Goal: Contribute content: Contribute content

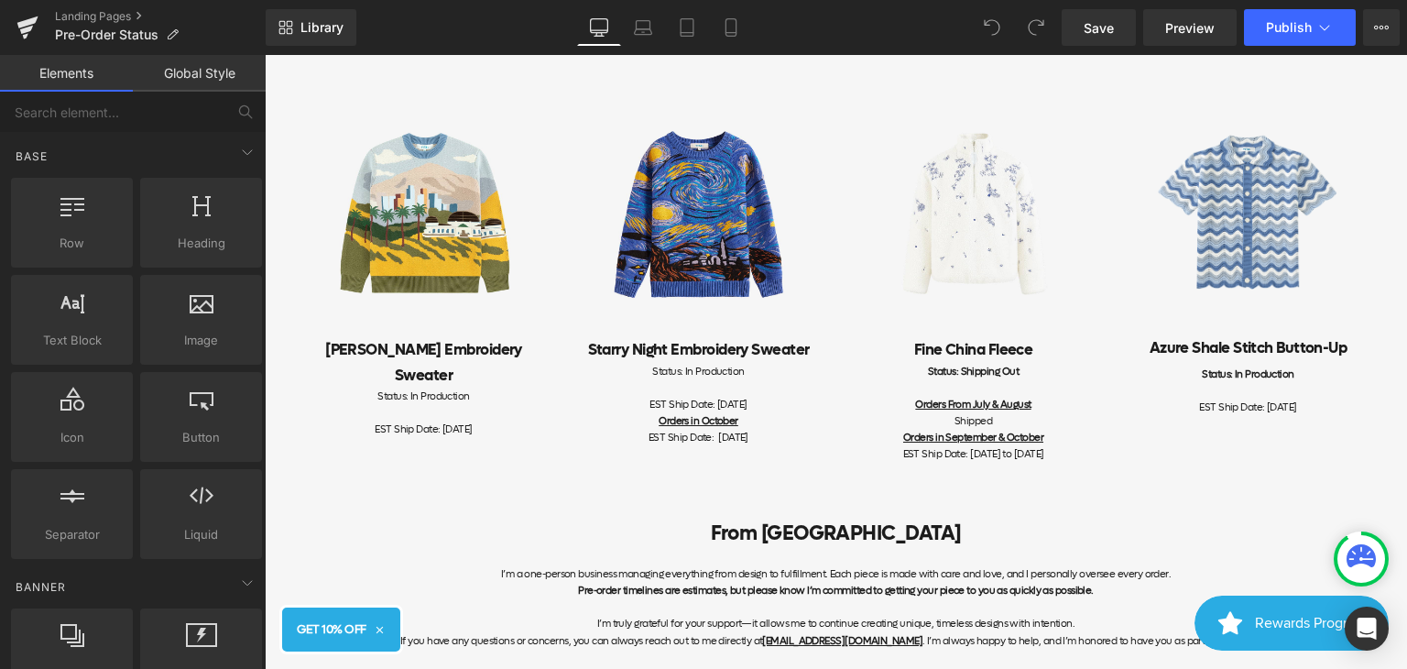
scroll to position [1099, 0]
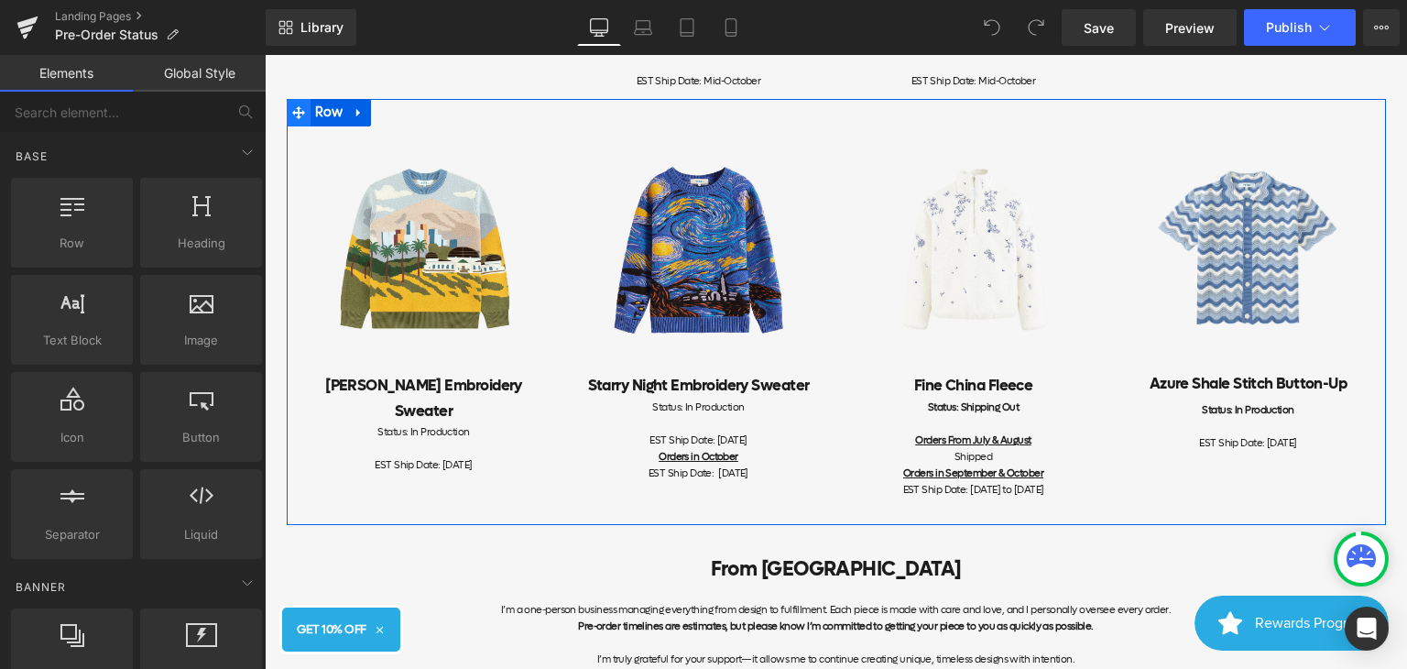
click at [292, 119] on icon at bounding box center [298, 112] width 13 height 13
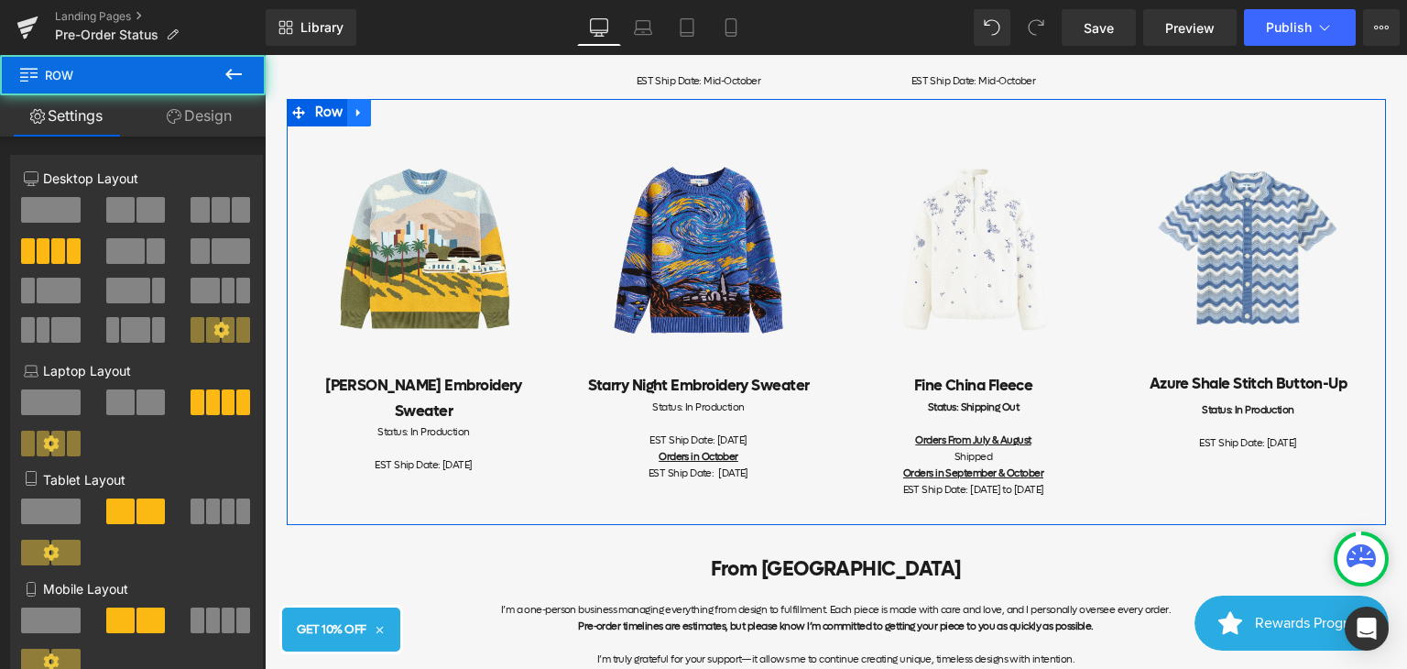
click at [356, 117] on icon at bounding box center [358, 113] width 4 height 8
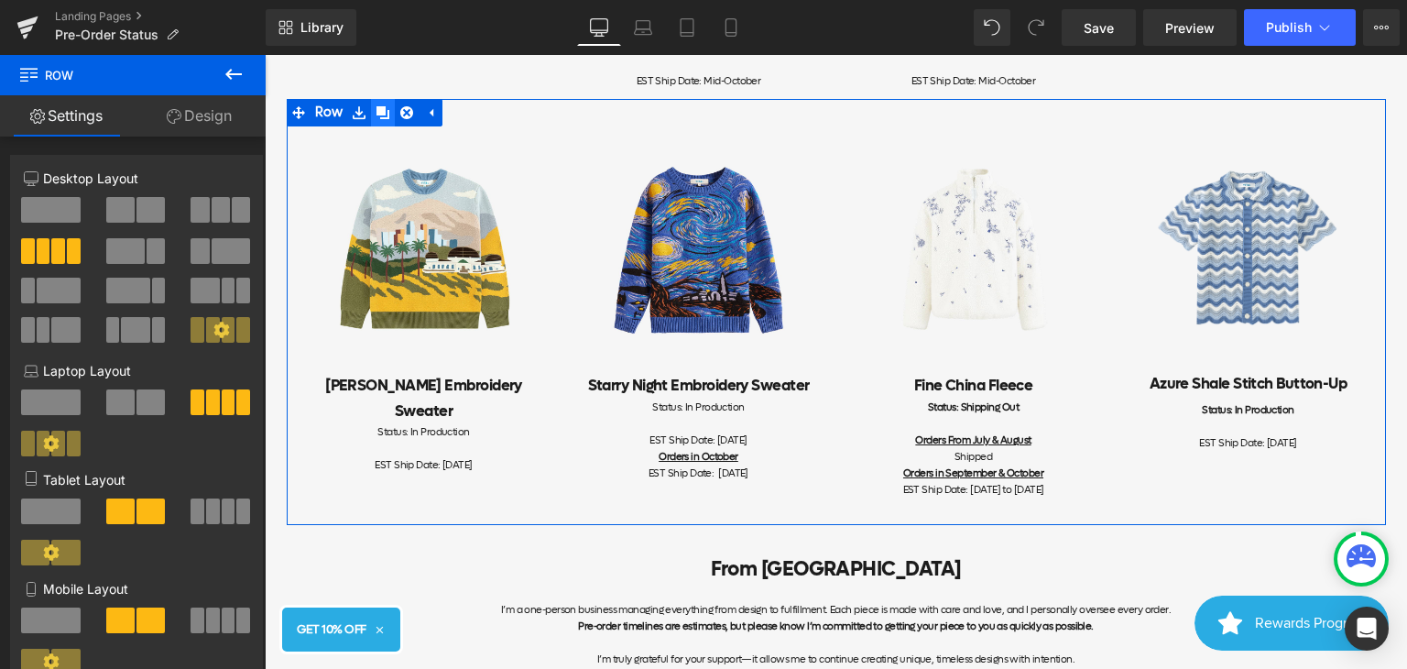
click at [381, 119] on icon at bounding box center [383, 112] width 13 height 13
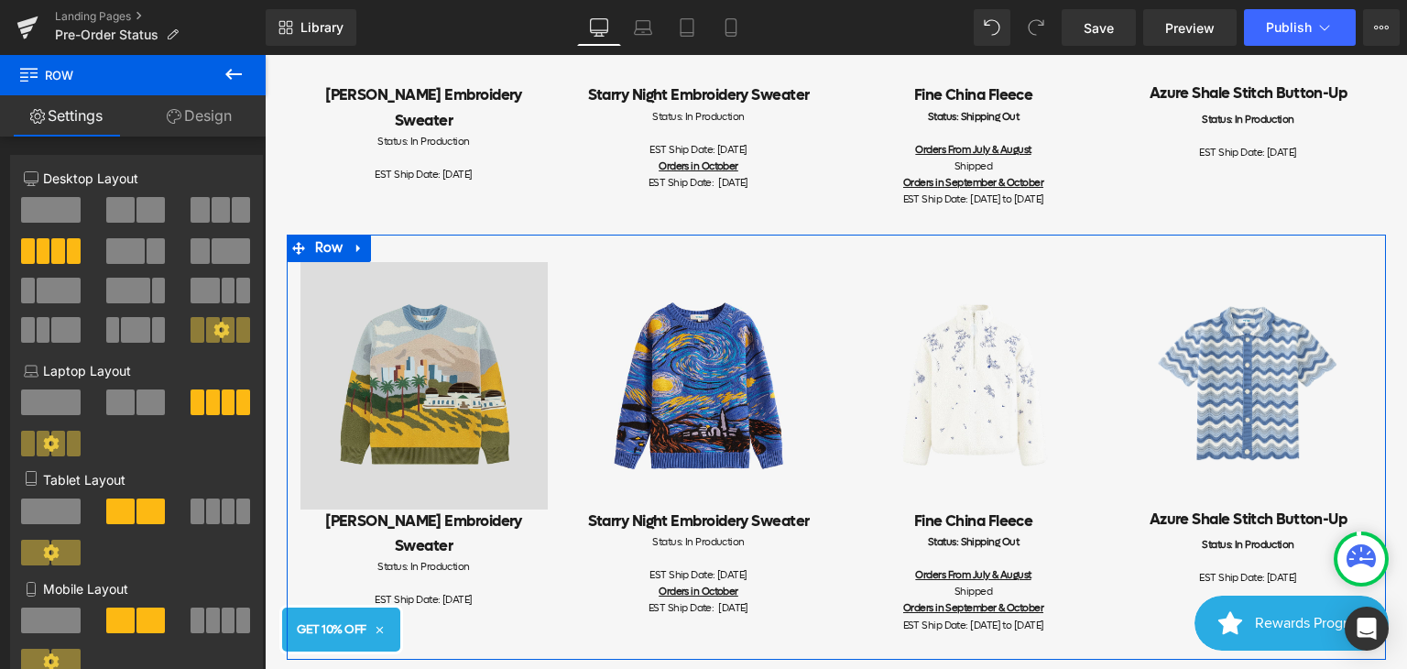
scroll to position [1408, 0]
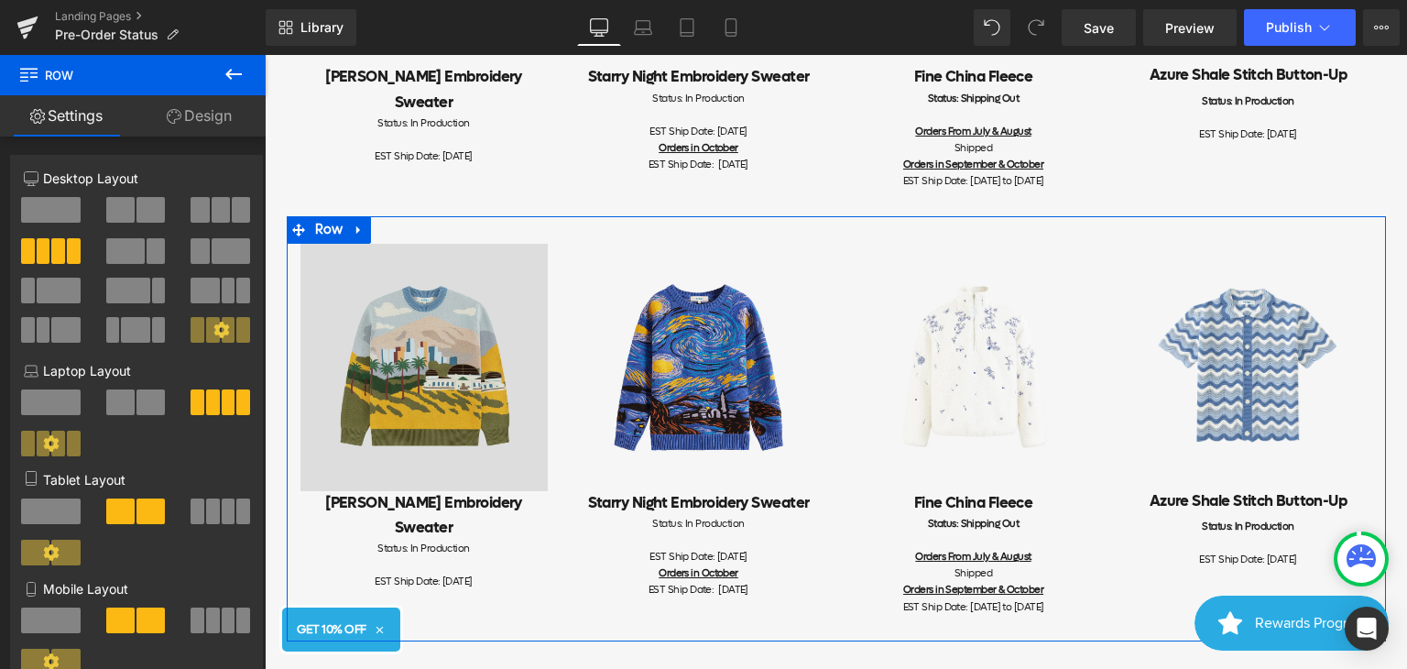
click at [414, 380] on div "Image" at bounding box center [424, 367] width 247 height 247
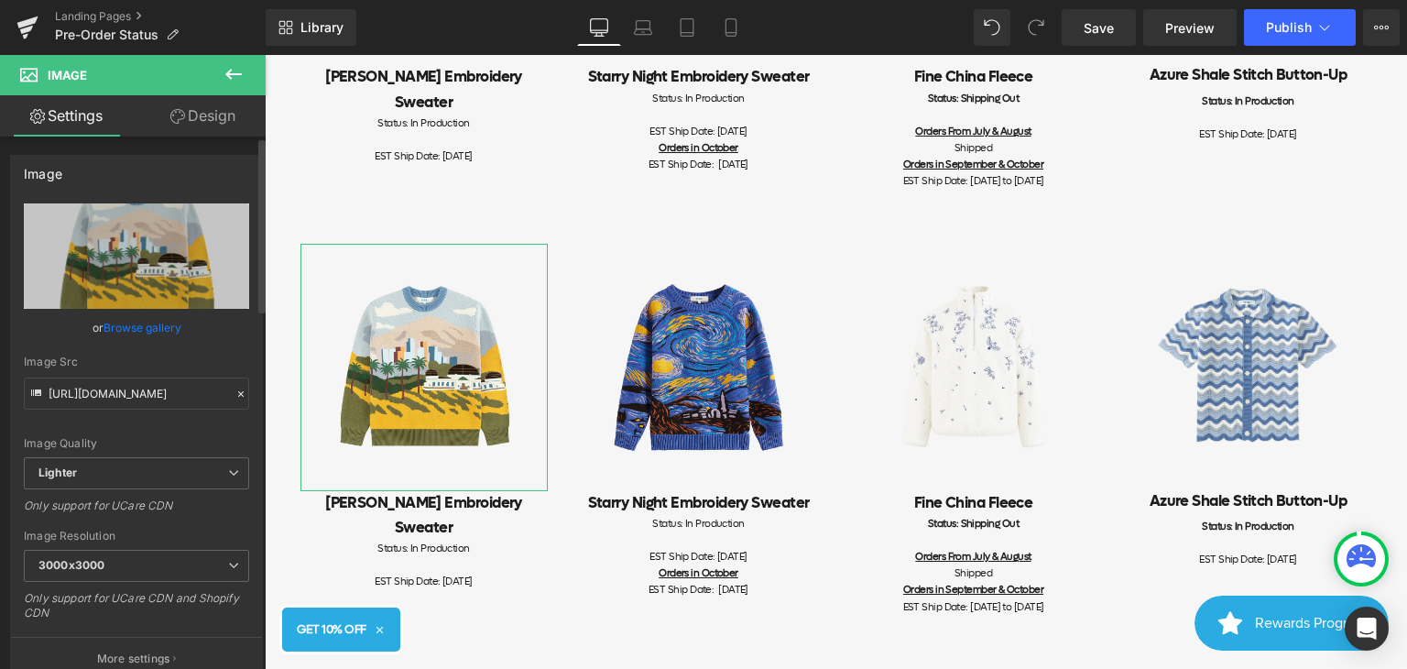
click at [132, 327] on link "Browse gallery" at bounding box center [143, 328] width 78 height 32
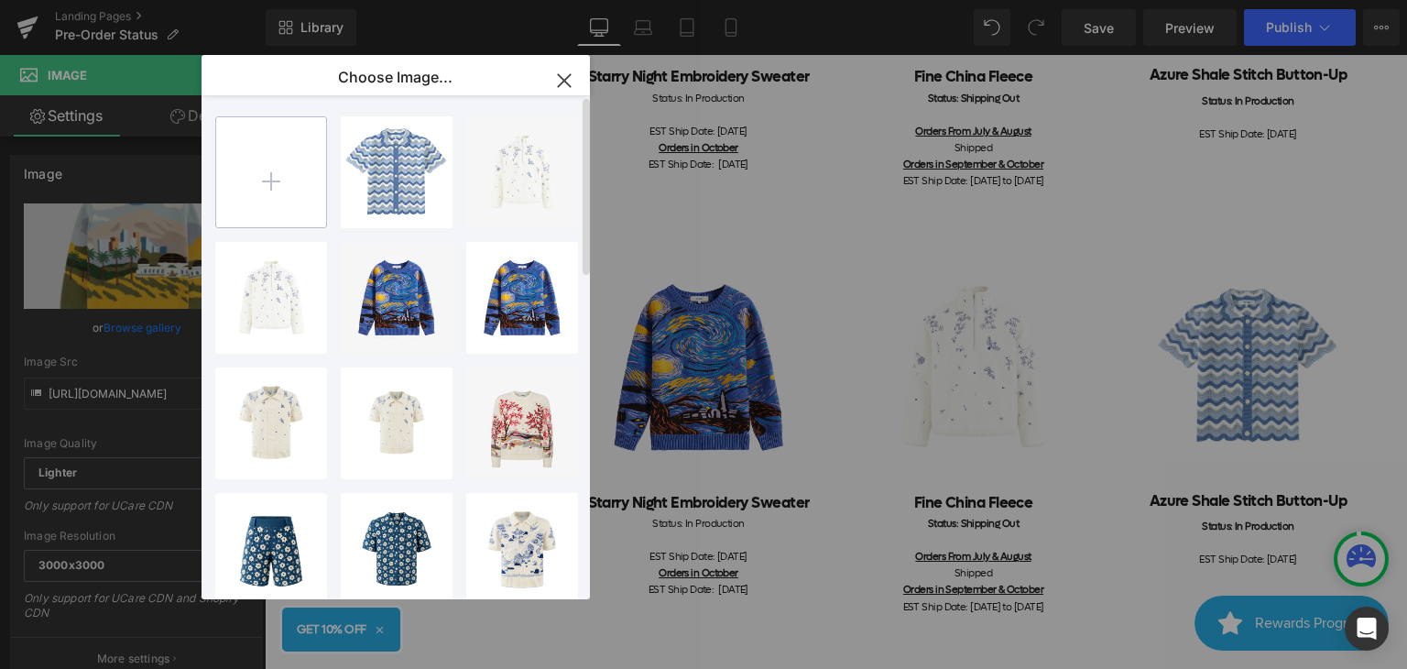
click at [260, 190] on input "file" at bounding box center [271, 172] width 110 height 110
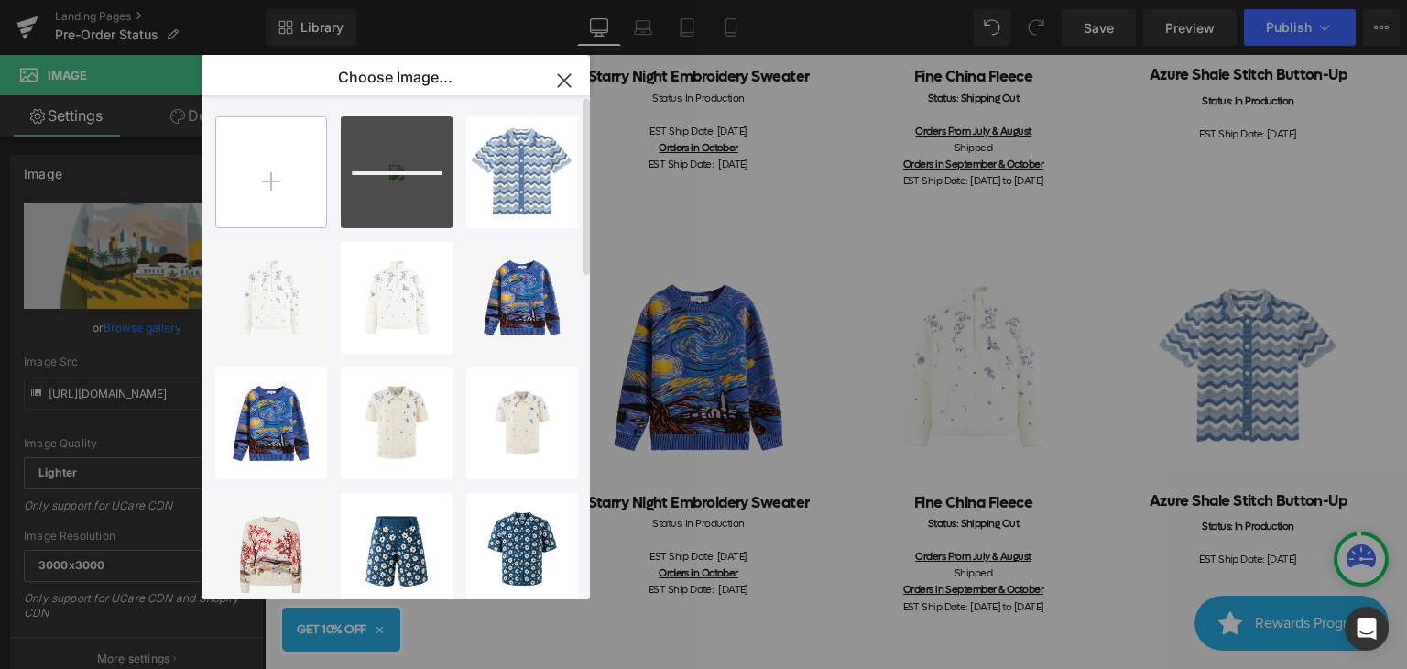
click at [304, 172] on input "file" at bounding box center [271, 172] width 110 height 110
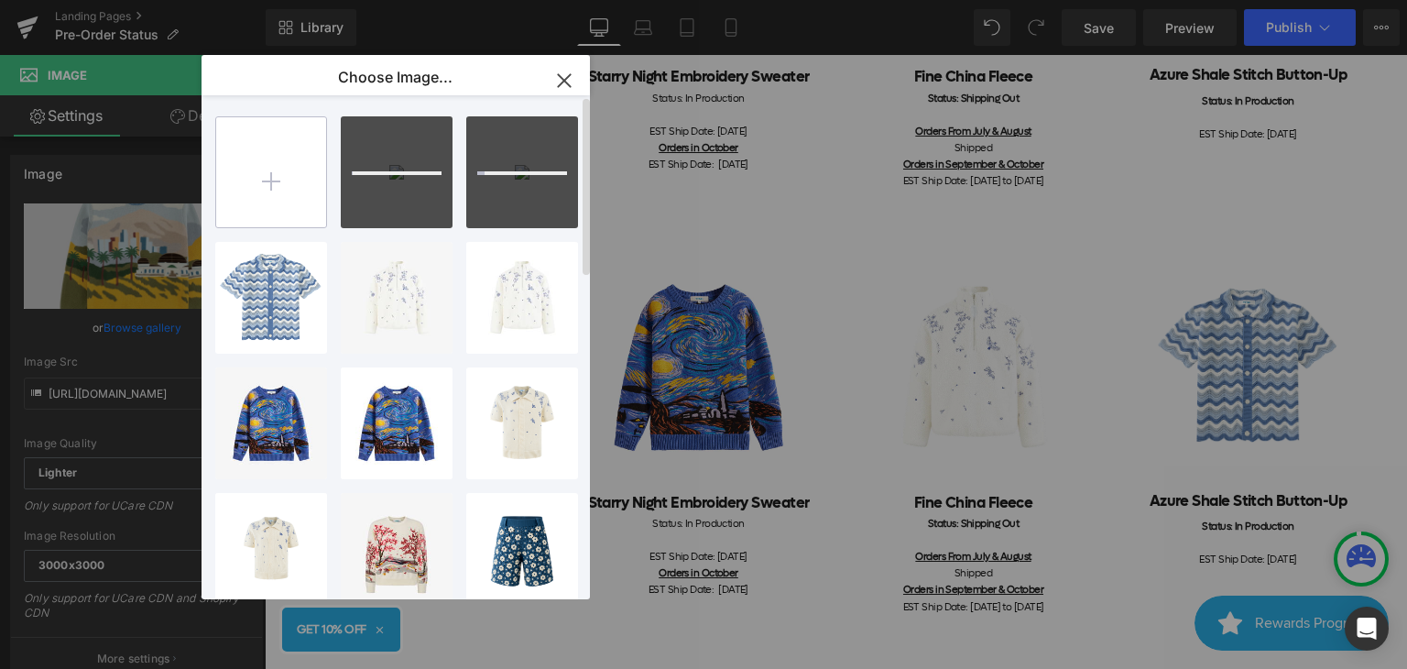
click at [280, 188] on input "file" at bounding box center [271, 172] width 110 height 110
type input "C:\fakepath\25821.png"
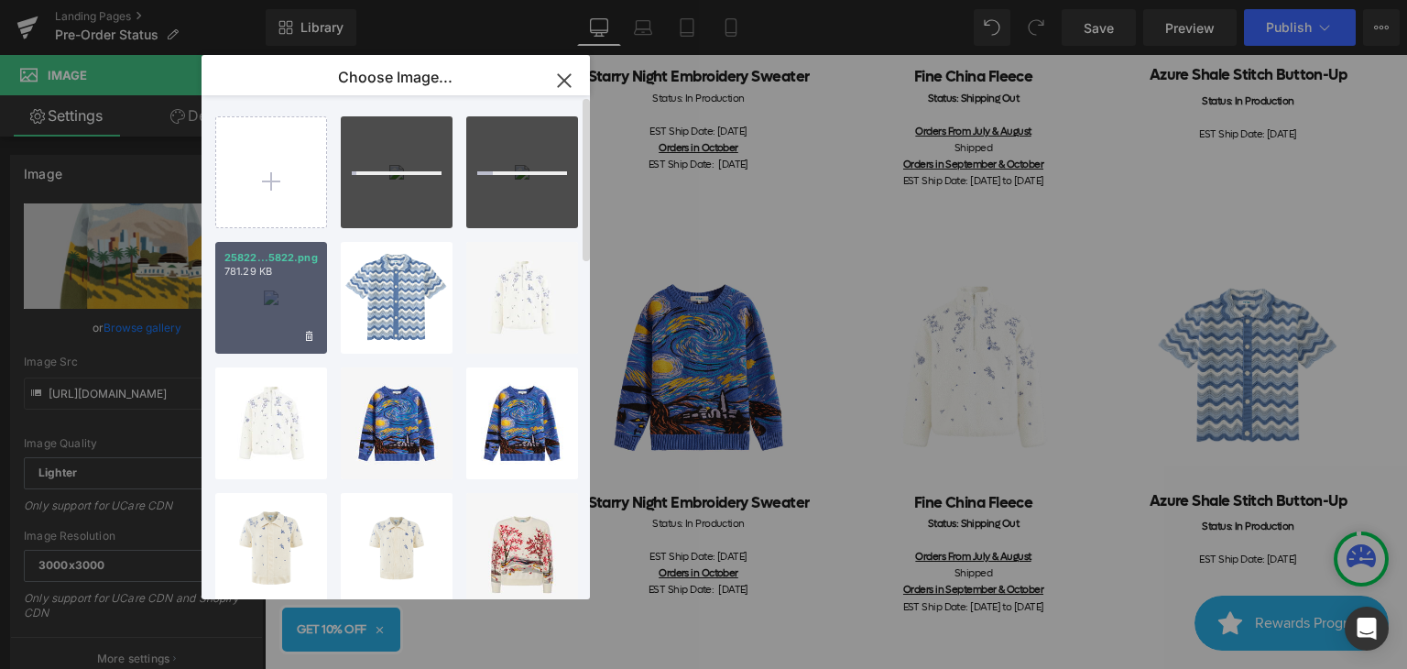
click at [284, 290] on div "25822...5822.png 781.29 KB" at bounding box center [271, 298] width 112 height 112
type input "[URL][DOMAIN_NAME]"
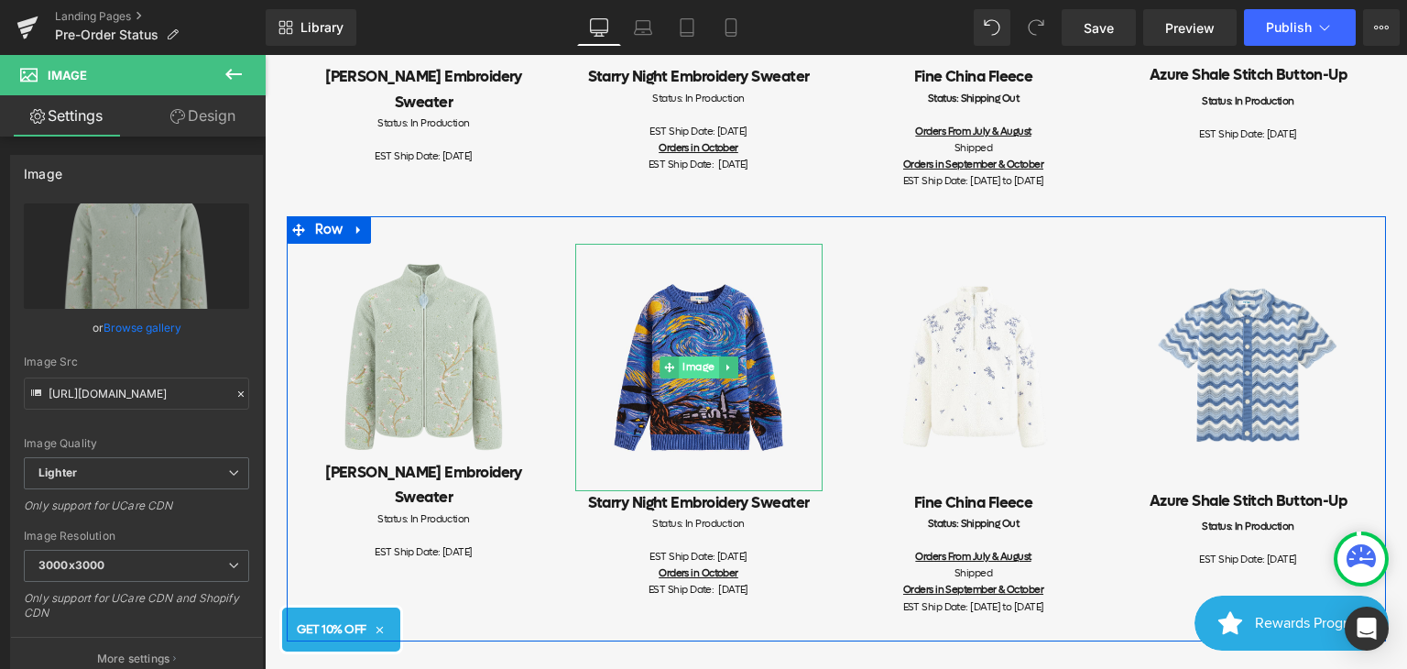
click at [687, 377] on span "Image" at bounding box center [699, 367] width 40 height 22
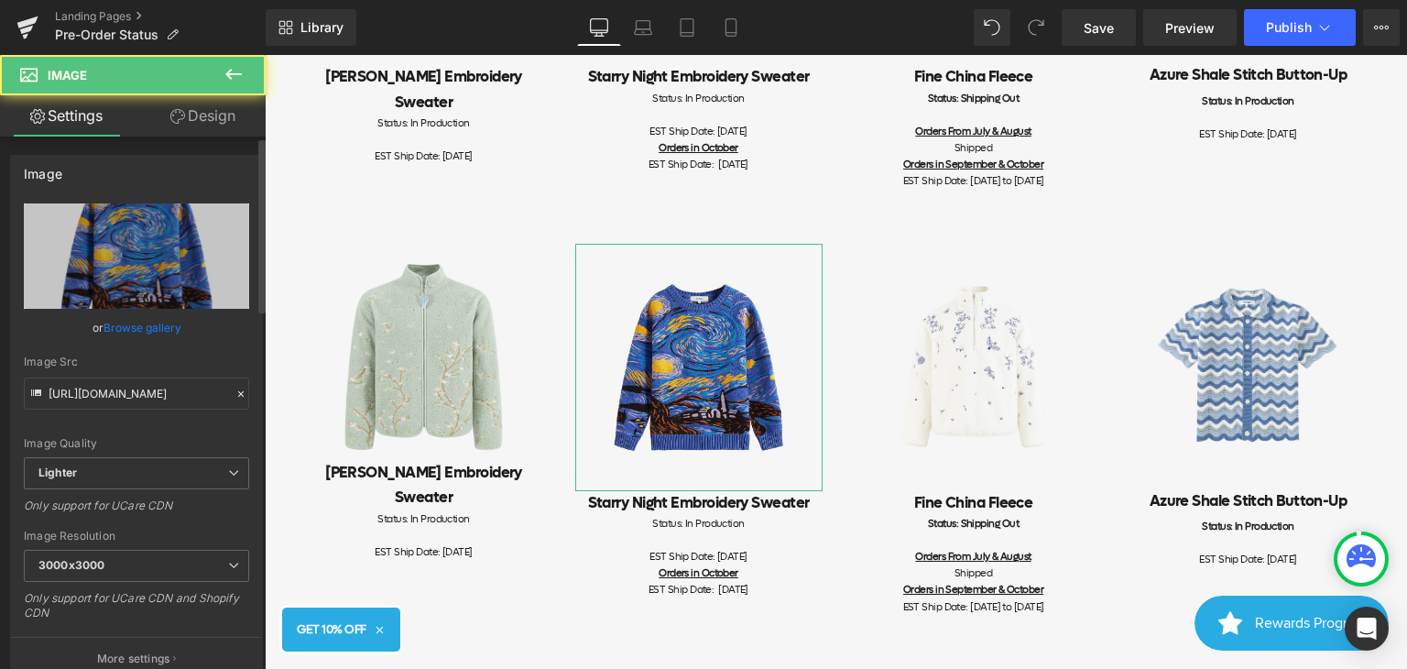
click at [148, 328] on link "Browse gallery" at bounding box center [143, 328] width 78 height 32
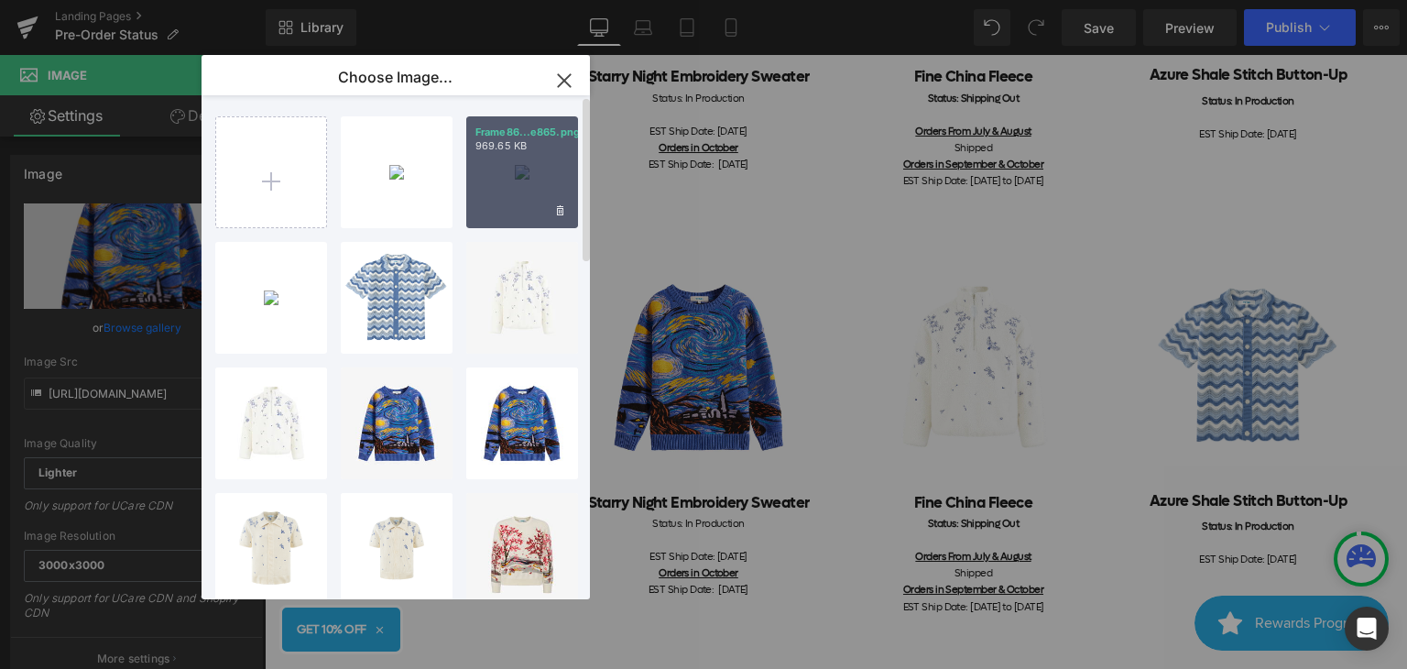
click at [526, 180] on div "Frame86...e865.png 969.65 KB" at bounding box center [522, 172] width 112 height 112
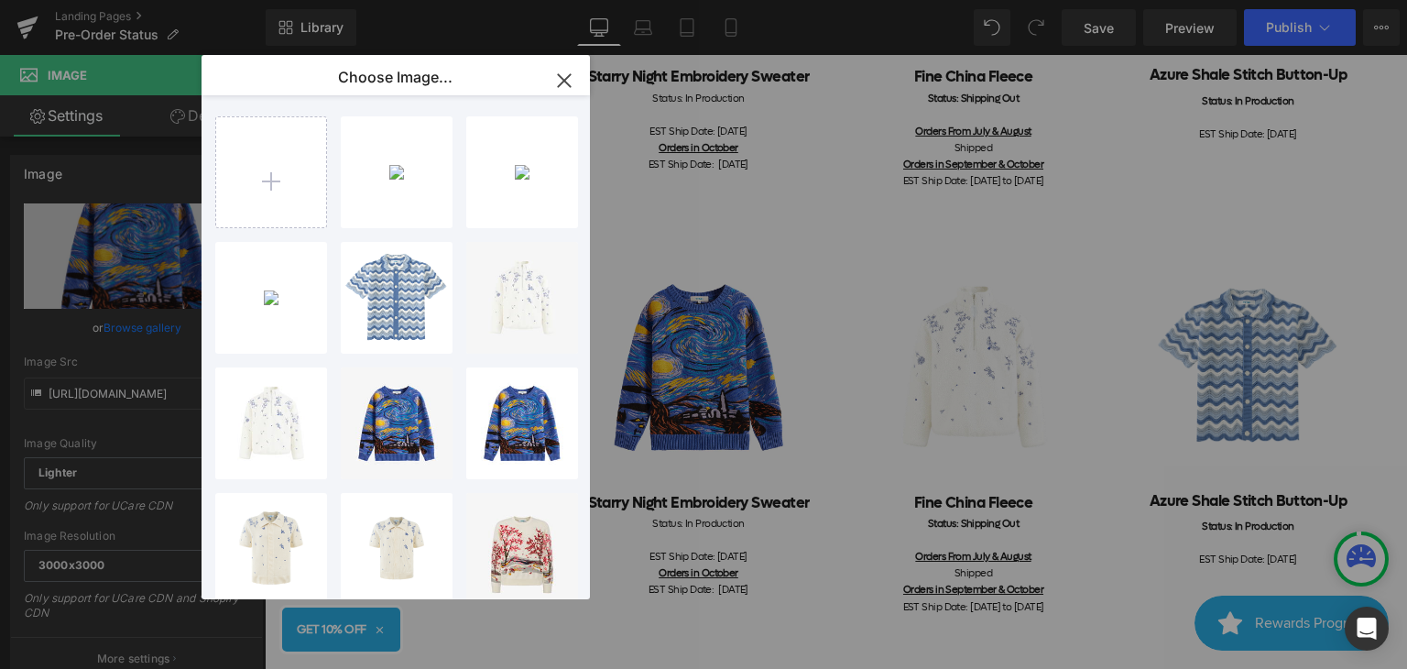
type input "[URL][DOMAIN_NAME]"
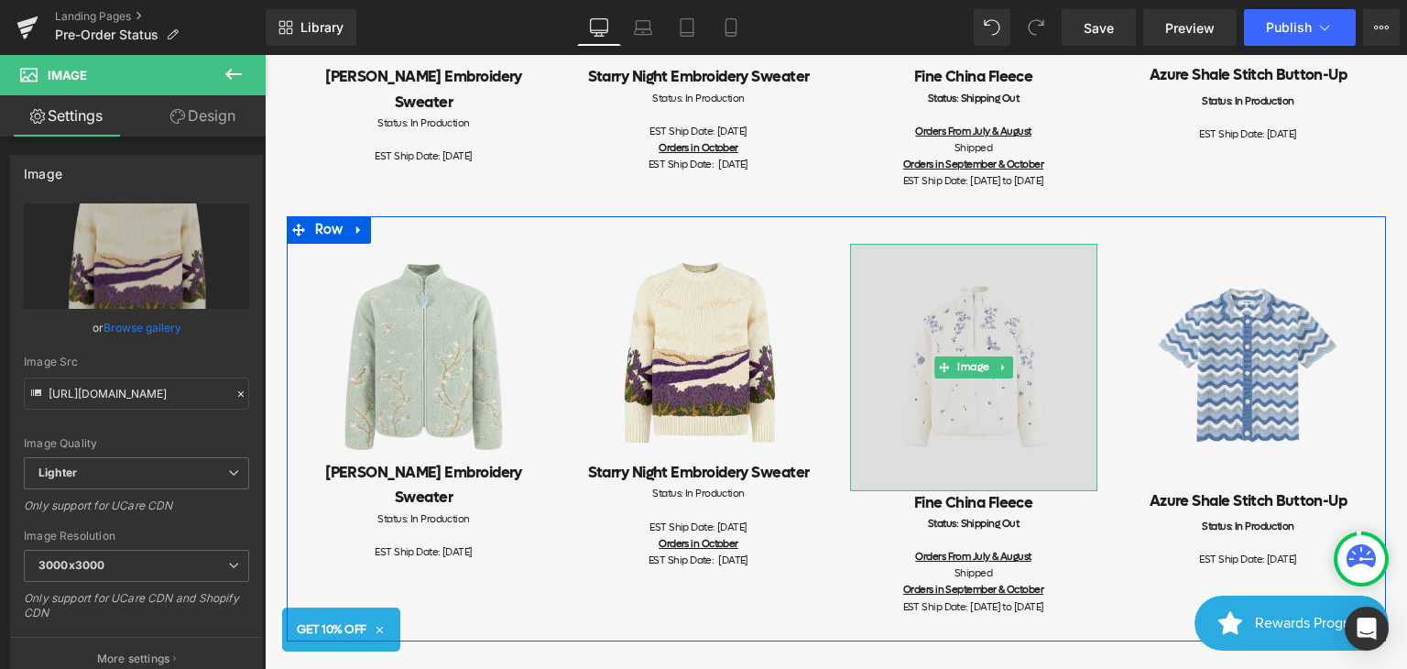
click at [1001, 356] on img at bounding box center [973, 367] width 247 height 247
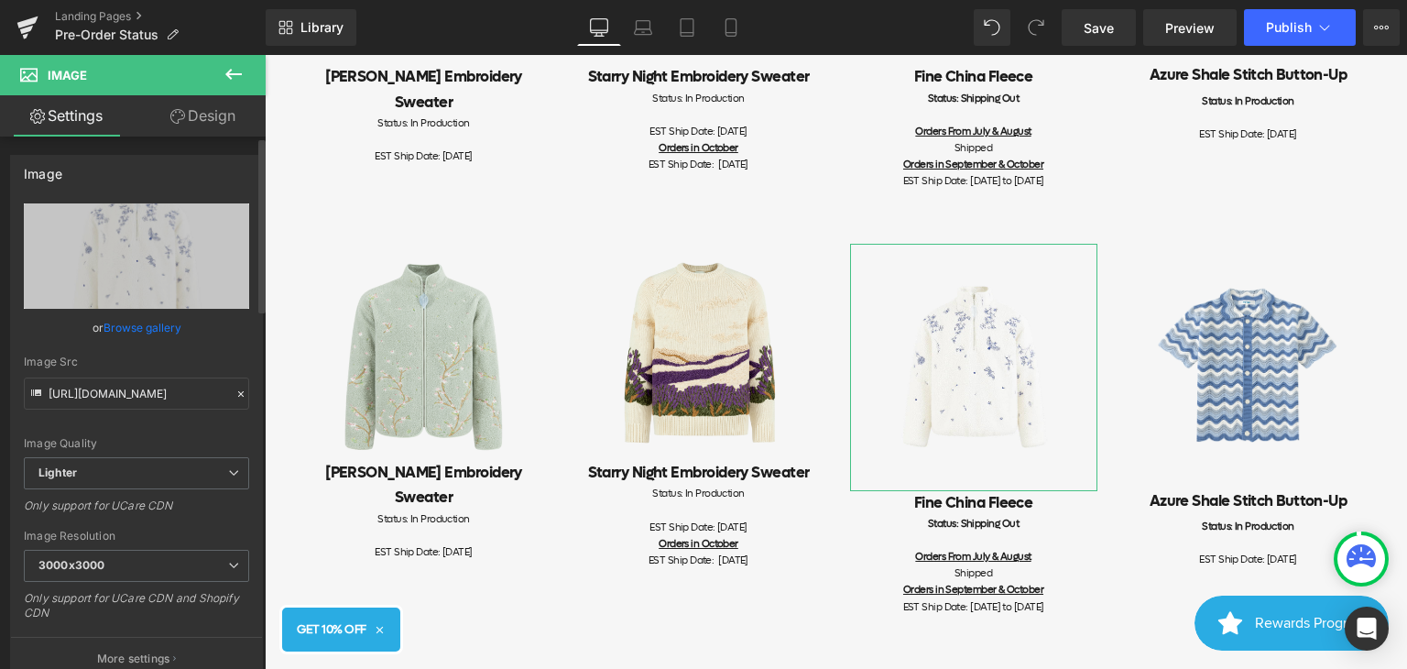
click at [119, 329] on link "Browse gallery" at bounding box center [143, 328] width 78 height 32
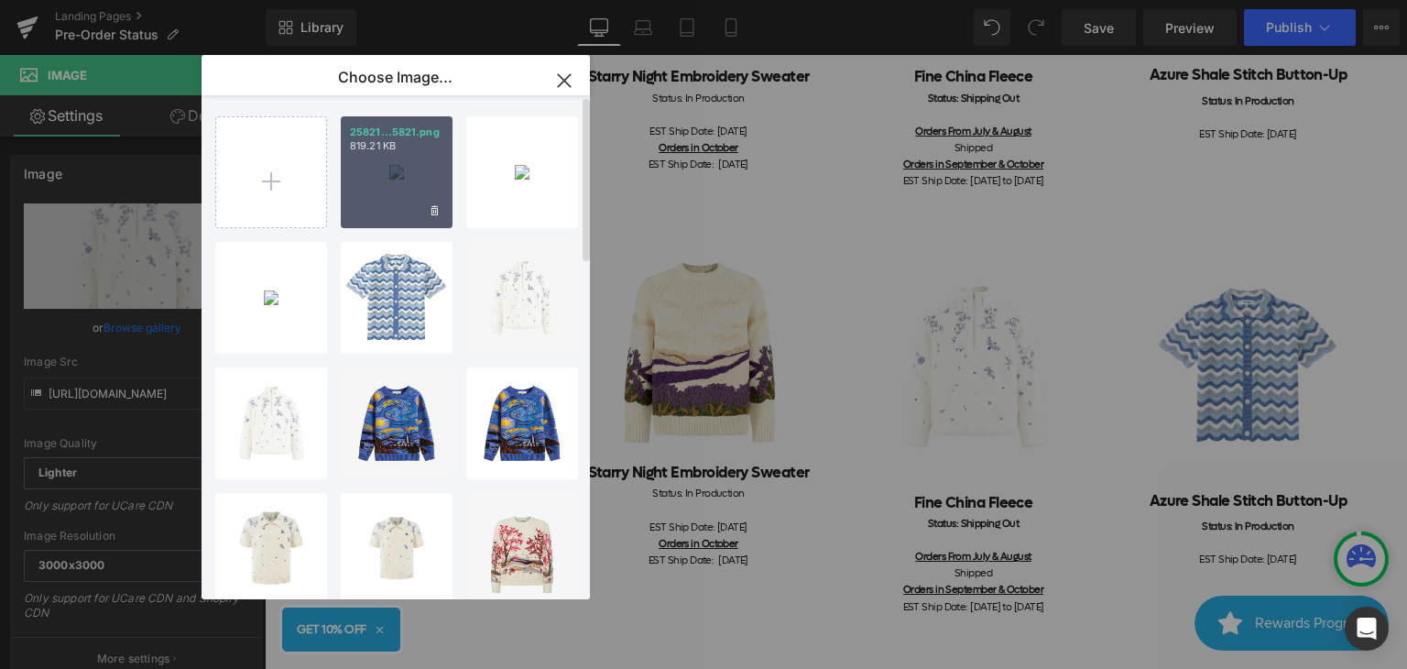
click at [382, 191] on div "25821...5821.png 819.21 KB" at bounding box center [397, 172] width 112 height 112
type input "[URL][DOMAIN_NAME]"
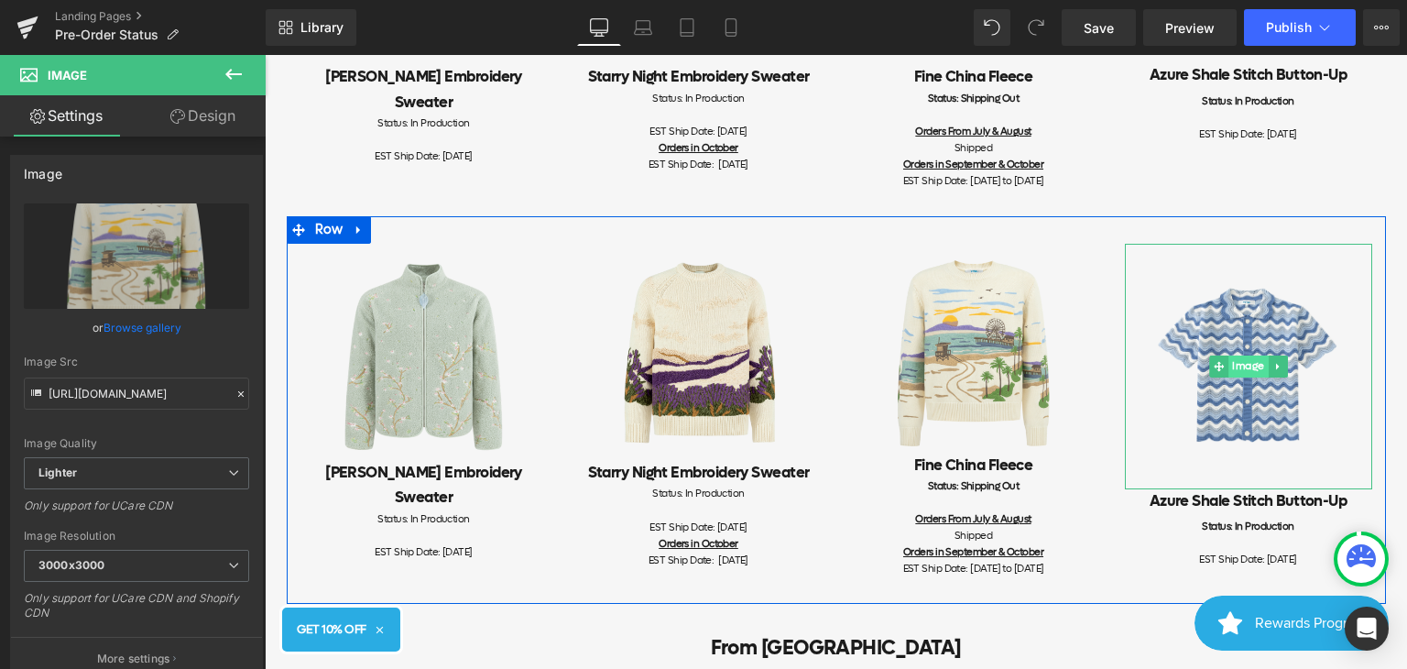
click at [1235, 377] on span "Image" at bounding box center [1249, 366] width 40 height 22
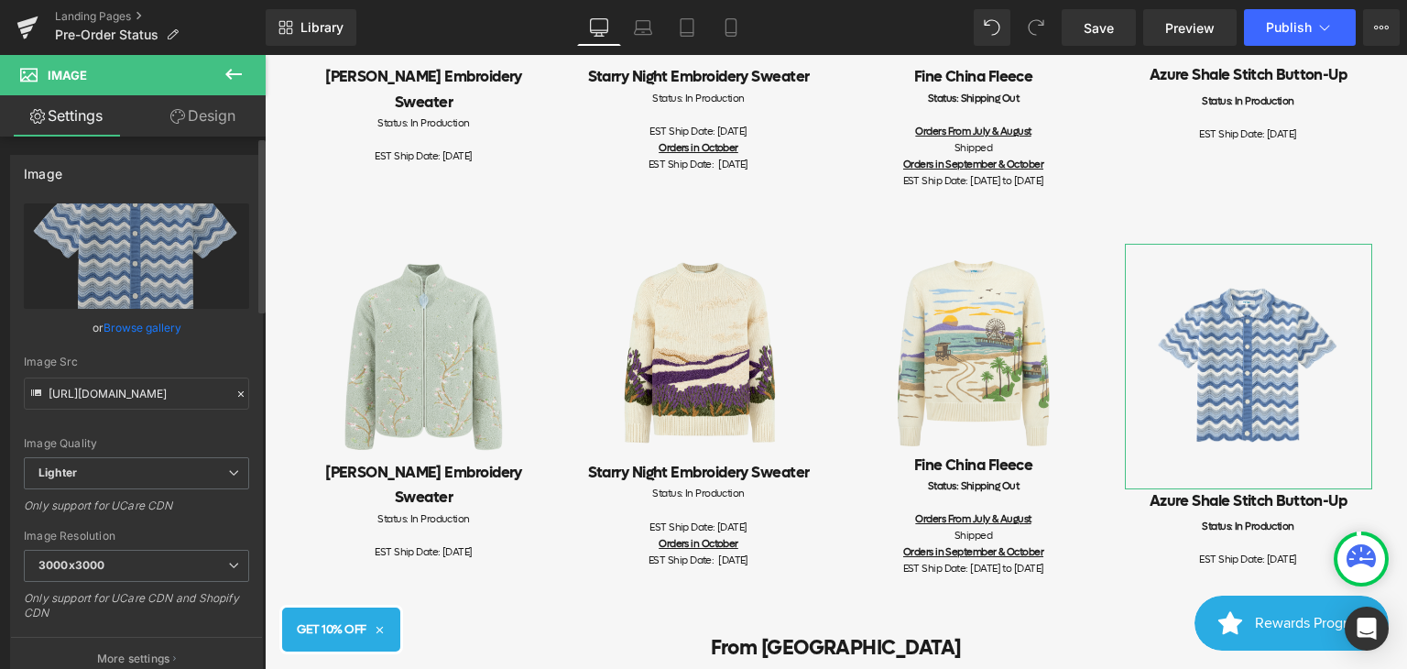
click at [143, 332] on link "Browse gallery" at bounding box center [143, 328] width 78 height 32
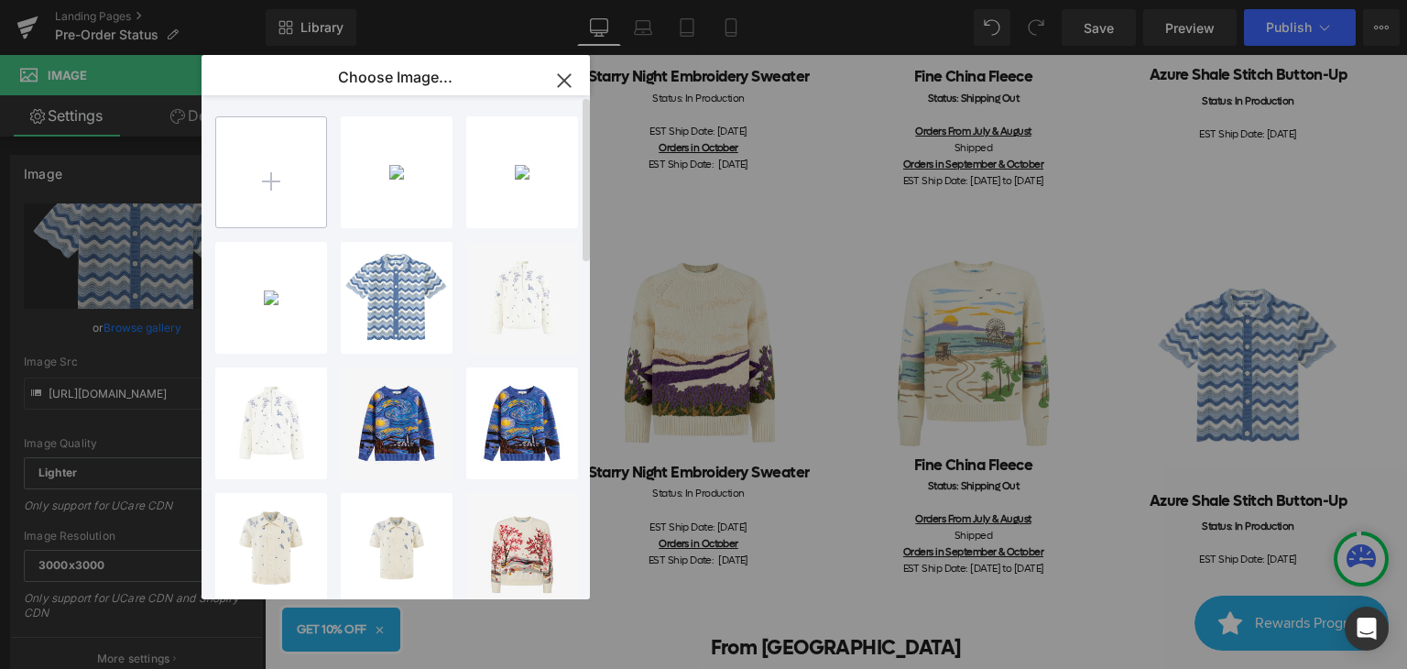
click at [262, 191] on input "file" at bounding box center [271, 172] width 110 height 110
type input "C:\fakepath\Frame927_ebcb5145-a927-4ab9-9926-e0dc50290f88 1.png"
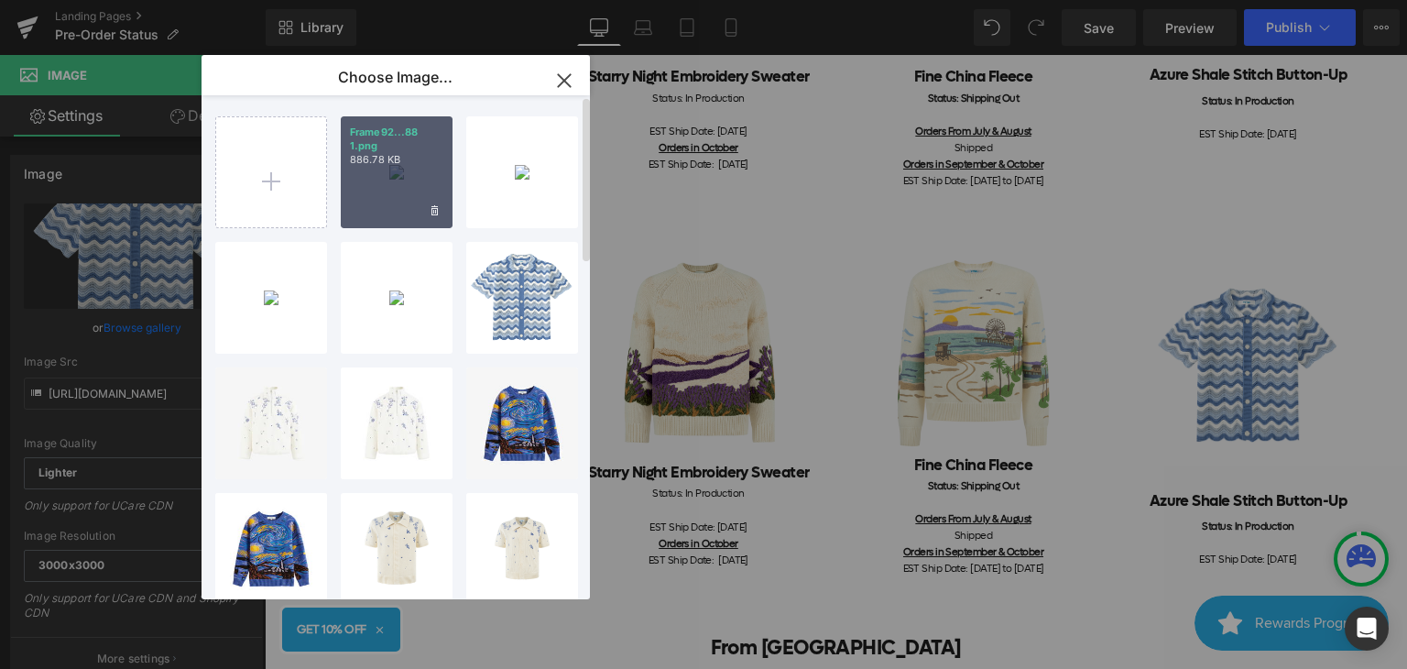
click at [404, 192] on div "Frame92...88 1.png 886.78 KB" at bounding box center [397, 172] width 112 height 112
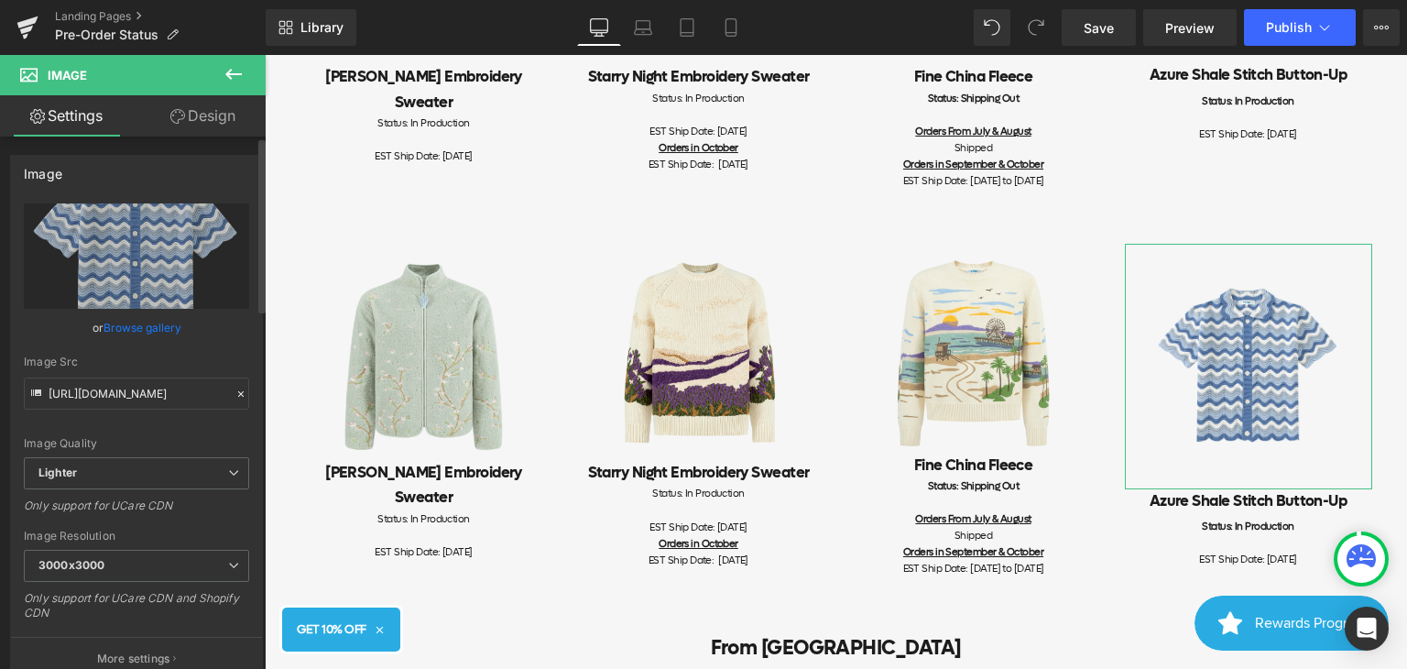
click at [150, 326] on link "Browse gallery" at bounding box center [143, 328] width 78 height 32
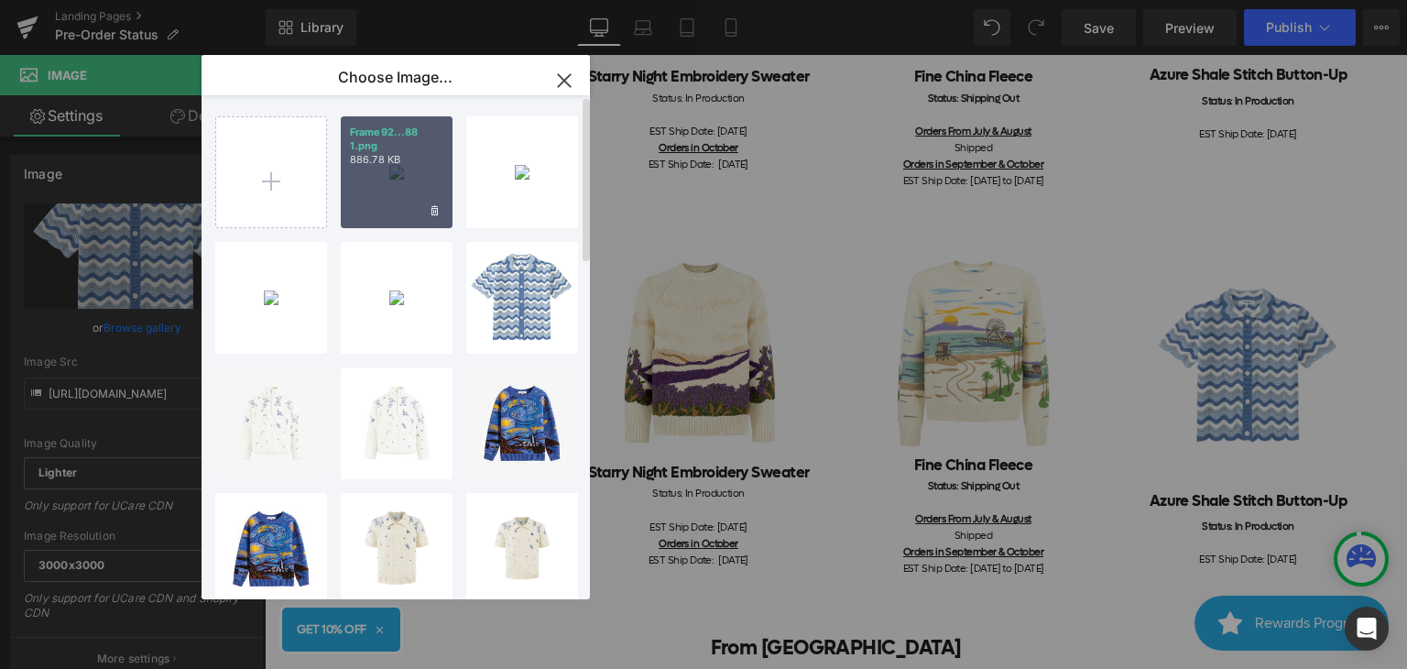
click at [403, 180] on div "Frame92...88 1.png 886.78 KB" at bounding box center [397, 172] width 112 height 112
type input "[URL][DOMAIN_NAME]"
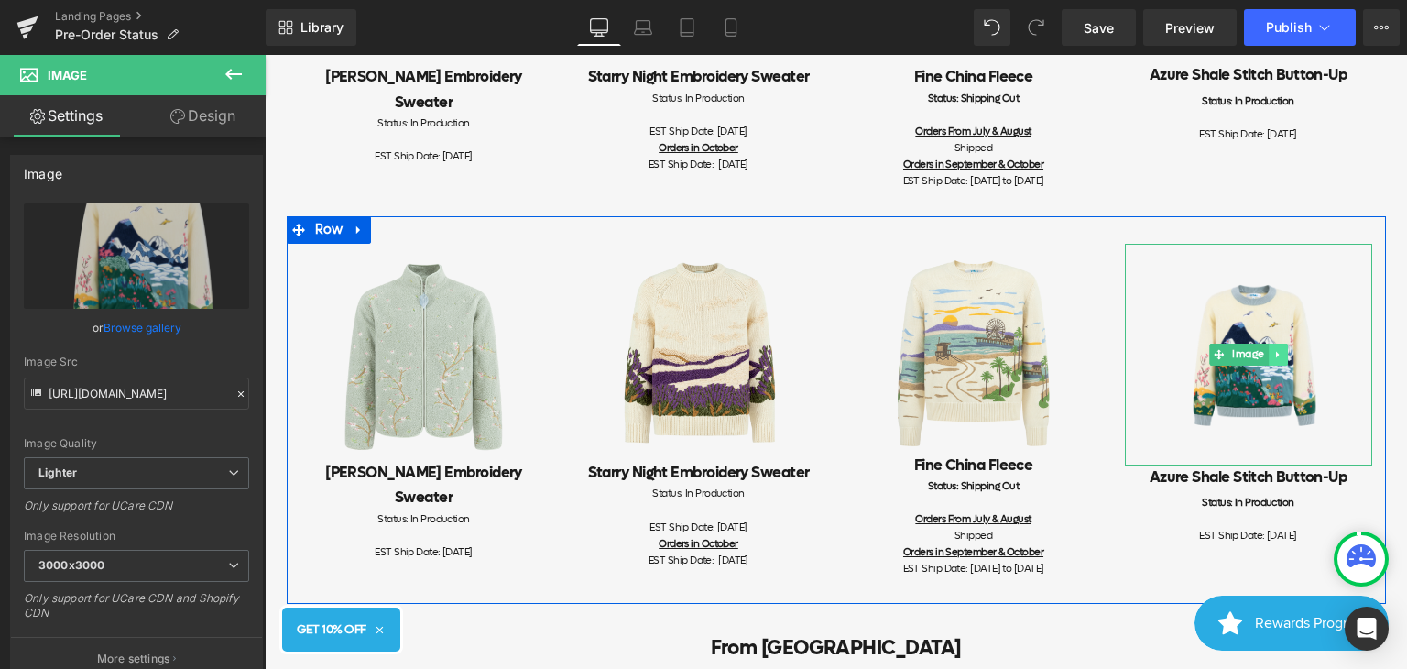
click at [1272, 364] on link at bounding box center [1277, 355] width 19 height 22
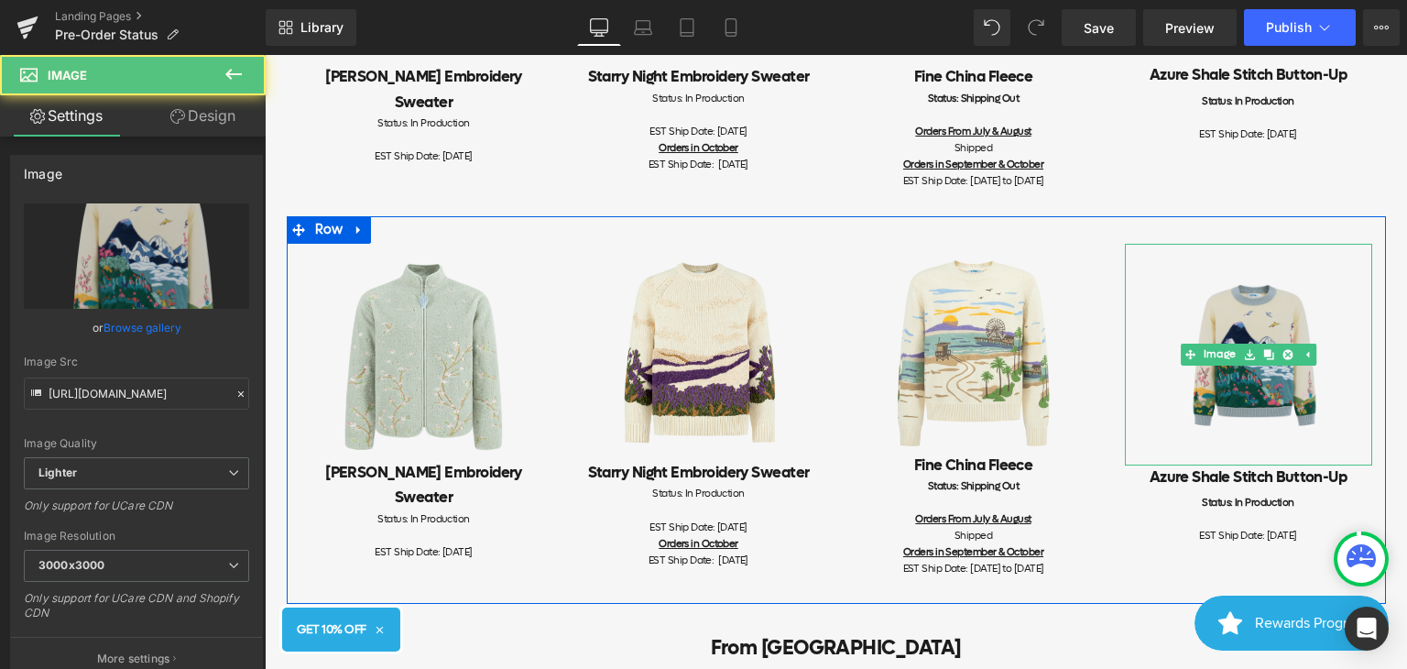
click at [1256, 323] on img at bounding box center [1248, 355] width 247 height 222
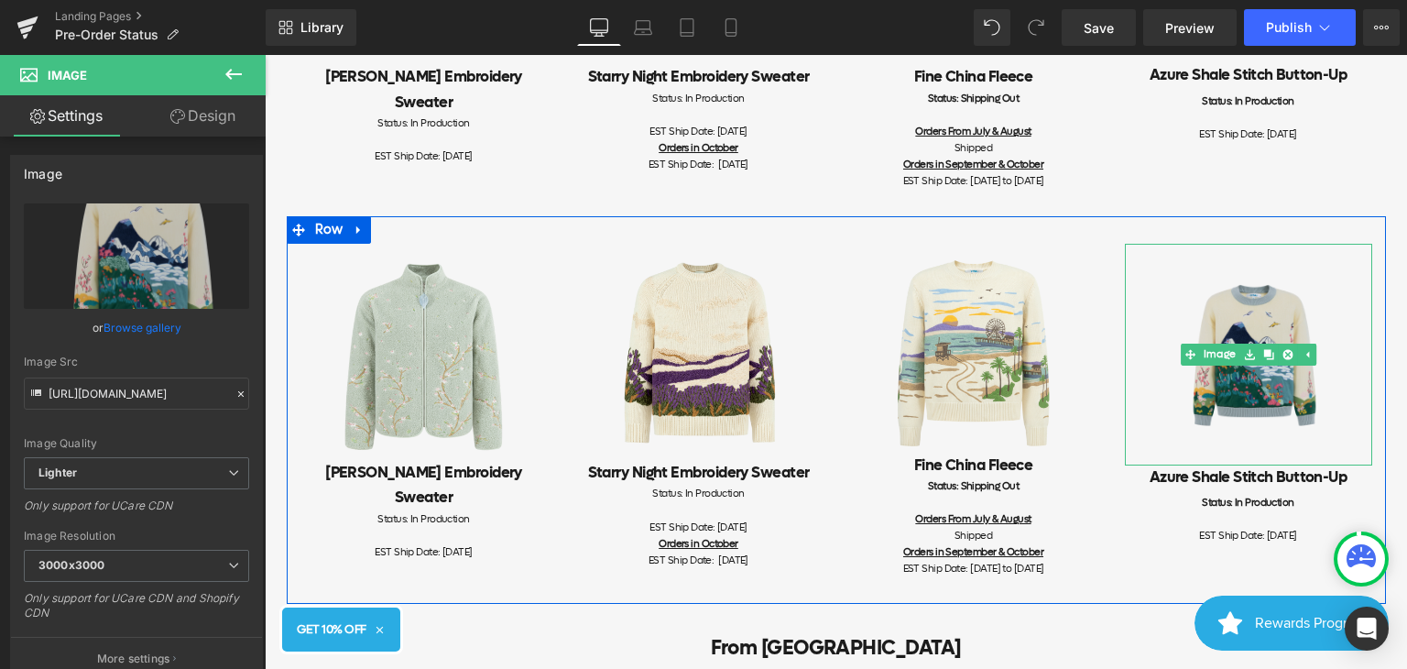
click at [1242, 330] on img at bounding box center [1248, 355] width 247 height 222
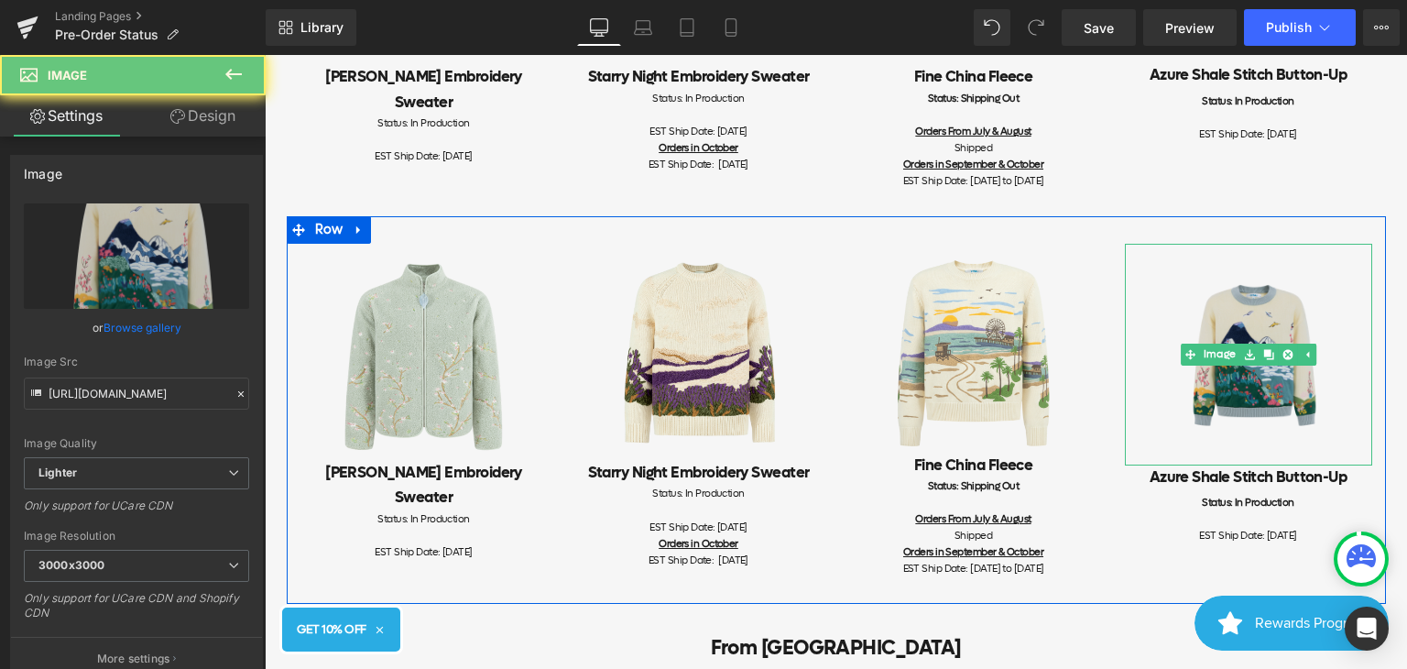
click at [1242, 330] on img at bounding box center [1248, 355] width 247 height 222
click at [1143, 331] on img at bounding box center [1248, 355] width 247 height 222
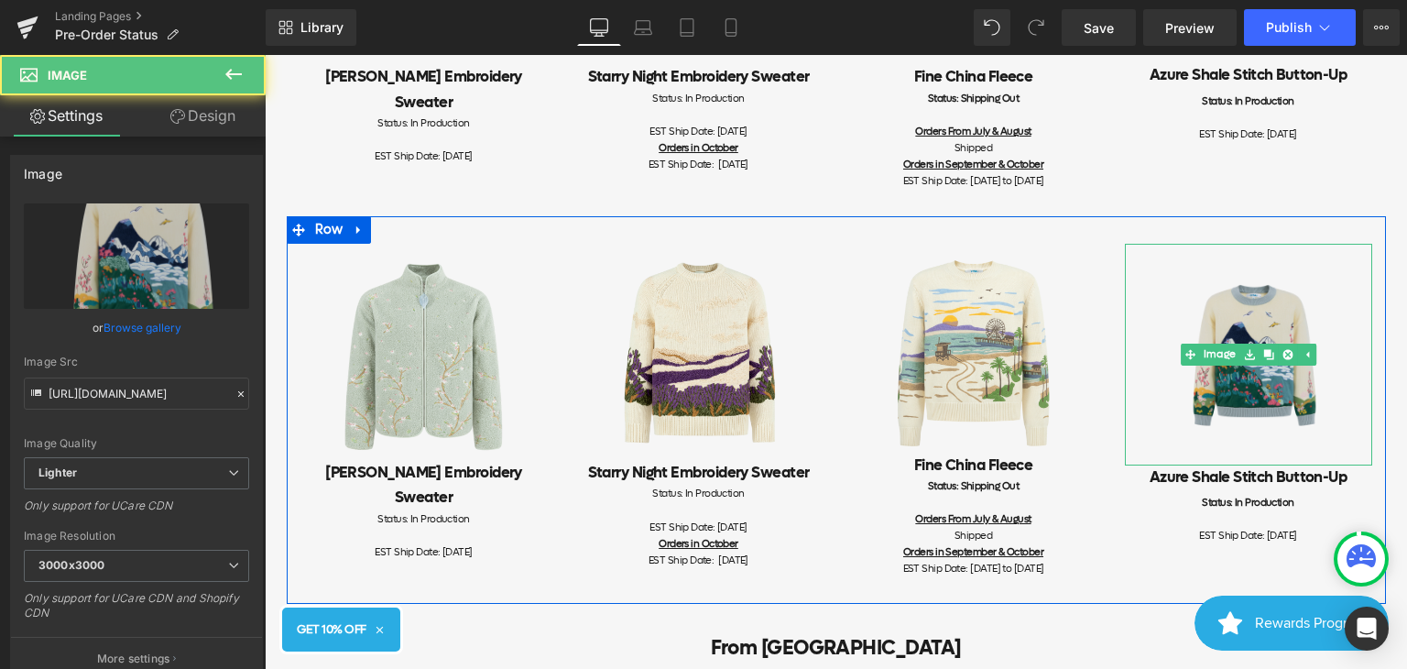
click at [1294, 388] on img at bounding box center [1248, 355] width 247 height 222
click at [1283, 364] on link at bounding box center [1287, 355] width 19 height 22
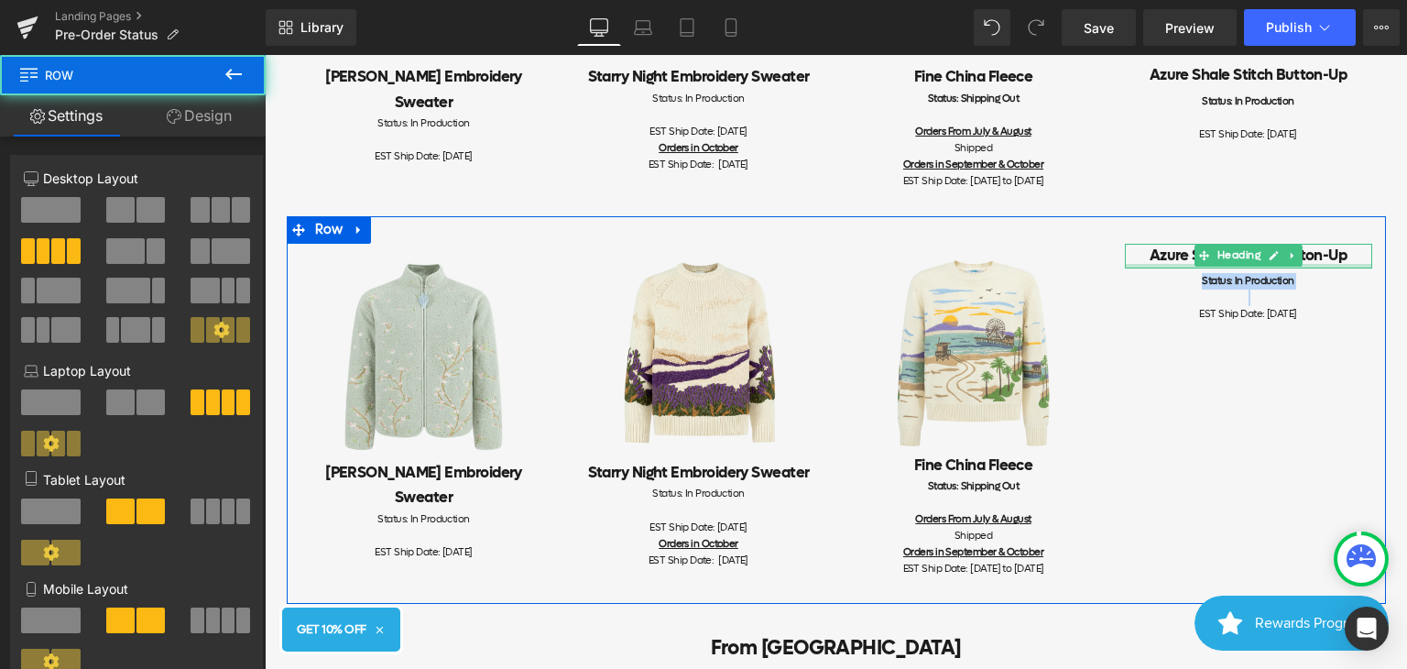
drag, startPoint x: 1246, startPoint y: 309, endPoint x: 1317, endPoint y: 279, distance: 77.2
click at [1317, 279] on div "Image [PERSON_NAME] Embroidery Sweater Heading Status: In Production EST Ship D…" at bounding box center [836, 410] width 1099 height 388
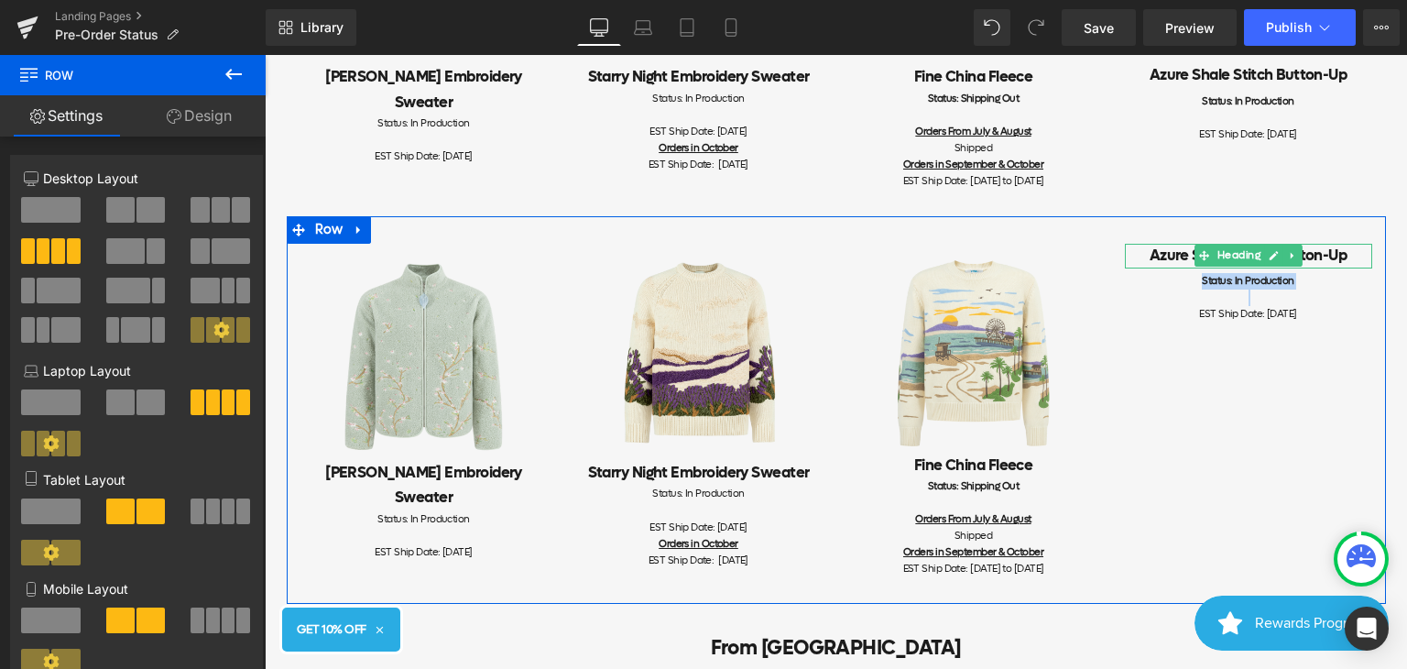
click at [1347, 268] on h2 "Azure Shale Stitch Button-Up" at bounding box center [1248, 256] width 247 height 25
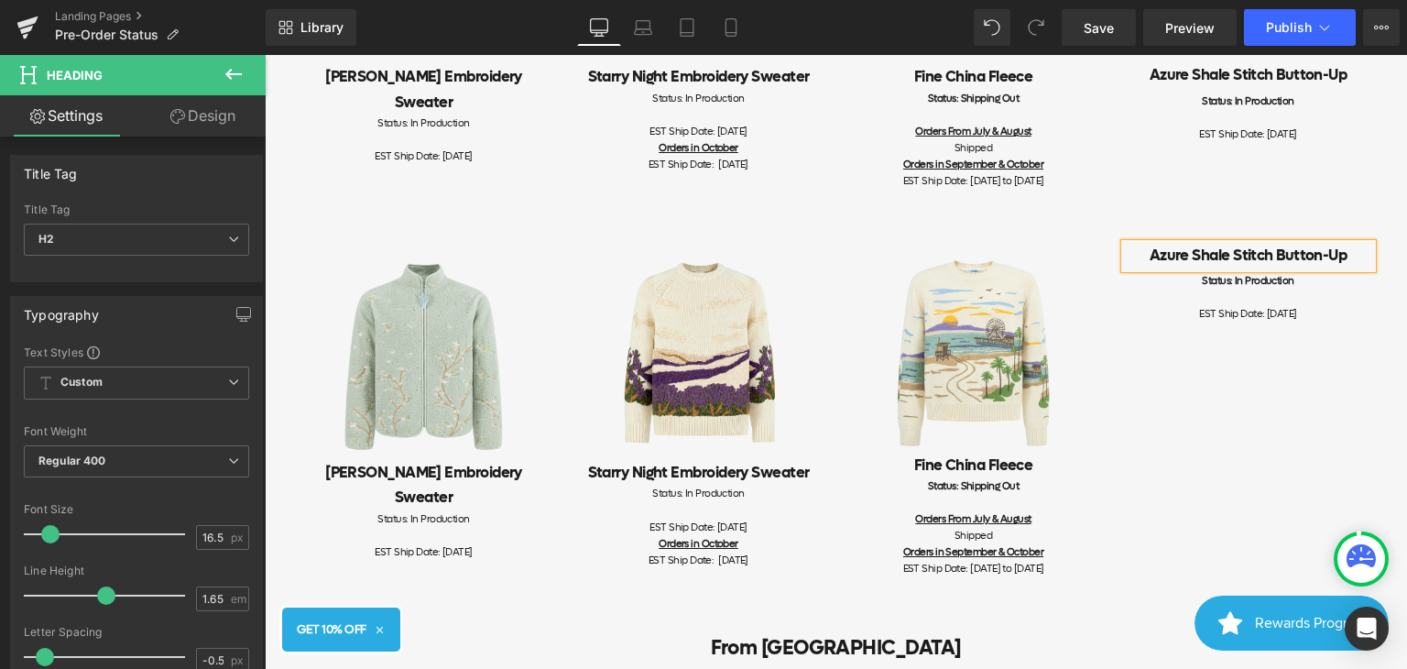
click at [1324, 306] on div "Status: In Production" at bounding box center [1248, 289] width 247 height 33
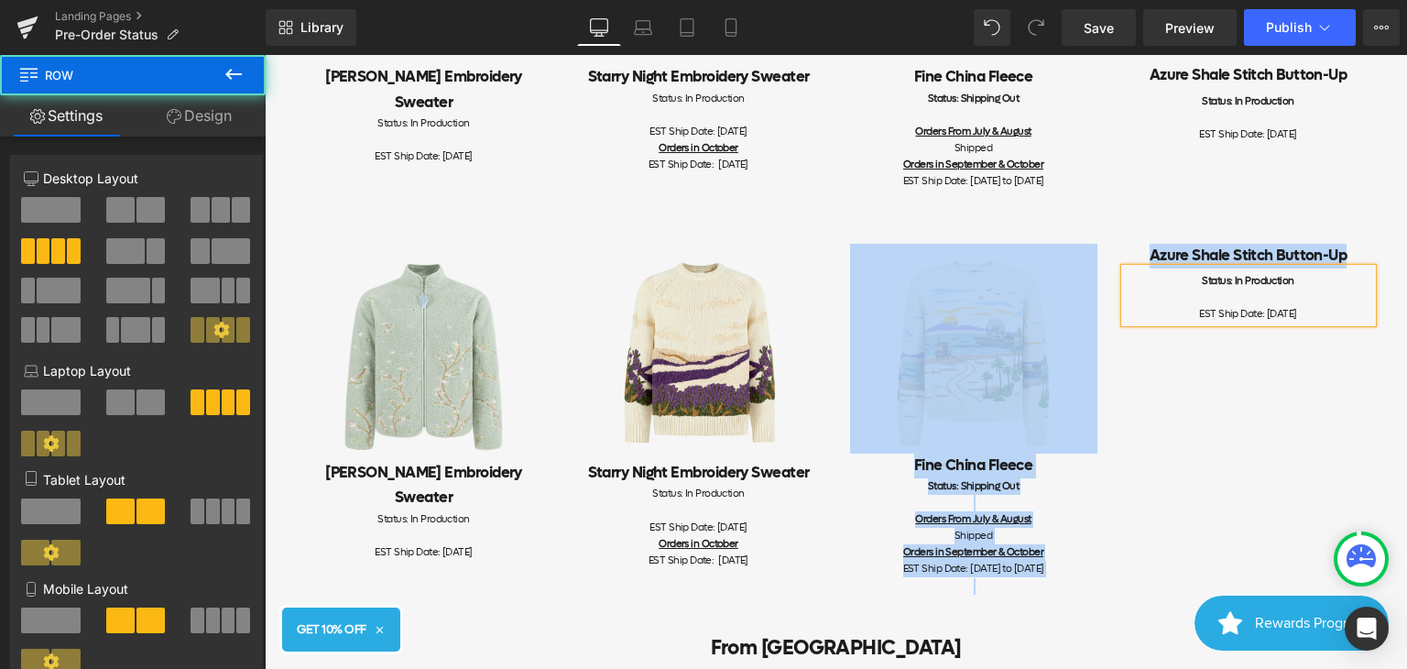
drag, startPoint x: 1097, startPoint y: 243, endPoint x: 1188, endPoint y: 290, distance: 102.8
click at [1188, 290] on div "Image [PERSON_NAME] Embroidery Sweater Heading Status: In Production EST Ship D…" at bounding box center [836, 410] width 1099 height 388
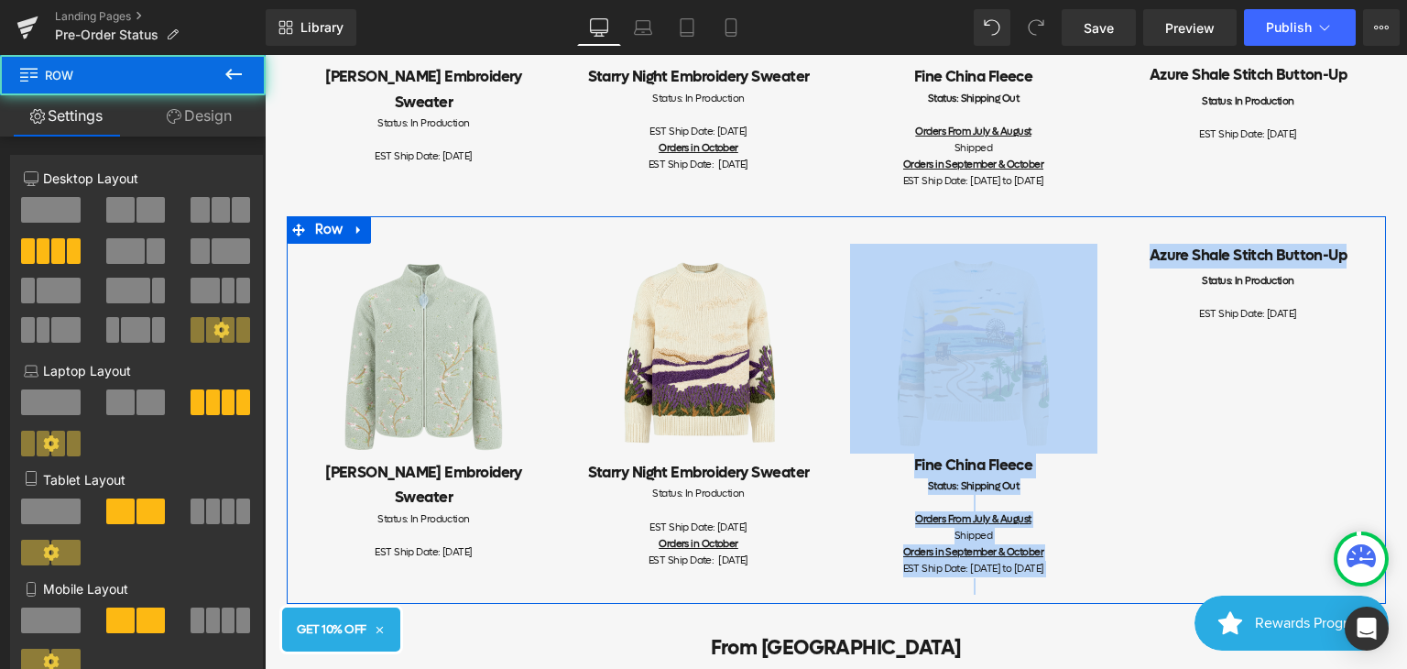
click at [1221, 356] on div "Image [PERSON_NAME] Embroidery Sweater Heading Status: In Production EST Ship D…" at bounding box center [836, 410] width 1099 height 388
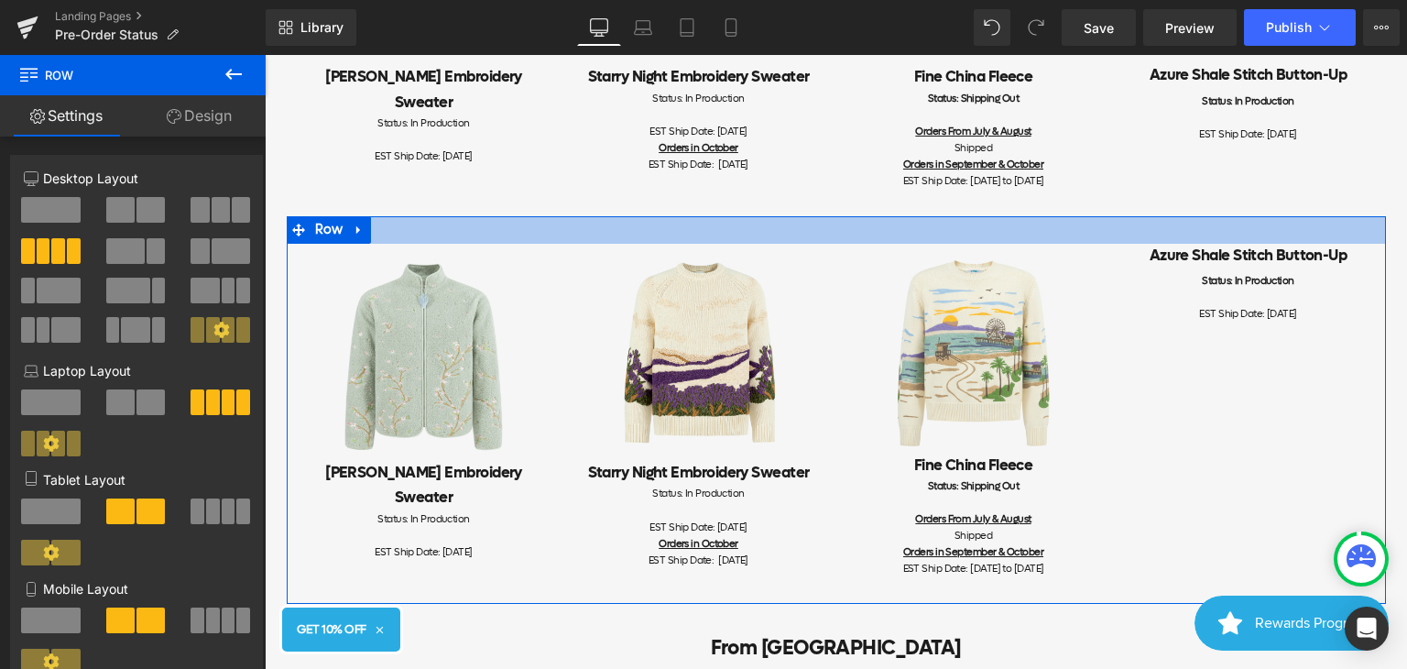
drag, startPoint x: 1175, startPoint y: 356, endPoint x: 1331, endPoint y: 254, distance: 187.3
click at [1331, 254] on div "Image [PERSON_NAME] Embroidery Sweater Heading Status: In Production EST Ship D…" at bounding box center [836, 410] width 1099 height 388
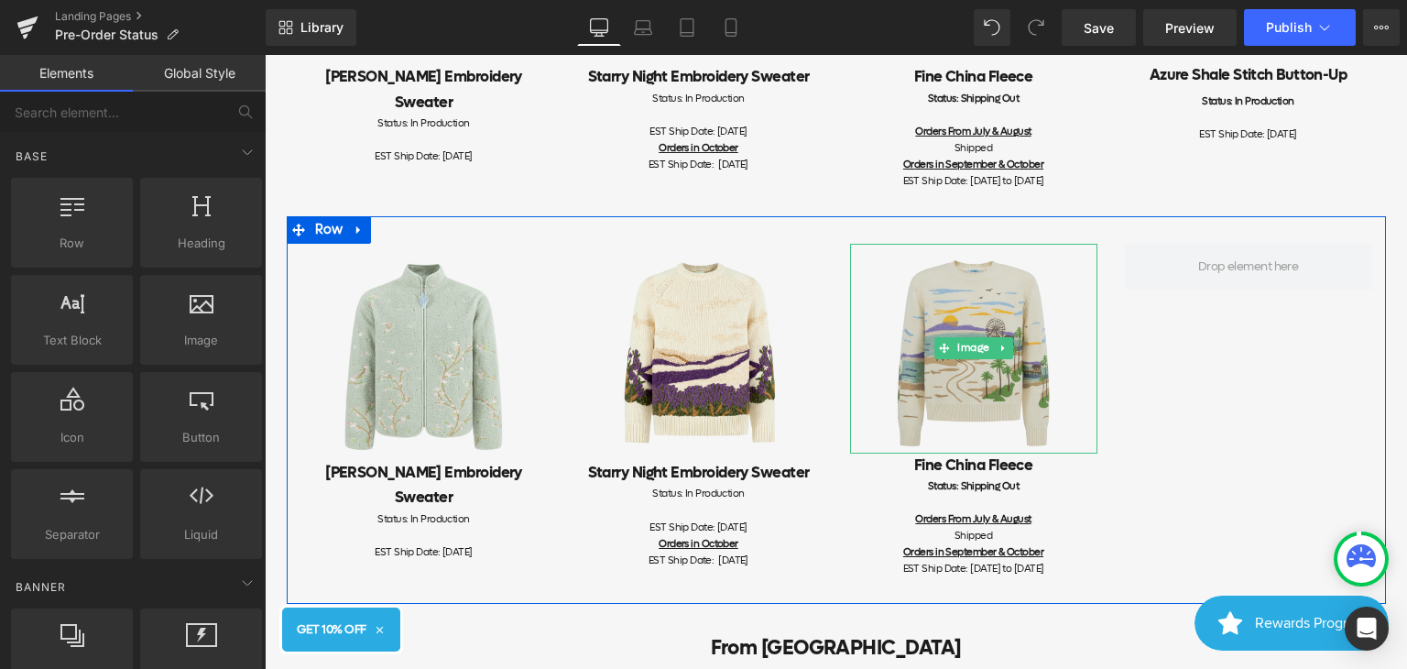
click at [1059, 286] on img at bounding box center [973, 349] width 247 height 210
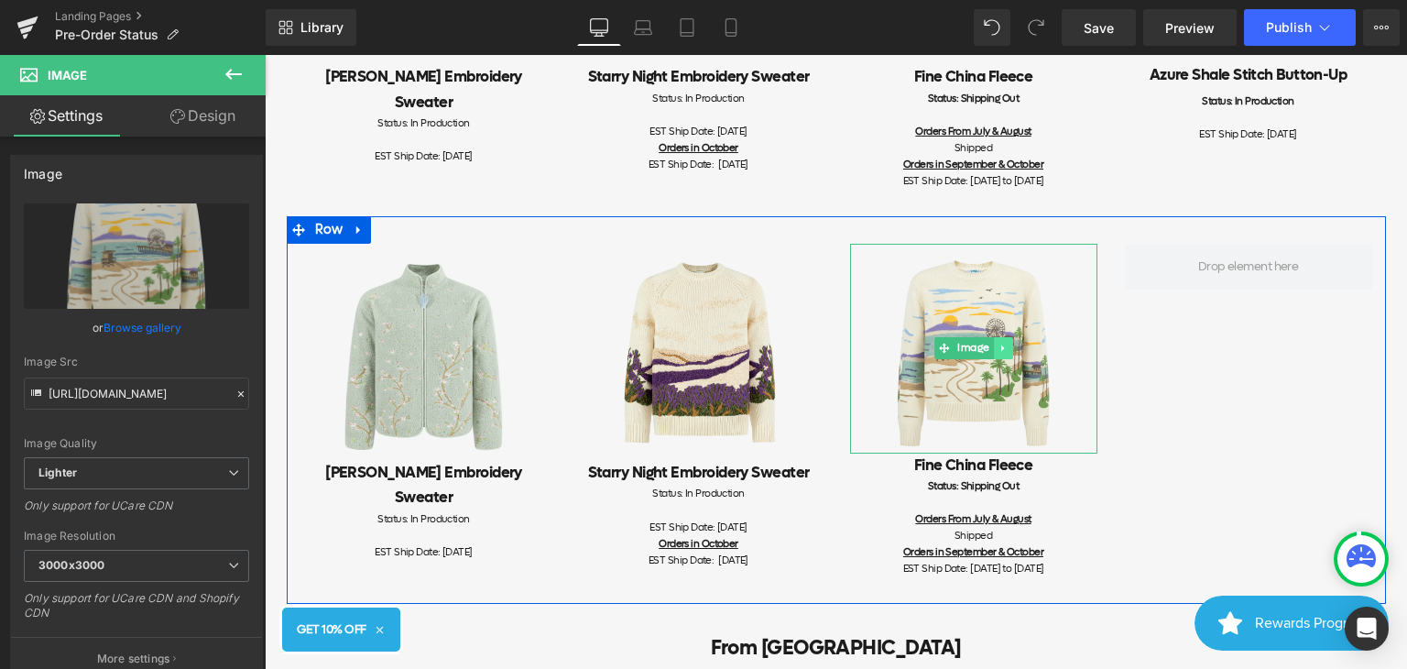
click at [998, 354] on icon at bounding box center [1003, 348] width 10 height 11
click at [989, 353] on icon at bounding box center [994, 348] width 10 height 10
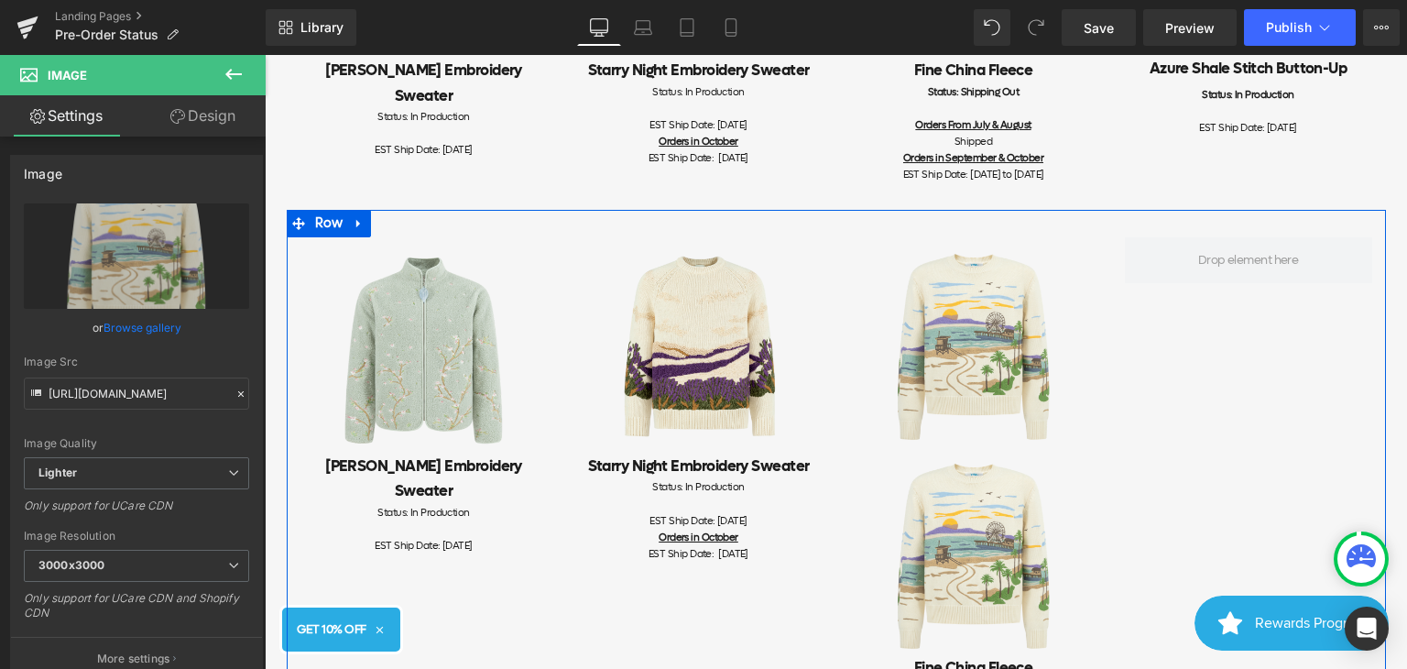
scroll to position [1383, 0]
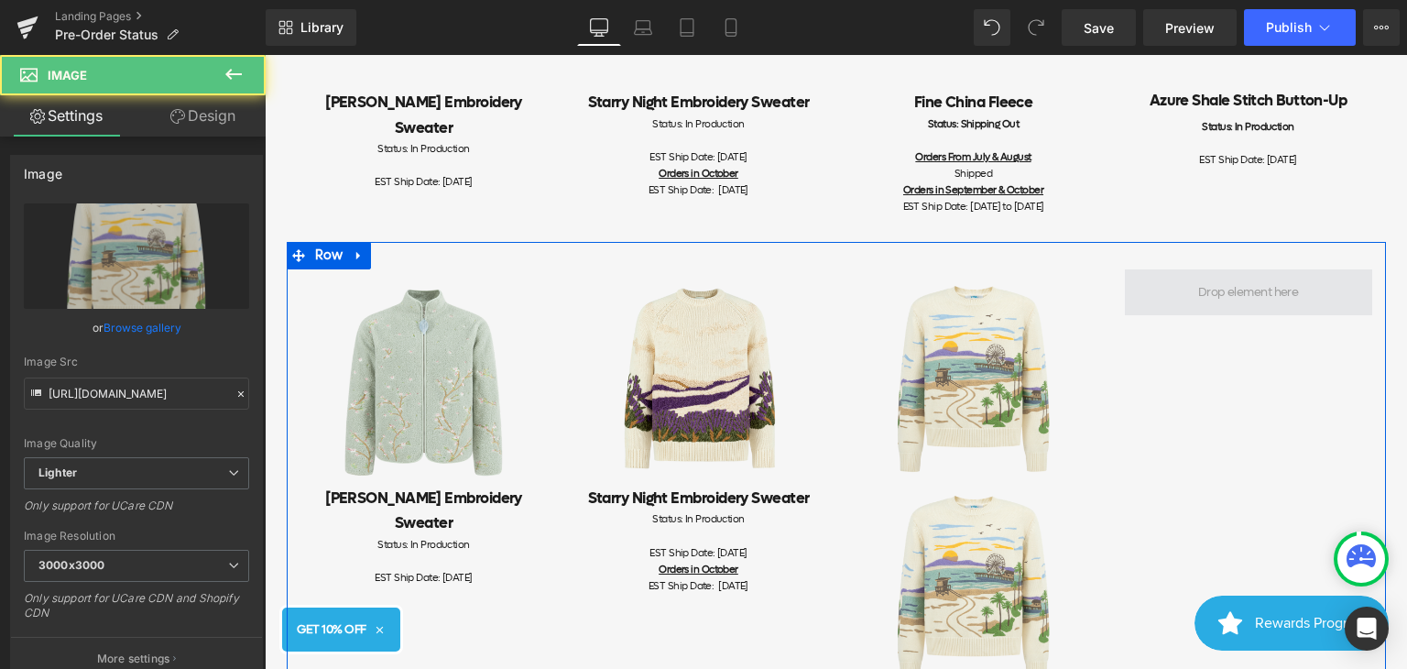
drag, startPoint x: 959, startPoint y: 592, endPoint x: 1253, endPoint y: 320, distance: 400.7
click at [1253, 320] on div "Image [PERSON_NAME] Embroidery Sweater Heading Status: In Production EST Ship D…" at bounding box center [836, 540] width 1099 height 597
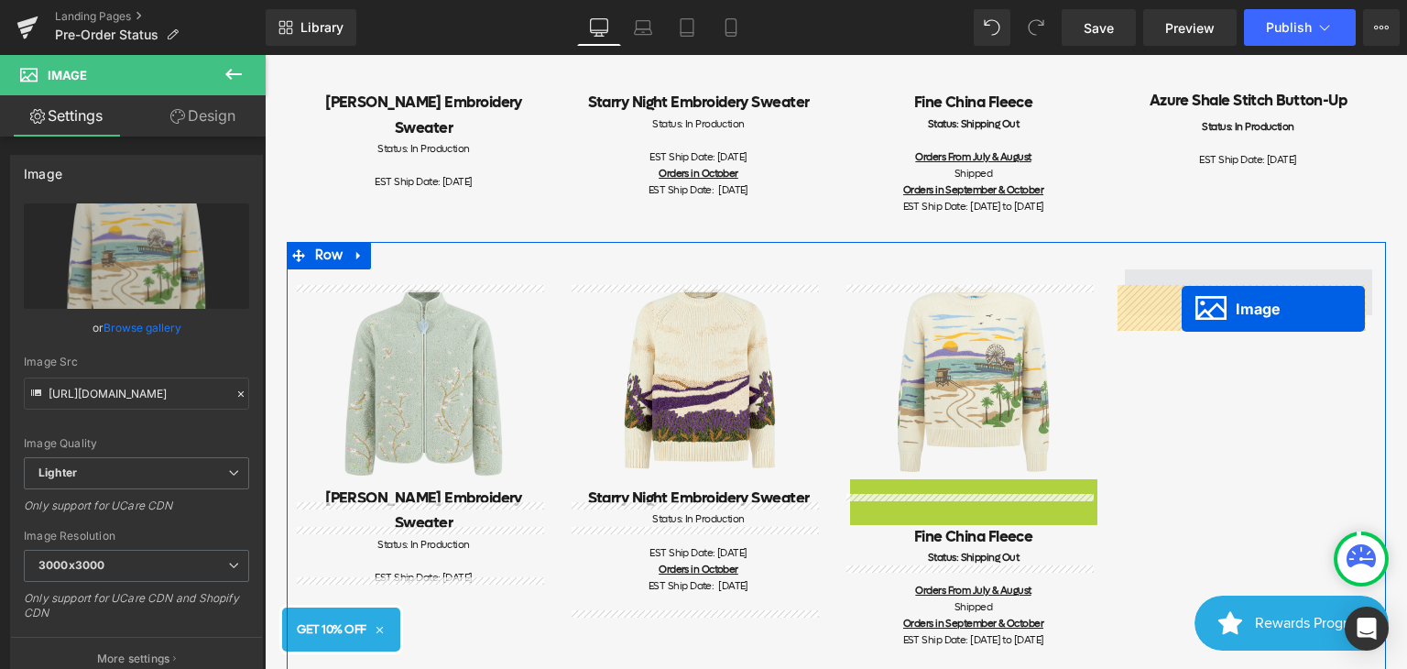
drag, startPoint x: 935, startPoint y: 591, endPoint x: 1182, endPoint y: 309, distance: 374.7
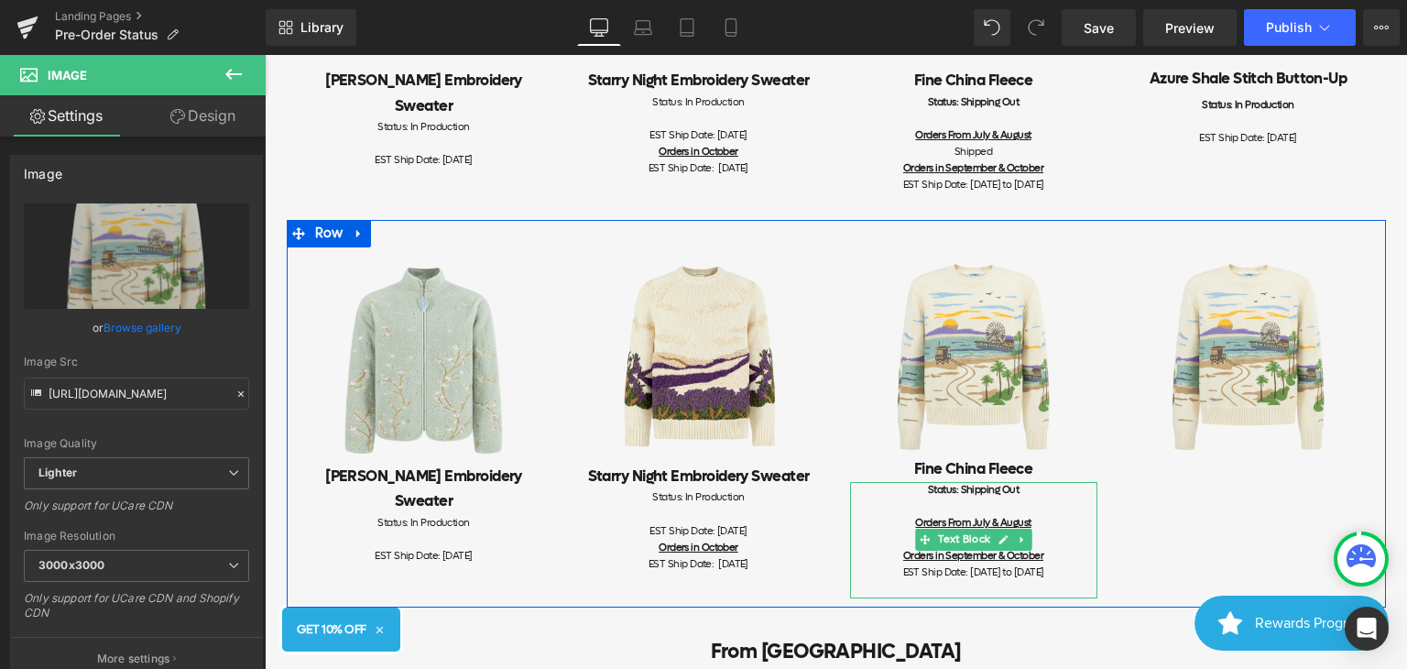
scroll to position [1474, 0]
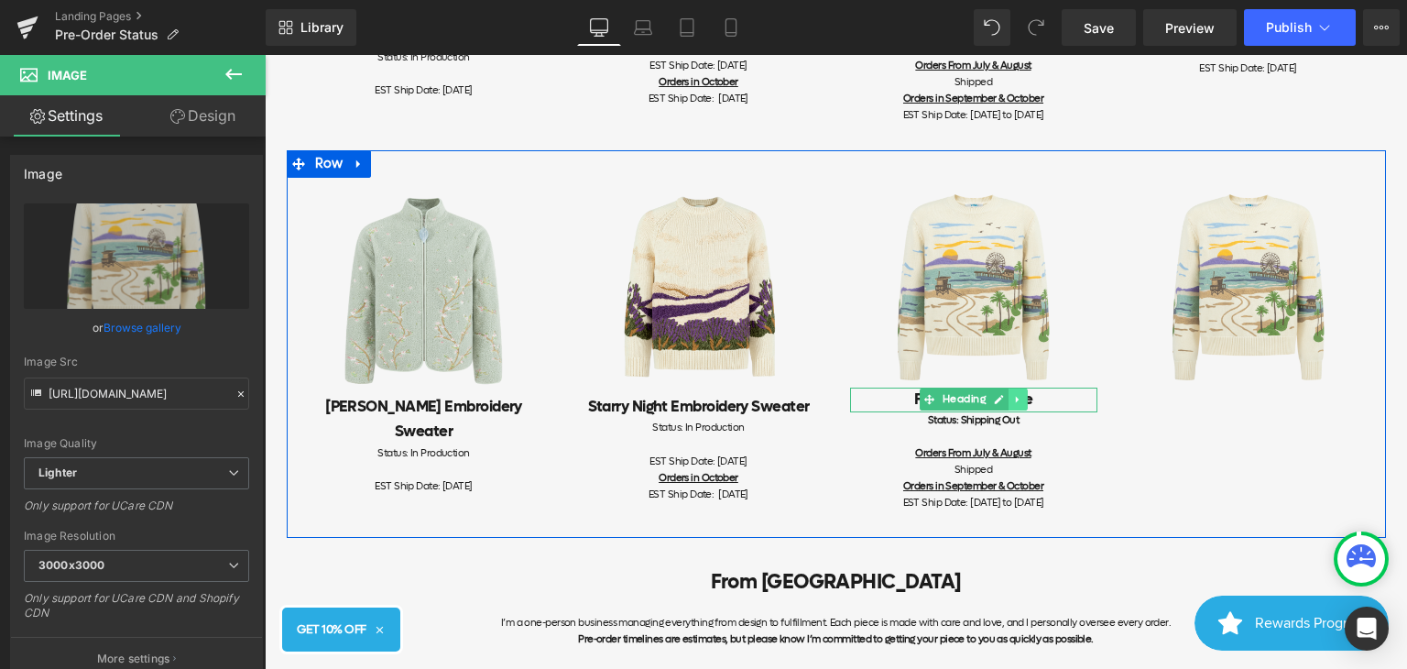
click at [1012, 405] on icon at bounding box center [1017, 399] width 10 height 11
click at [1003, 405] on icon at bounding box center [1008, 399] width 10 height 11
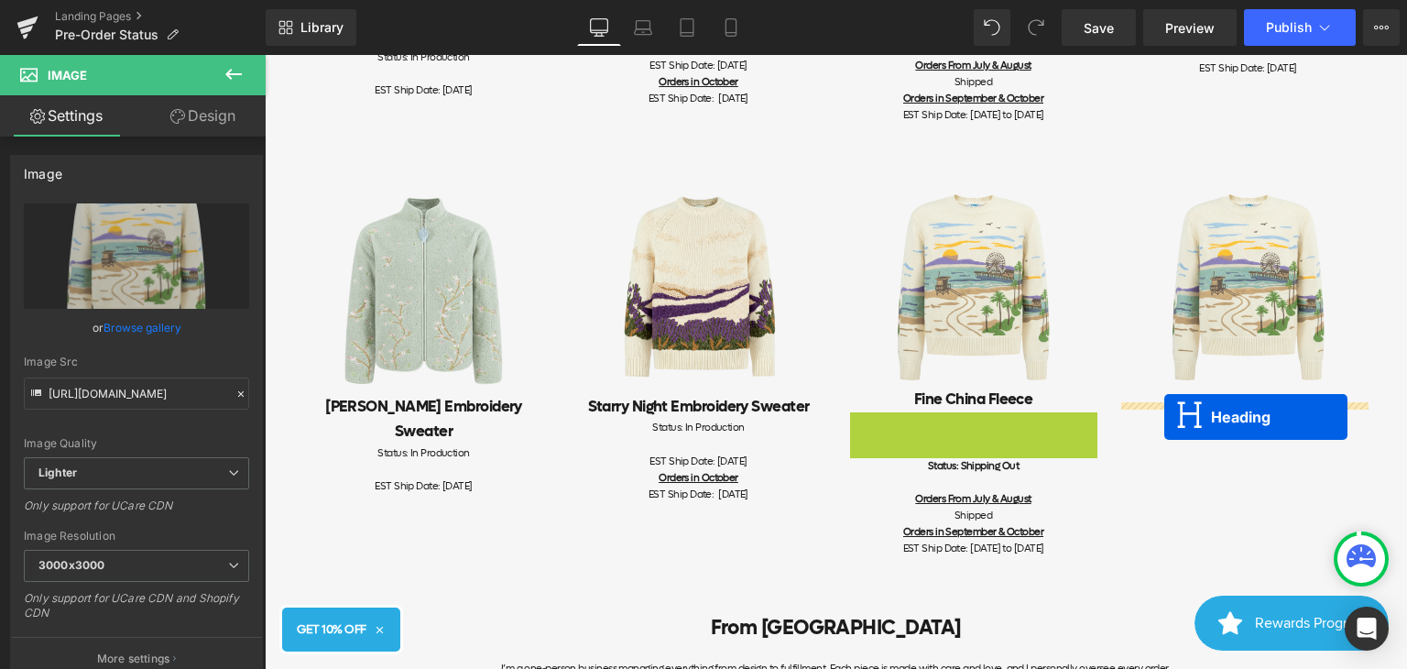
drag, startPoint x: 920, startPoint y: 437, endPoint x: 1164, endPoint y: 418, distance: 245.4
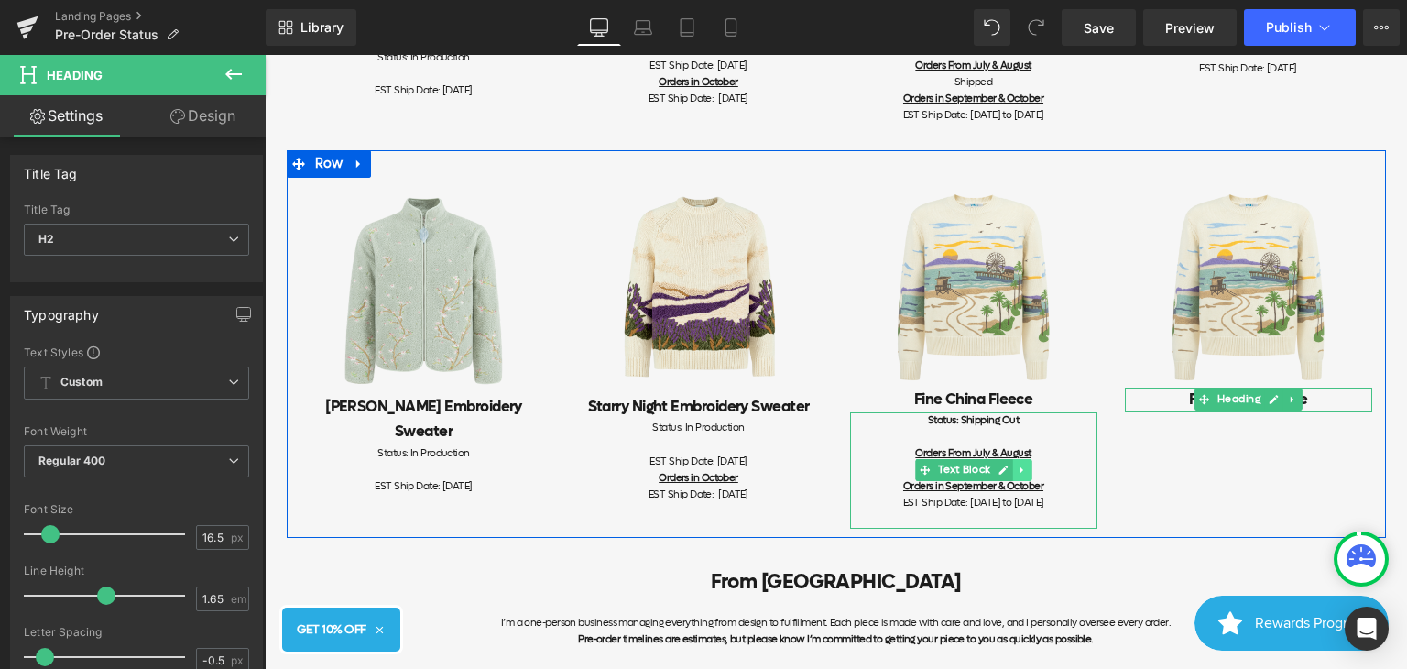
click at [1017, 476] on icon at bounding box center [1022, 470] width 10 height 11
click at [1008, 476] on icon at bounding box center [1013, 470] width 10 height 10
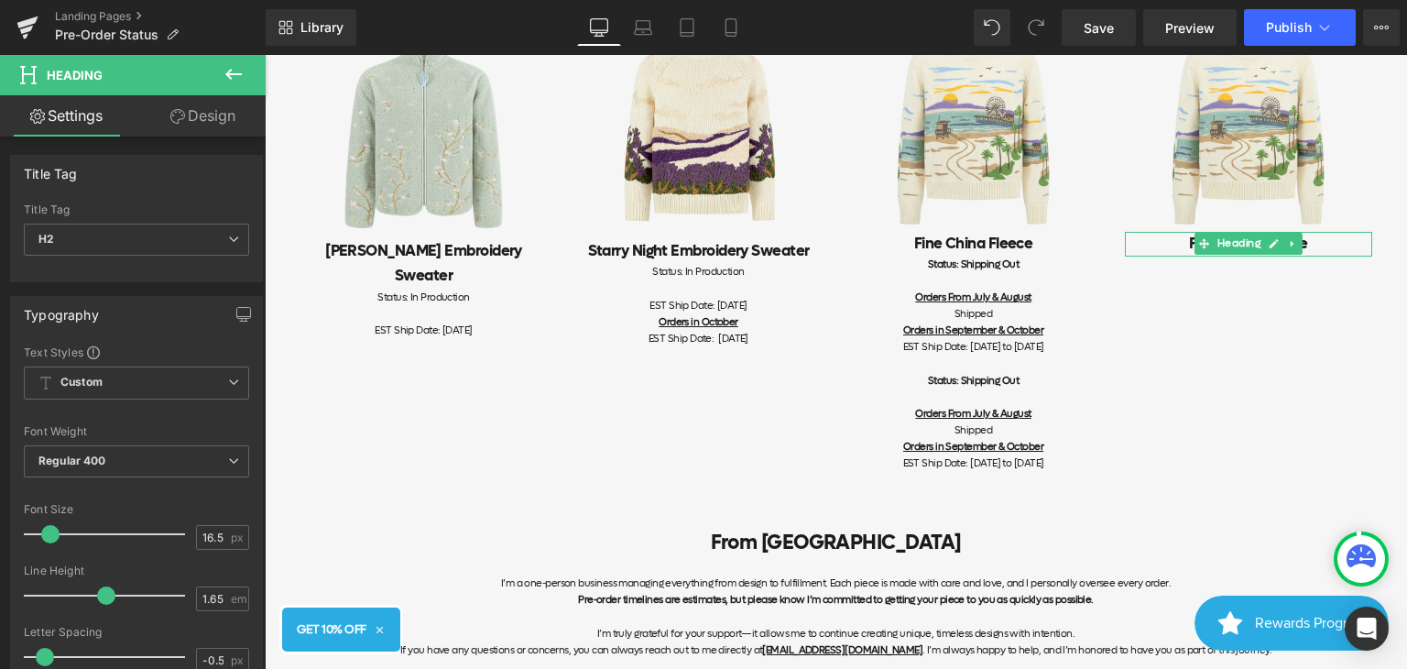
scroll to position [1616, 0]
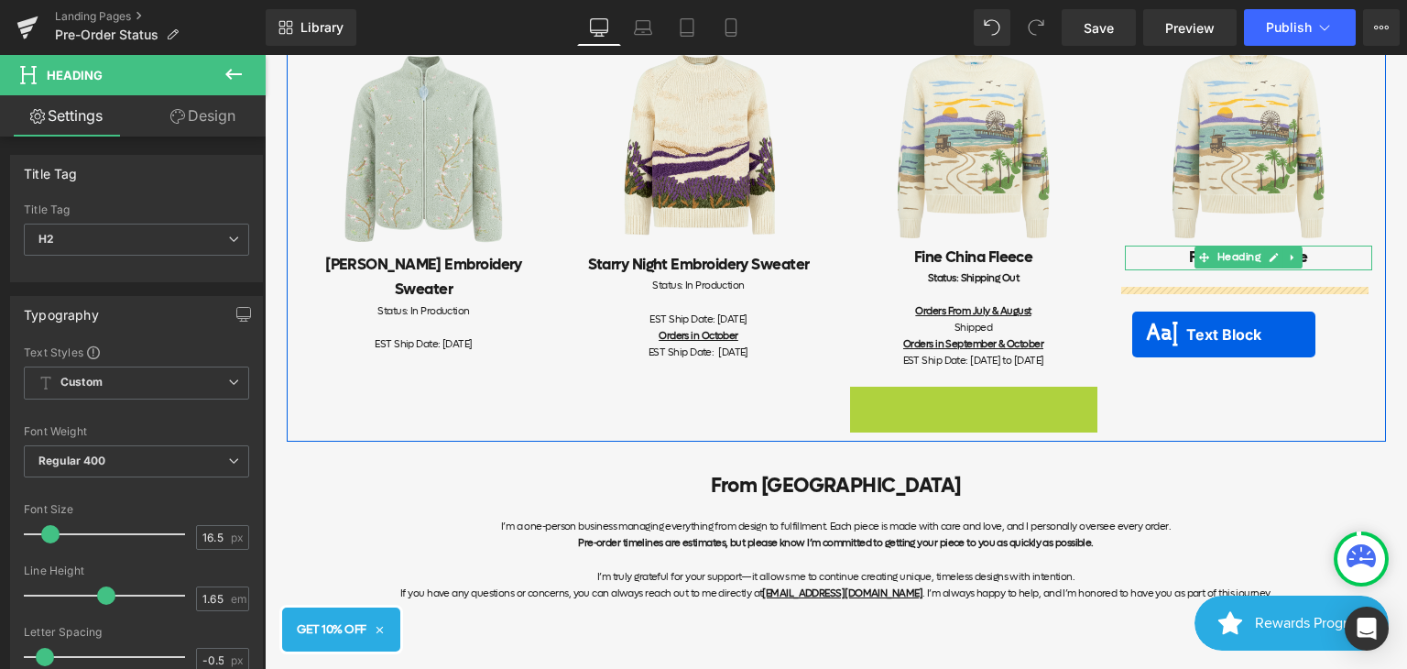
drag, startPoint x: 933, startPoint y: 455, endPoint x: 1132, endPoint y: 334, distance: 233.5
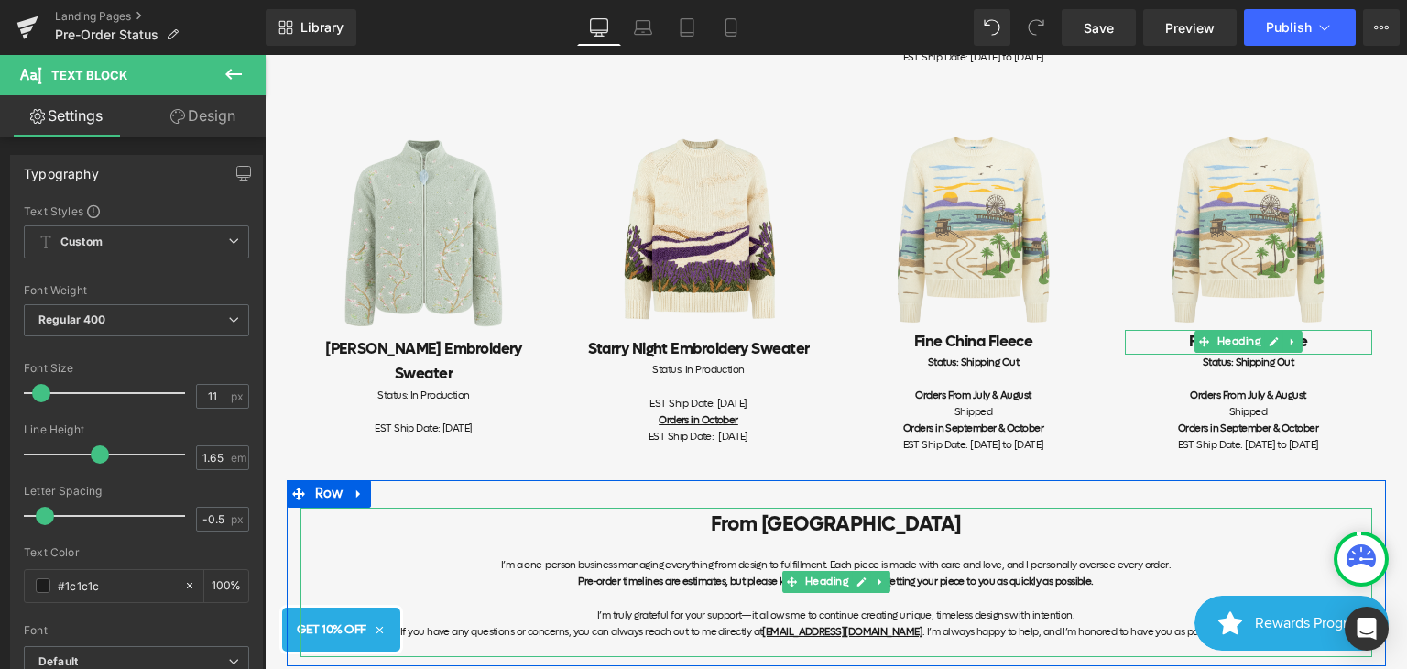
scroll to position [1433, 0]
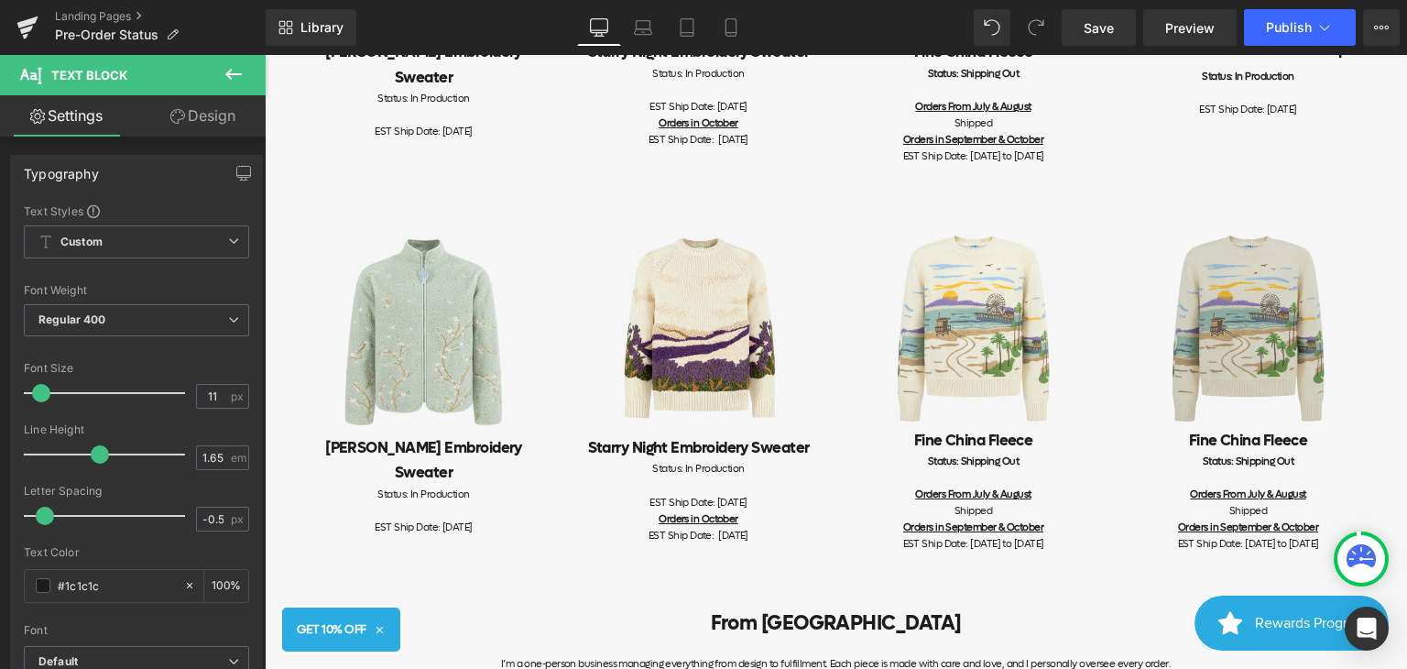
click at [1250, 345] on div "Image" at bounding box center [1248, 324] width 247 height 210
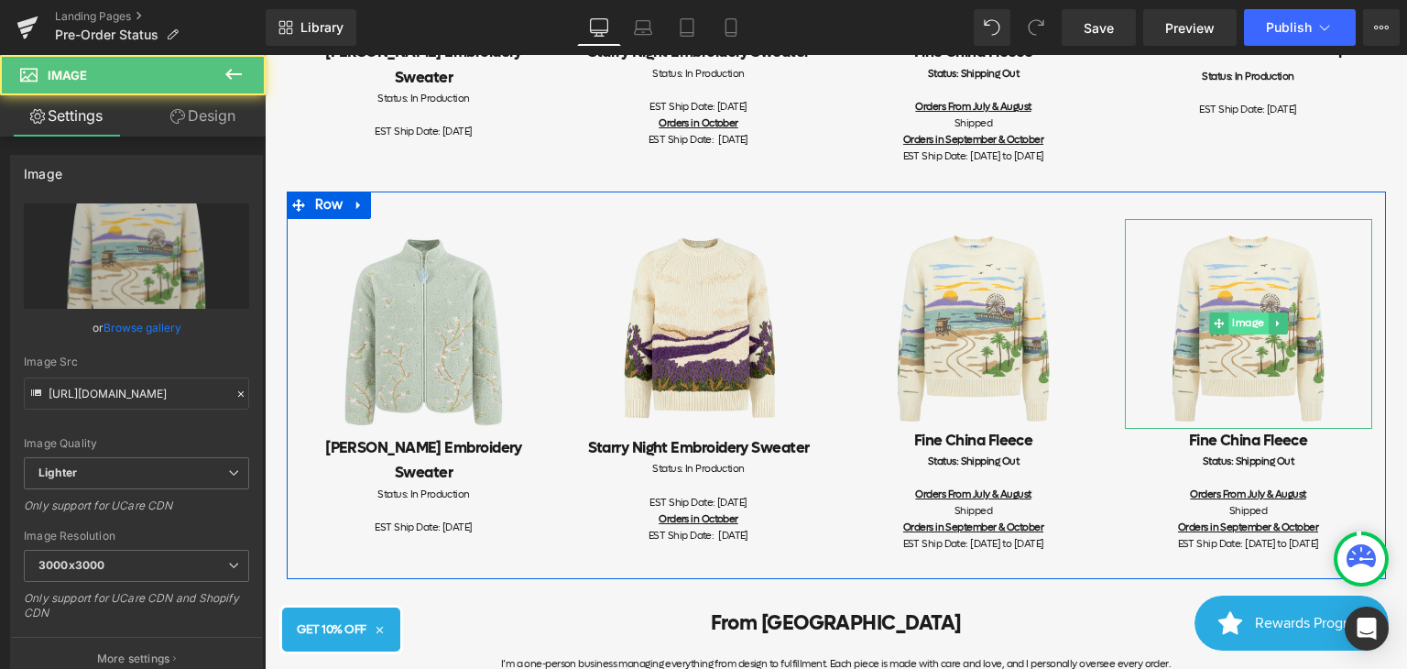
click at [1242, 334] on span "Image" at bounding box center [1249, 323] width 40 height 22
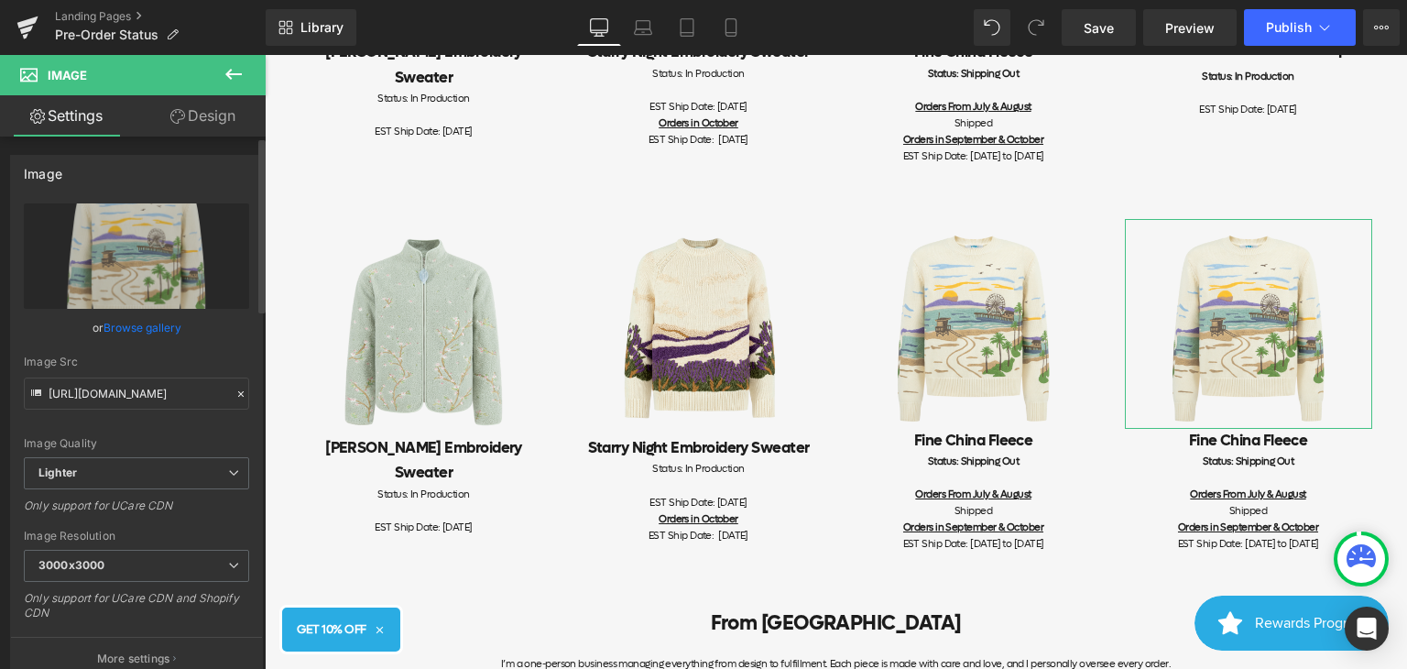
click at [159, 328] on link "Browse gallery" at bounding box center [143, 328] width 78 height 32
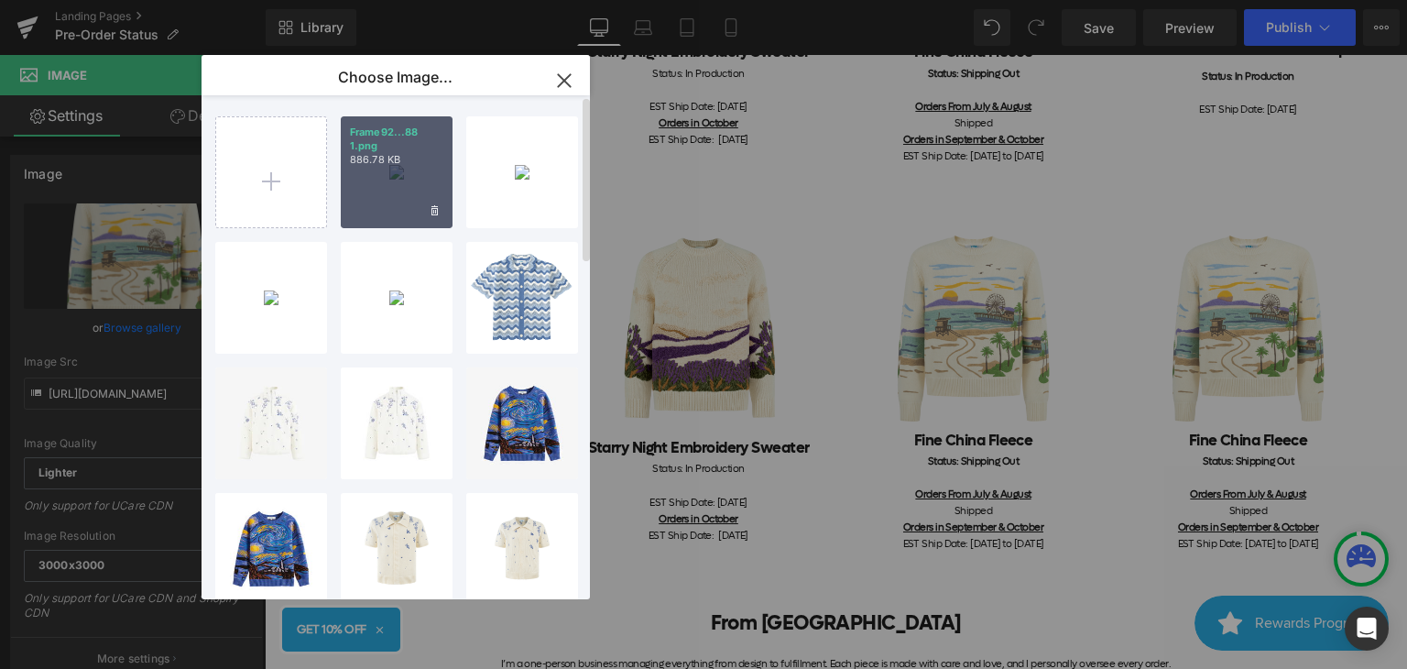
click at [380, 198] on div "Frame92...88 1.png 886.78 KB" at bounding box center [397, 172] width 112 height 112
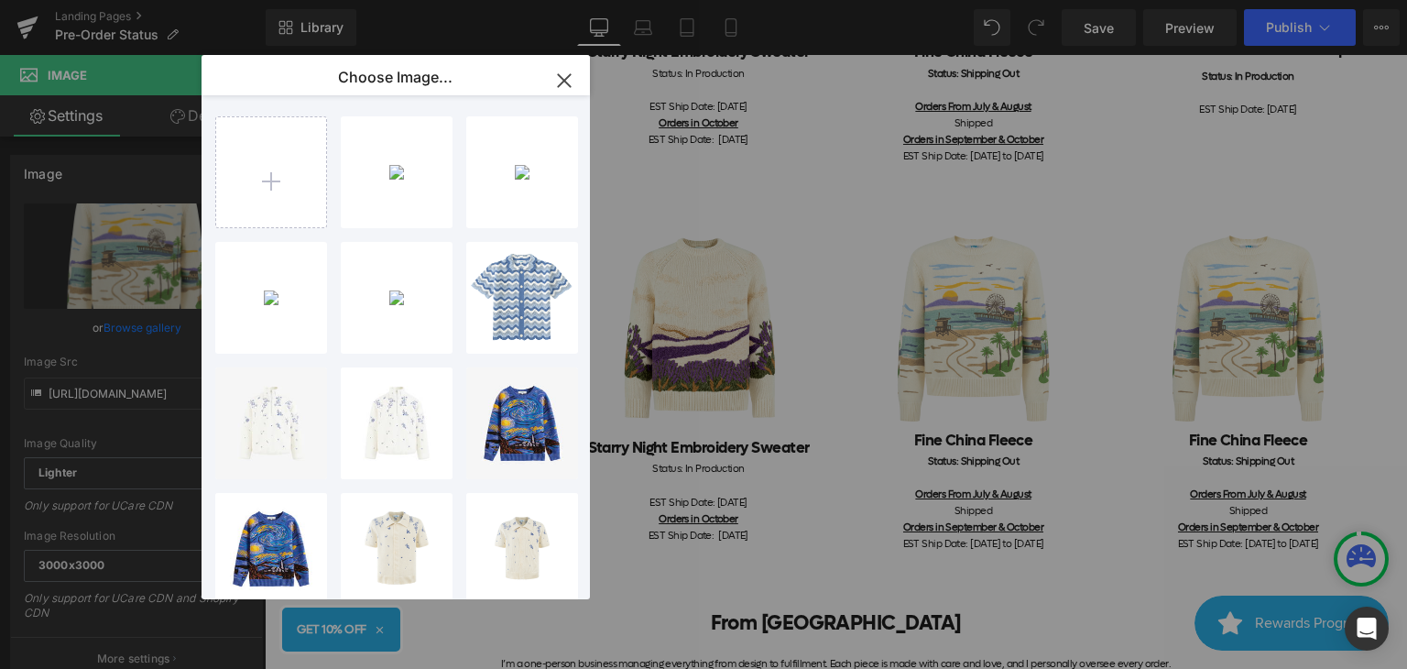
type input "[URL][DOMAIN_NAME]"
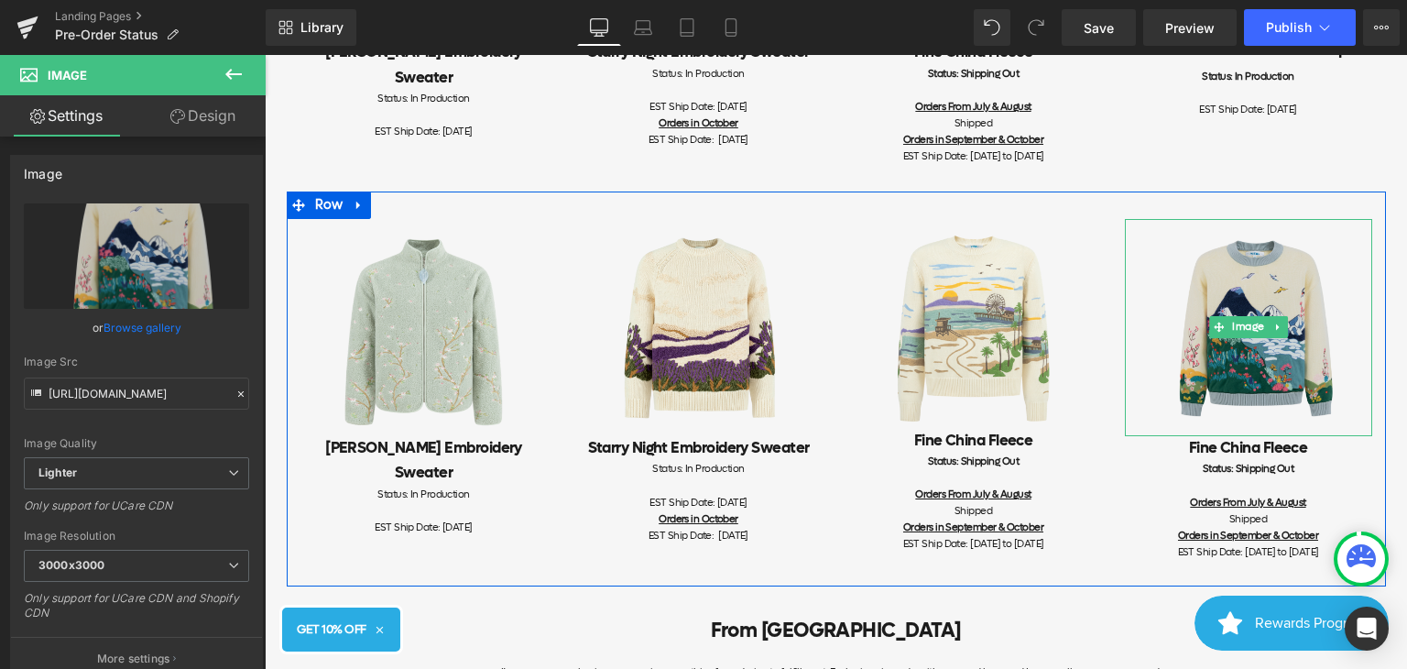
click at [1260, 308] on img at bounding box center [1248, 328] width 247 height 218
drag, startPoint x: 1248, startPoint y: 450, endPoint x: 1248, endPoint y: 417, distance: 33.0
click at [1248, 417] on div "Image" at bounding box center [1248, 328] width 247 height 218
drag, startPoint x: 1122, startPoint y: 451, endPoint x: 1129, endPoint y: 426, distance: 25.6
click at [1129, 426] on div "Image" at bounding box center [1248, 328] width 247 height 218
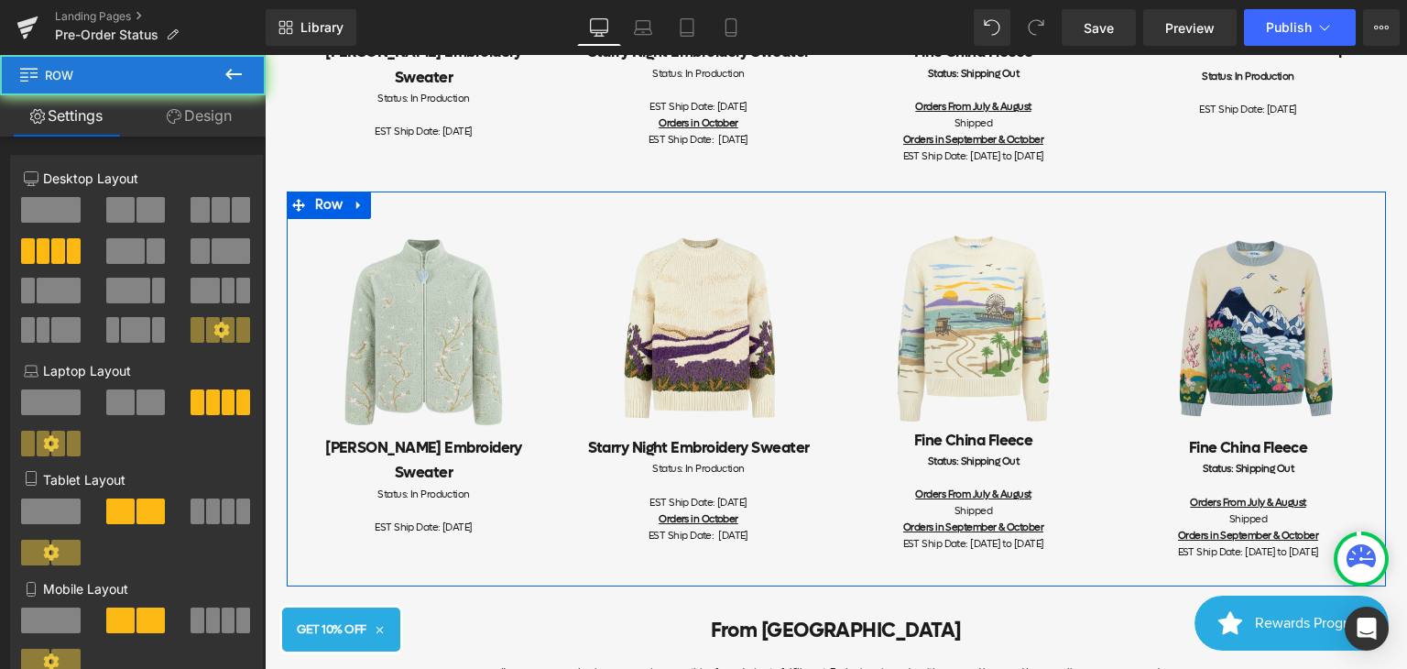
click at [1118, 448] on div "Image Fine [GEOGRAPHIC_DATA] Fleece Heading Status: Shipping Out Orders From Ju…" at bounding box center [1248, 398] width 275 height 359
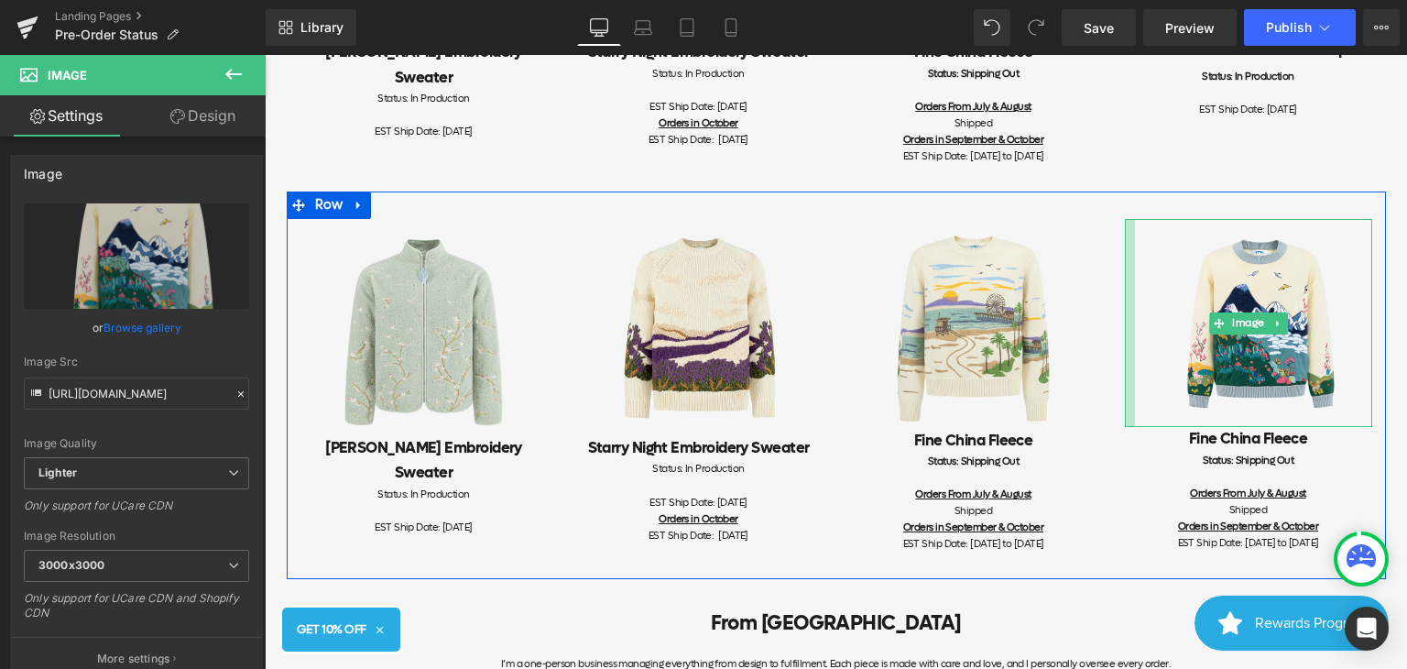
drag, startPoint x: 1120, startPoint y: 445, endPoint x: 1130, endPoint y: 448, distance: 10.4
click at [1130, 448] on div "Image Fine [GEOGRAPHIC_DATA] Fleece Heading Status: Shipping Out Orders From Ju…" at bounding box center [1248, 394] width 275 height 350
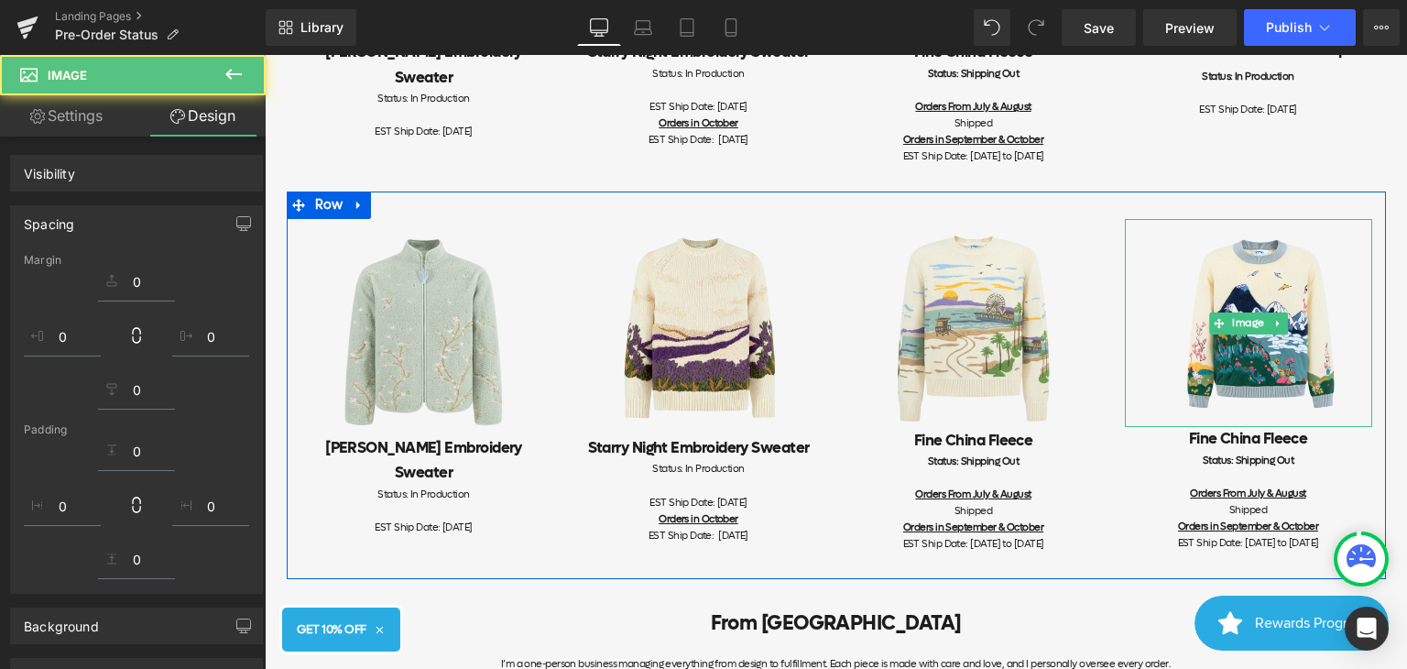
click at [1111, 475] on div "Image Fine [GEOGRAPHIC_DATA] Fleece Heading Status: Shipping Out Orders From Ju…" at bounding box center [1248, 394] width 275 height 350
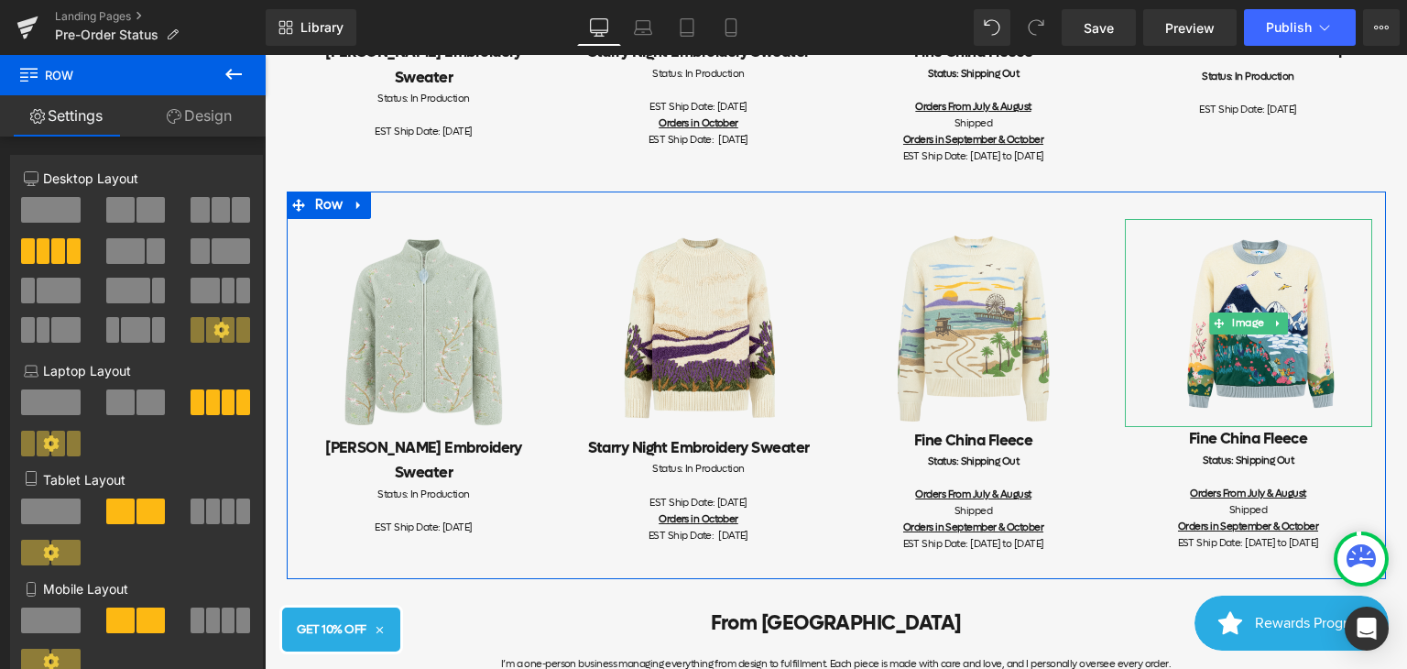
click at [1111, 483] on div "Image Fine [GEOGRAPHIC_DATA] Fleece Heading Status: Shipping Out Orders From Ju…" at bounding box center [1248, 394] width 275 height 350
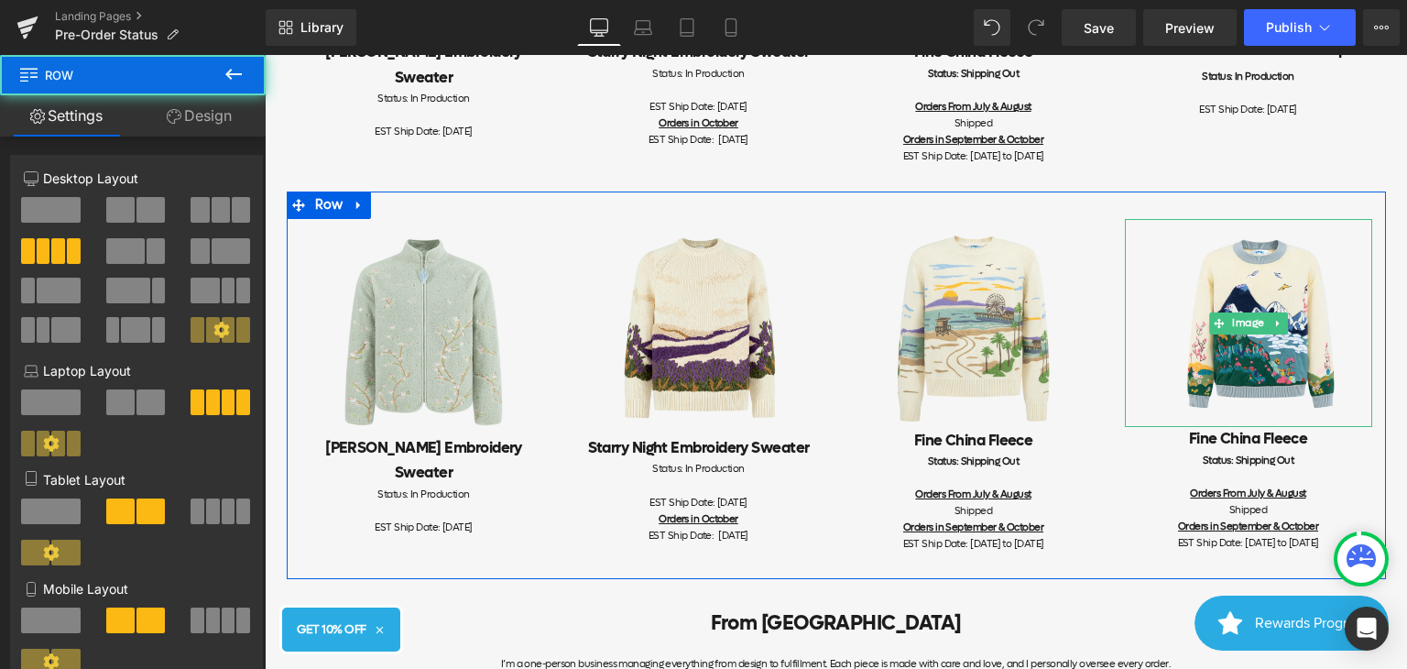
click at [1132, 502] on div "Orders From July & August" at bounding box center [1248, 494] width 247 height 16
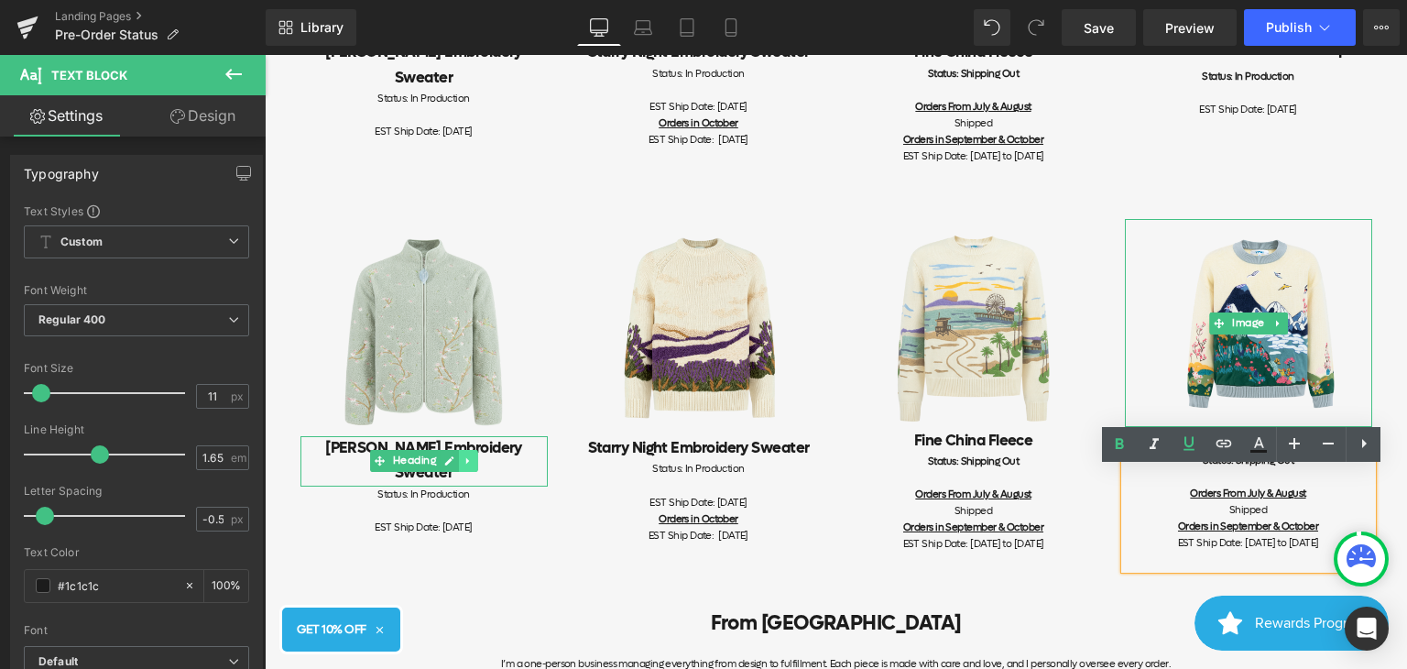
click at [459, 471] on link at bounding box center [468, 461] width 19 height 22
click at [519, 466] on h2 "[PERSON_NAME] Embroidery Sweater" at bounding box center [424, 460] width 247 height 49
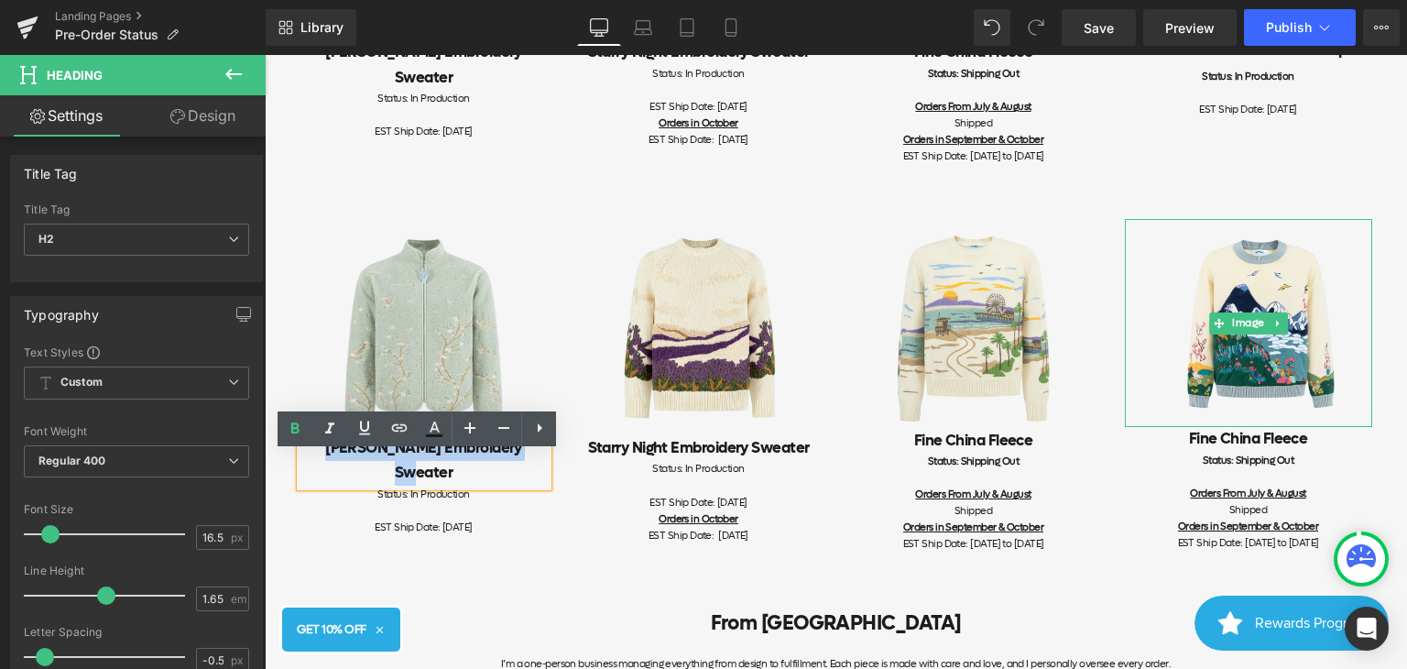
drag, startPoint x: 519, startPoint y: 466, endPoint x: 323, endPoint y: 459, distance: 197.1
click at [323, 459] on h2 "[PERSON_NAME] Embroidery Sweater" at bounding box center [424, 460] width 247 height 49
paste div
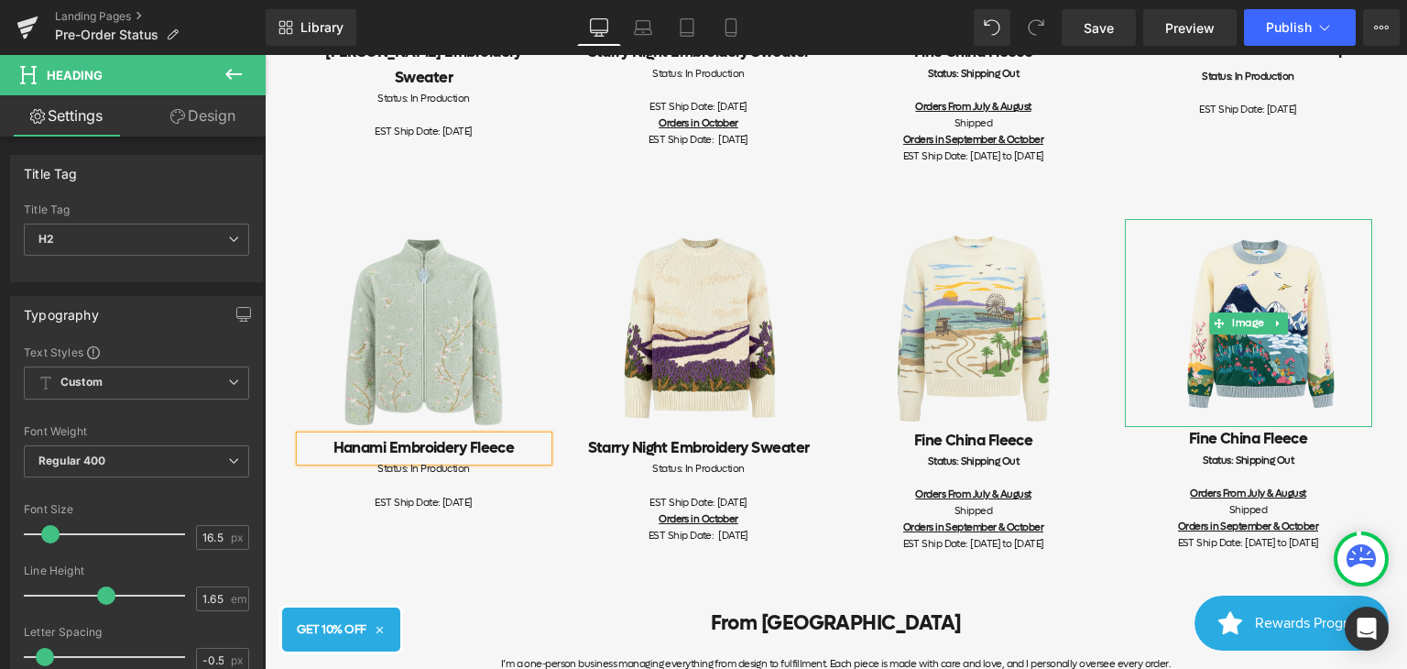
click at [523, 554] on div "Image Hanami Embroidery Fleece Heading Status: In Production EST Ship Date: [DA…" at bounding box center [836, 385] width 1099 height 388
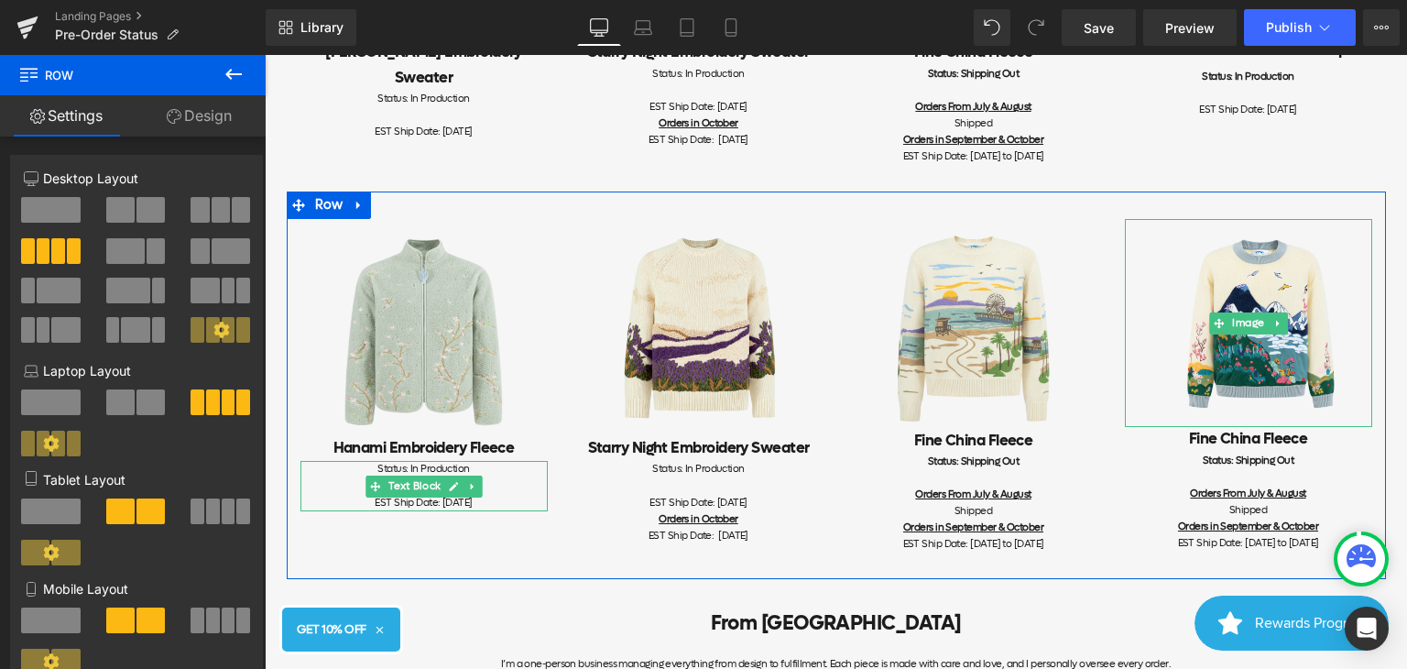
click at [479, 511] on div "EST Ship Date: [DATE]" at bounding box center [424, 503] width 247 height 16
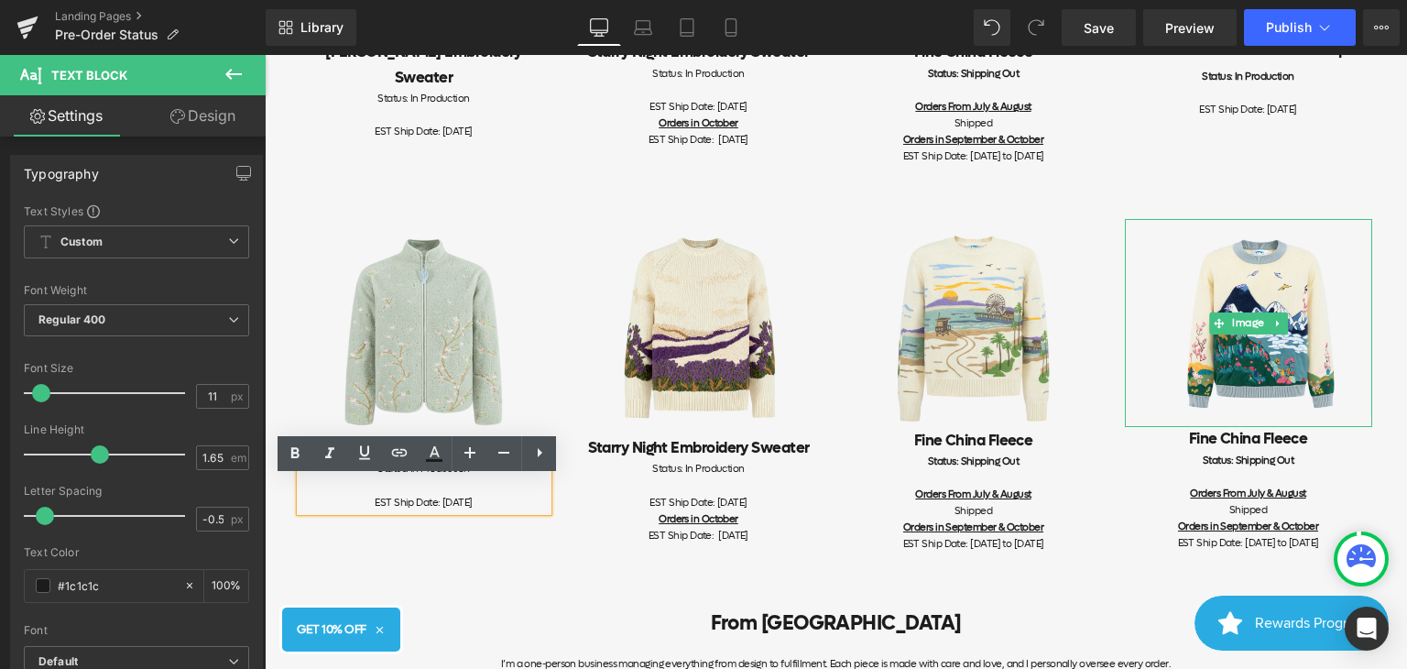
drag, startPoint x: 447, startPoint y: 519, endPoint x: 485, endPoint y: 519, distance: 37.6
click at [485, 511] on div "EST Ship Date: [DATE]" at bounding box center [424, 503] width 247 height 16
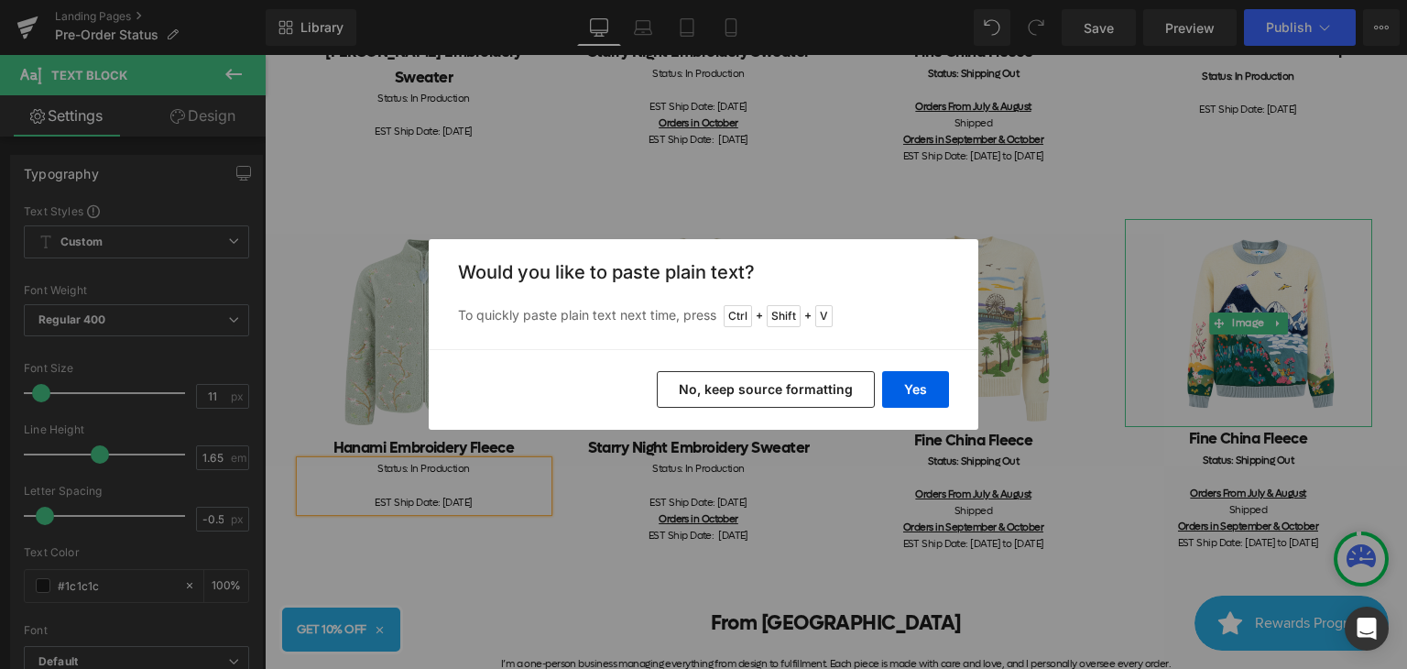
click at [832, 396] on button "No, keep source formatting" at bounding box center [766, 389] width 218 height 37
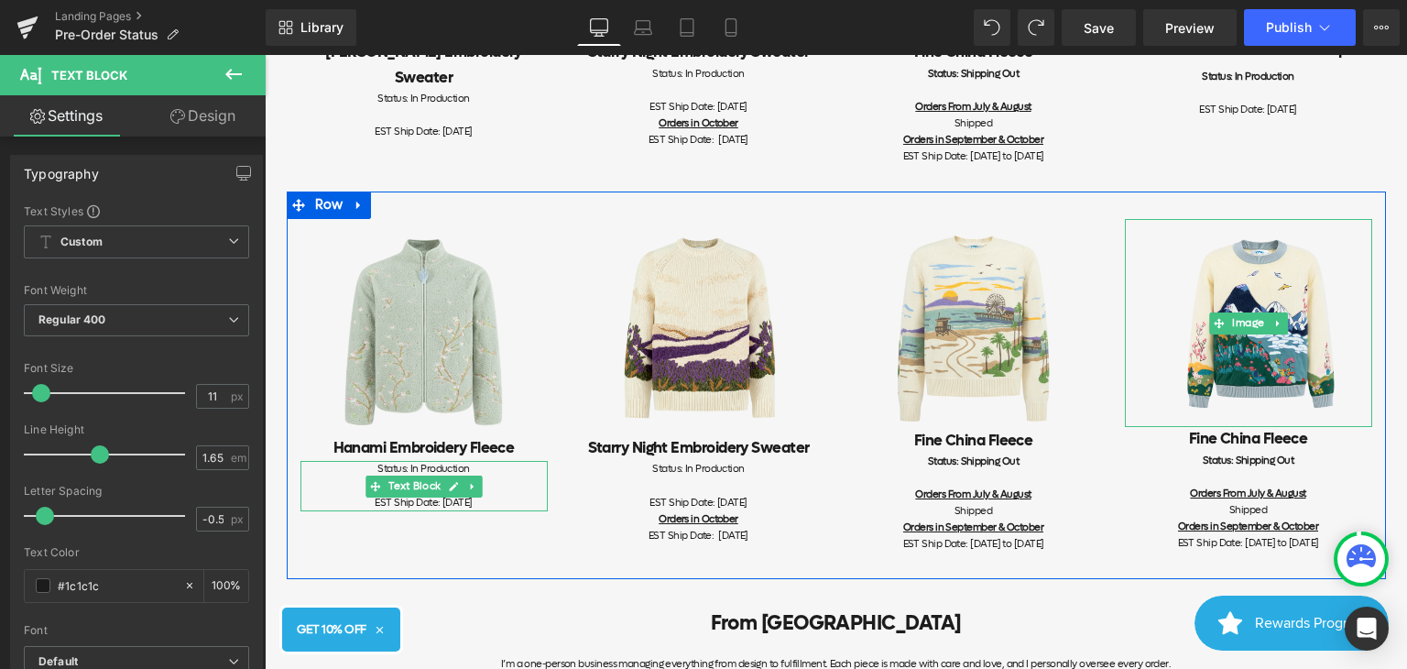
drag, startPoint x: 482, startPoint y: 521, endPoint x: 424, endPoint y: 516, distance: 58.0
click at [424, 511] on div "EST Ship Date: [DATE]" at bounding box center [424, 503] width 247 height 16
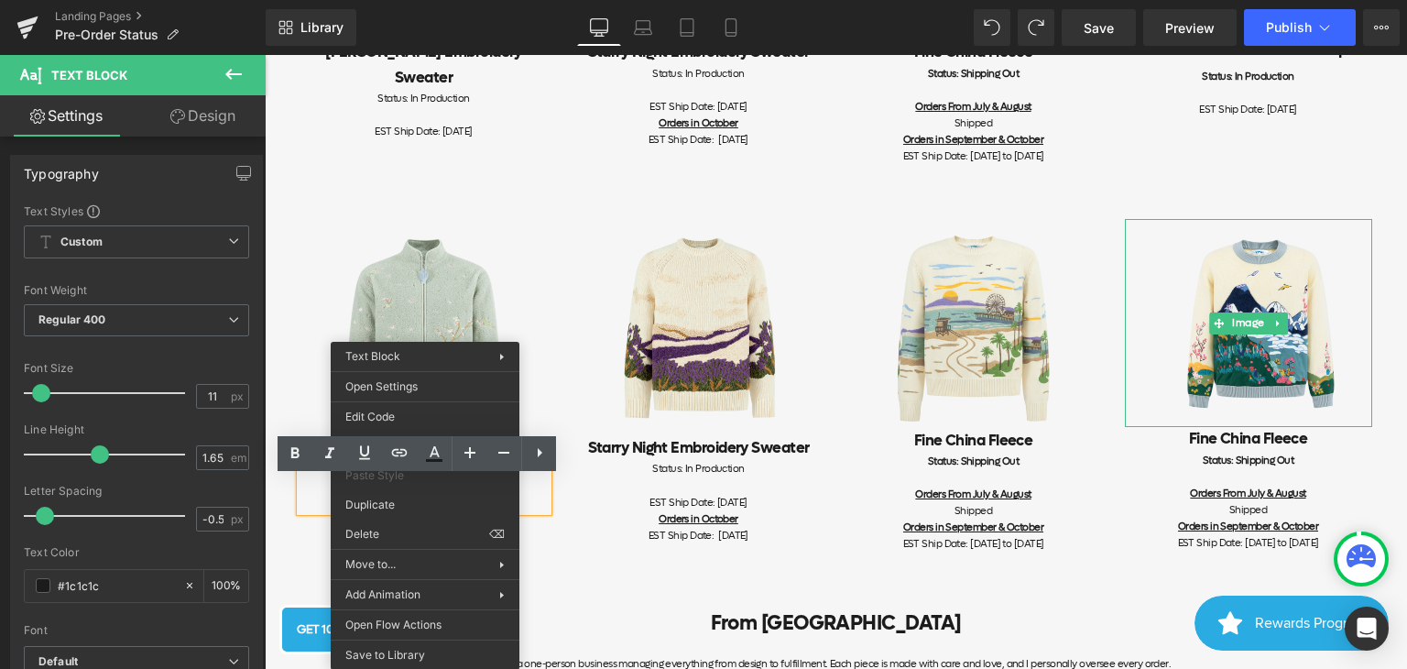
click at [535, 495] on div at bounding box center [424, 486] width 247 height 16
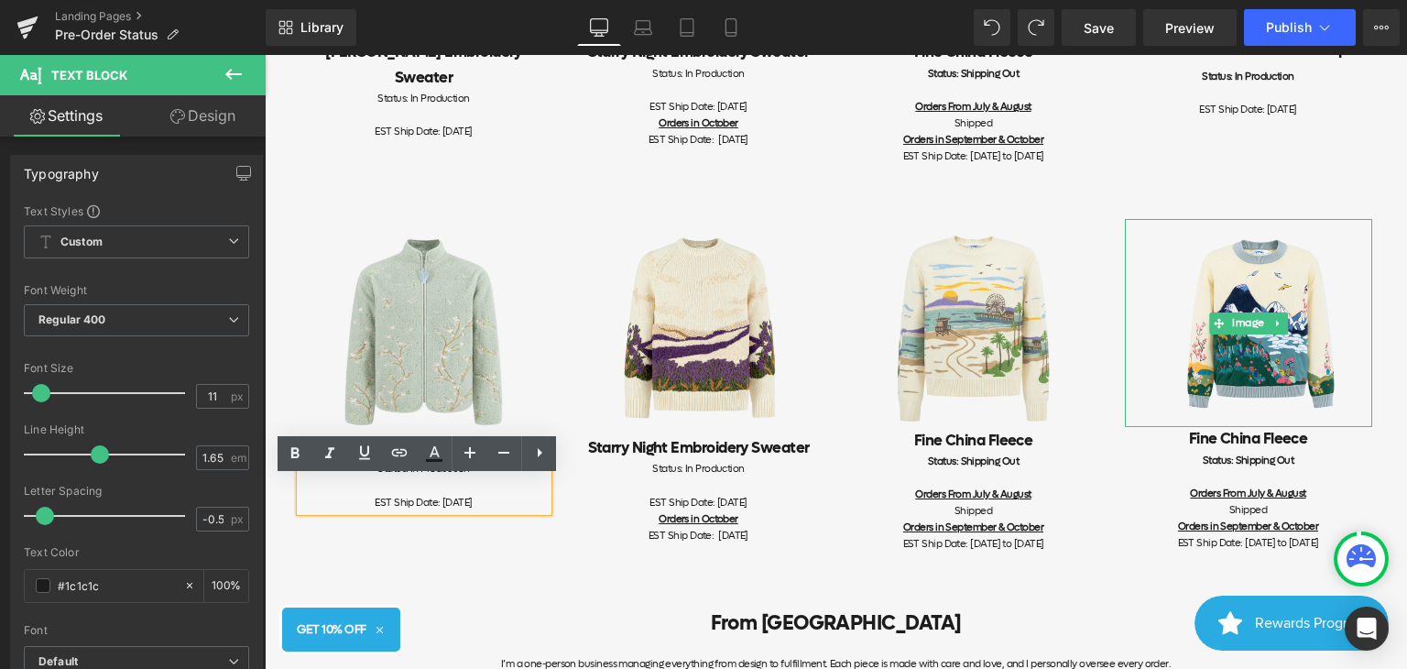
drag, startPoint x: 484, startPoint y: 525, endPoint x: 424, endPoint y: 521, distance: 59.7
click at [424, 511] on div "EST Ship Date: [DATE]" at bounding box center [424, 503] width 247 height 16
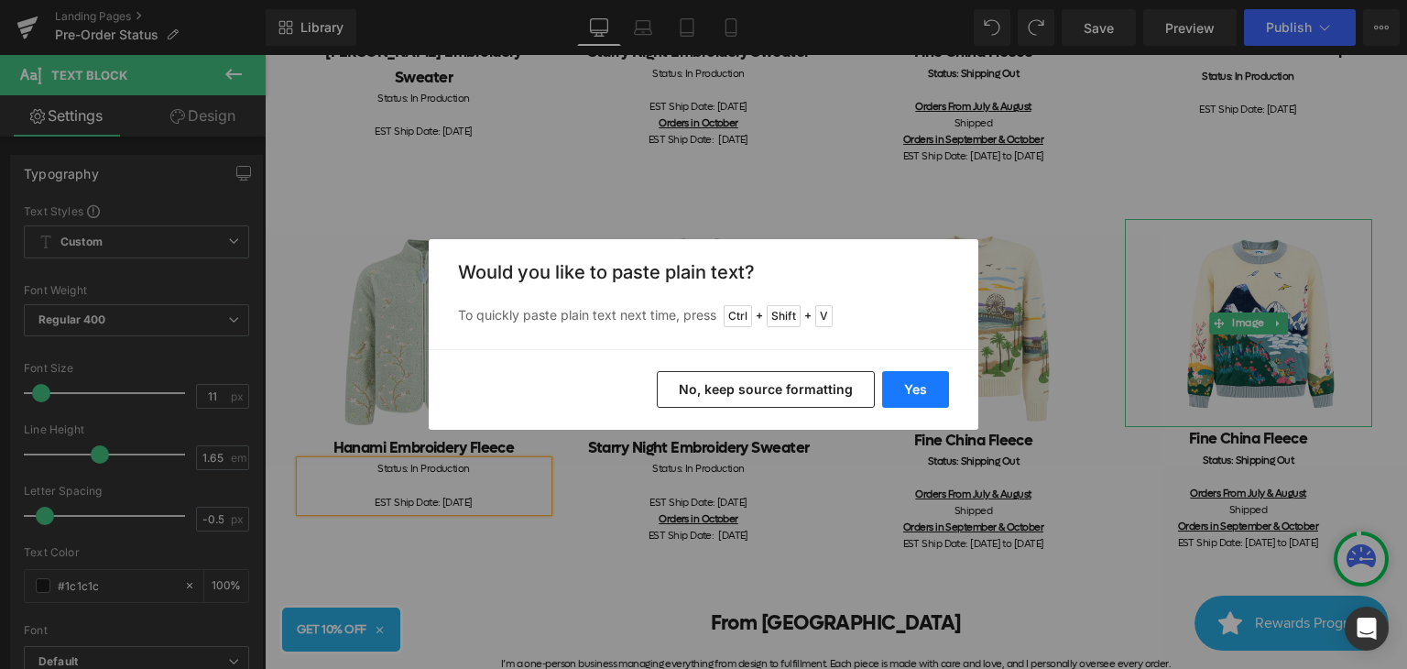
click at [911, 386] on button "Yes" at bounding box center [915, 389] width 67 height 37
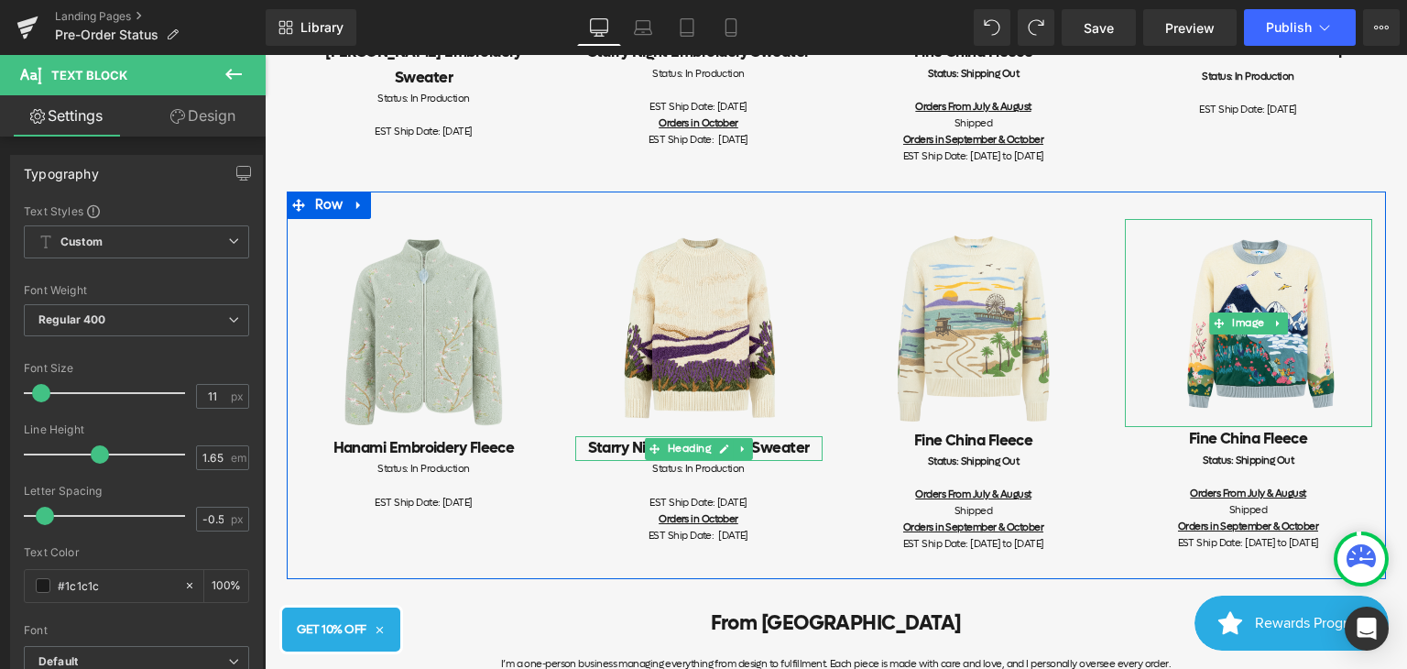
click at [696, 460] on span "Heading" at bounding box center [688, 449] width 50 height 22
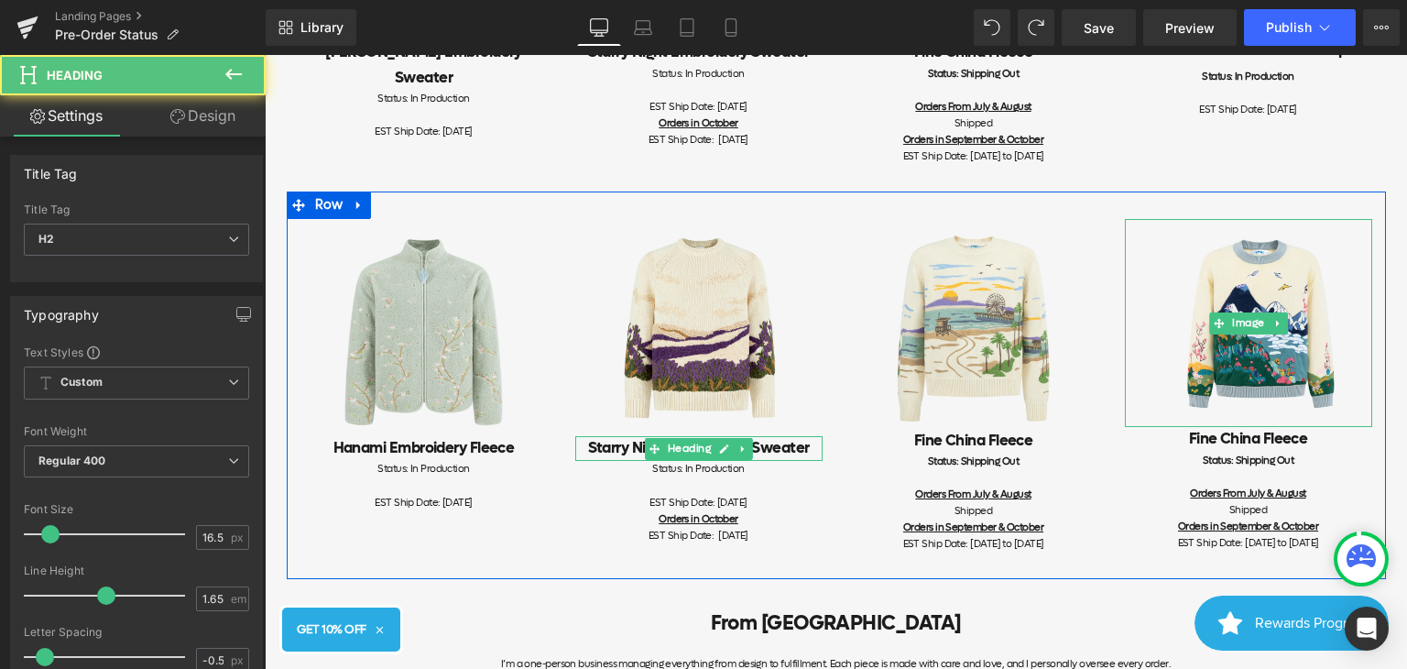
click at [787, 461] on h2 "Starry Night Embroidery Sweater" at bounding box center [698, 448] width 247 height 25
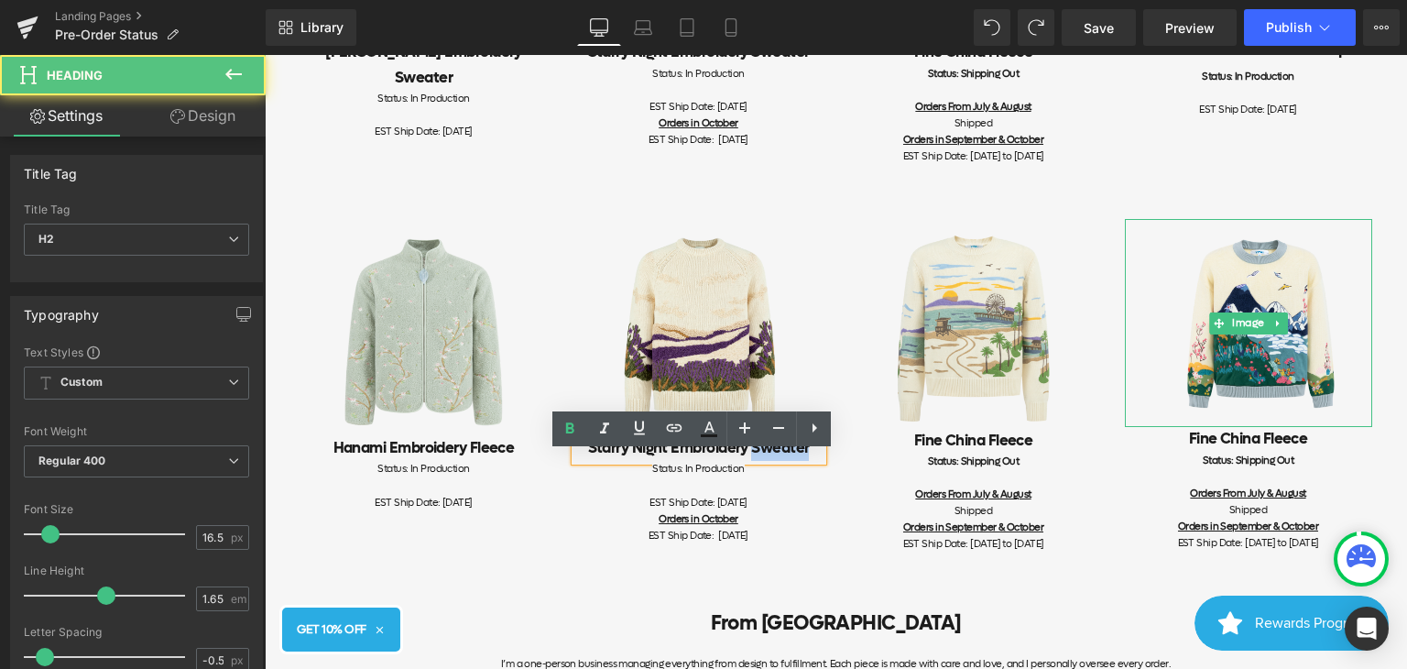
click at [787, 461] on h2 "Starry Night Embroidery Sweater" at bounding box center [698, 448] width 247 height 25
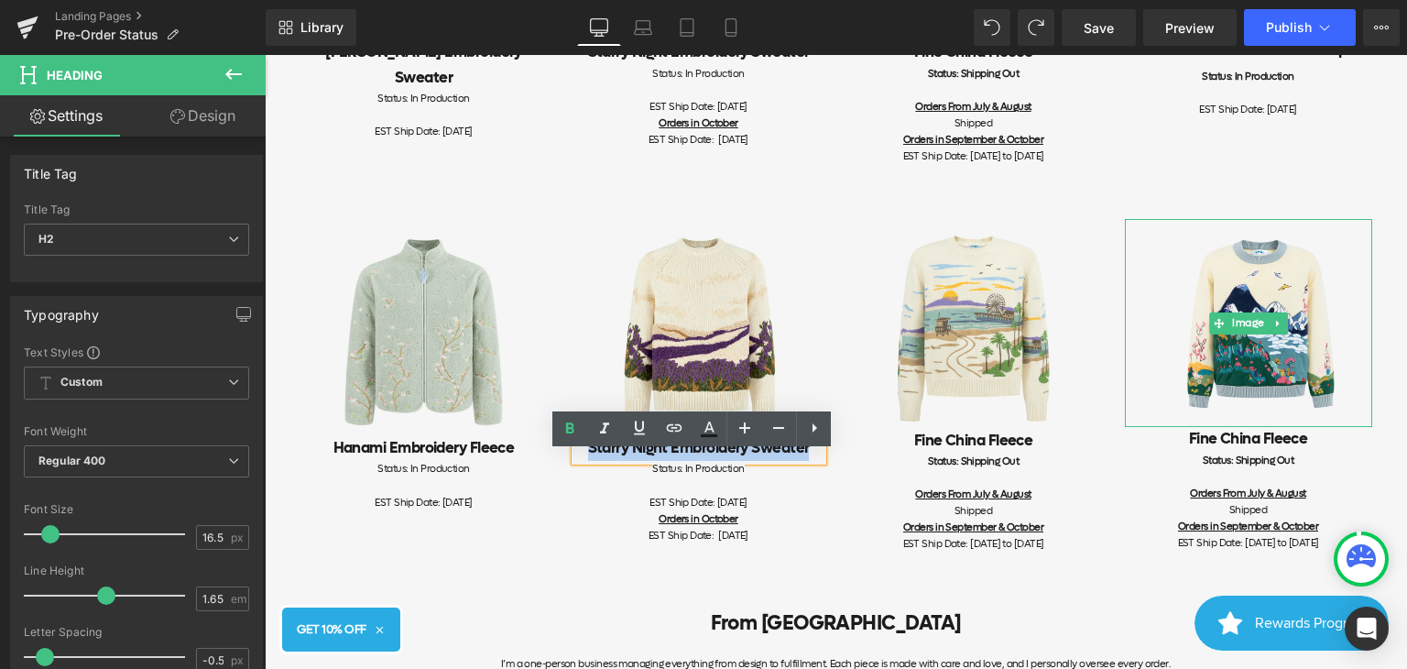
paste div
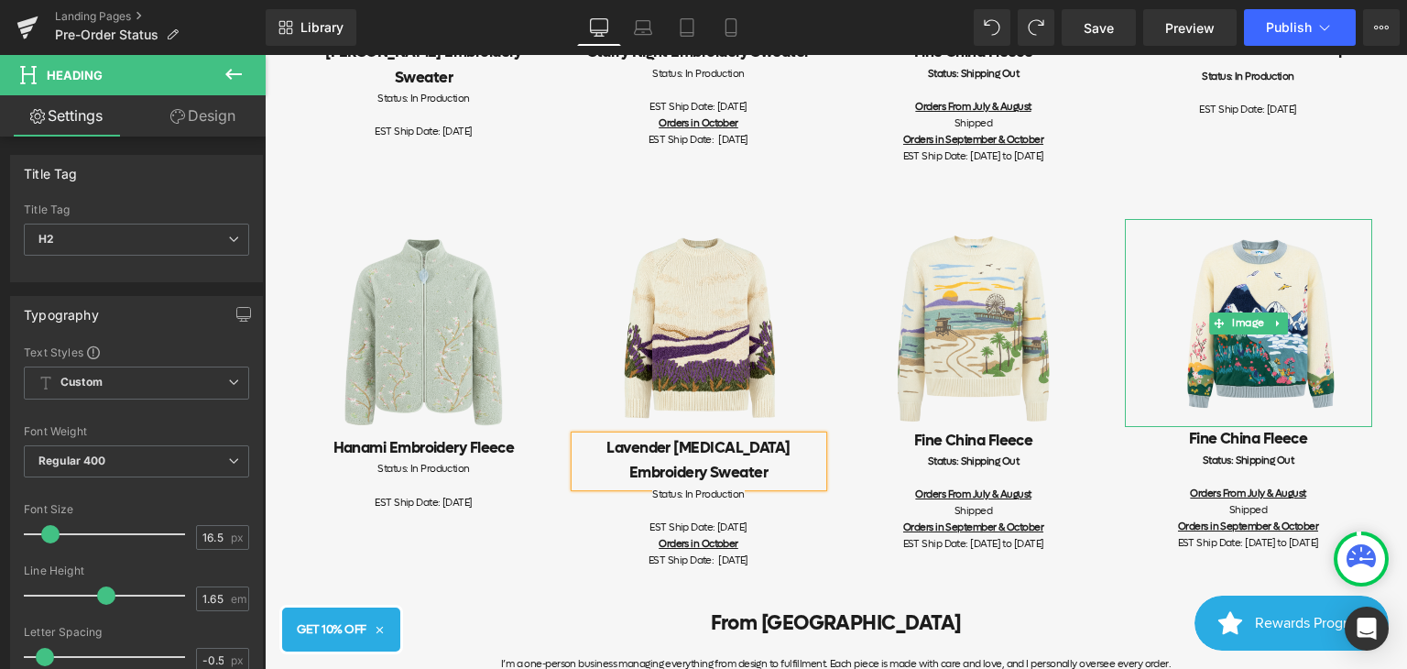
click at [826, 526] on div "Image Lavender [MEDICAL_DATA] Embroidery Sweater Heading Status: In Production …" at bounding box center [699, 394] width 275 height 351
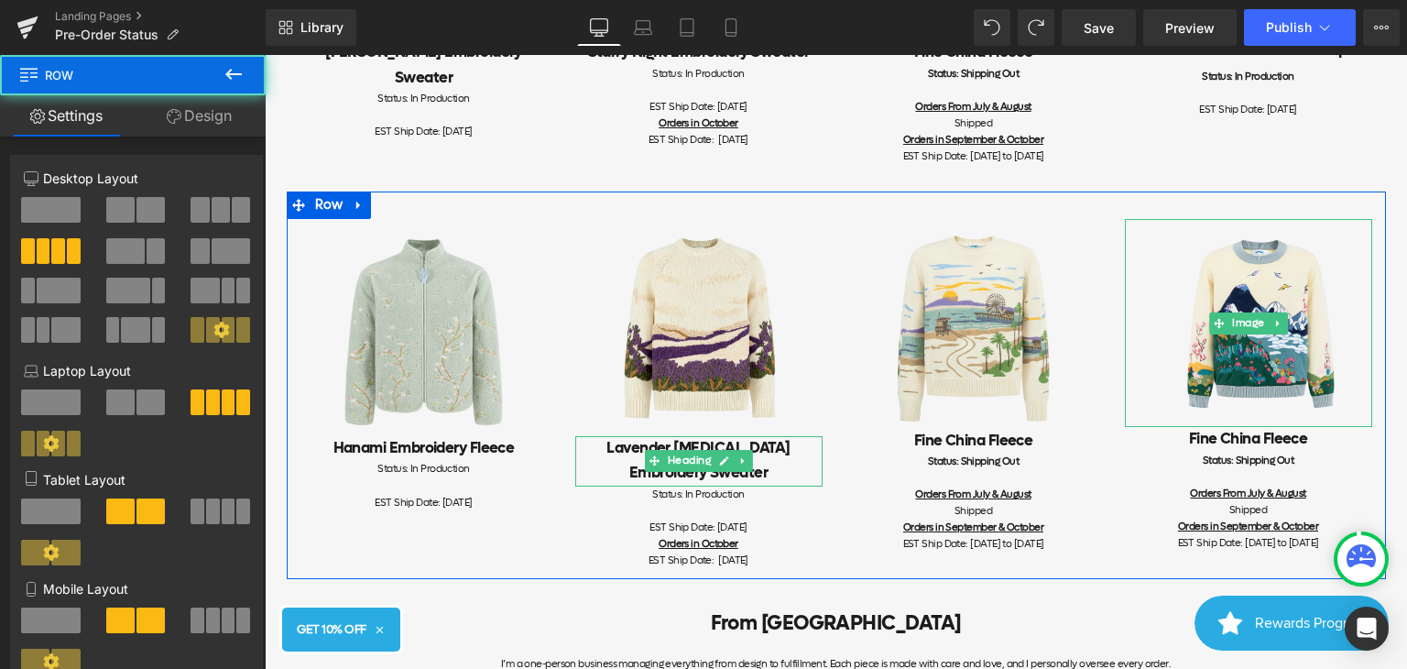
click at [795, 478] on h2 "Lavender [MEDICAL_DATA] Embroidery Sweater" at bounding box center [698, 460] width 247 height 49
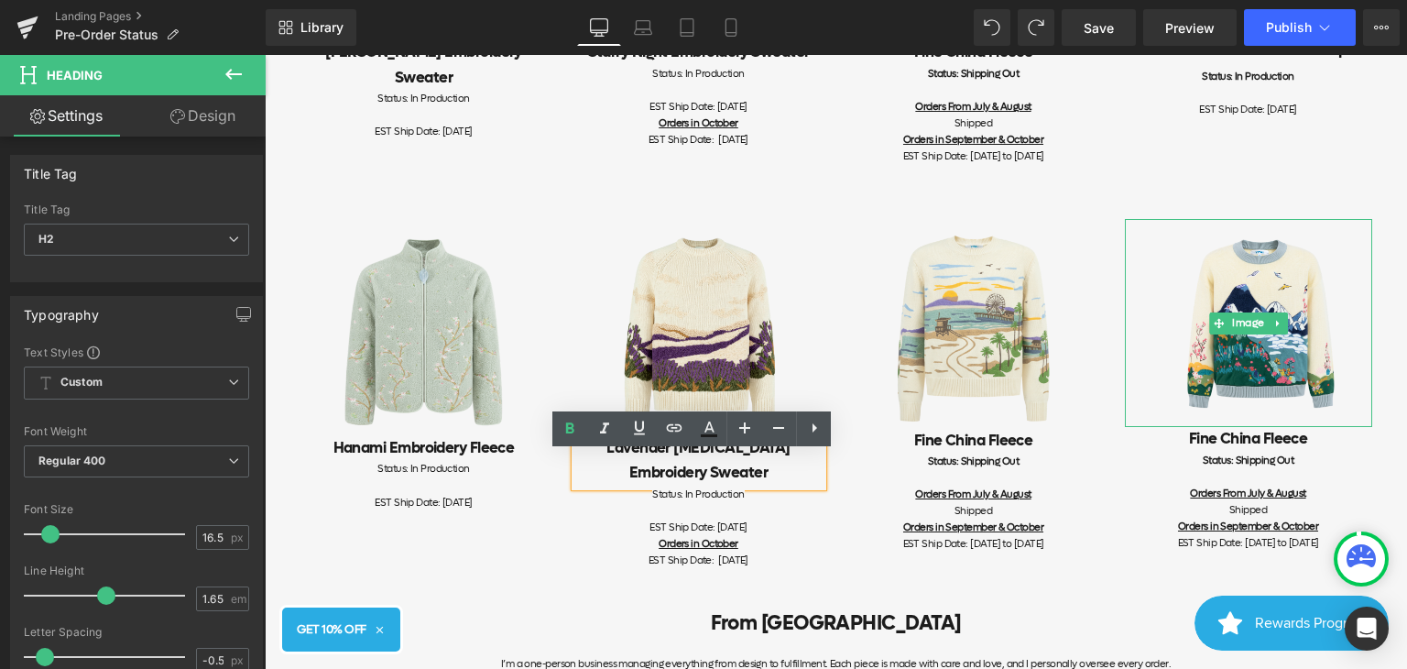
click at [265, 55] on div at bounding box center [265, 55] width 0 height 0
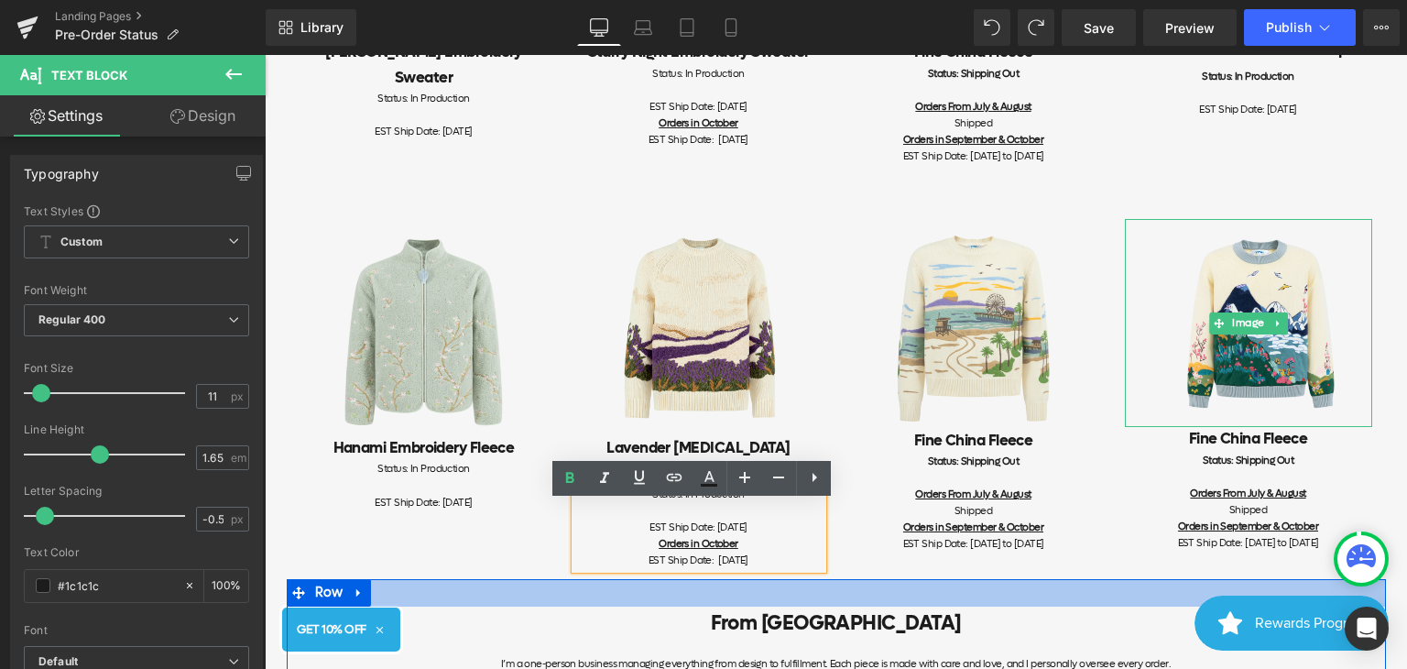
drag, startPoint x: 835, startPoint y: 598, endPoint x: 804, endPoint y: 497, distance: 105.2
click at [835, 598] on div at bounding box center [836, 592] width 1099 height 27
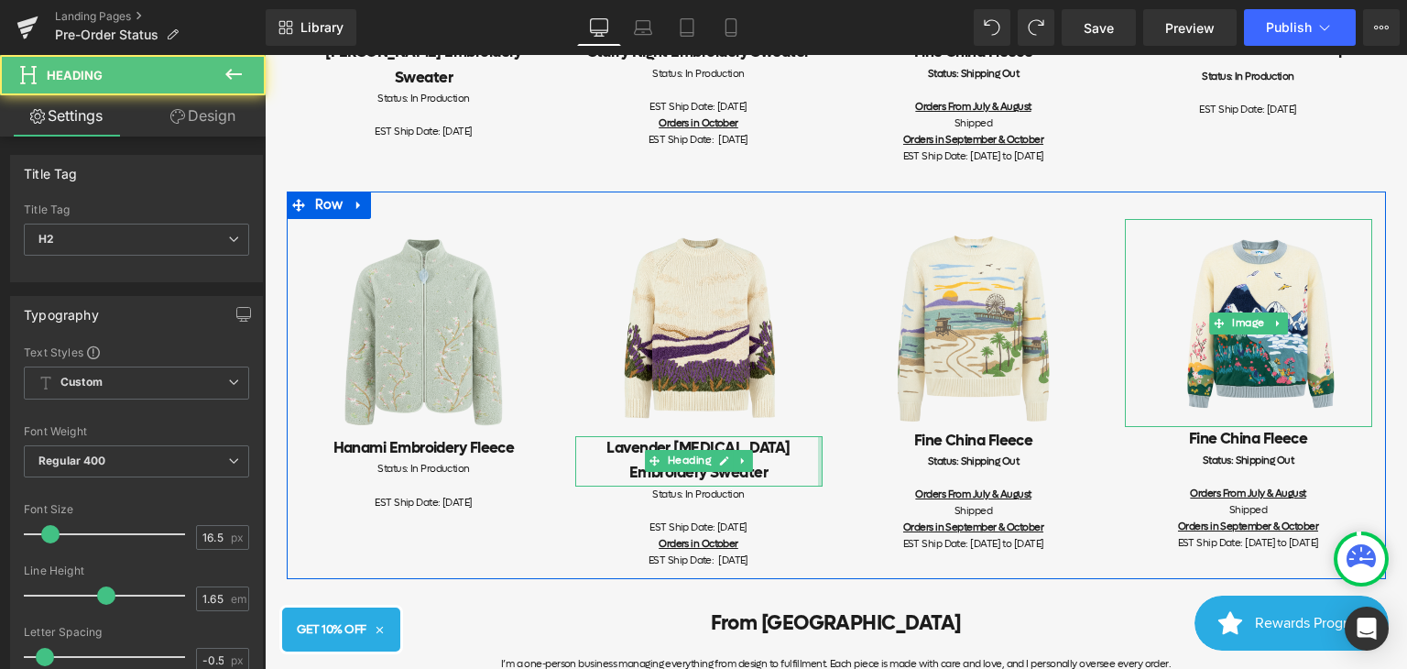
drag, startPoint x: 813, startPoint y: 466, endPoint x: 842, endPoint y: 466, distance: 29.3
click at [842, 466] on div "Image Hanami Embroidery Fleece Heading Status: In Production EST Ship Date: [DA…" at bounding box center [836, 385] width 1099 height 388
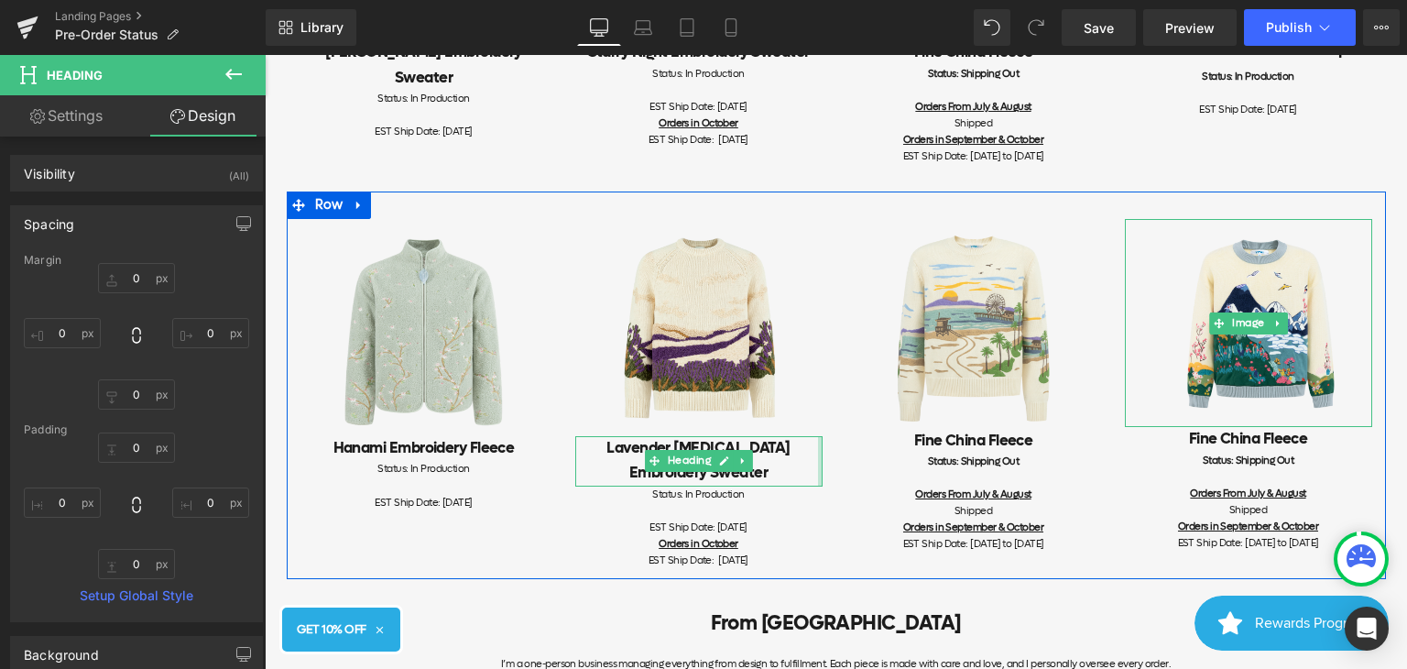
type input "0px"
drag, startPoint x: 812, startPoint y: 472, endPoint x: 836, endPoint y: 467, distance: 24.3
click at [845, 470] on div "Image Hanami Embroidery Fleece Heading Status: In Production EST Ship Date: [DA…" at bounding box center [836, 385] width 1099 height 388
type input "0px"
drag, startPoint x: 568, startPoint y: 474, endPoint x: 549, endPoint y: 472, distance: 19.3
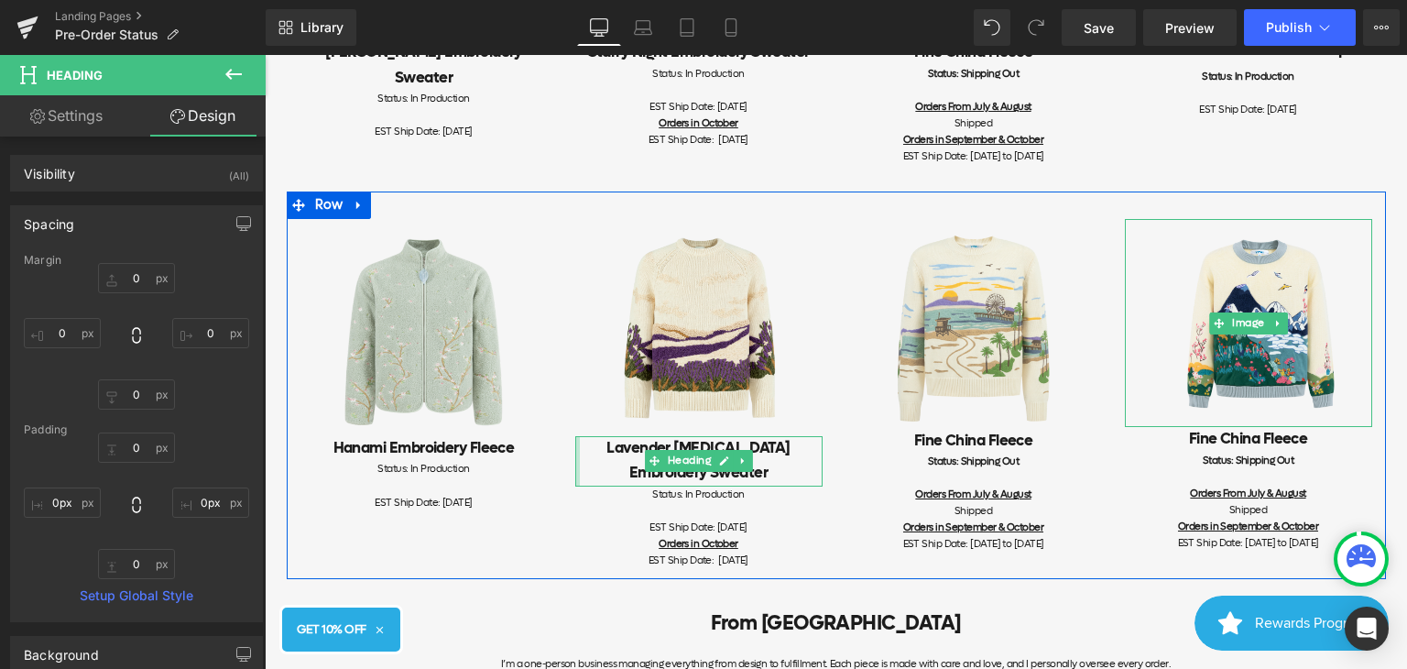
click at [549, 472] on div "Image Hanami Embroidery Fleece Heading Status: In Production EST Ship Date: [DA…" at bounding box center [836, 385] width 1099 height 388
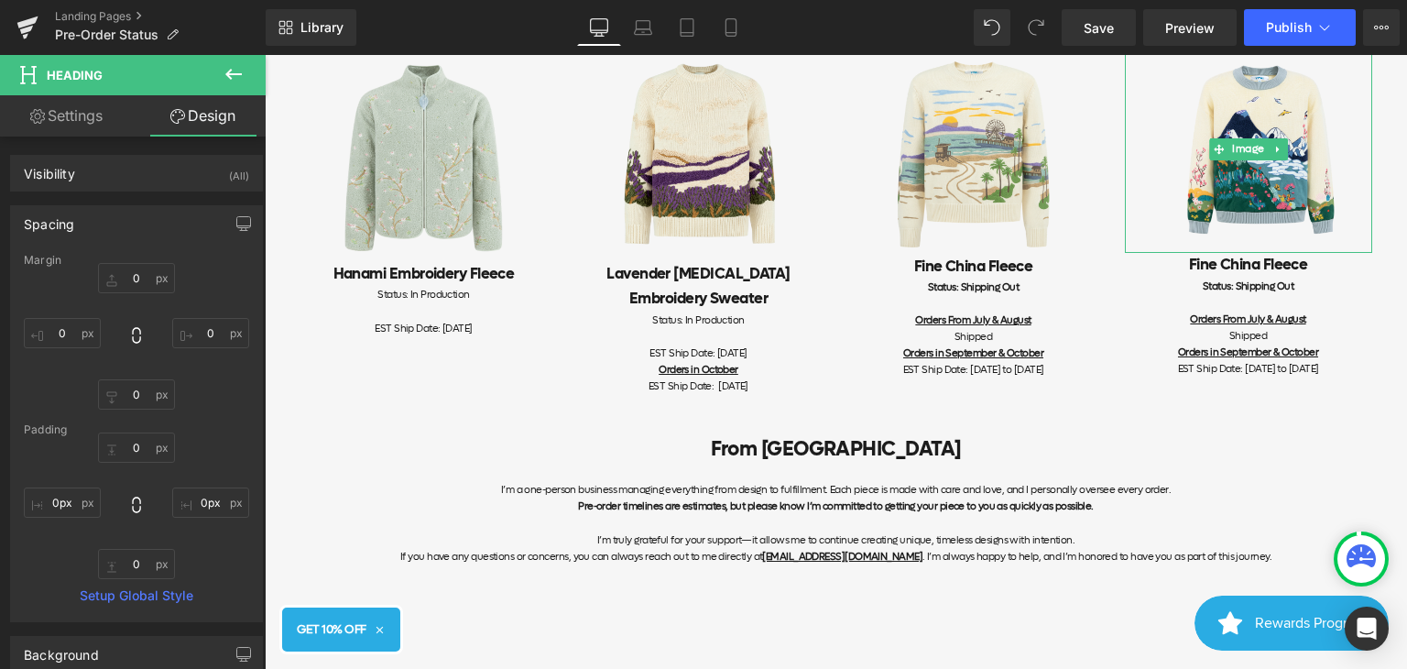
scroll to position [1616, 0]
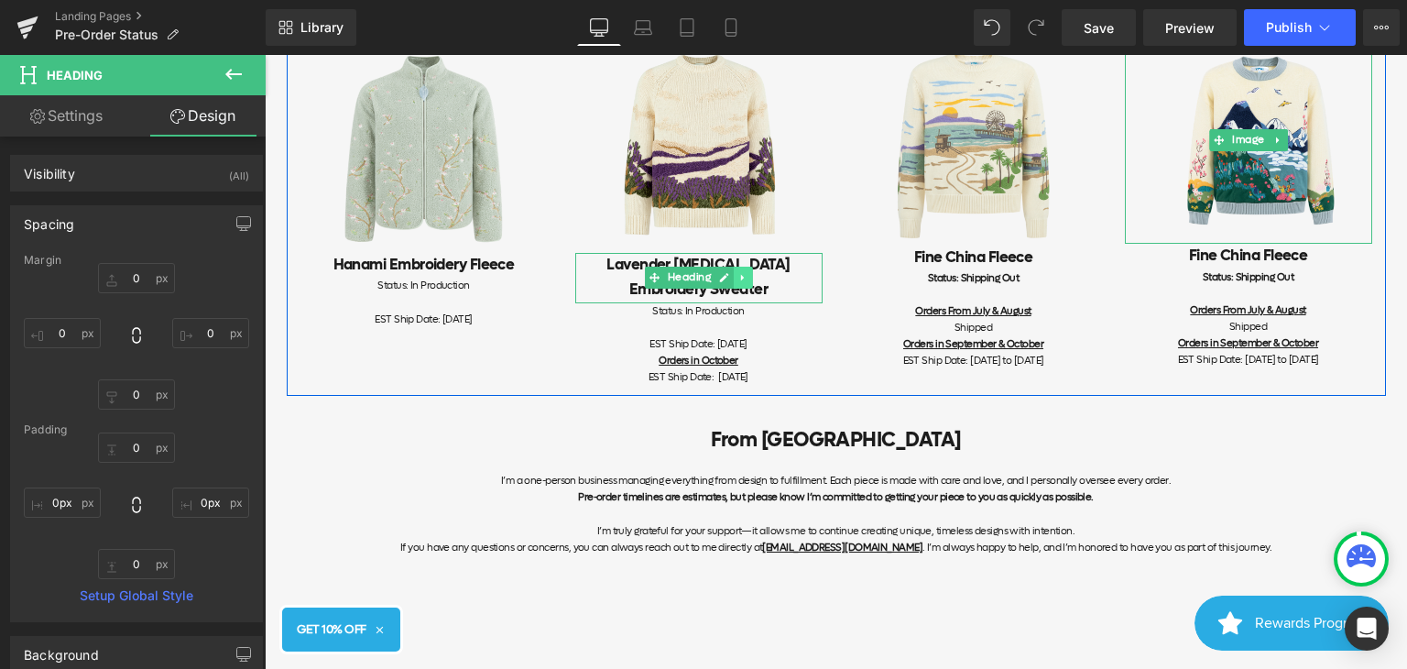
click at [738, 283] on icon at bounding box center [743, 277] width 10 height 11
click at [846, 299] on div "Image Hanami Embroidery Fleece Heading Status: In Production EST Ship Date: [DA…" at bounding box center [836, 202] width 1099 height 388
drag, startPoint x: 814, startPoint y: 273, endPoint x: 847, endPoint y: 274, distance: 32.1
click at [847, 274] on div "Image Hanami Embroidery Fleece Heading Status: In Production EST Ship Date: [DA…" at bounding box center [836, 202] width 1099 height 388
drag, startPoint x: 814, startPoint y: 317, endPoint x: 842, endPoint y: 318, distance: 28.4
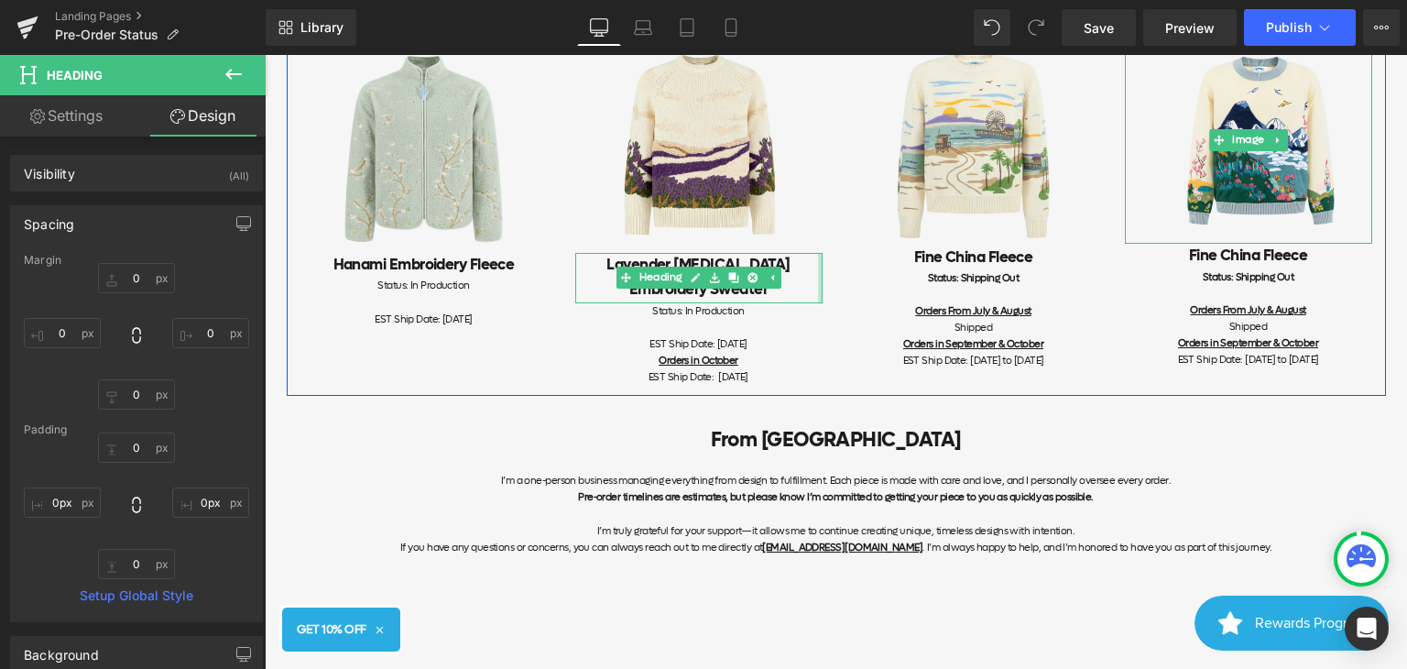
click at [842, 318] on div "Image Hanami Embroidery Fleece Heading Status: In Production EST Ship Date: [DA…" at bounding box center [836, 202] width 1099 height 388
drag, startPoint x: 814, startPoint y: 319, endPoint x: 853, endPoint y: 321, distance: 39.4
click at [853, 321] on div "Image Hanami Embroidery Fleece Heading Status: In Production EST Ship Date: [DA…" at bounding box center [836, 202] width 1099 height 388
drag, startPoint x: 569, startPoint y: 302, endPoint x: 534, endPoint y: 294, distance: 35.8
click at [534, 294] on div "Image Hanami Embroidery Fleece Heading Status: In Production EST Ship Date: [DA…" at bounding box center [836, 202] width 1099 height 388
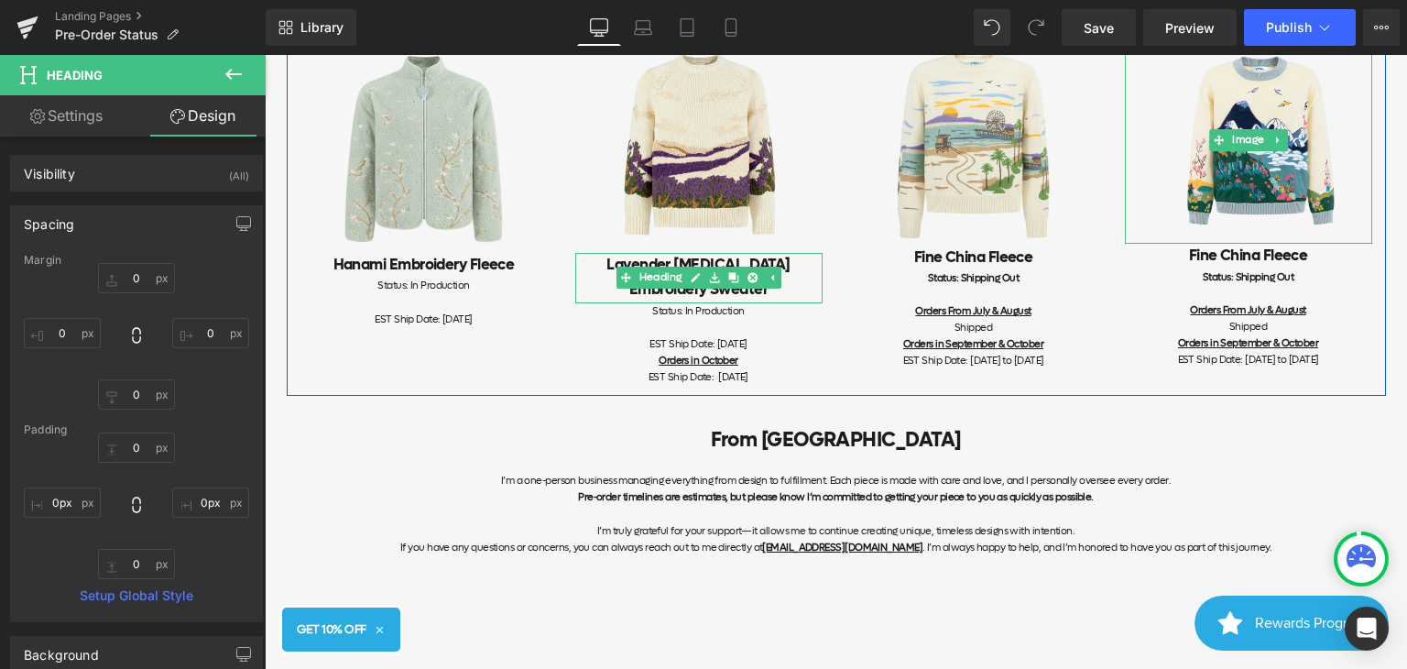
click at [650, 302] on h2 "Lavender [MEDICAL_DATA] Embroidery Sweater" at bounding box center [698, 277] width 247 height 49
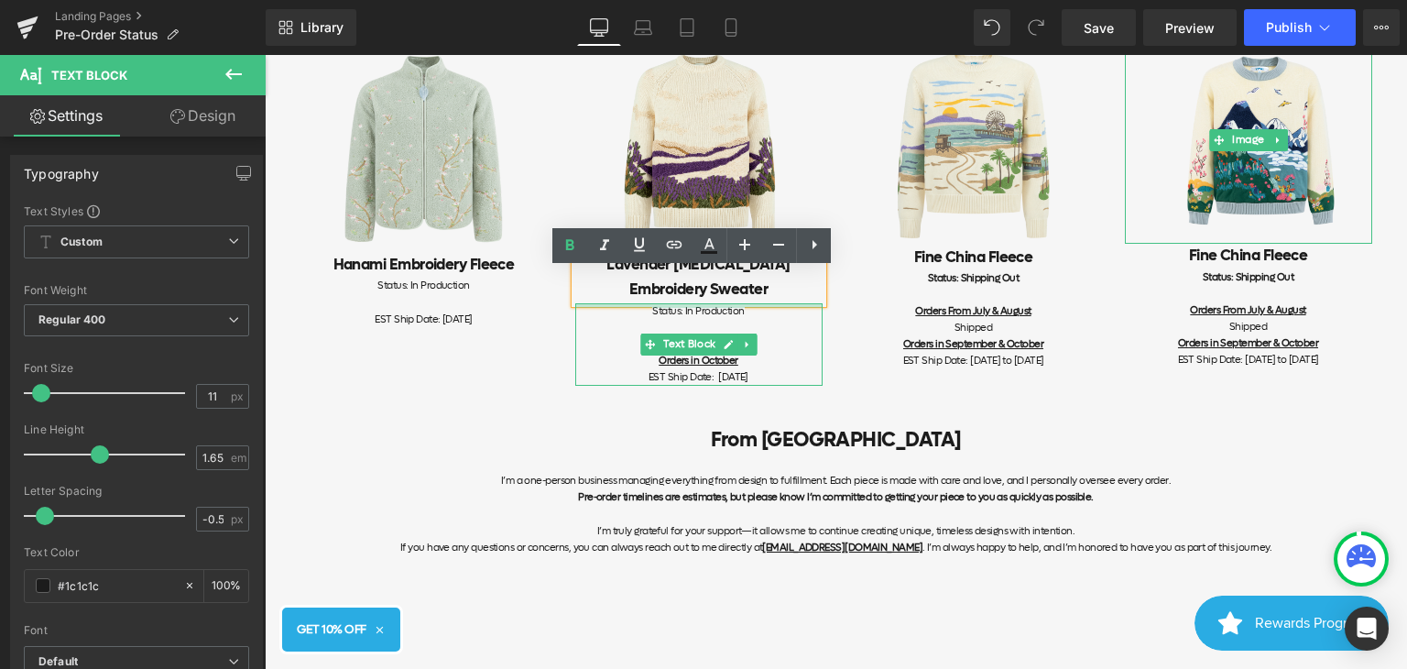
drag, startPoint x: 689, startPoint y: 320, endPoint x: 686, endPoint y: 301, distance: 18.5
click at [686, 301] on div "Image Lavender [MEDICAL_DATA] Embroidery Sweater Heading Status: In Production …" at bounding box center [699, 211] width 275 height 351
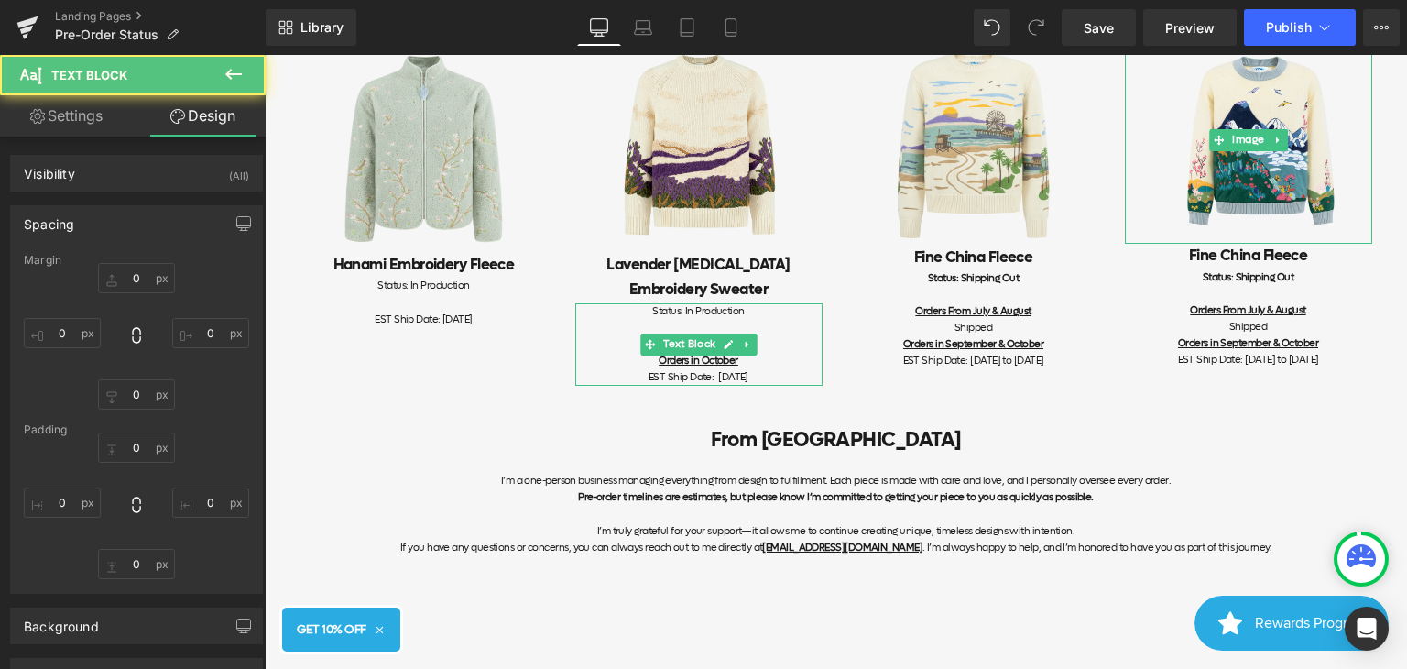
type input "0"
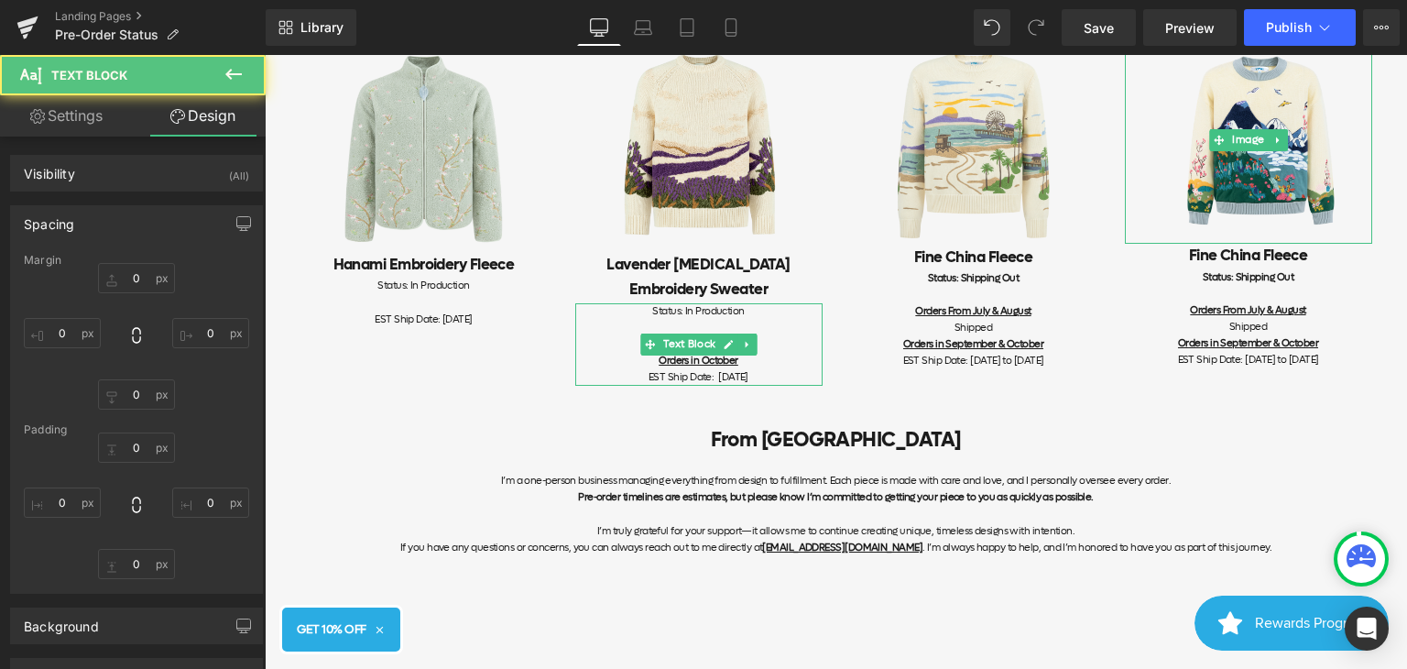
type input "0"
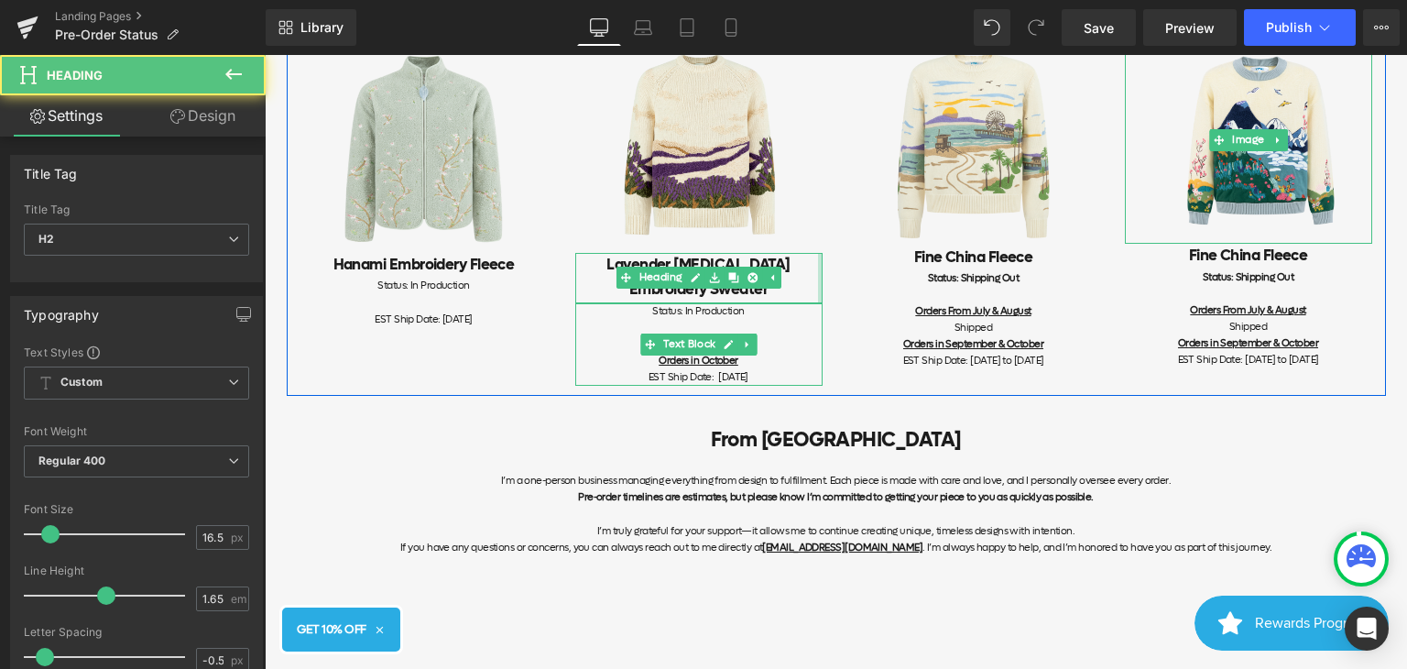
drag, startPoint x: 813, startPoint y: 272, endPoint x: 852, endPoint y: 271, distance: 39.4
click at [852, 271] on div "Image Hanami Embroidery Fleece Heading Status: In Production EST Ship Date: [DA…" at bounding box center [836, 202] width 1099 height 388
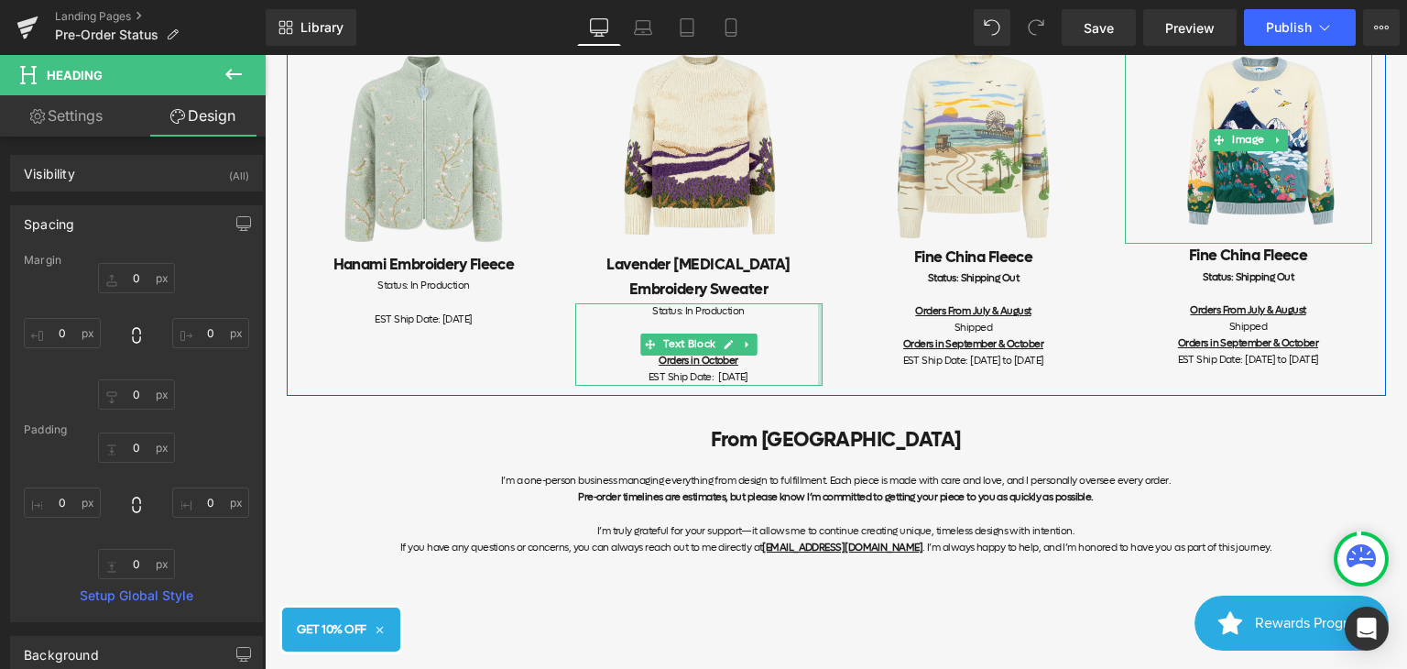
click at [781, 336] on div "Status: In Production" at bounding box center [698, 319] width 247 height 33
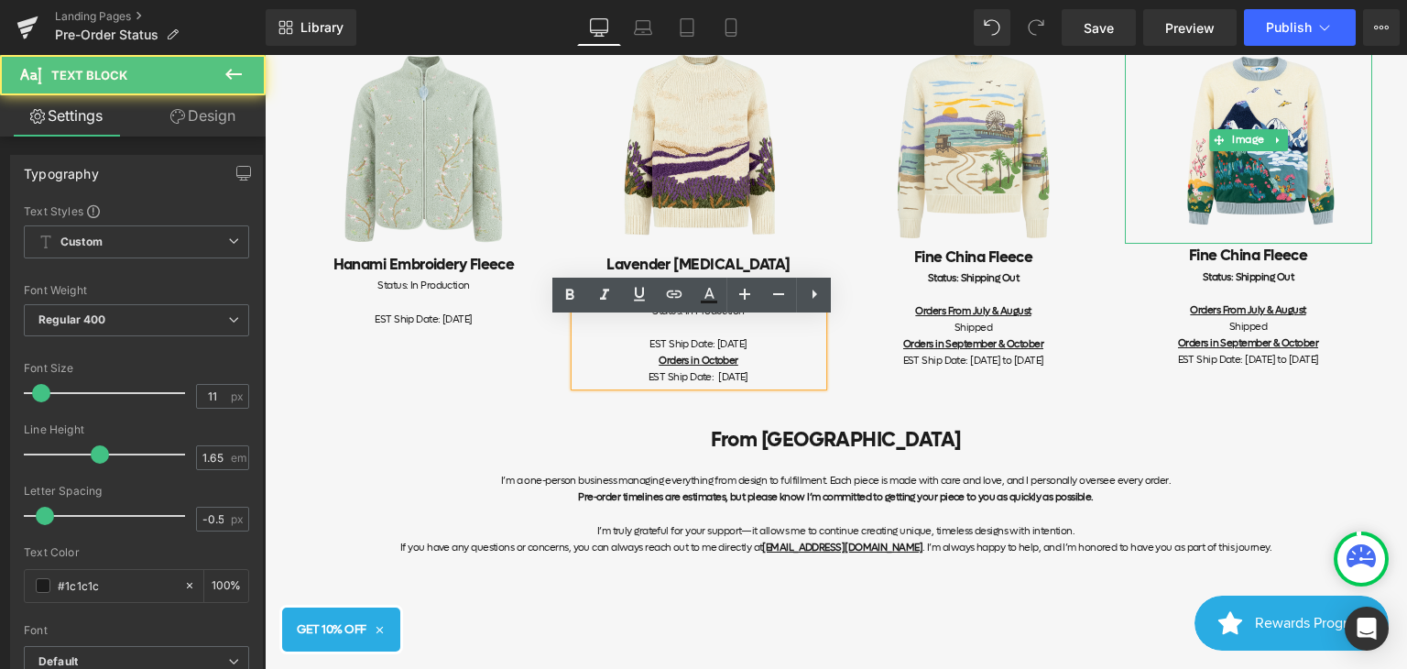
drag, startPoint x: 770, startPoint y: 363, endPoint x: 686, endPoint y: 368, distance: 83.6
click at [686, 368] on div "EST Ship Date: [DATE] Orders in October EST Ship Date: [DATE]" at bounding box center [698, 360] width 247 height 49
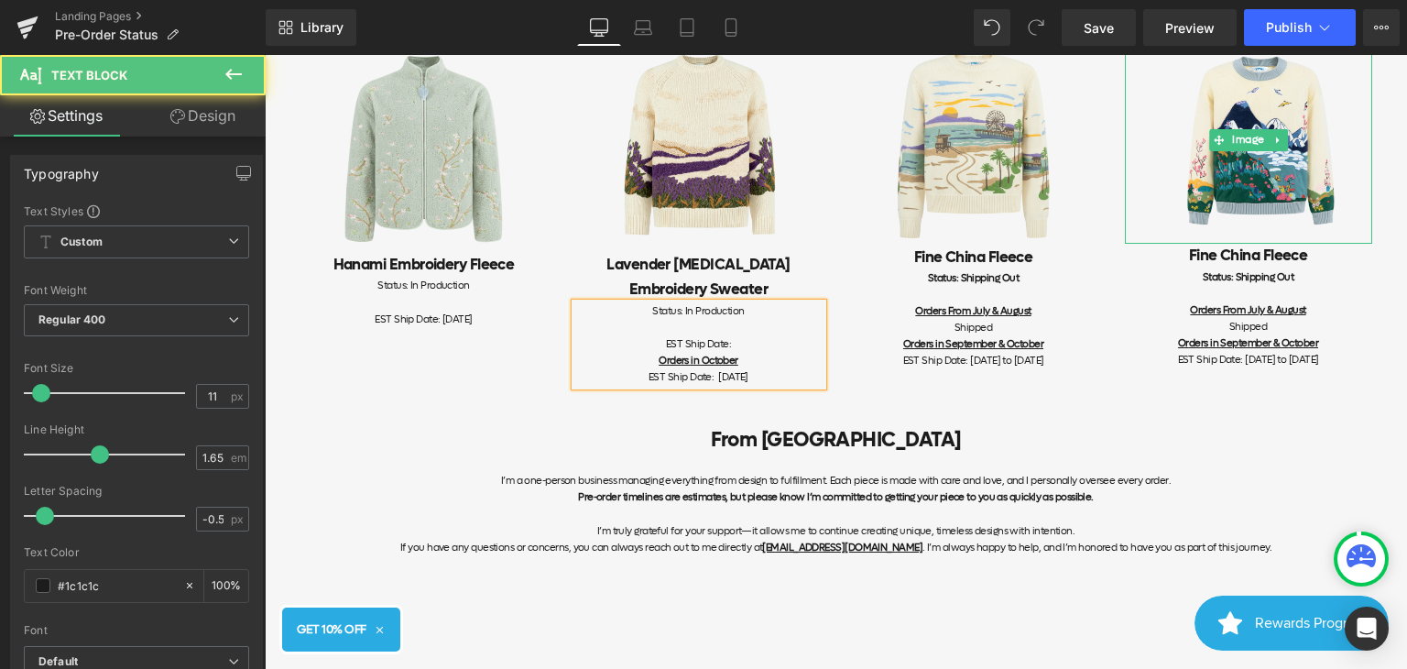
drag, startPoint x: 782, startPoint y: 391, endPoint x: 656, endPoint y: 380, distance: 126.9
click at [656, 380] on div "EST Ship Date: Orders in October EST Ship Date: [DATE]" at bounding box center [698, 360] width 247 height 49
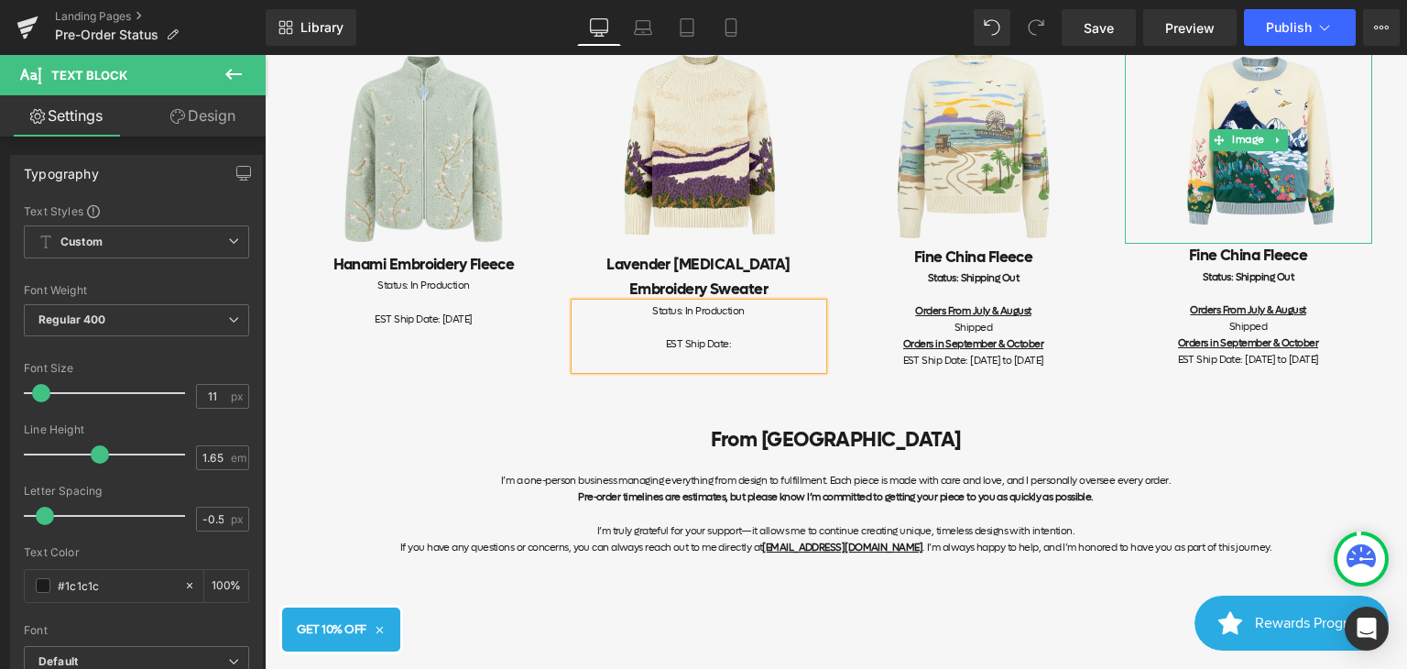
click at [750, 360] on div "EST Ship Date:" at bounding box center [698, 352] width 247 height 33
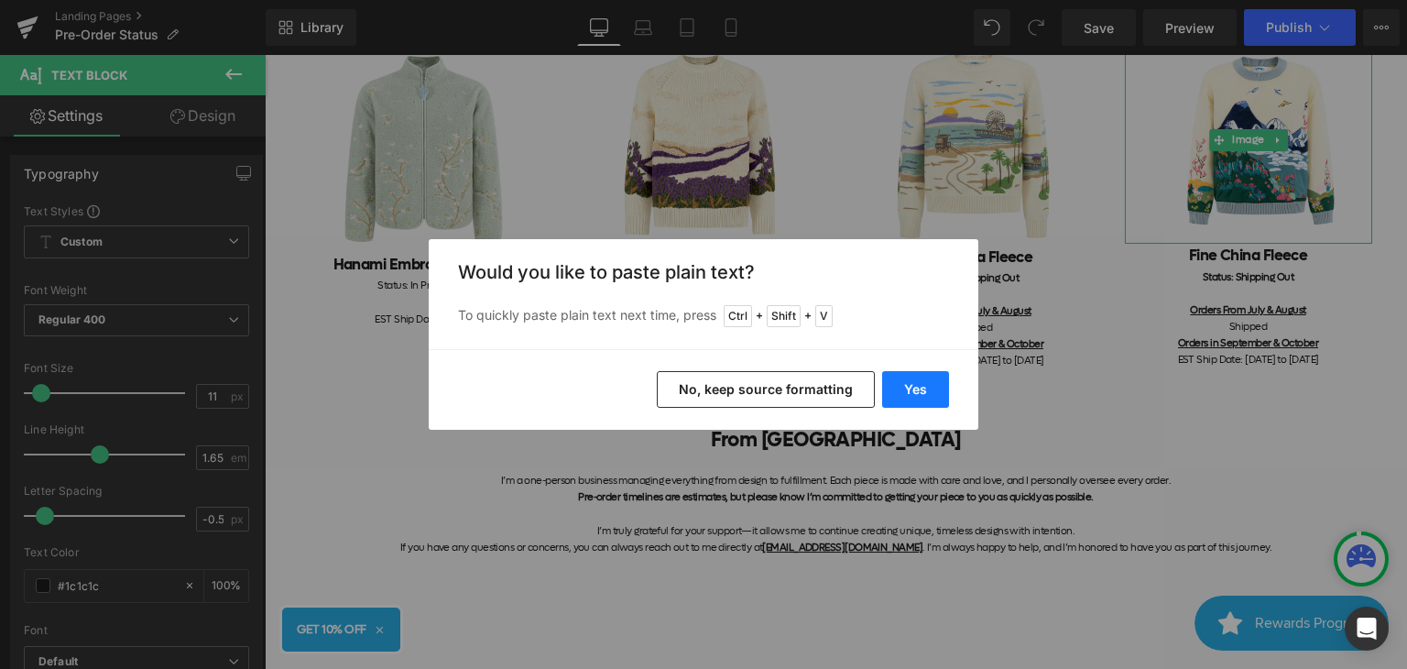
click at [916, 387] on button "Yes" at bounding box center [915, 389] width 67 height 37
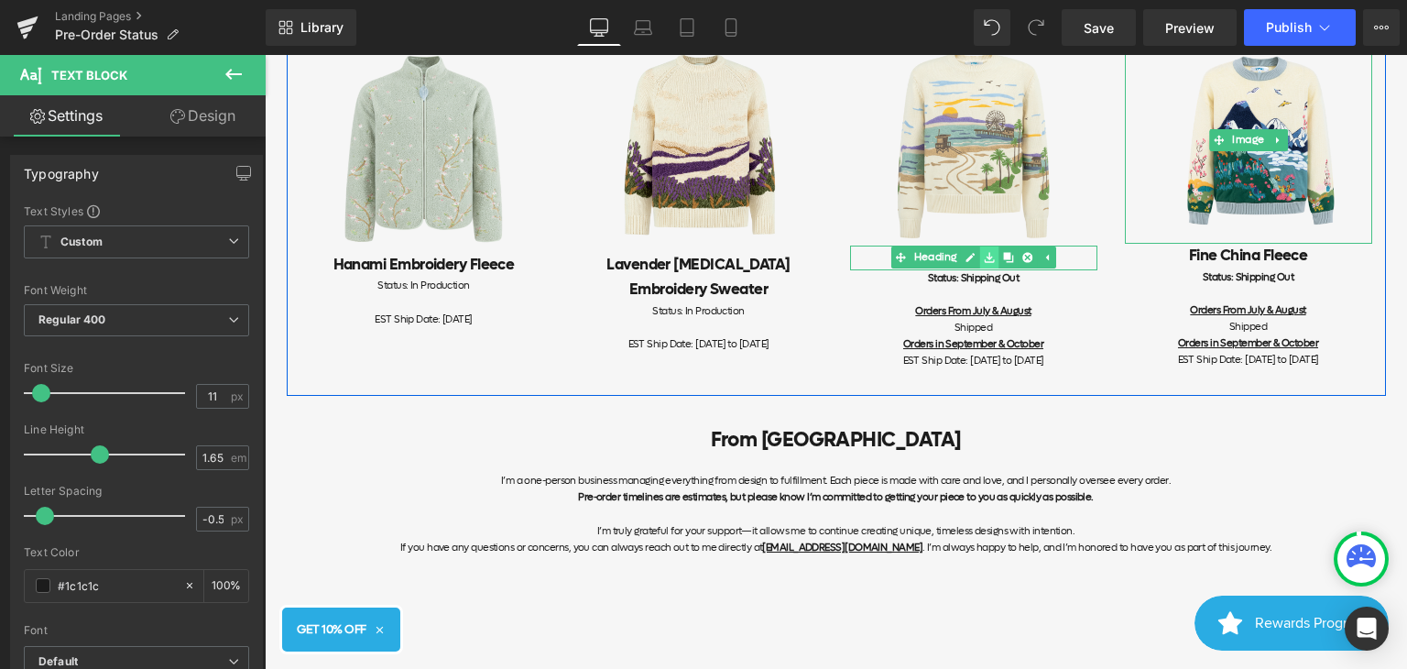
click at [989, 268] on link at bounding box center [988, 257] width 19 height 22
click at [1054, 270] on h2 "Fine China Fleece" at bounding box center [973, 258] width 247 height 25
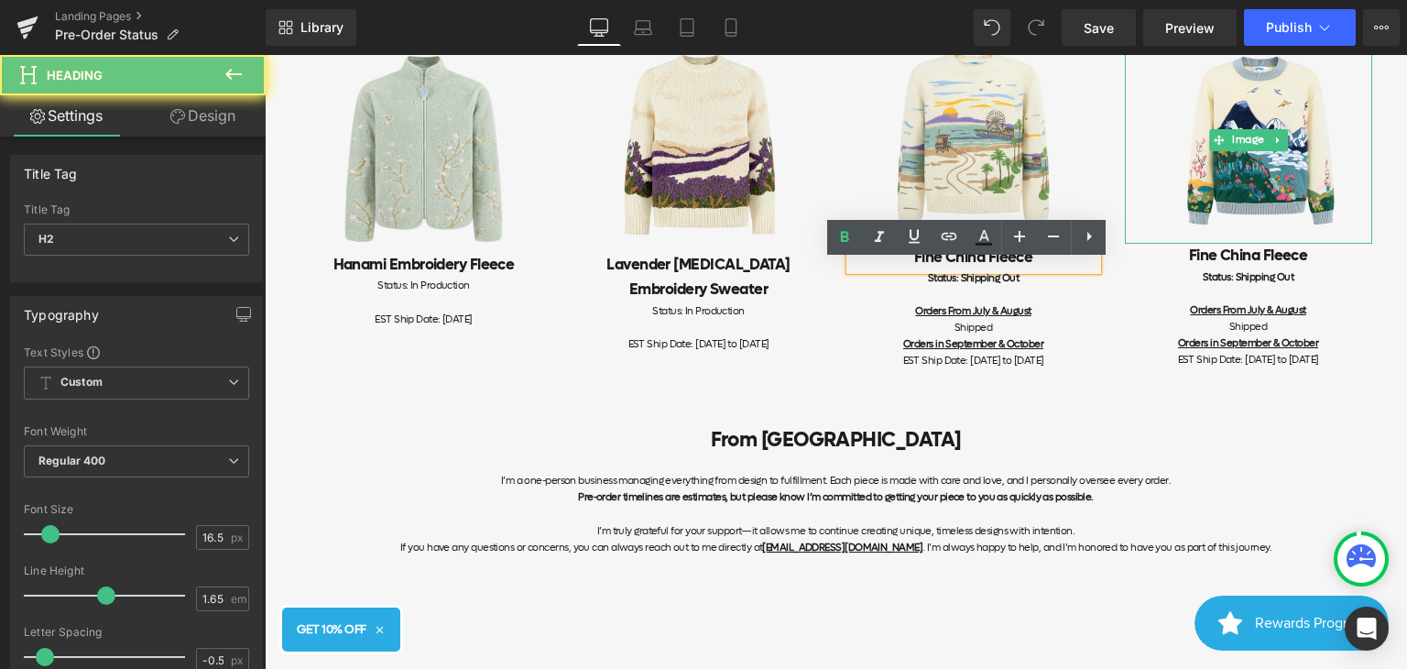
click at [1067, 270] on h2 "Fine China Fleece" at bounding box center [973, 258] width 247 height 25
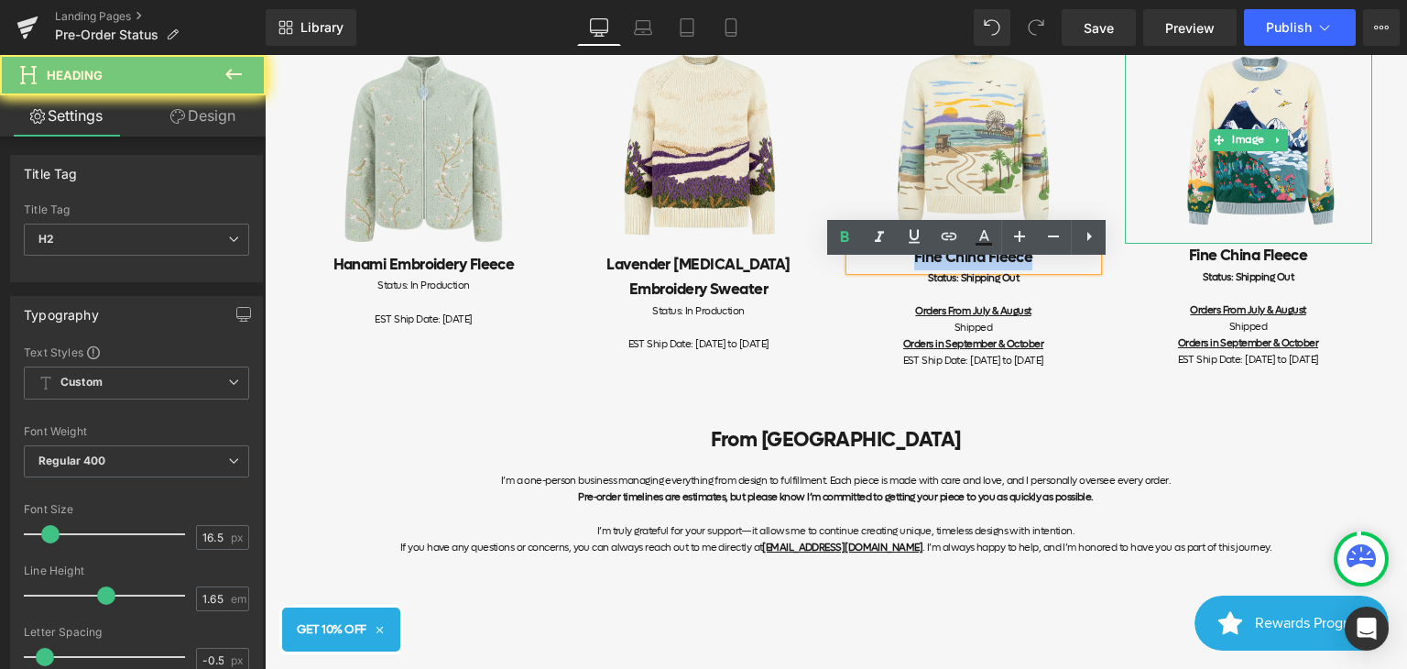
click at [1067, 270] on h2 "Fine China Fleece" at bounding box center [973, 258] width 247 height 25
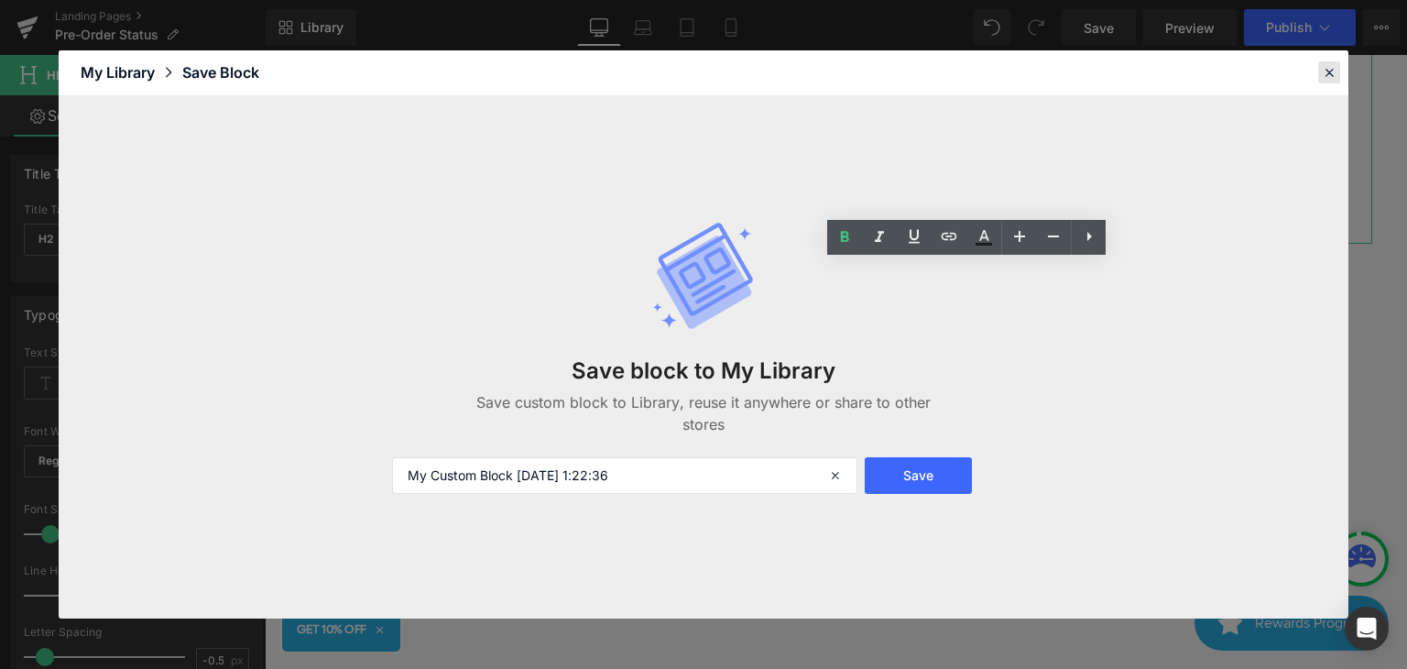
click at [1339, 71] on div at bounding box center [1329, 72] width 22 height 22
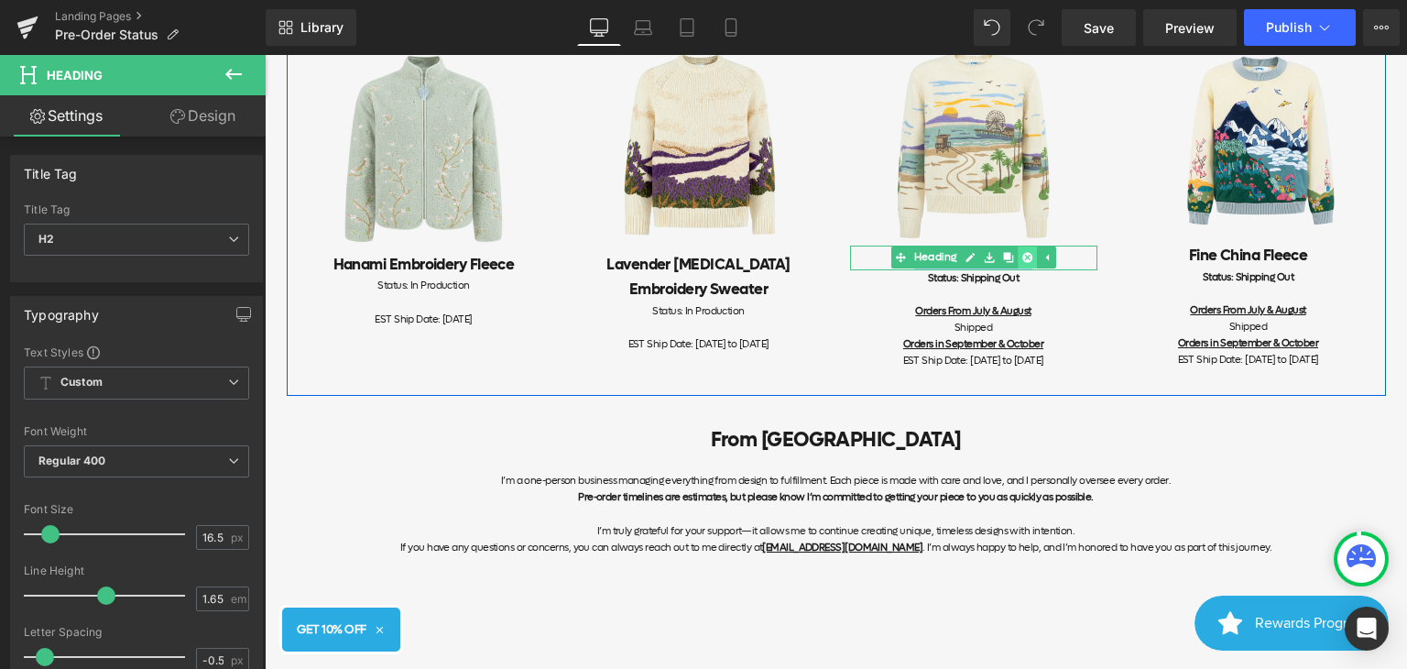
click at [1027, 268] on link at bounding box center [1027, 257] width 19 height 22
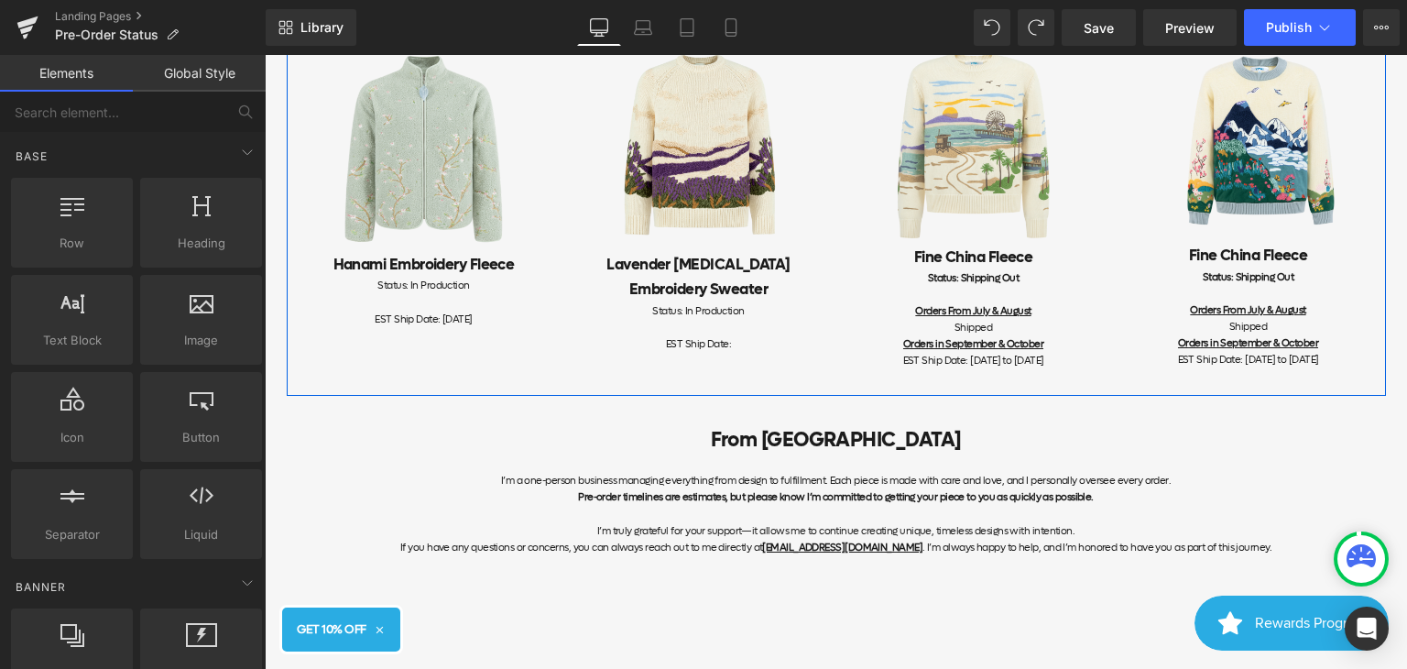
click at [1099, 268] on div "Image Fine [GEOGRAPHIC_DATA] Fleece Heading Status: Shipping Out Orders From Ju…" at bounding box center [973, 211] width 275 height 351
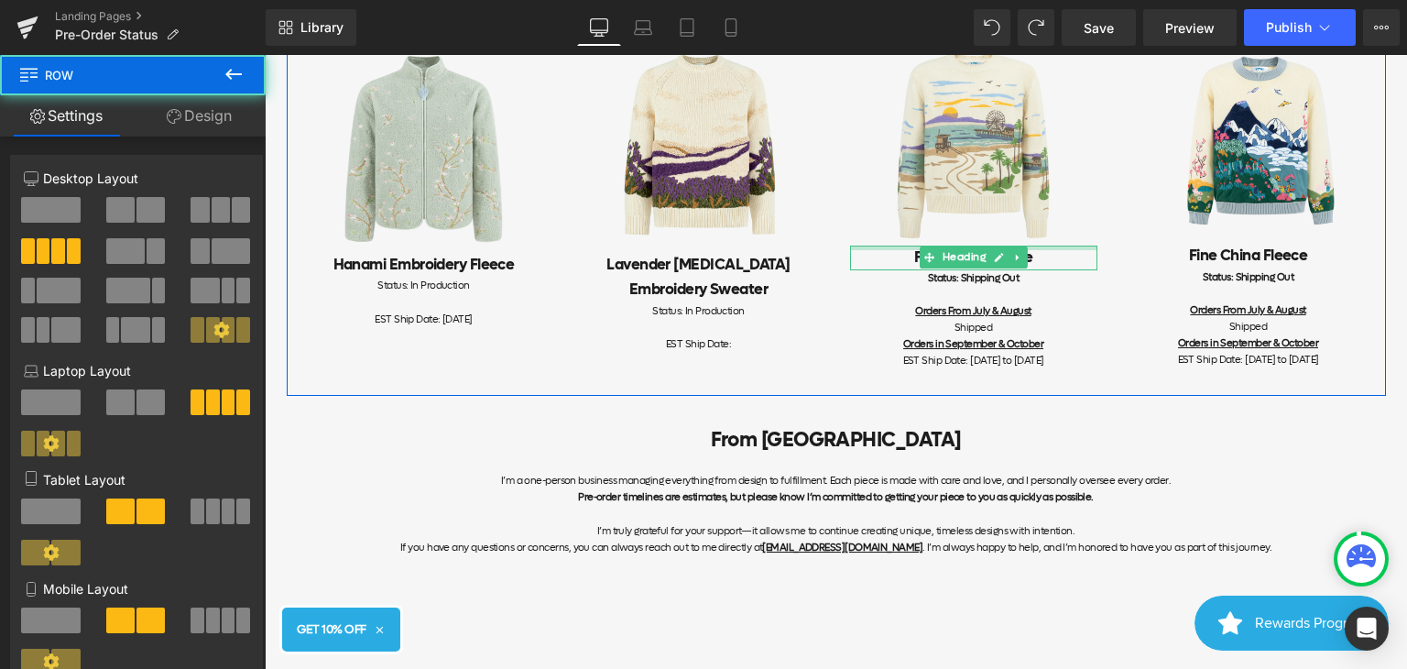
click at [1063, 270] on h2 "Fine China Fleece" at bounding box center [973, 258] width 247 height 25
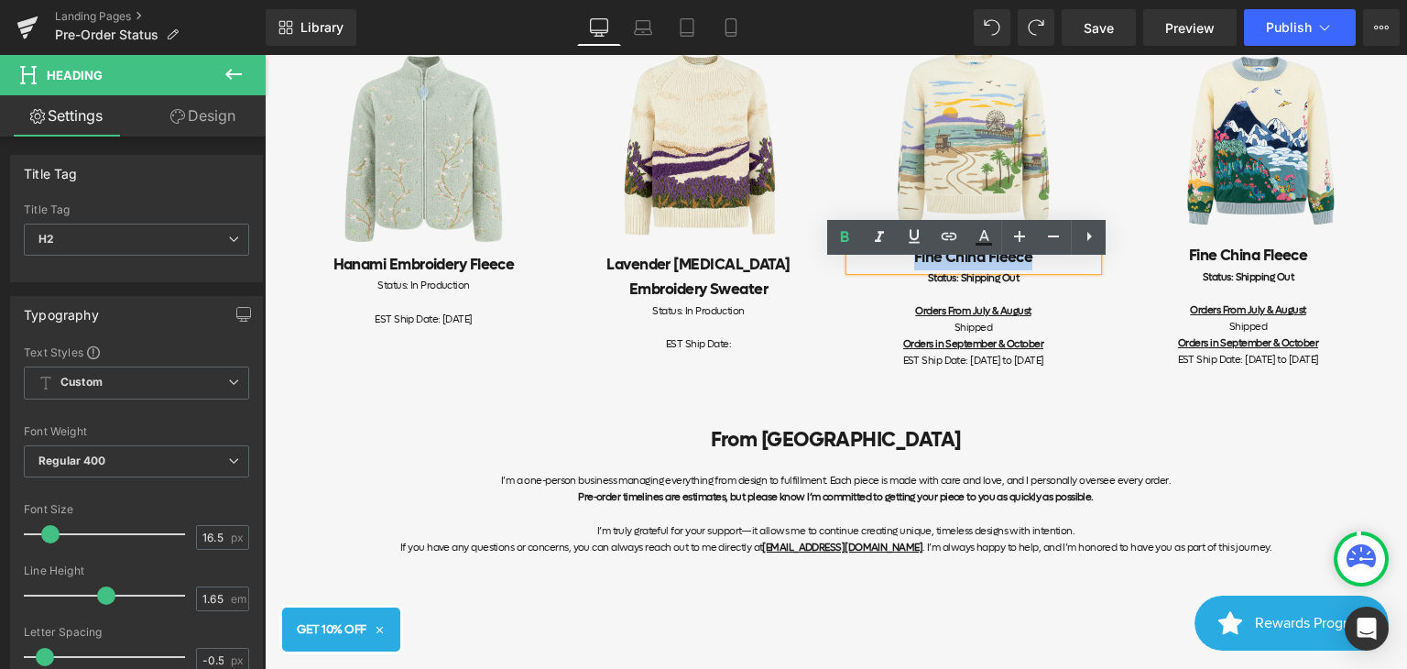
drag, startPoint x: 1052, startPoint y: 271, endPoint x: 908, endPoint y: 277, distance: 143.9
click at [908, 270] on h2 "Fine China Fleece" at bounding box center [973, 258] width 247 height 25
paste div
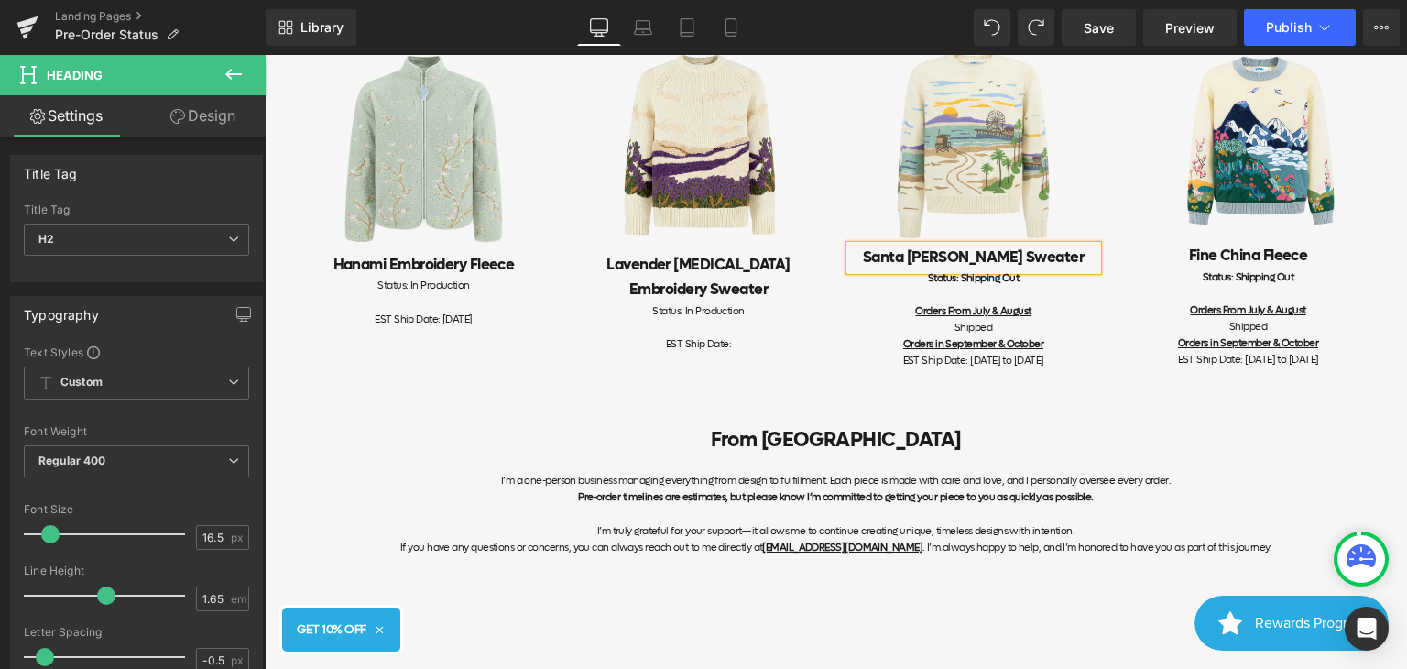
click at [836, 309] on div "Image Santa [PERSON_NAME] Sweater Heading Status: Shipping Out Orders From July…" at bounding box center [973, 211] width 275 height 351
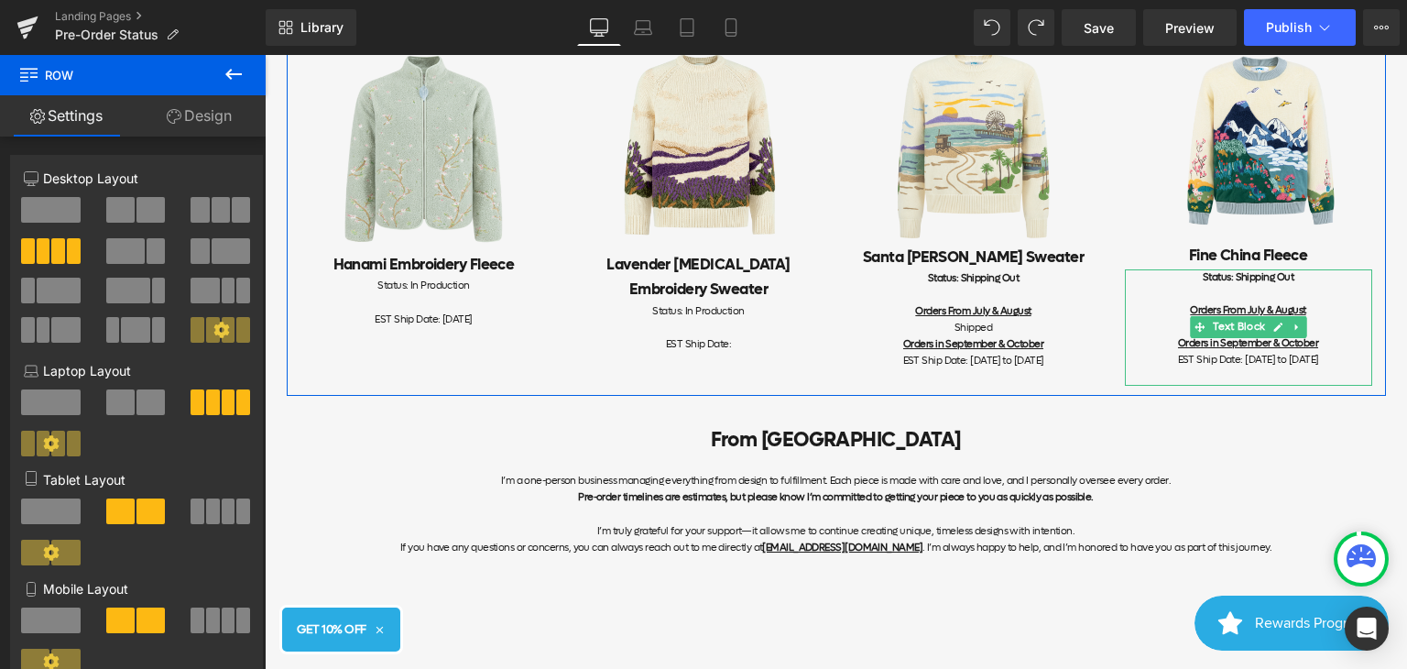
scroll to position [1433, 0]
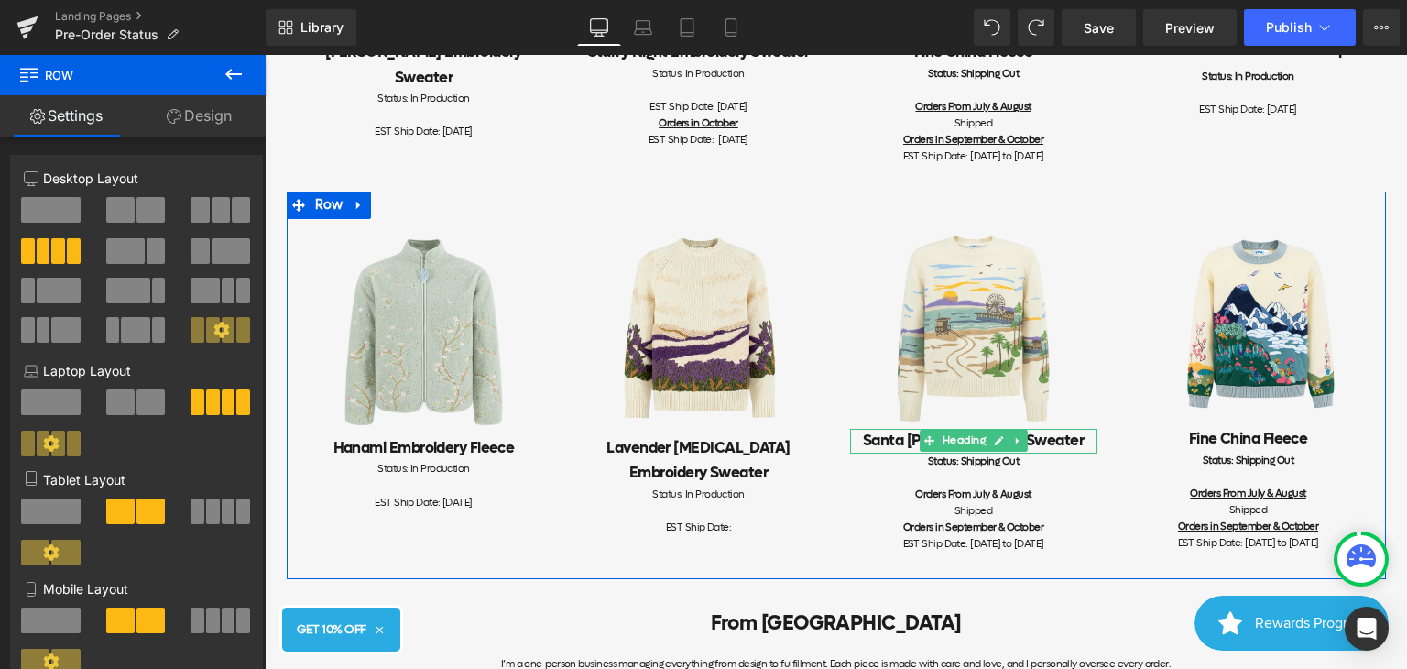
click at [1041, 454] on h2 "Santa [PERSON_NAME] Sweater" at bounding box center [973, 441] width 247 height 25
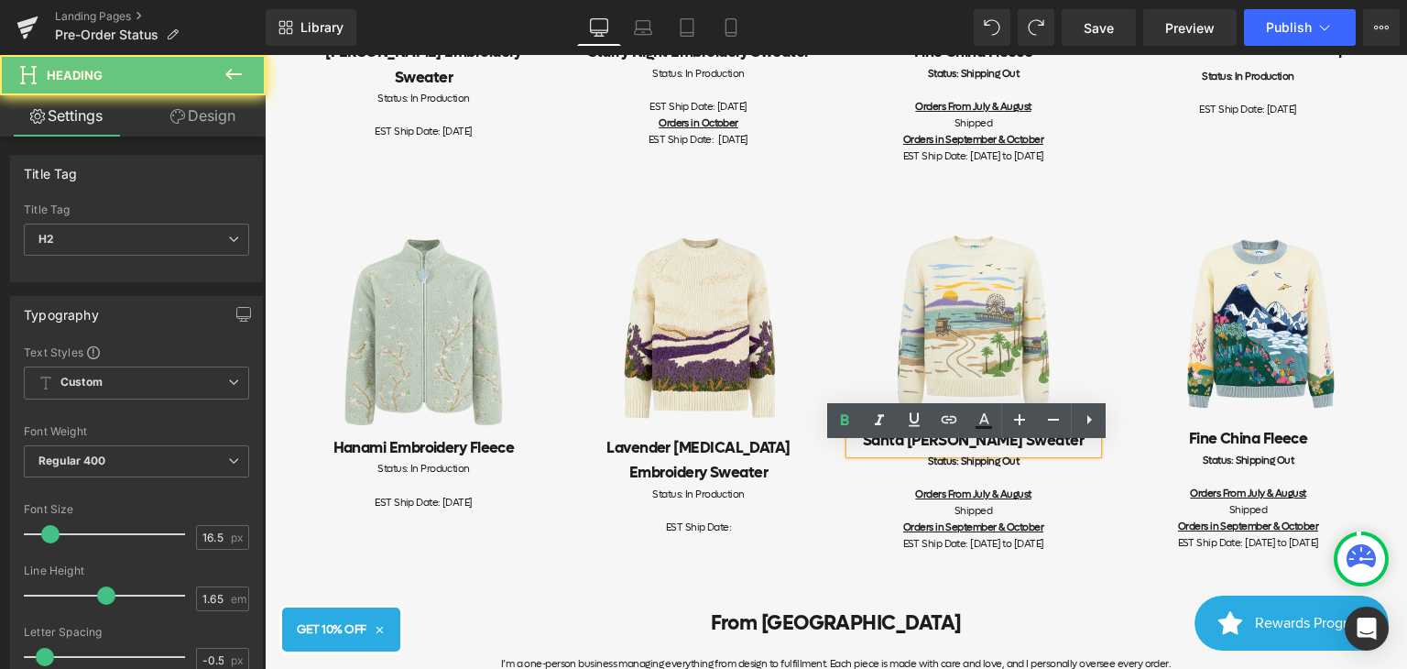
click at [858, 452] on h2 "Santa [PERSON_NAME] Sweater" at bounding box center [973, 441] width 247 height 25
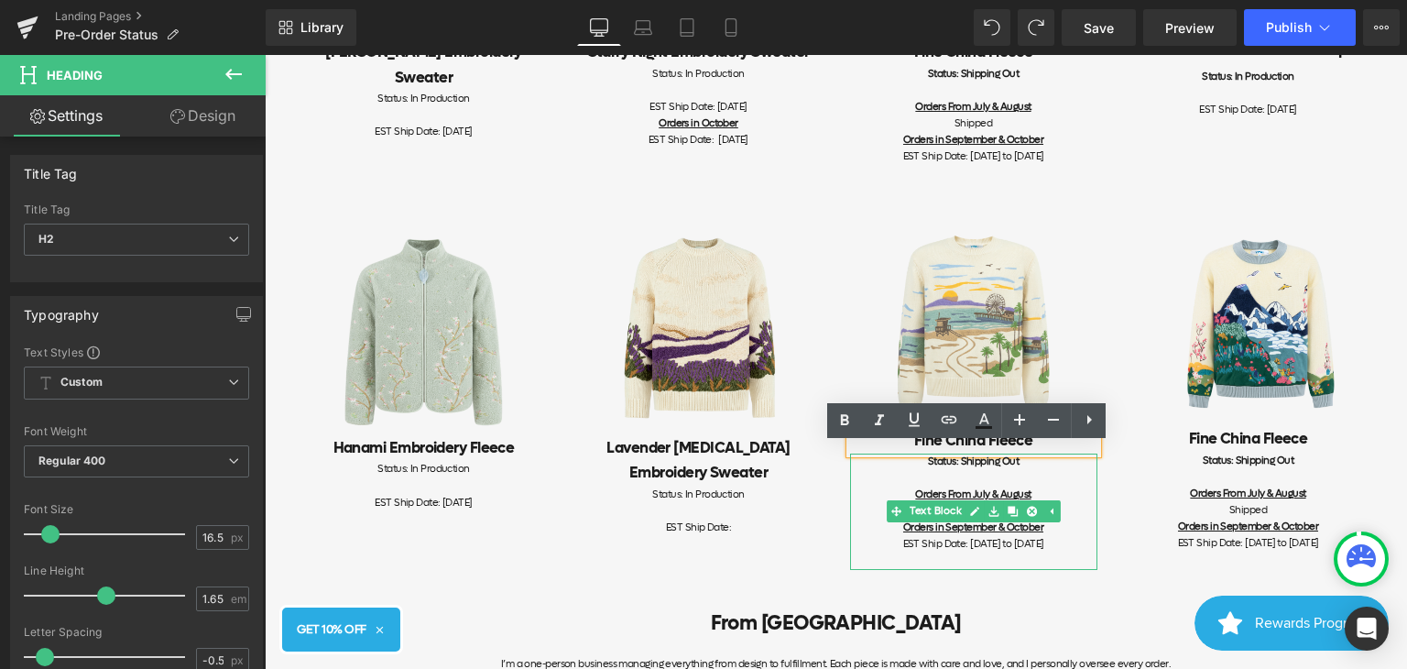
click at [941, 522] on span "Text Block" at bounding box center [936, 511] width 60 height 22
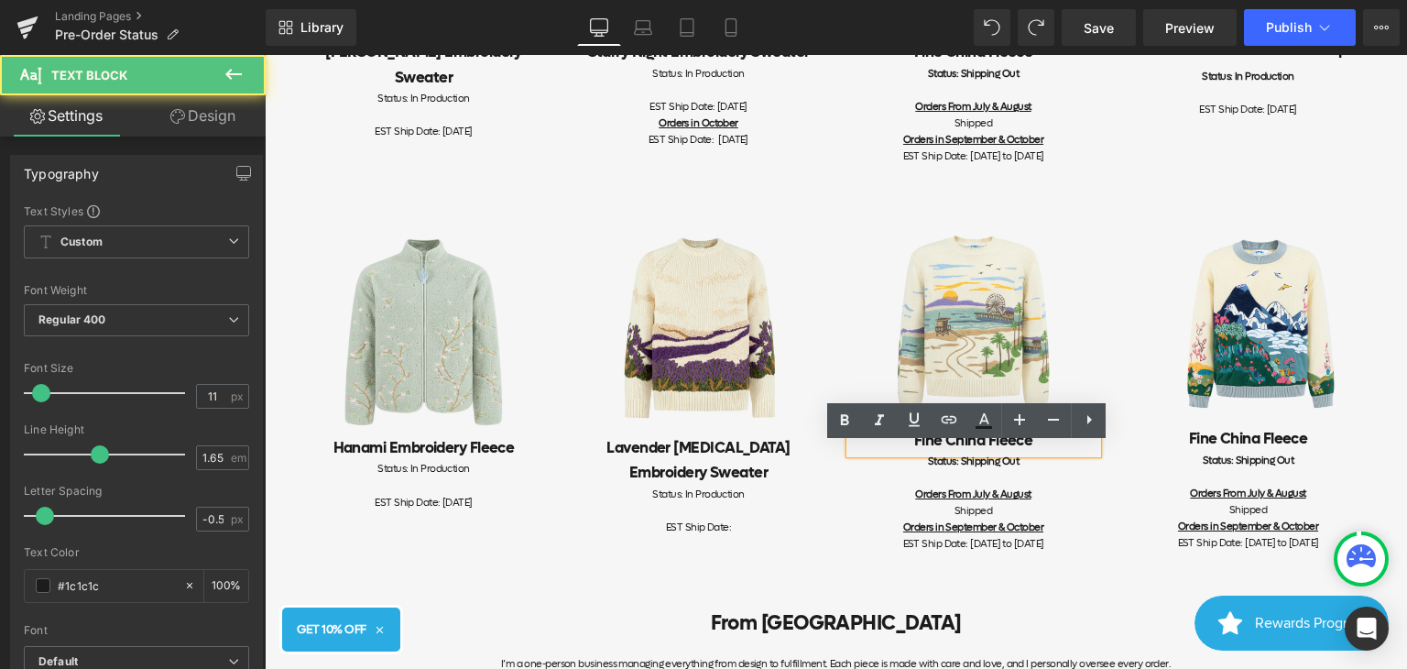
click at [1095, 532] on div "Image Fine [GEOGRAPHIC_DATA] Fleece Heading Status: Shipping Out Orders From Ju…" at bounding box center [973, 394] width 275 height 351
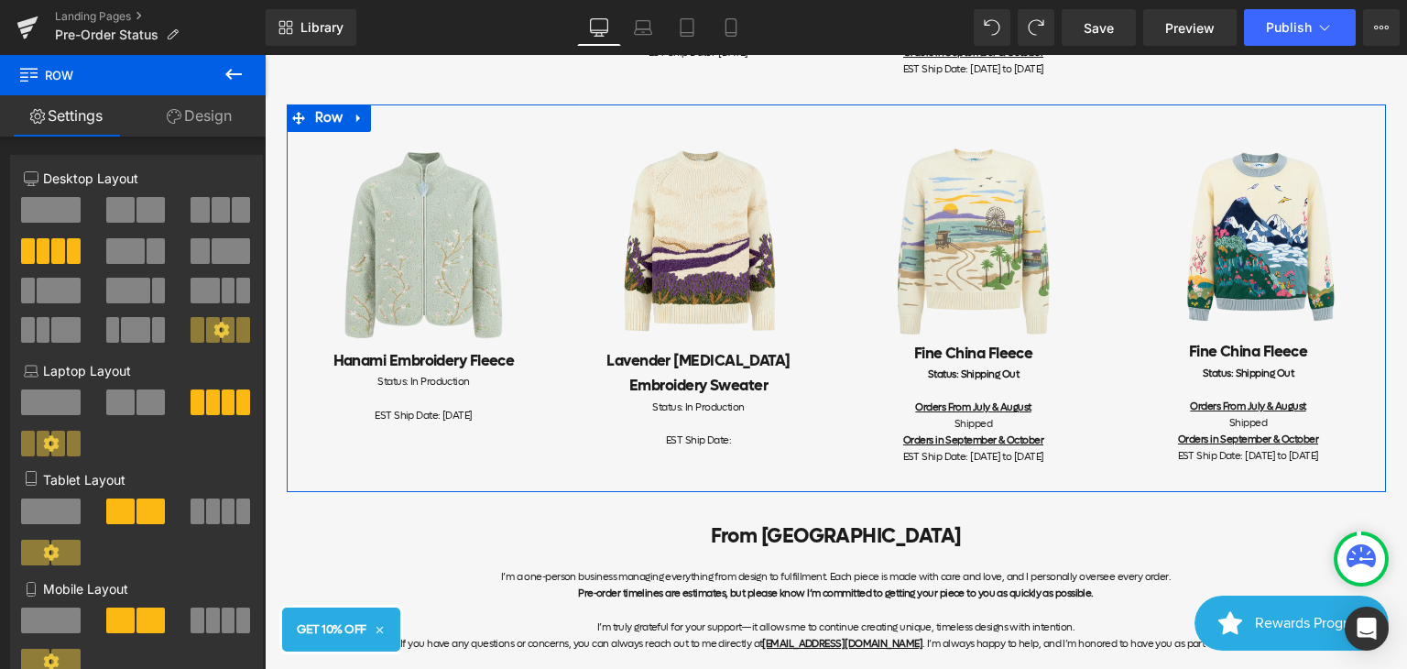
scroll to position [1525, 0]
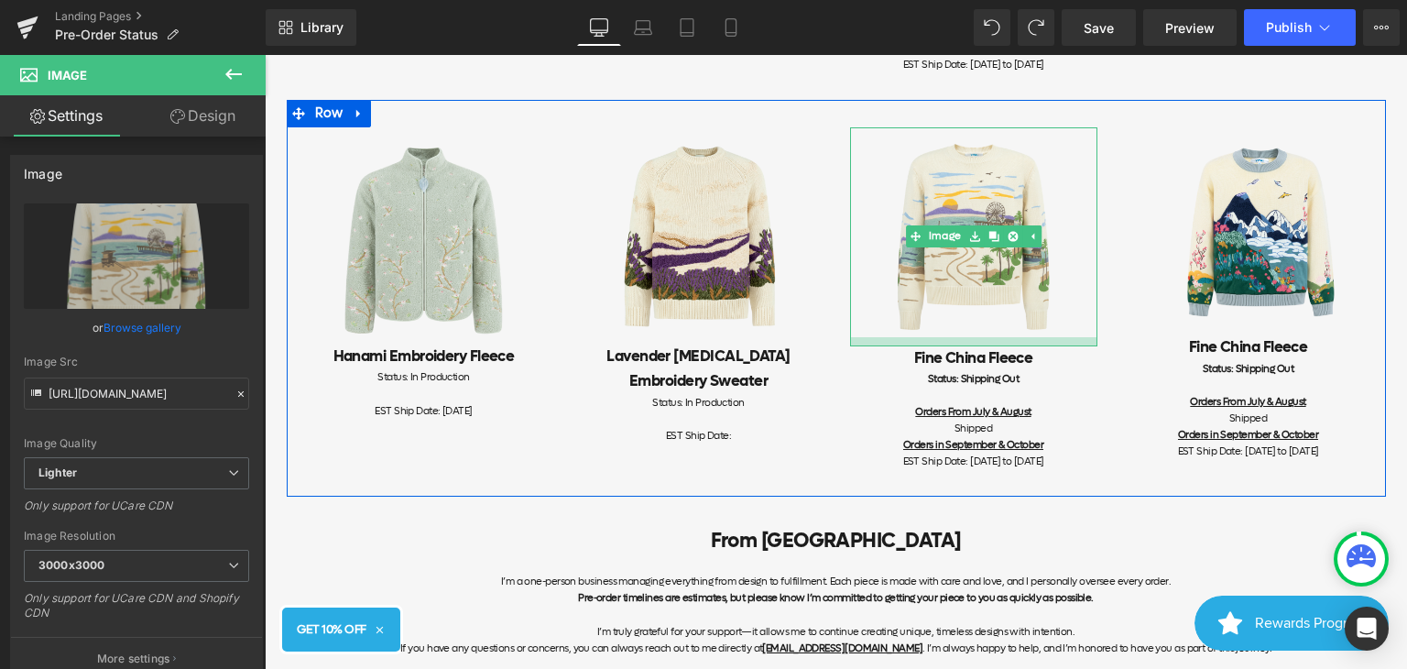
drag, startPoint x: 944, startPoint y: 353, endPoint x: 946, endPoint y: 362, distance: 9.6
click at [946, 362] on div "Image Fine [GEOGRAPHIC_DATA] Fleece Heading Status: Shipping Out Orders From Ju…" at bounding box center [973, 307] width 275 height 360
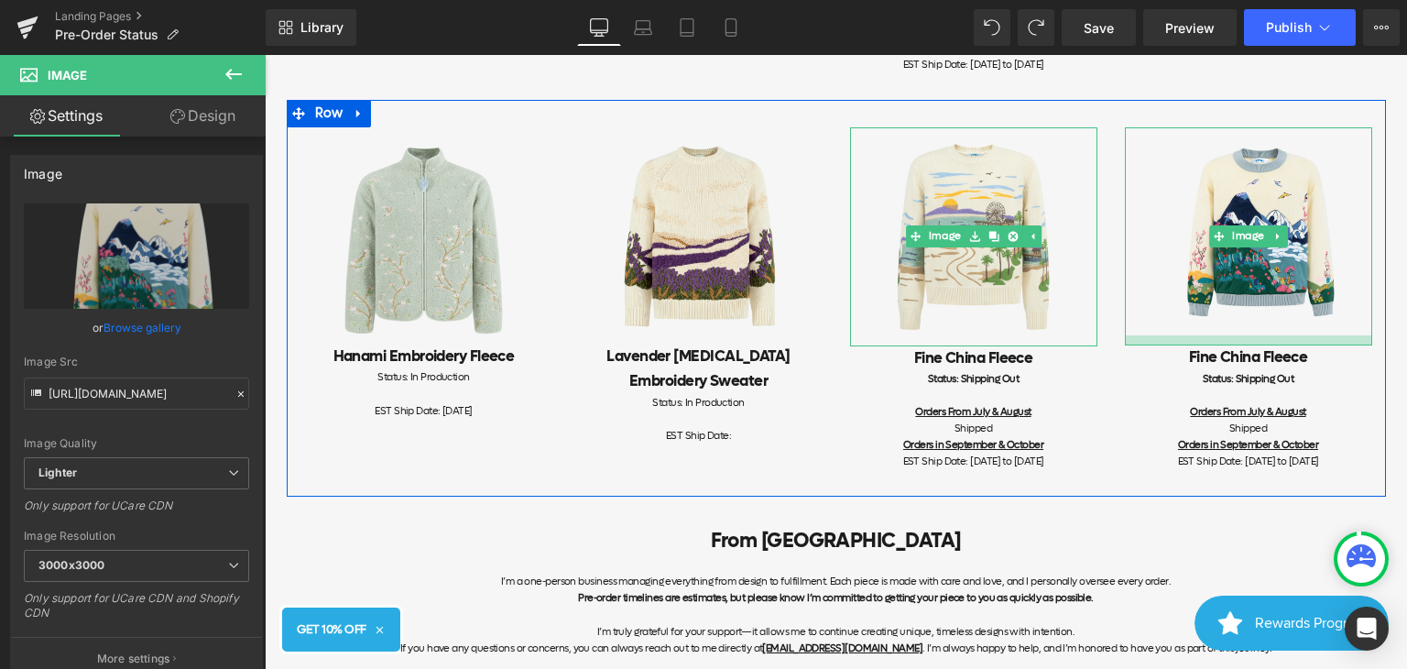
drag, startPoint x: 1252, startPoint y: 350, endPoint x: 1253, endPoint y: 360, distance: 10.2
click at [1253, 345] on div at bounding box center [1248, 340] width 247 height 10
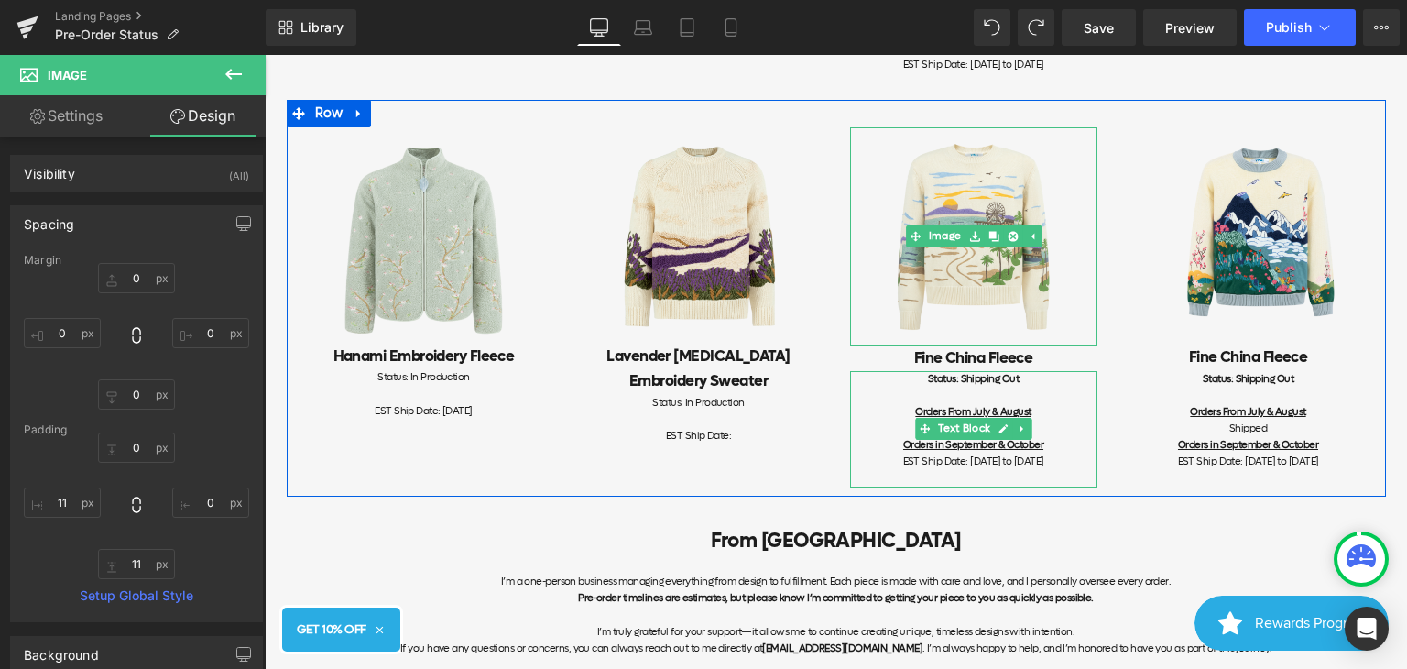
click at [920, 388] on div "Status: Shipping Out" at bounding box center [973, 379] width 247 height 16
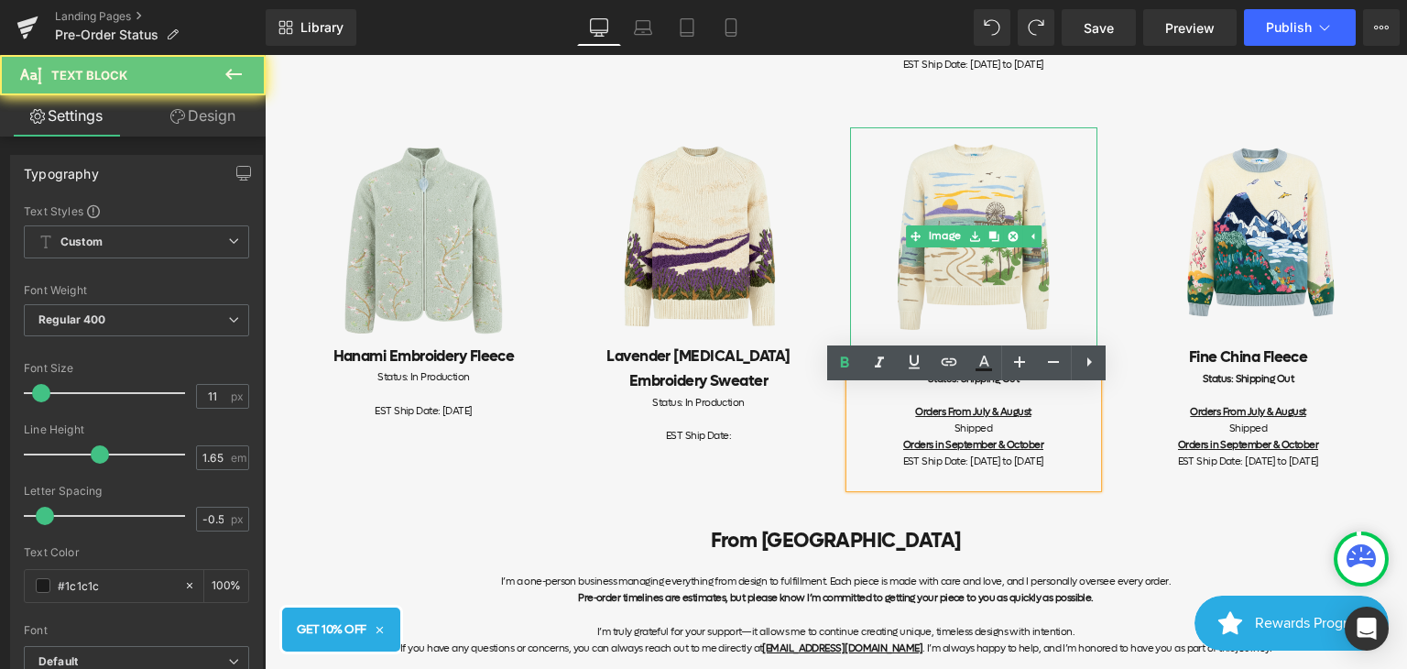
click at [921, 388] on div "Status: Shipping Out" at bounding box center [973, 379] width 247 height 16
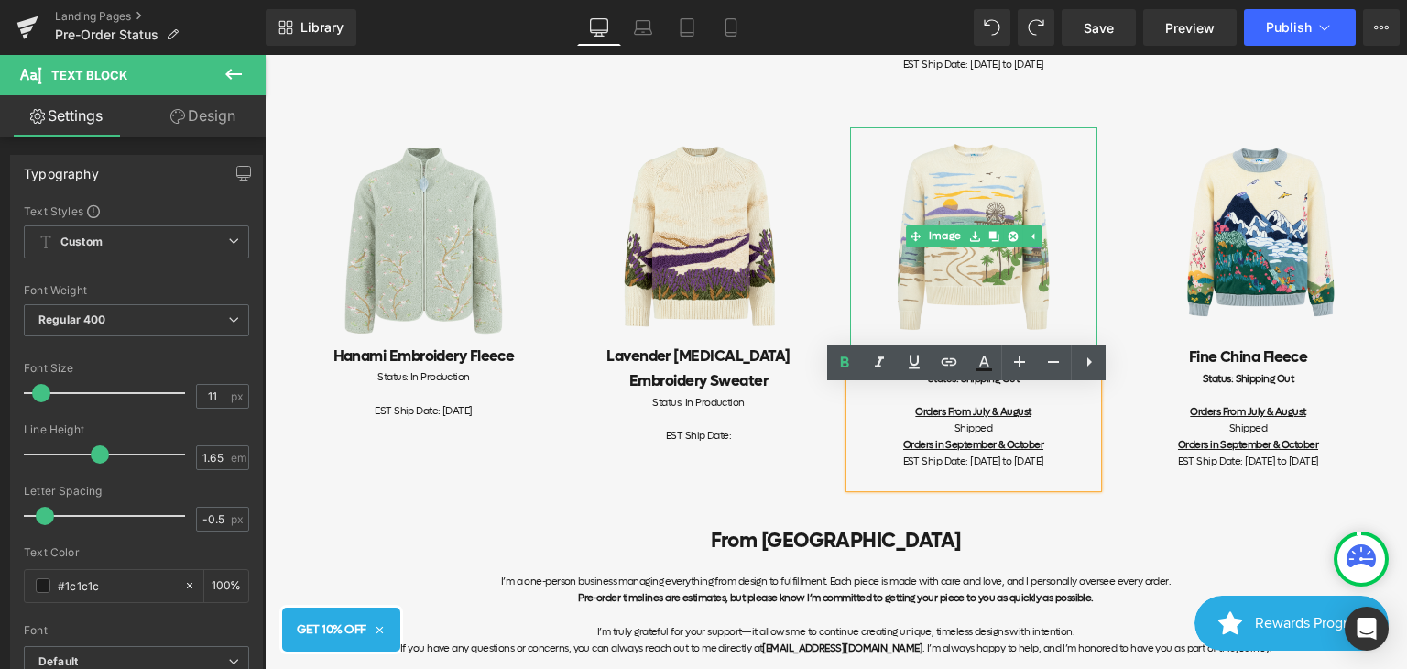
click at [1066, 437] on div "Shipped" at bounding box center [973, 429] width 247 height 16
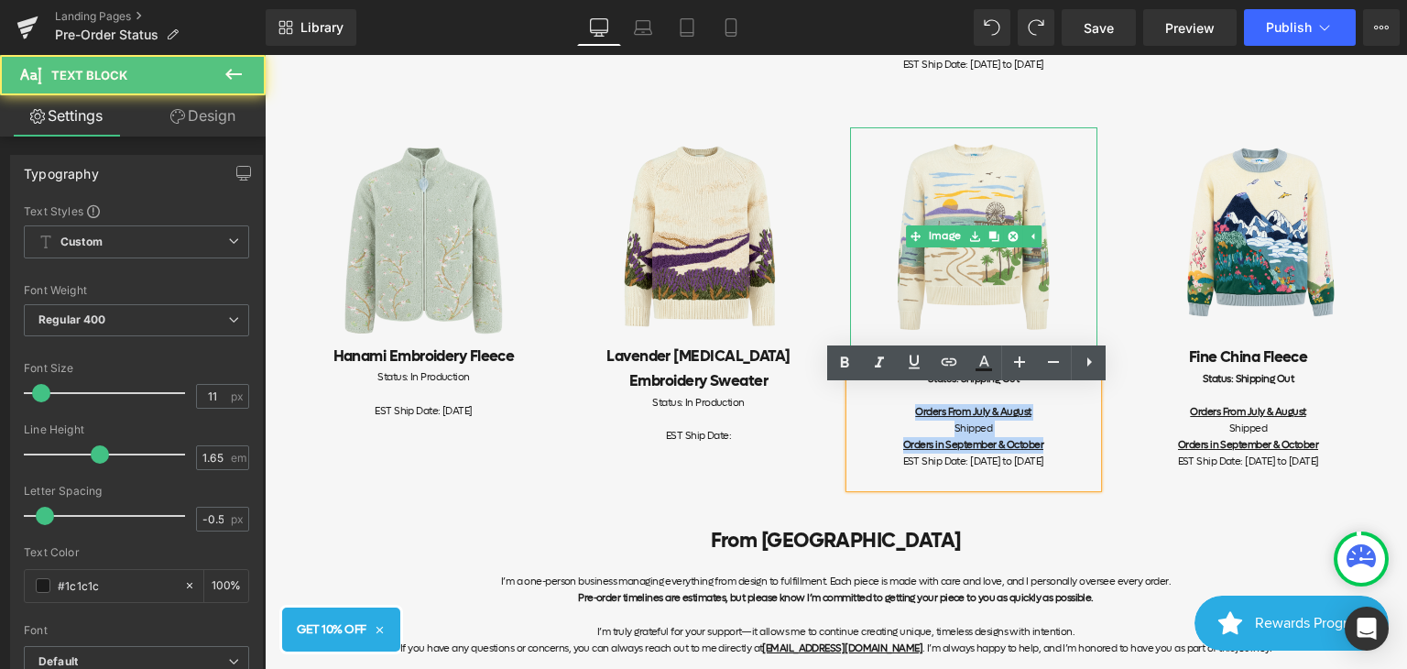
drag, startPoint x: 901, startPoint y: 426, endPoint x: 1052, endPoint y: 465, distance: 156.2
click at [1052, 465] on div "Status: Shipping Out Orders From July & August Shipped Orders in September & Oc…" at bounding box center [973, 429] width 247 height 116
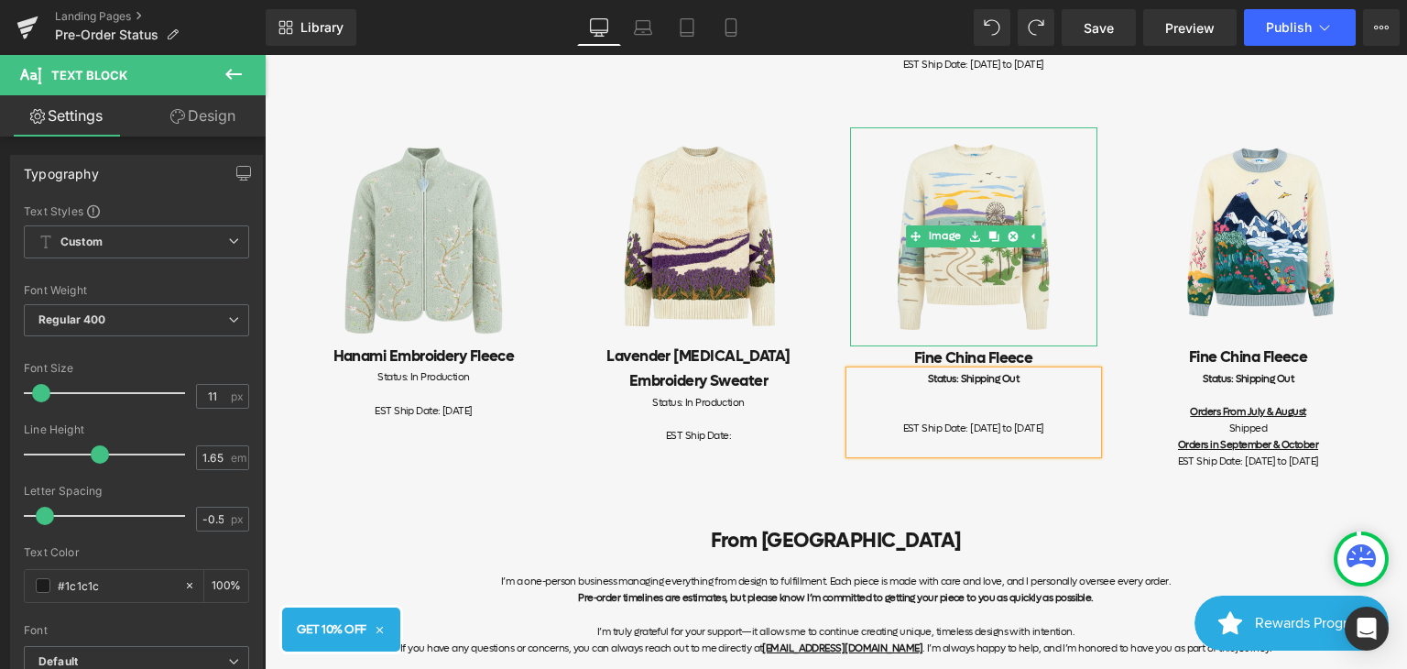
click at [920, 388] on div "Status: Shipping Out" at bounding box center [973, 379] width 247 height 16
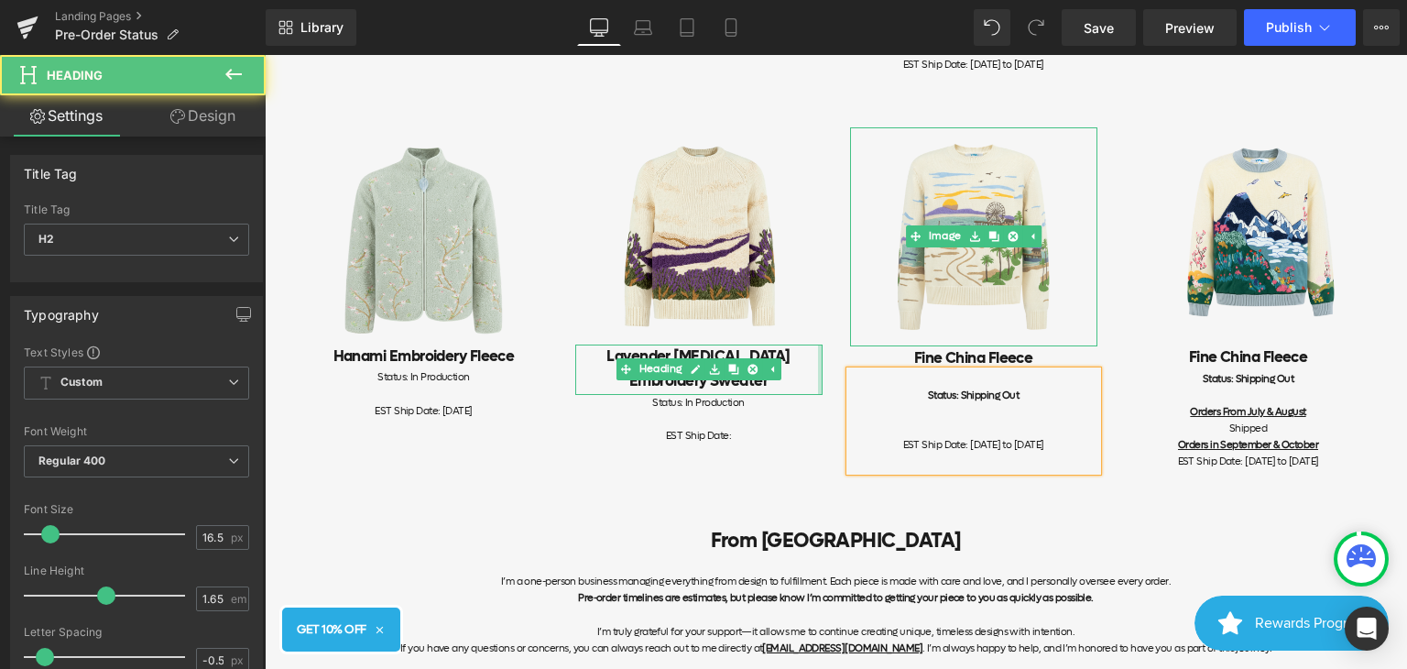
drag, startPoint x: 814, startPoint y: 387, endPoint x: 833, endPoint y: 392, distance: 20.0
click at [833, 392] on div "Image Hanami Embroidery Fleece Heading Status: In Production EST Ship Date: [DA…" at bounding box center [836, 298] width 1099 height 397
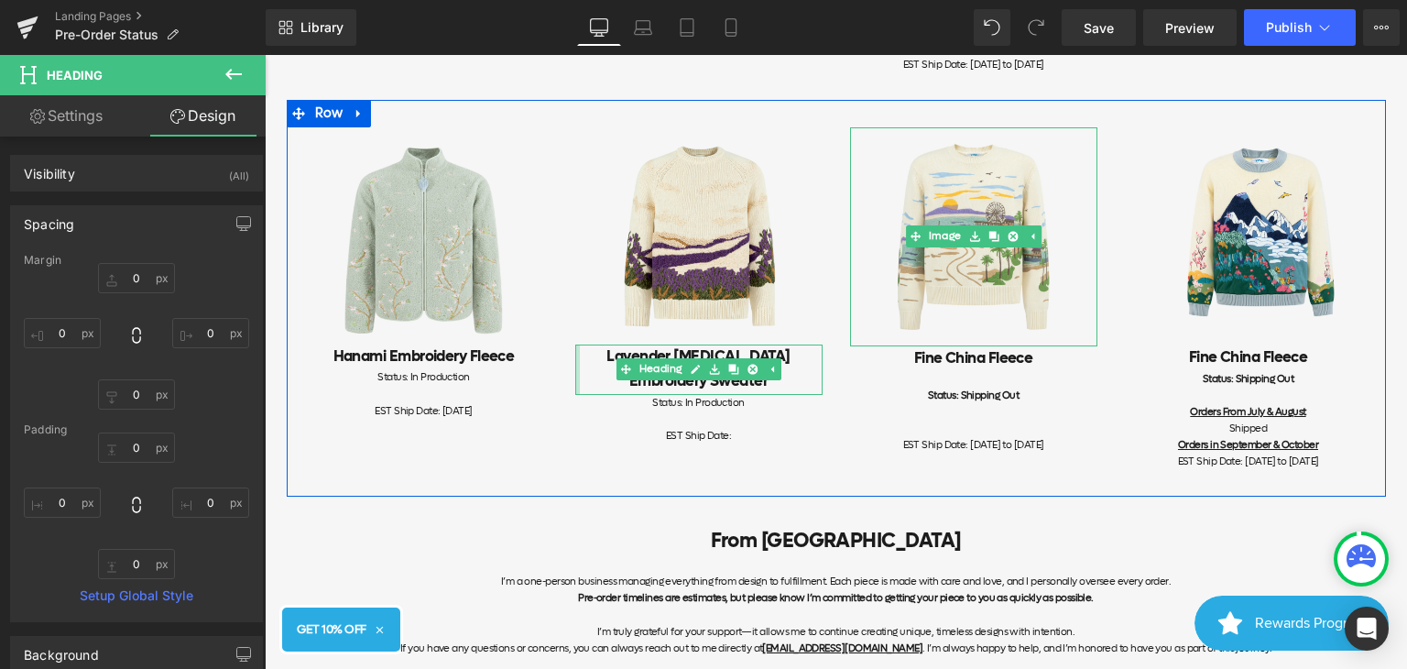
type input "0px"
drag, startPoint x: 570, startPoint y: 382, endPoint x: 546, endPoint y: 382, distance: 23.8
click at [546, 382] on div "Image Hanami Embroidery Fleece Heading Status: In Production EST Ship Date: [DA…" at bounding box center [836, 298] width 1099 height 397
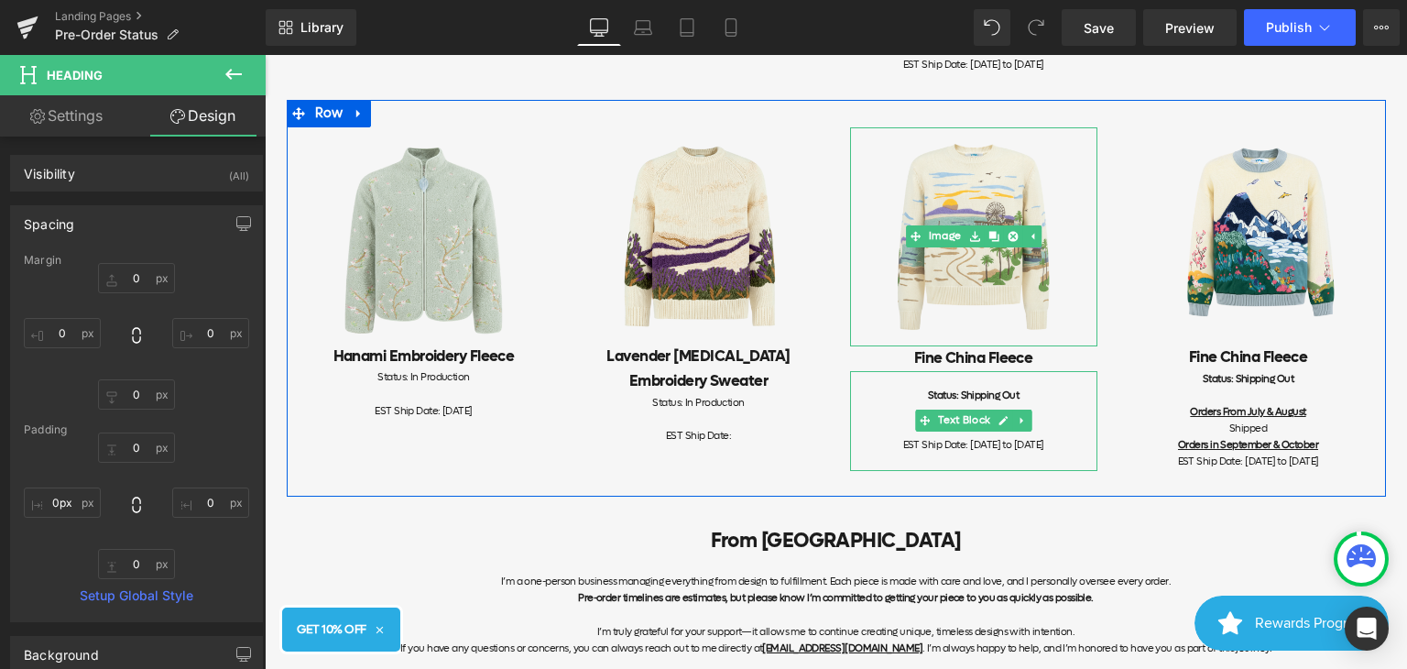
click at [937, 402] on b "Status: Shipping Out" at bounding box center [973, 395] width 91 height 14
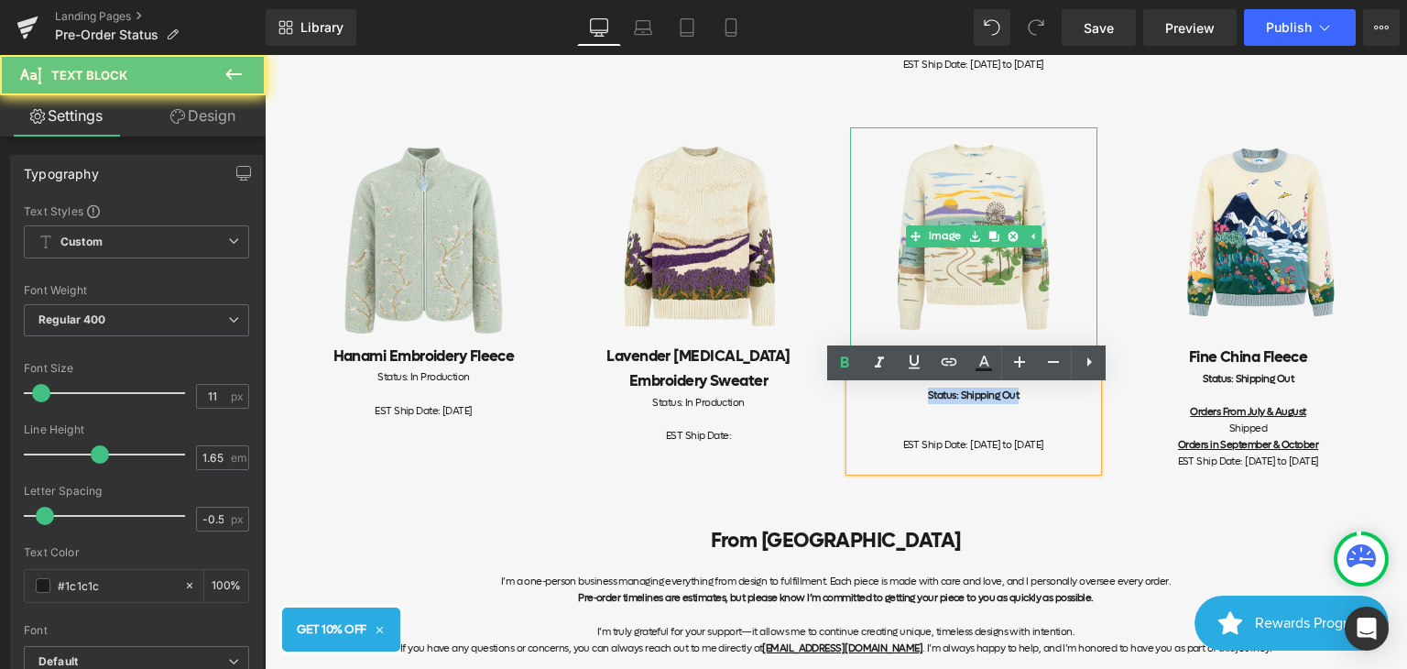
click at [937, 402] on b "Status: Shipping Out" at bounding box center [973, 395] width 91 height 14
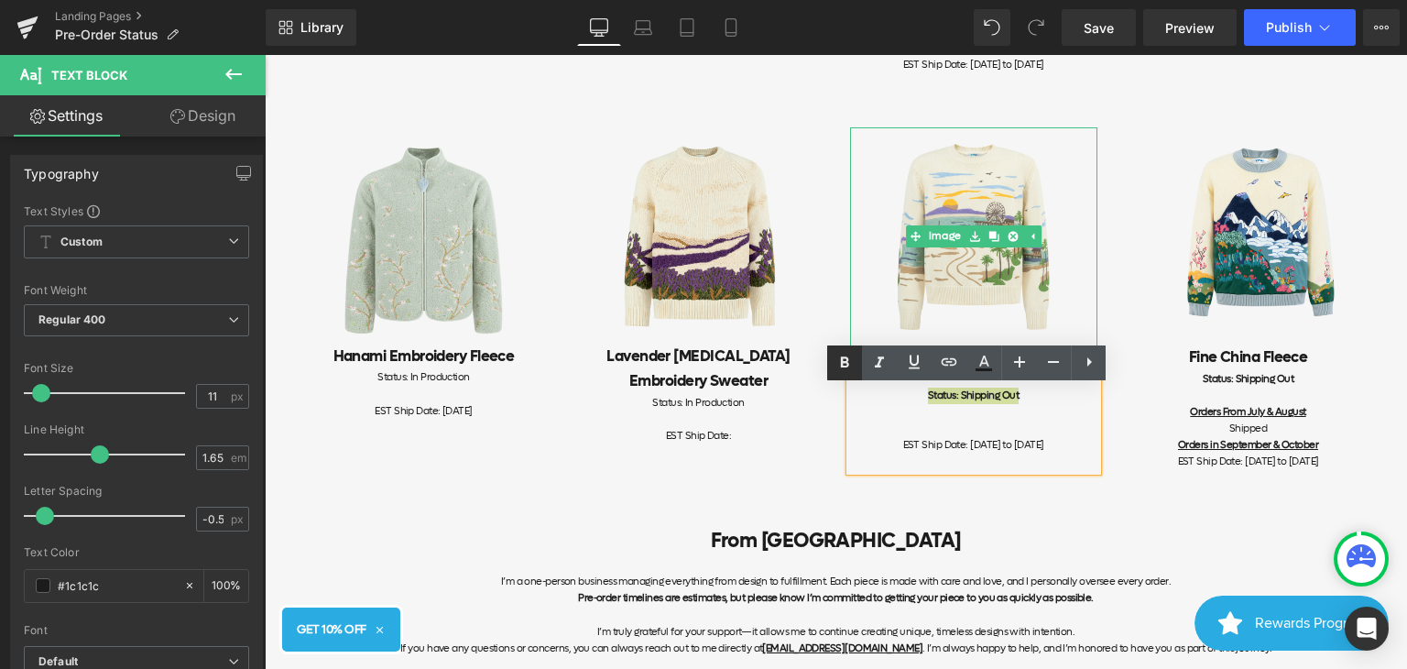
click at [842, 368] on icon at bounding box center [845, 363] width 22 height 22
click at [991, 421] on div at bounding box center [973, 412] width 247 height 16
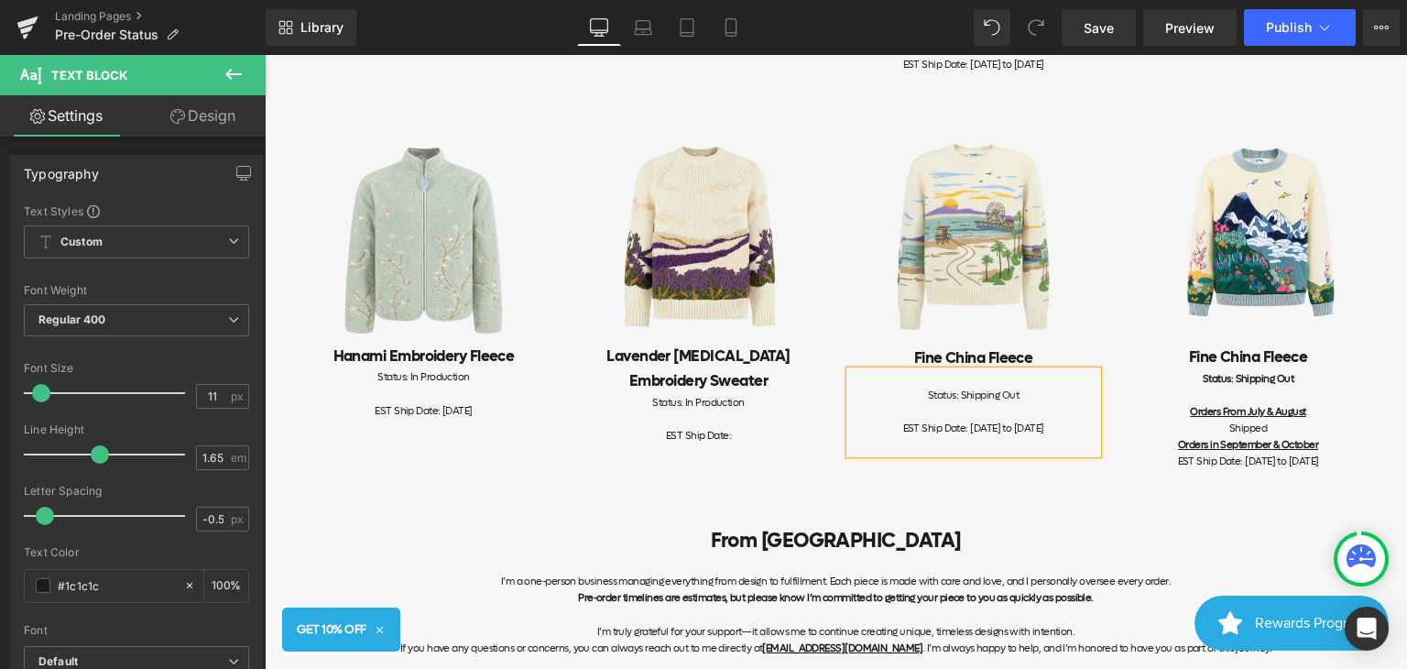
drag, startPoint x: 1088, startPoint y: 444, endPoint x: 913, endPoint y: 443, distance: 175.0
click at [913, 443] on div "EST Ship Date: [DATE] to [DATE]" at bounding box center [973, 437] width 247 height 33
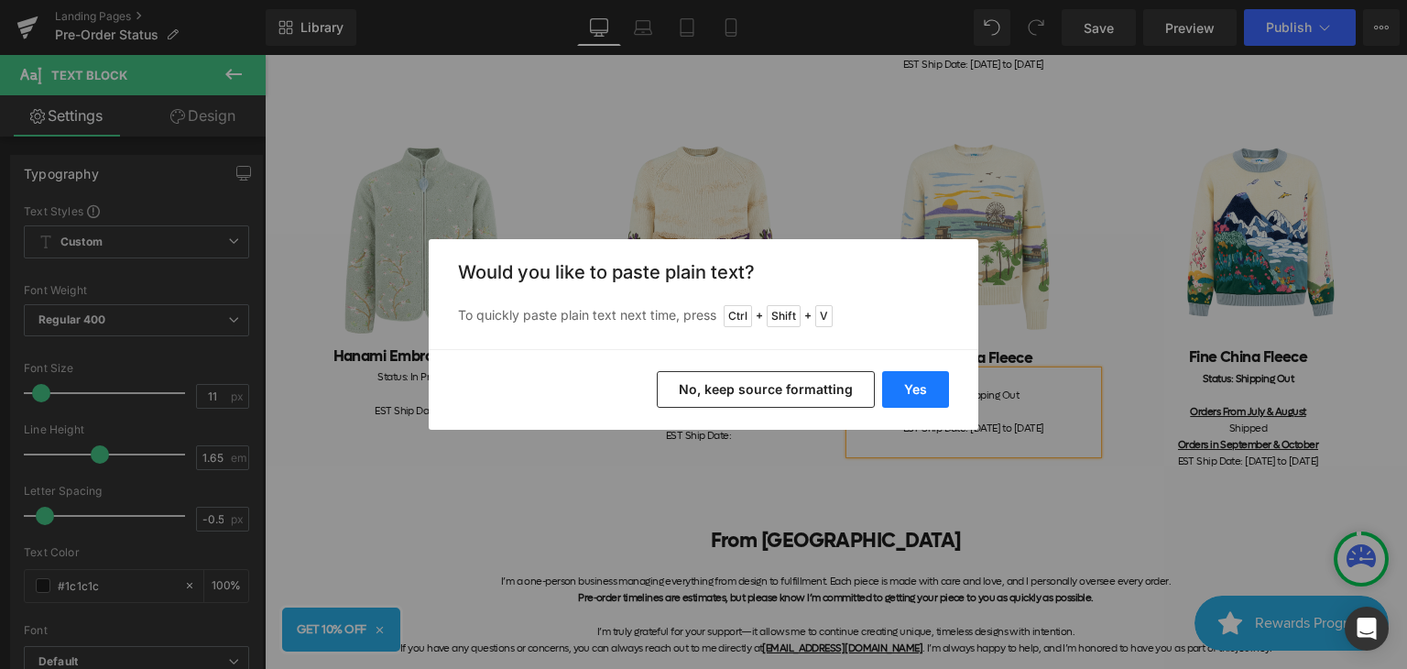
drag, startPoint x: 917, startPoint y: 396, endPoint x: 655, endPoint y: 353, distance: 265.5
click at [917, 396] on button "Yes" at bounding box center [915, 389] width 67 height 37
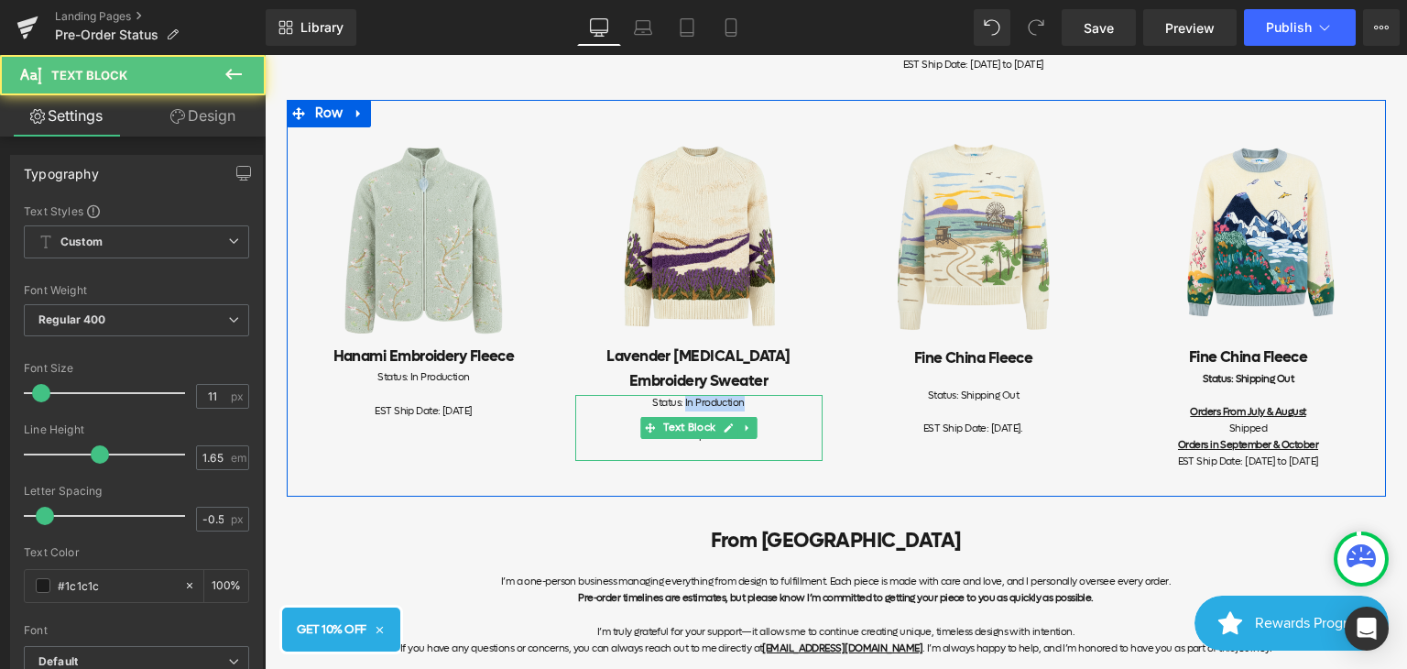
drag, startPoint x: 744, startPoint y: 421, endPoint x: 679, endPoint y: 422, distance: 65.1
click at [679, 422] on div "Status: In Production" at bounding box center [698, 411] width 247 height 33
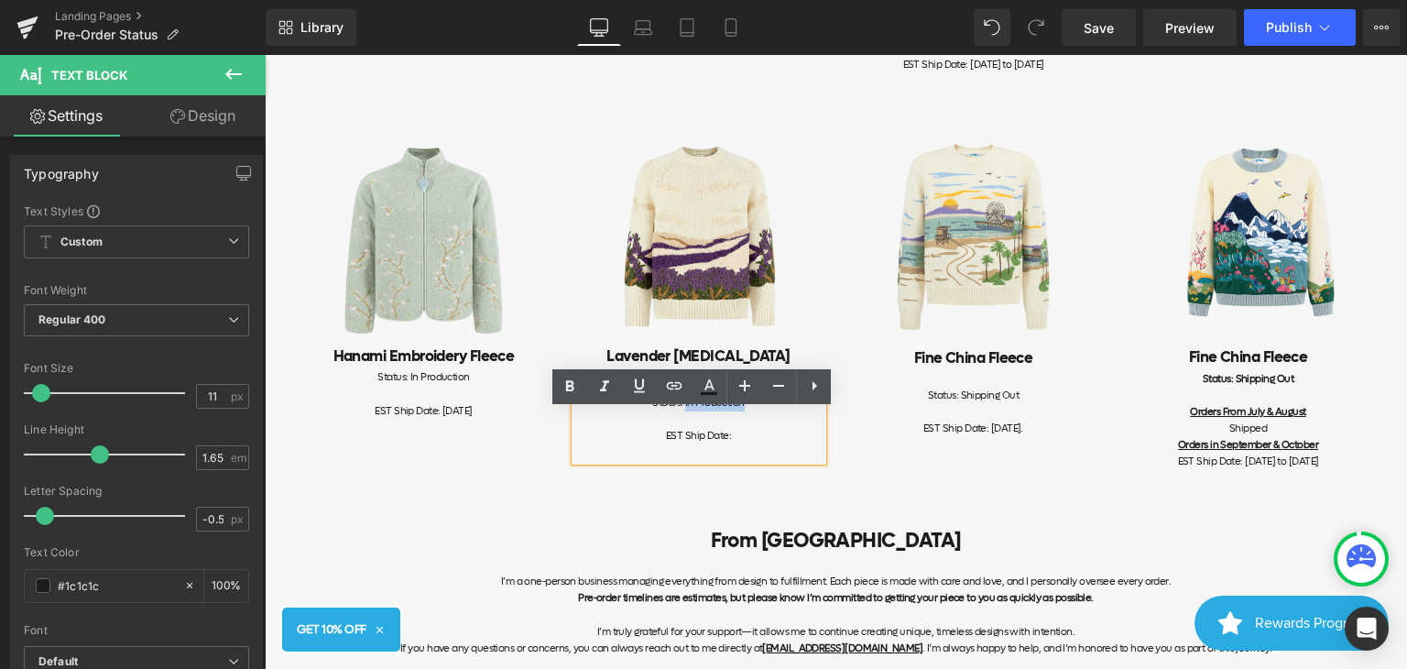
copy span "In Production"
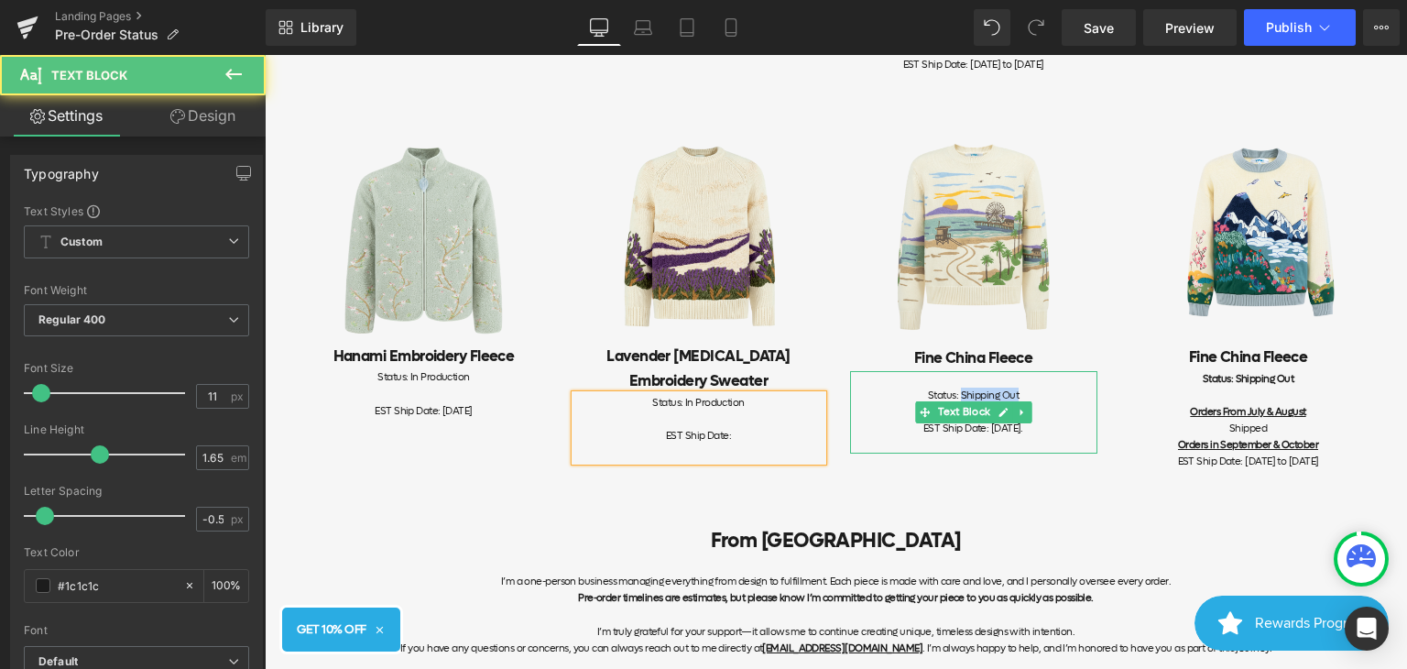
drag, startPoint x: 1014, startPoint y: 411, endPoint x: 954, endPoint y: 410, distance: 60.5
click at [954, 404] on div "Status: Shipping Out" at bounding box center [973, 387] width 247 height 33
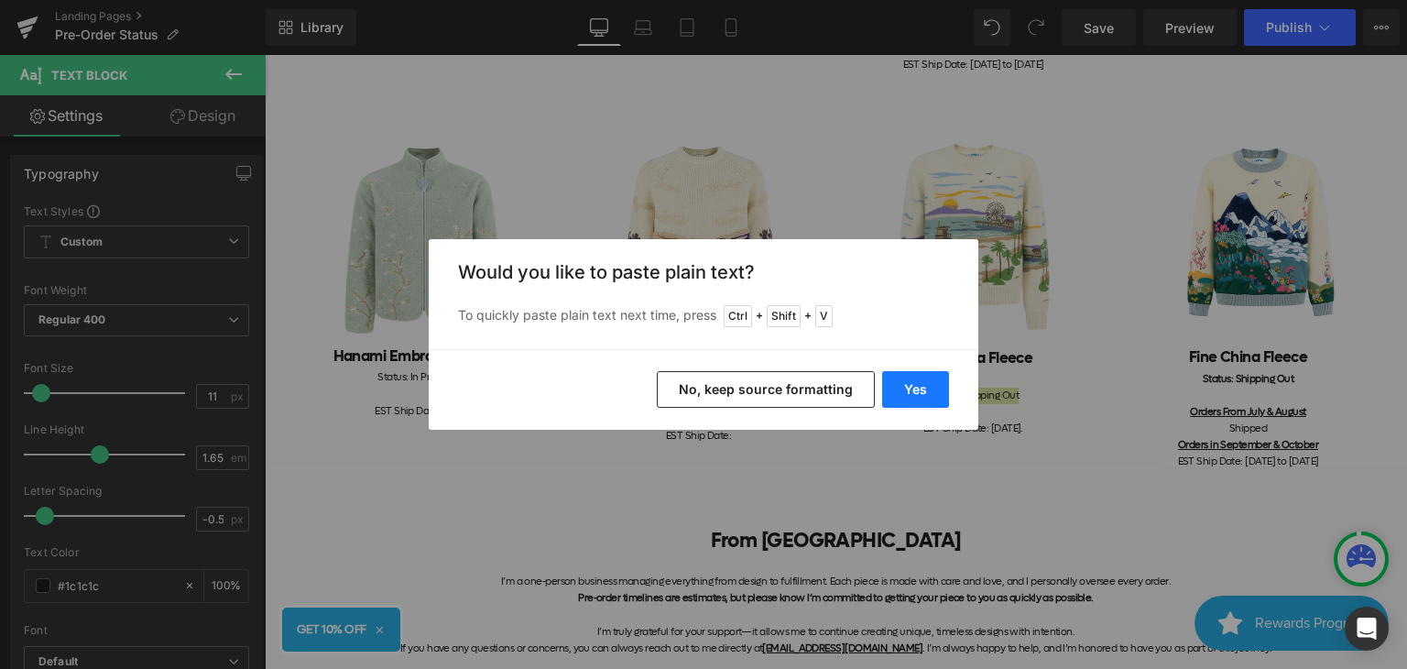
click at [924, 397] on button "Yes" at bounding box center [915, 389] width 67 height 37
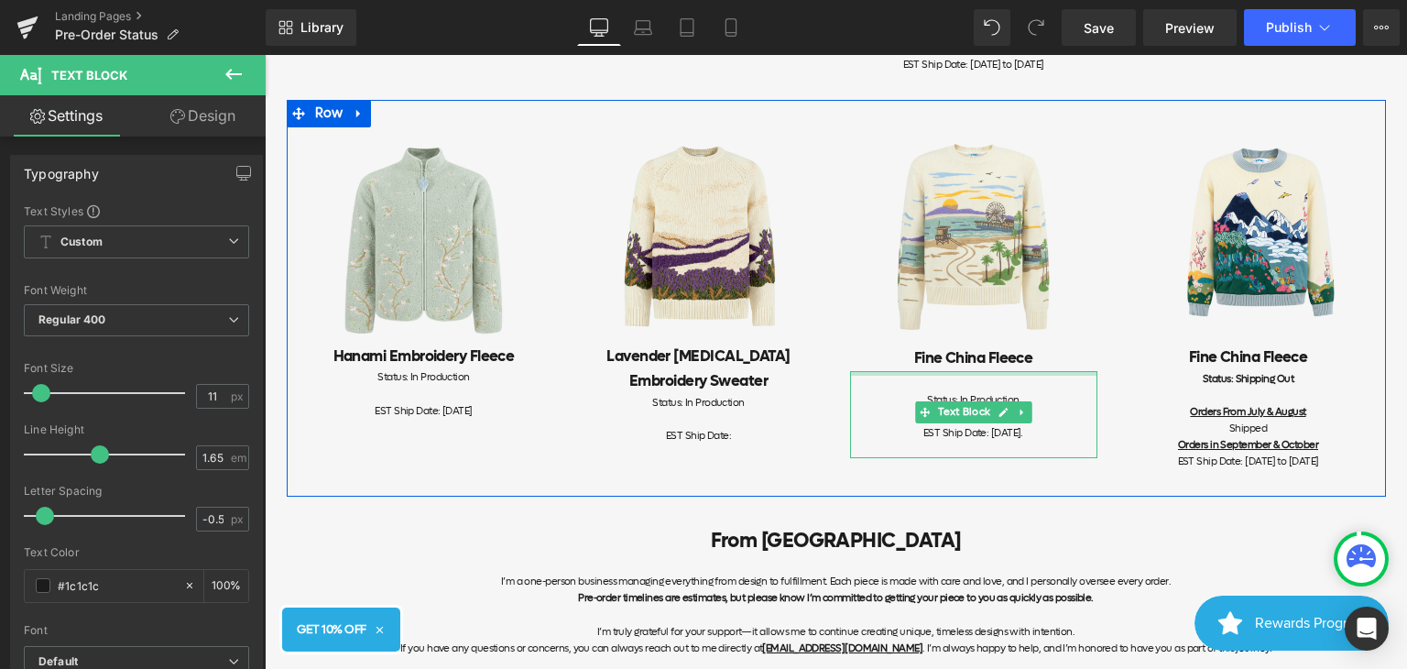
click at [957, 394] on div "Status: In Production EST Ship Date: [DATE]. Text Block" at bounding box center [973, 415] width 247 height 88
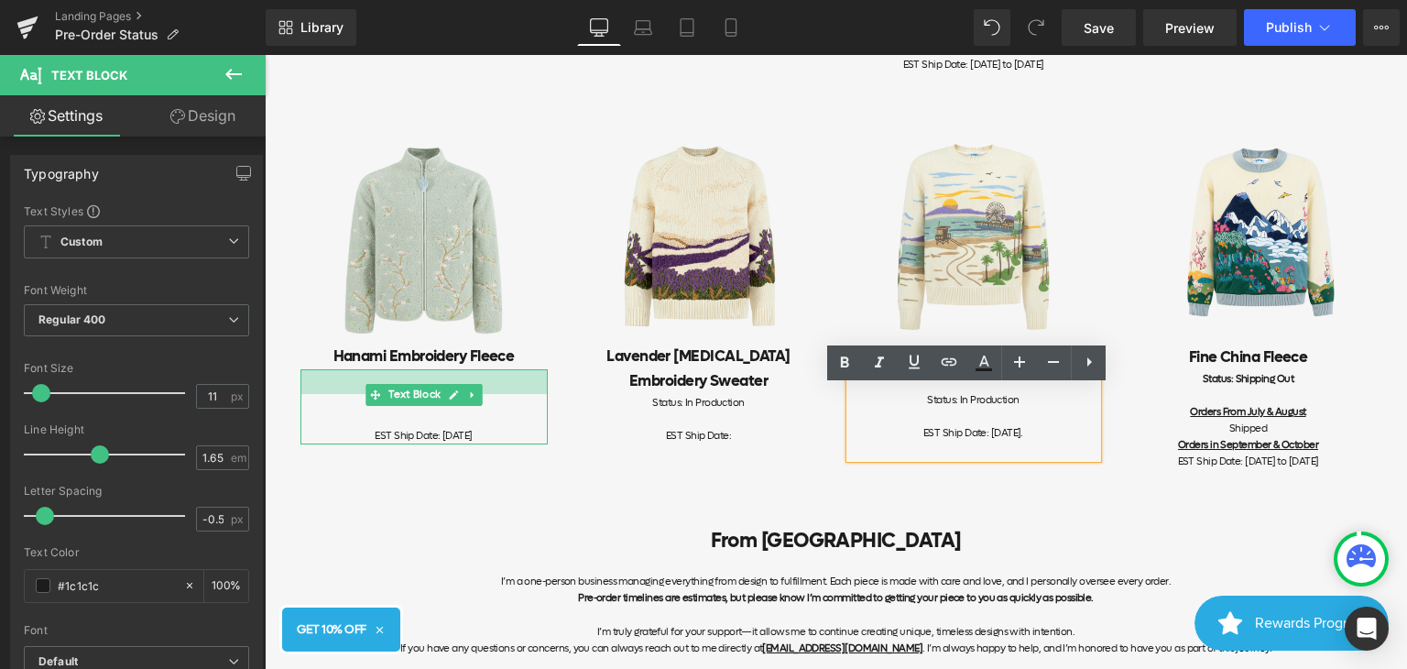
drag, startPoint x: 481, startPoint y: 387, endPoint x: 481, endPoint y: 411, distance: 24.7
click at [481, 411] on div "Status: In Production EST Ship Date: [DATE] Text Block" at bounding box center [424, 406] width 247 height 74
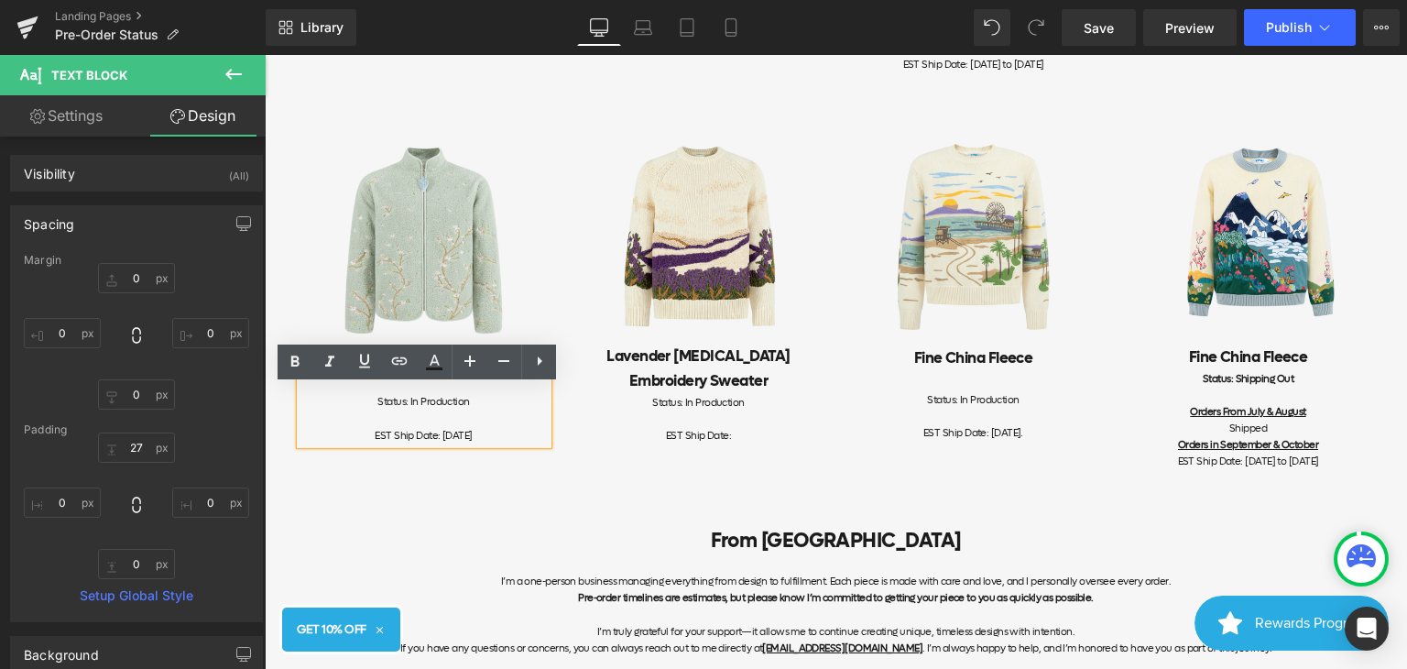
click at [484, 398] on div "Status: In Production EST Ship Date: [DATE]" at bounding box center [424, 406] width 247 height 74
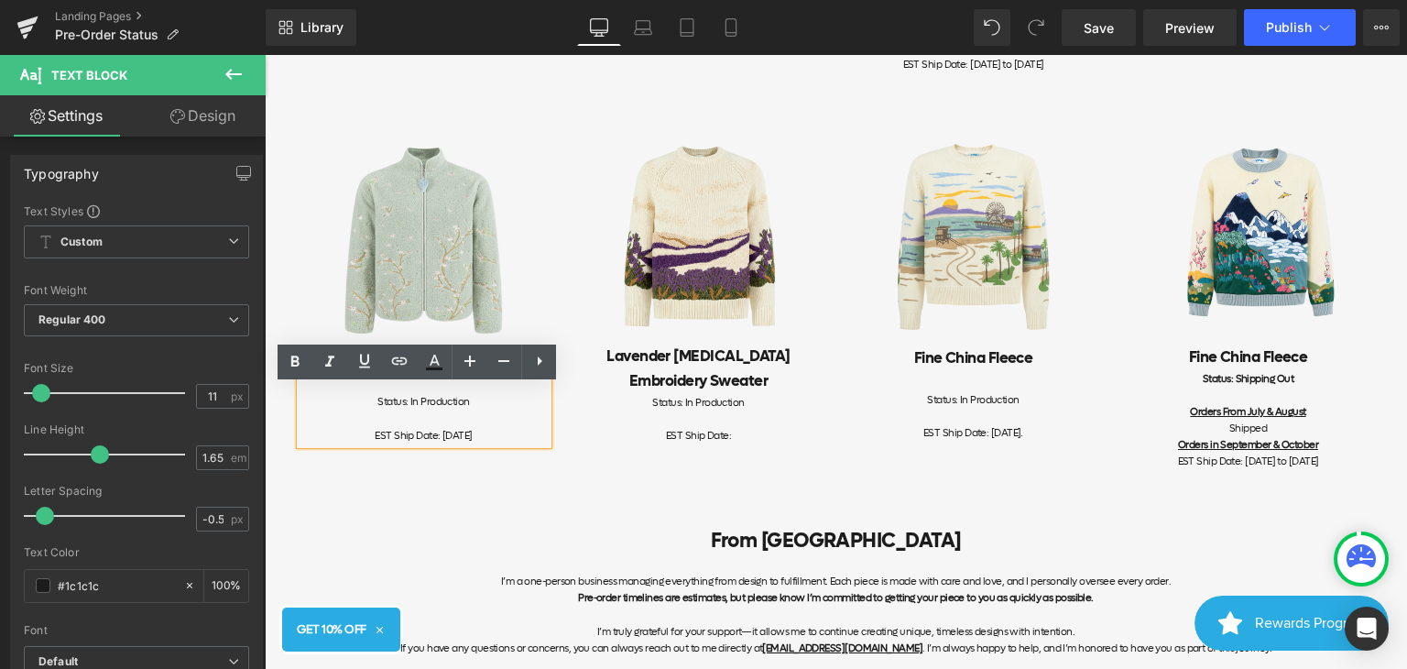
drag, startPoint x: 575, startPoint y: 399, endPoint x: 509, endPoint y: 399, distance: 66.0
click at [575, 394] on h2 "Lavender [MEDICAL_DATA] Embroidery Sweater" at bounding box center [698, 368] width 247 height 49
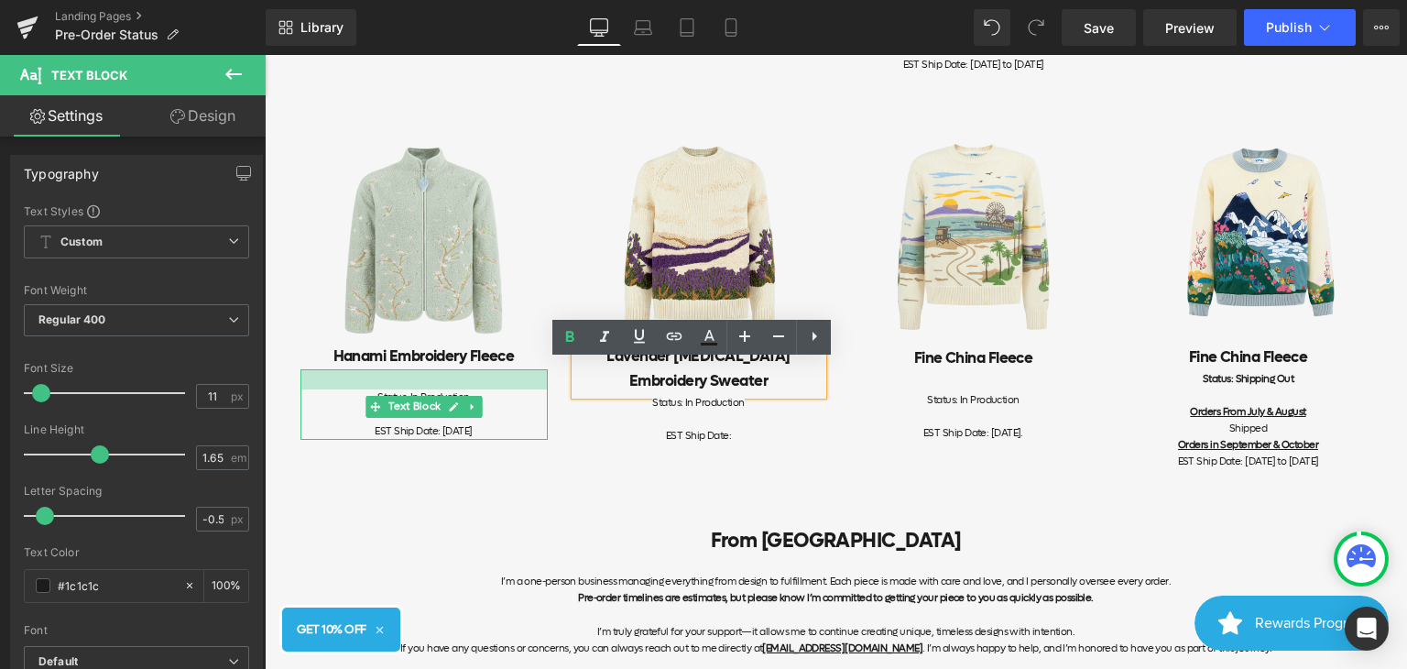
click at [496, 389] on div at bounding box center [424, 379] width 247 height 20
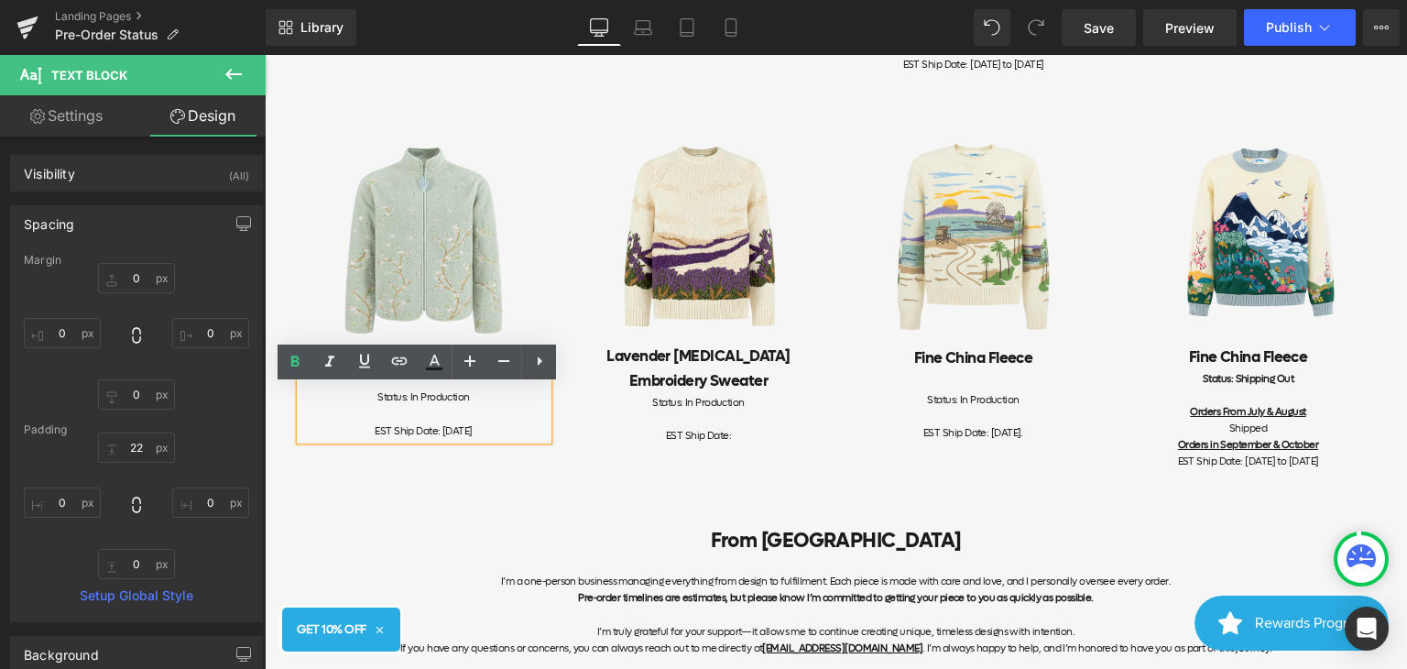
click at [487, 406] on div "Status: In Production" at bounding box center [424, 397] width 247 height 16
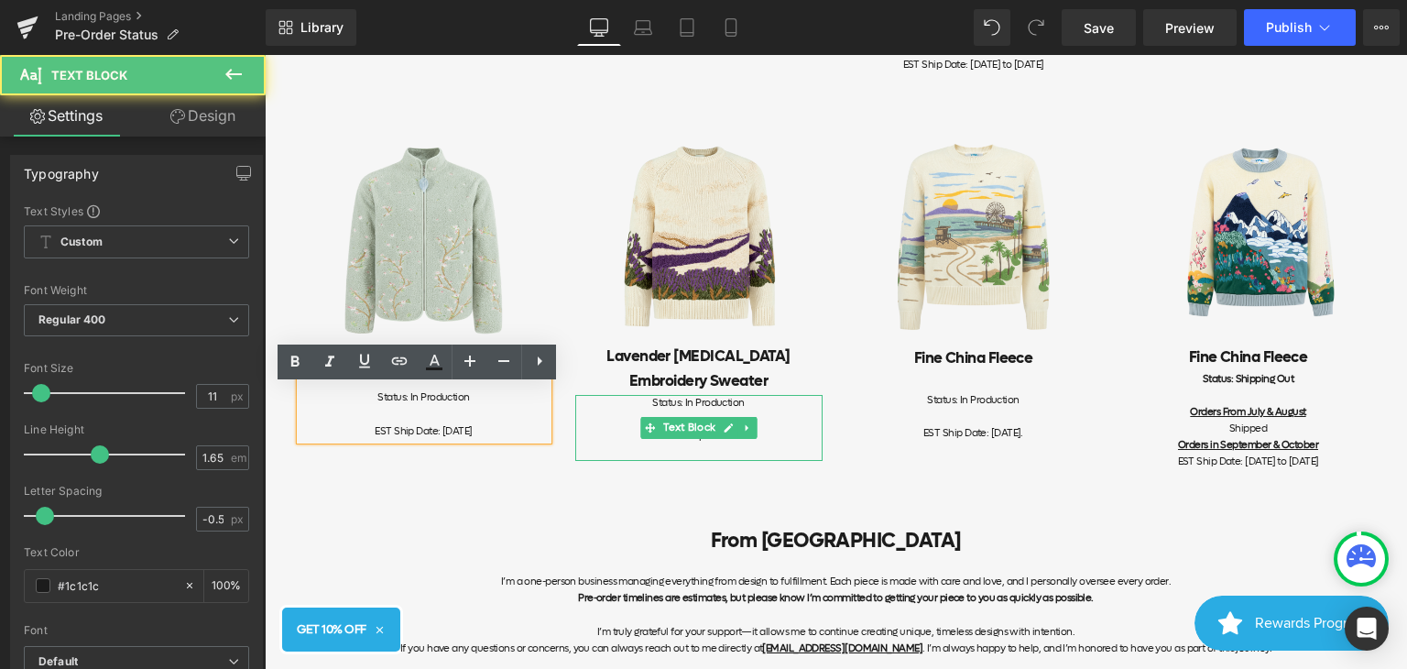
click at [582, 445] on div "EST Ship Date:" at bounding box center [698, 444] width 247 height 33
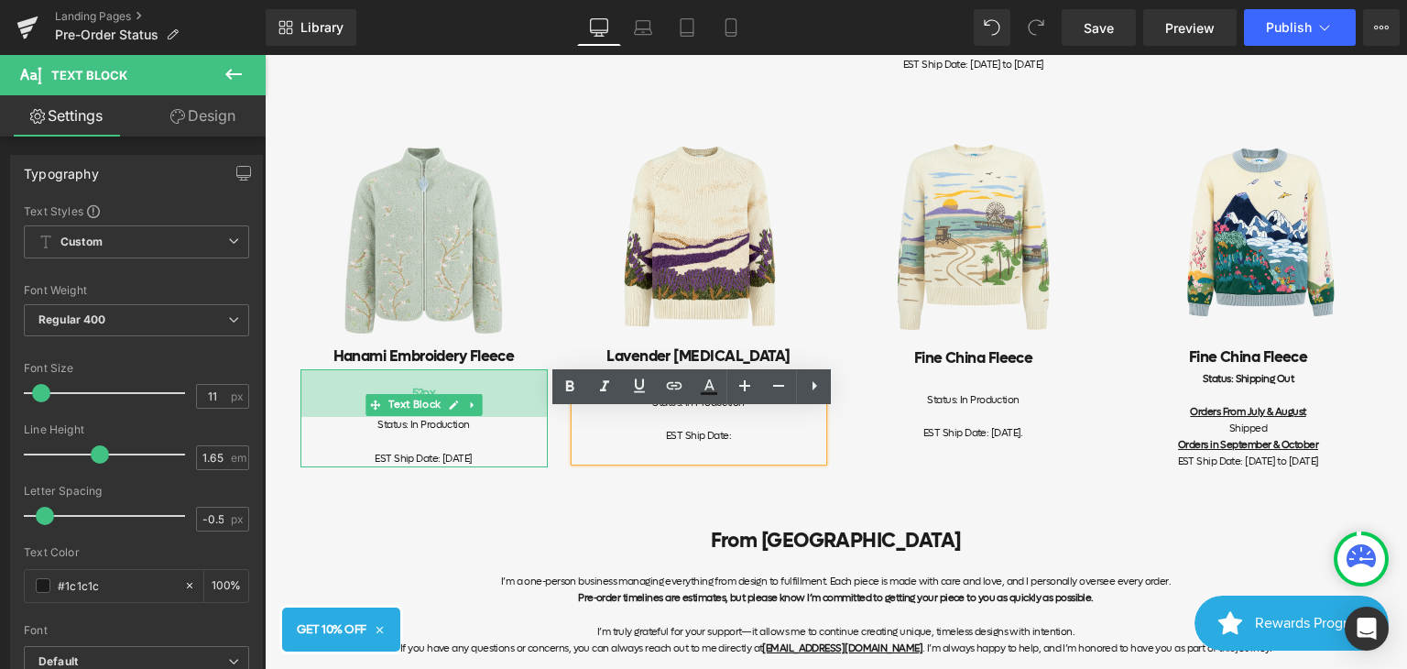
drag, startPoint x: 500, startPoint y: 403, endPoint x: 502, endPoint y: 431, distance: 27.5
click at [502, 417] on div "52px" at bounding box center [424, 393] width 247 height 48
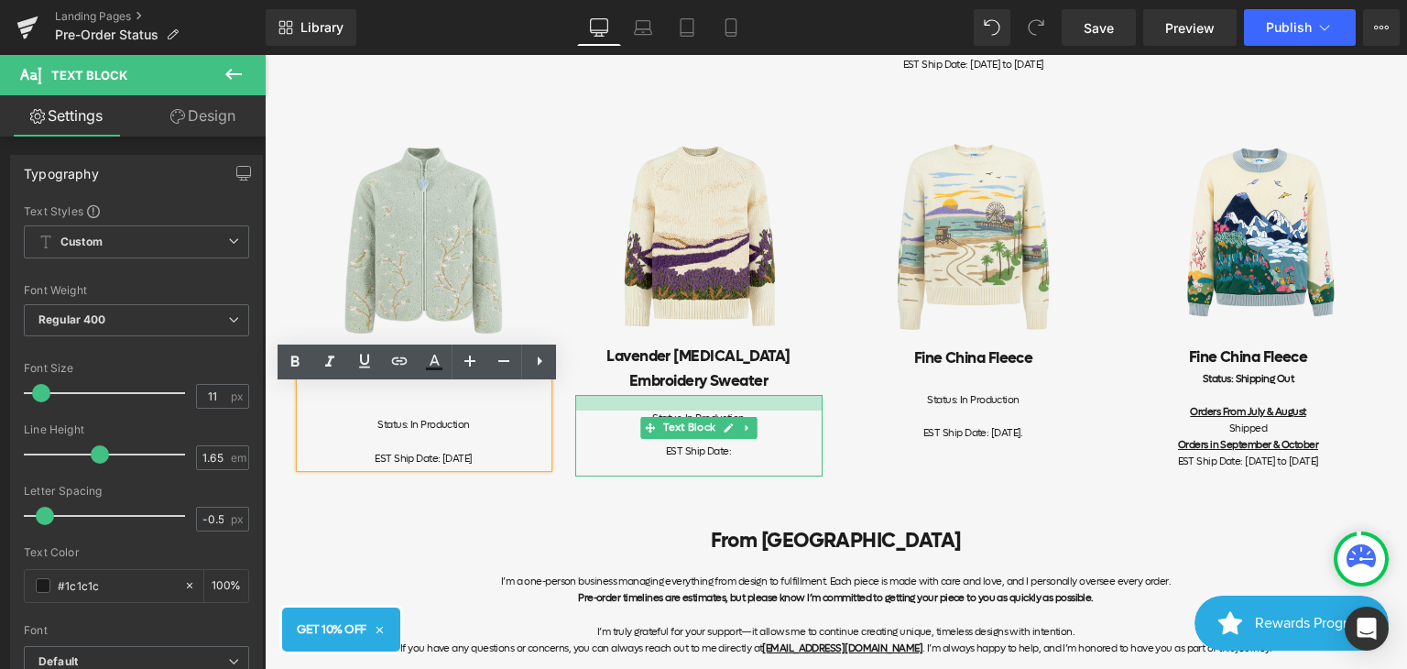
drag, startPoint x: 752, startPoint y: 411, endPoint x: 753, endPoint y: 427, distance: 15.6
click at [753, 427] on div "Status: In Production EST Ship Date: Text Block" at bounding box center [698, 436] width 247 height 82
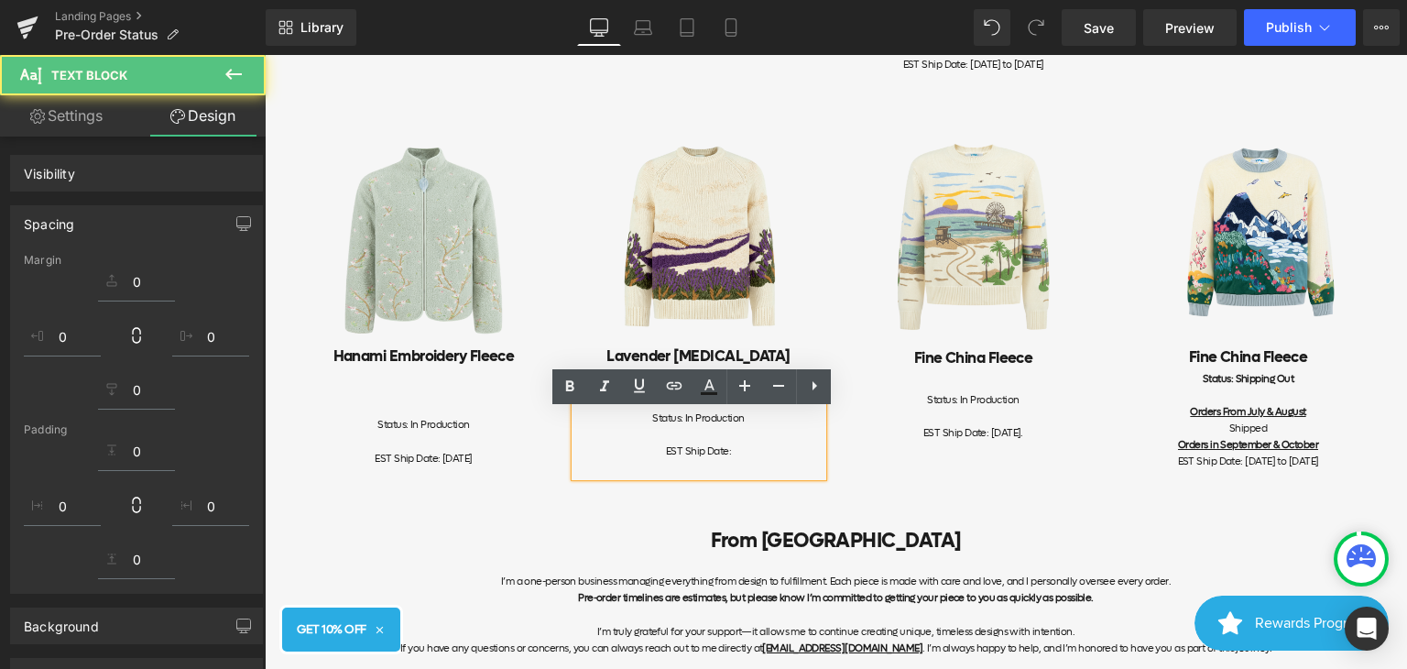
click at [683, 476] on div "EST Ship Date:" at bounding box center [698, 459] width 247 height 33
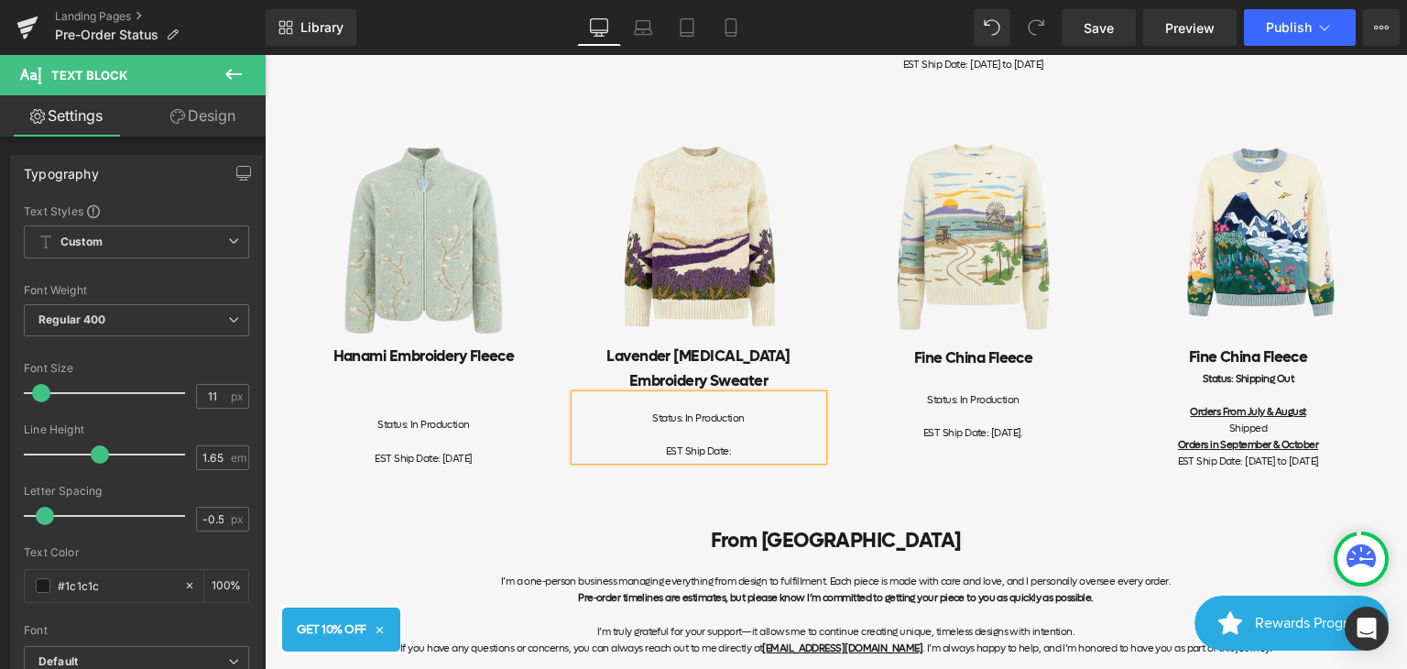
click at [732, 497] on div "Image Hanami Embroidery Fleece Heading Status: In Production EST Ship Date: [DA…" at bounding box center [836, 298] width 1099 height 397
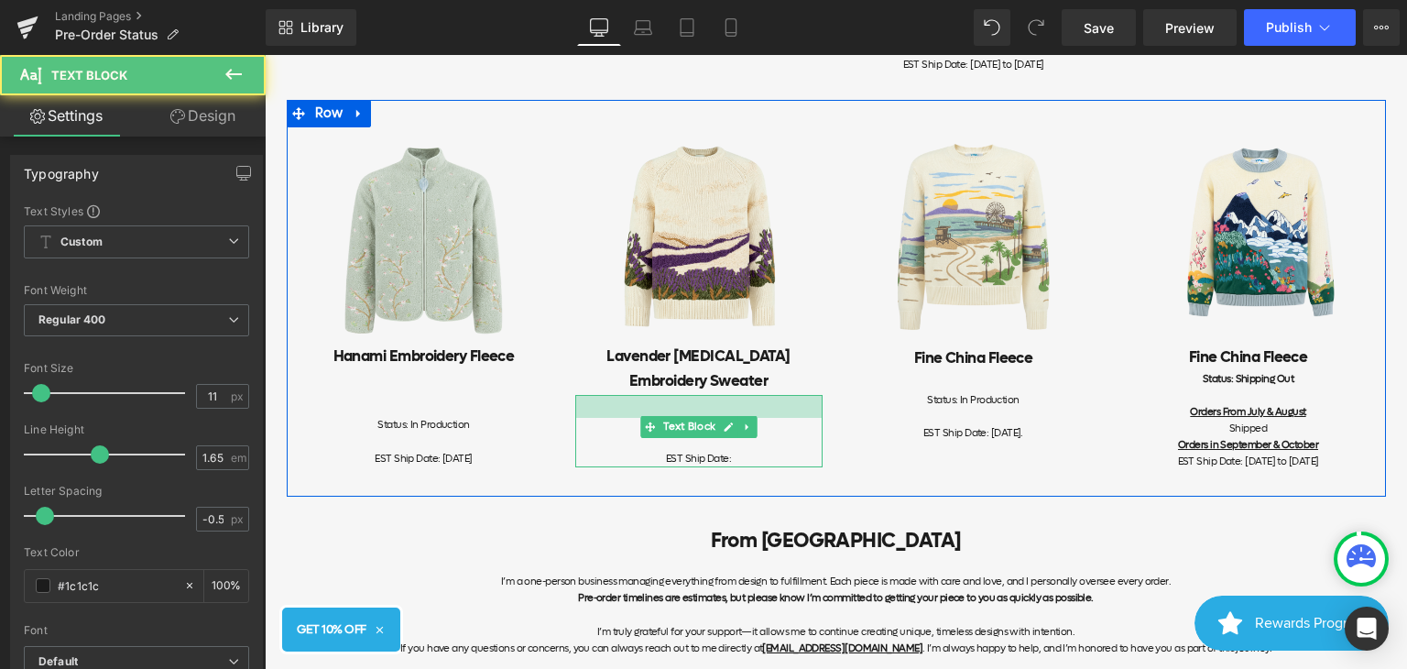
click at [751, 418] on div at bounding box center [698, 406] width 247 height 23
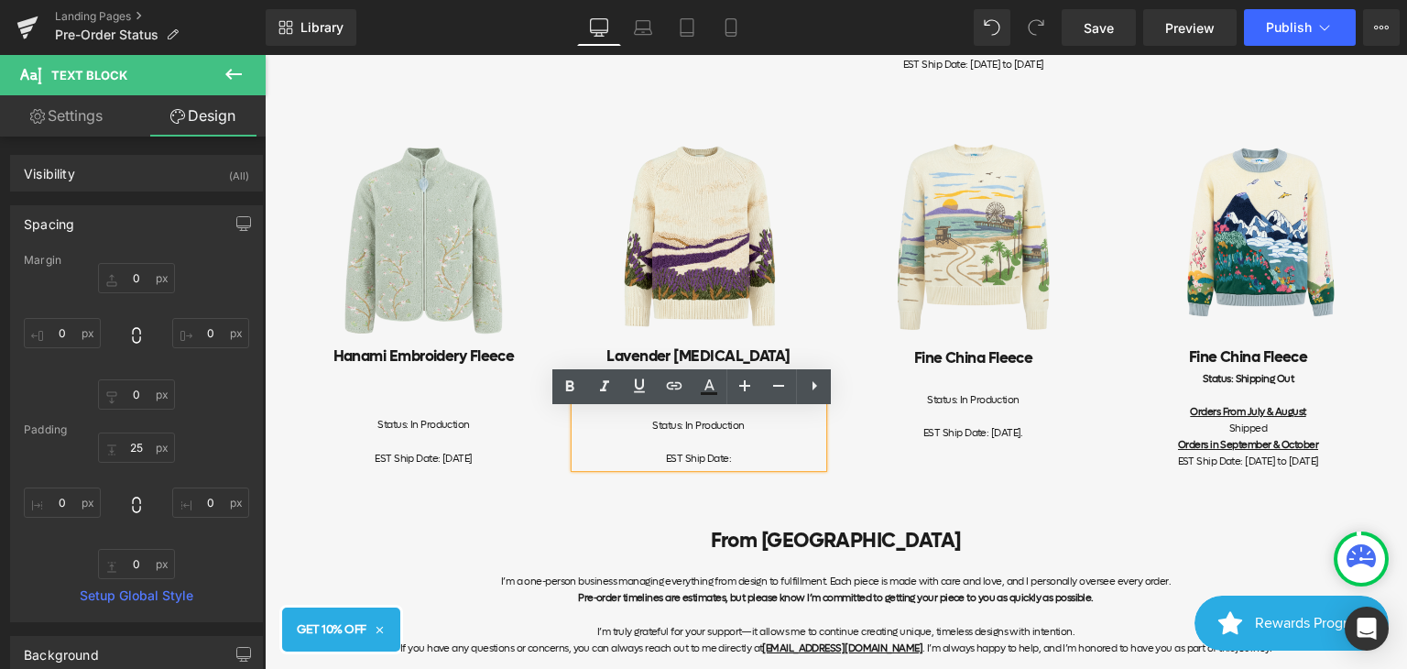
click at [748, 467] on div "EST Ship Date:" at bounding box center [698, 459] width 247 height 16
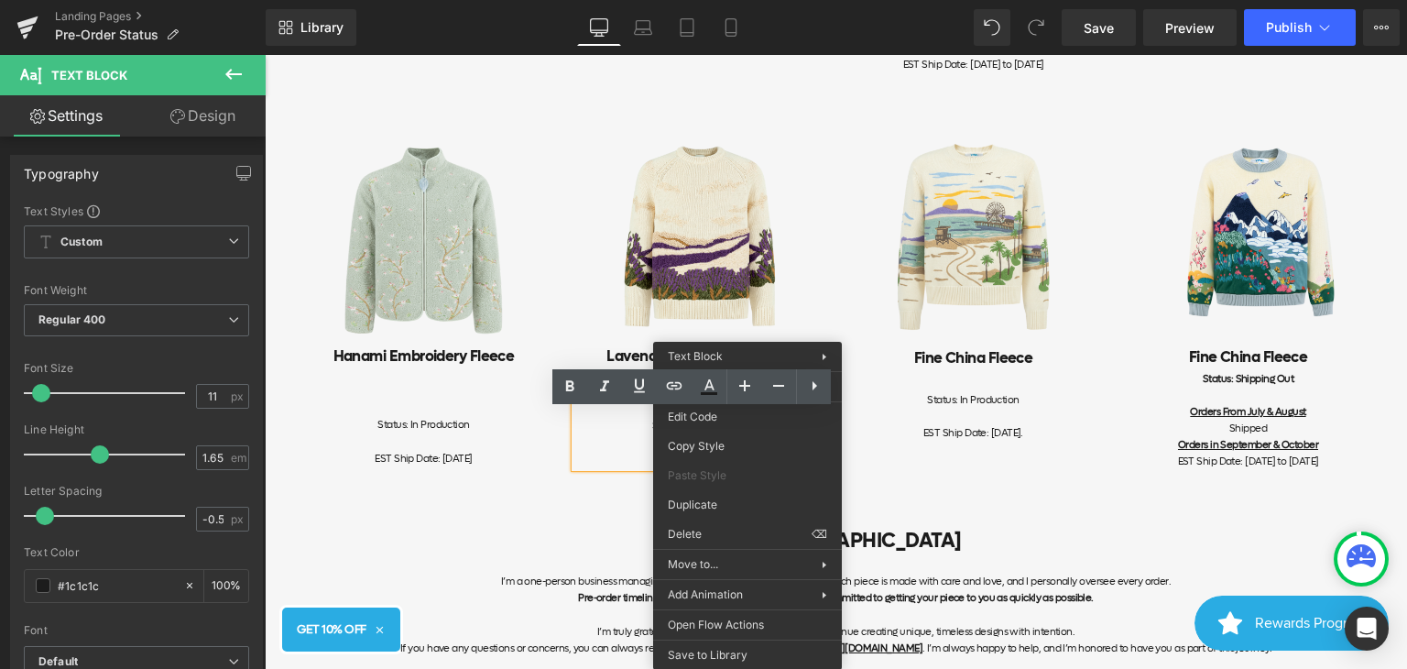
click at [619, 467] on div "EST Ship Date:" at bounding box center [698, 459] width 247 height 16
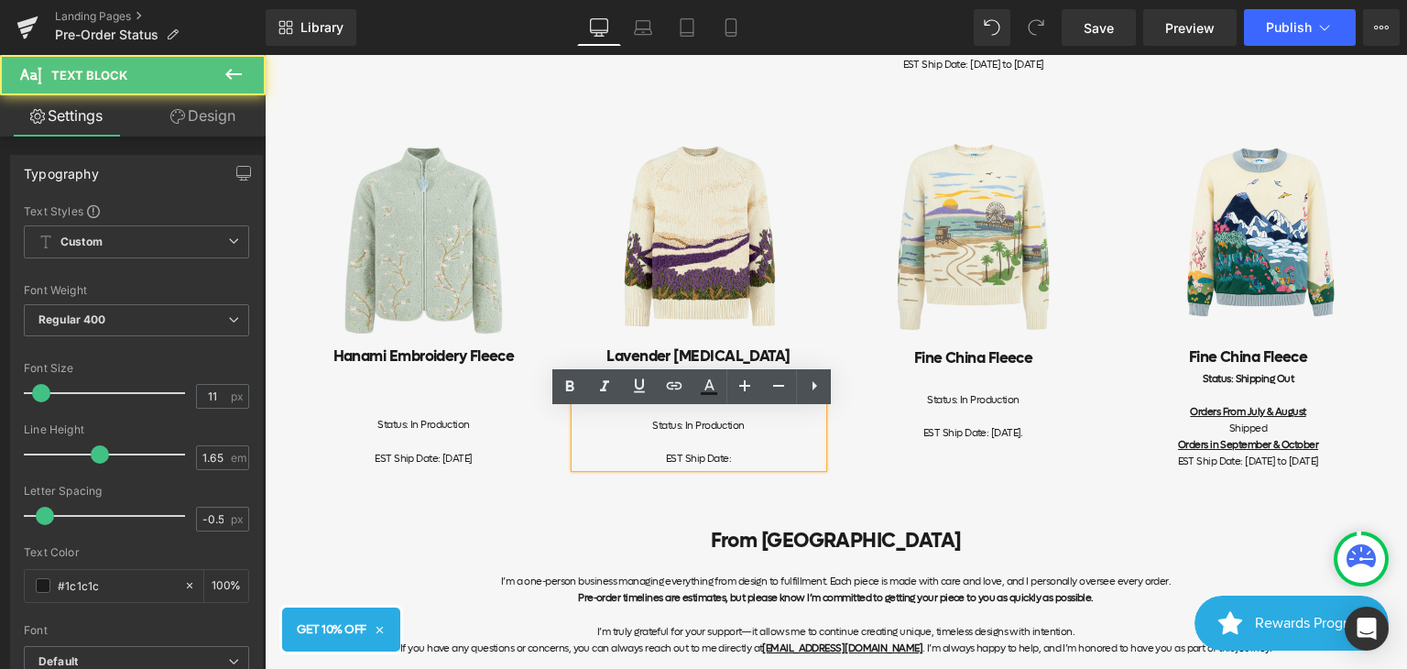
click at [776, 467] on div "EST Ship Date:" at bounding box center [698, 459] width 247 height 16
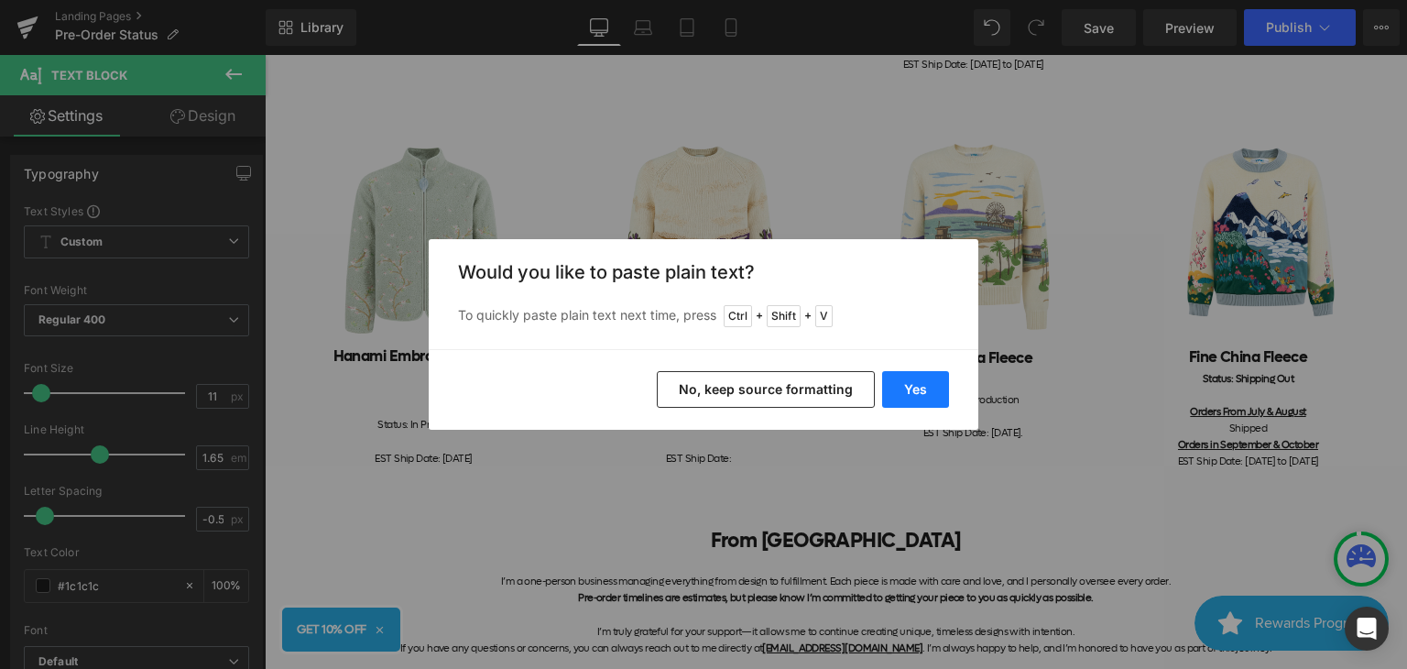
click at [934, 386] on button "Yes" at bounding box center [915, 389] width 67 height 37
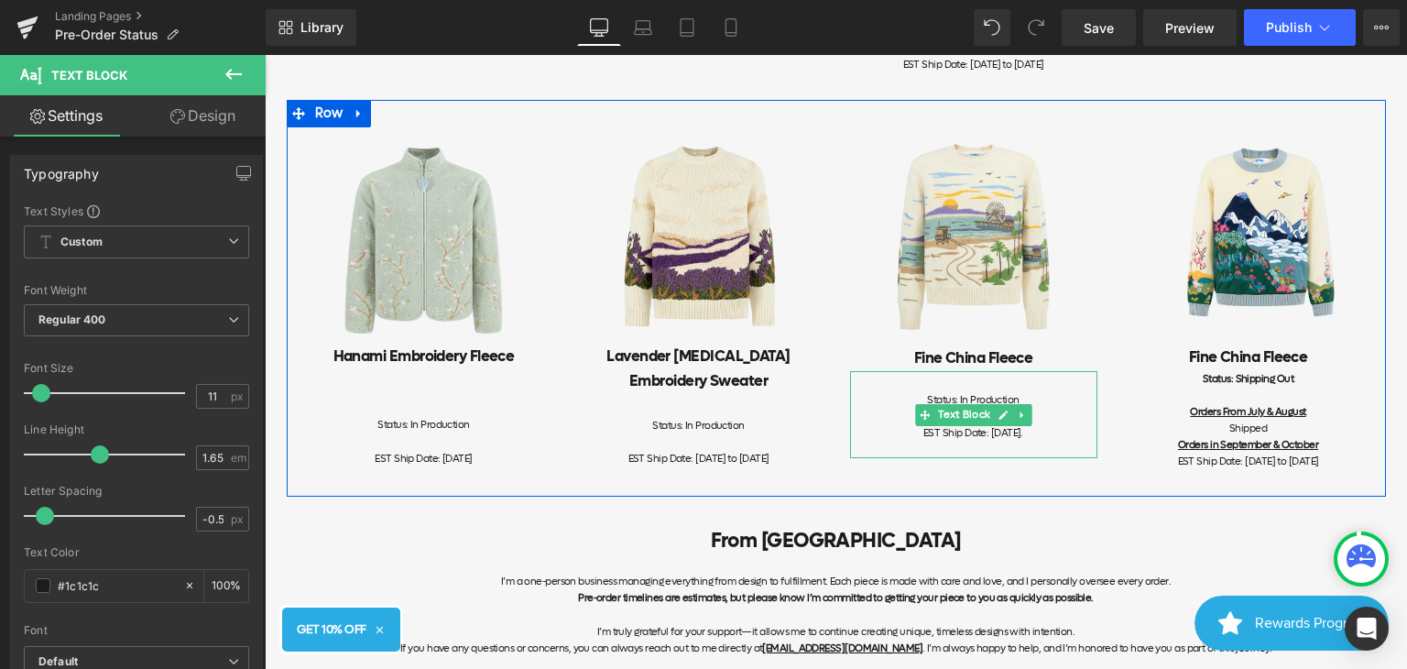
click at [1035, 409] on div "Status: In Production" at bounding box center [973, 392] width 247 height 33
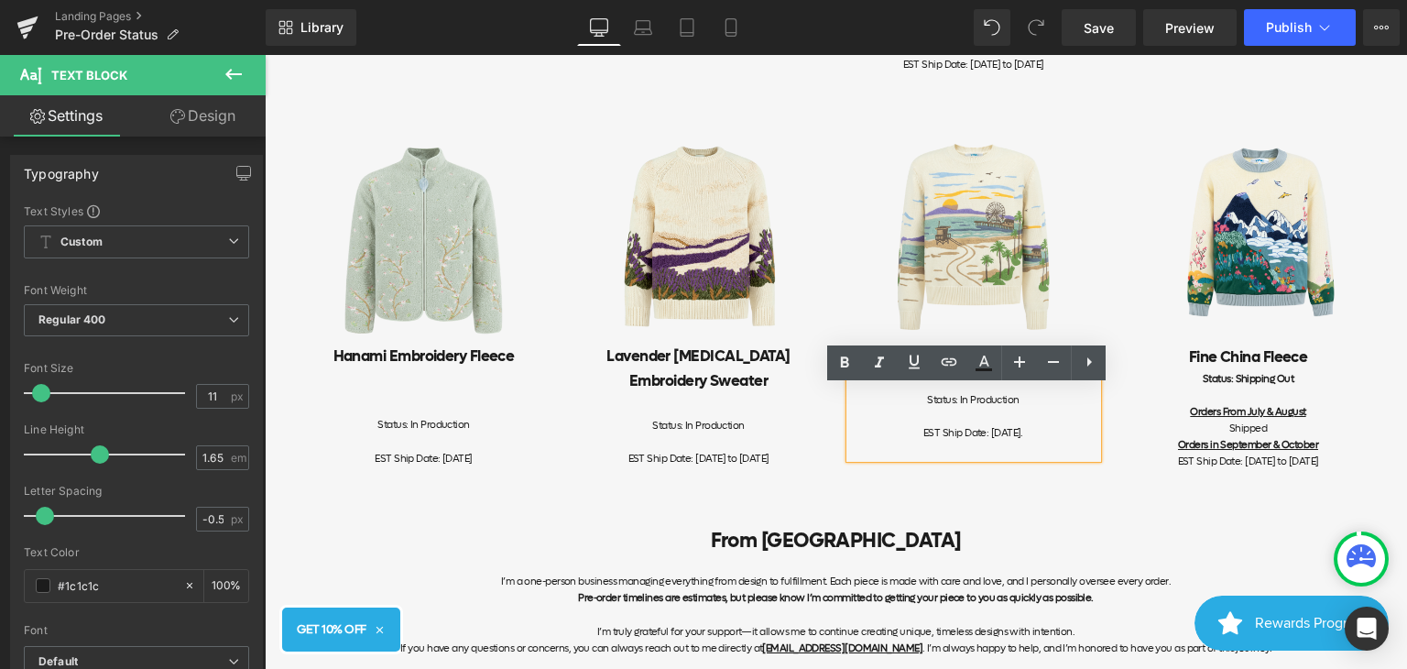
click at [1022, 488] on div "Image Hanami Embroidery Fleece Heading Status: In Production EST Ship Date: [DA…" at bounding box center [836, 298] width 1099 height 397
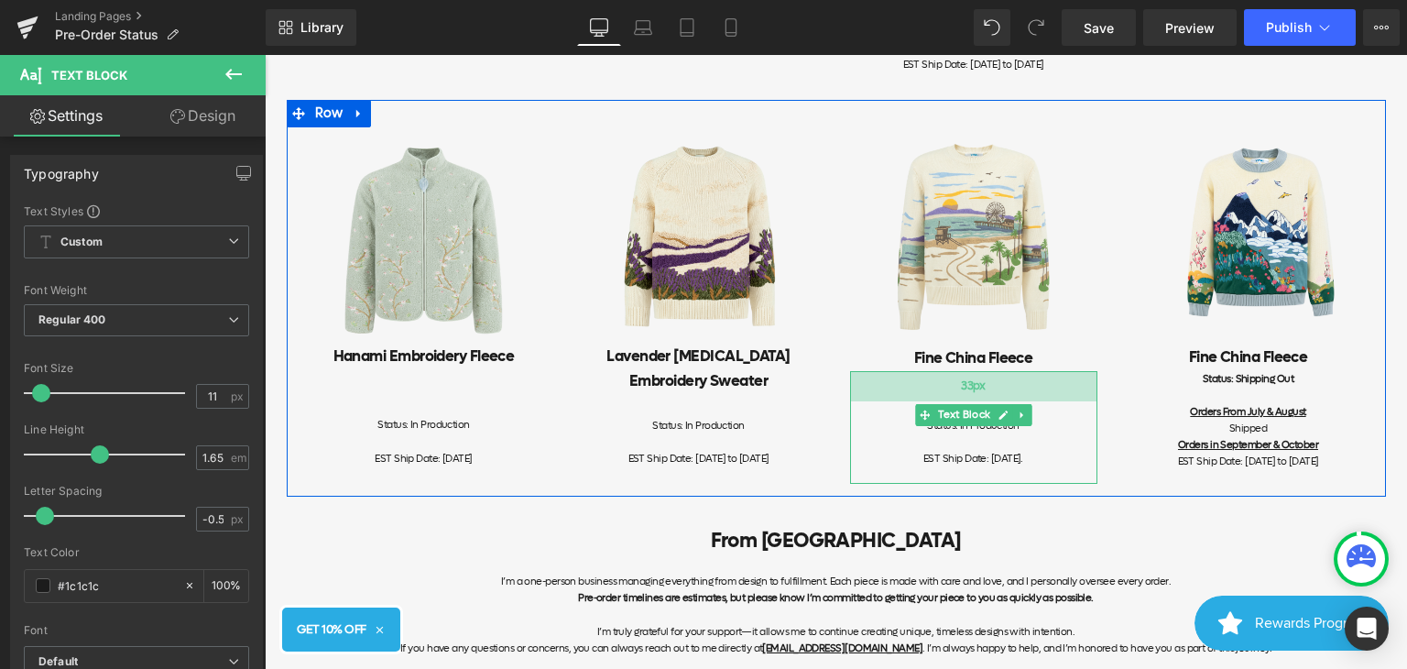
drag, startPoint x: 998, startPoint y: 388, endPoint x: 999, endPoint y: 414, distance: 25.7
click at [999, 401] on div "33px" at bounding box center [973, 386] width 247 height 30
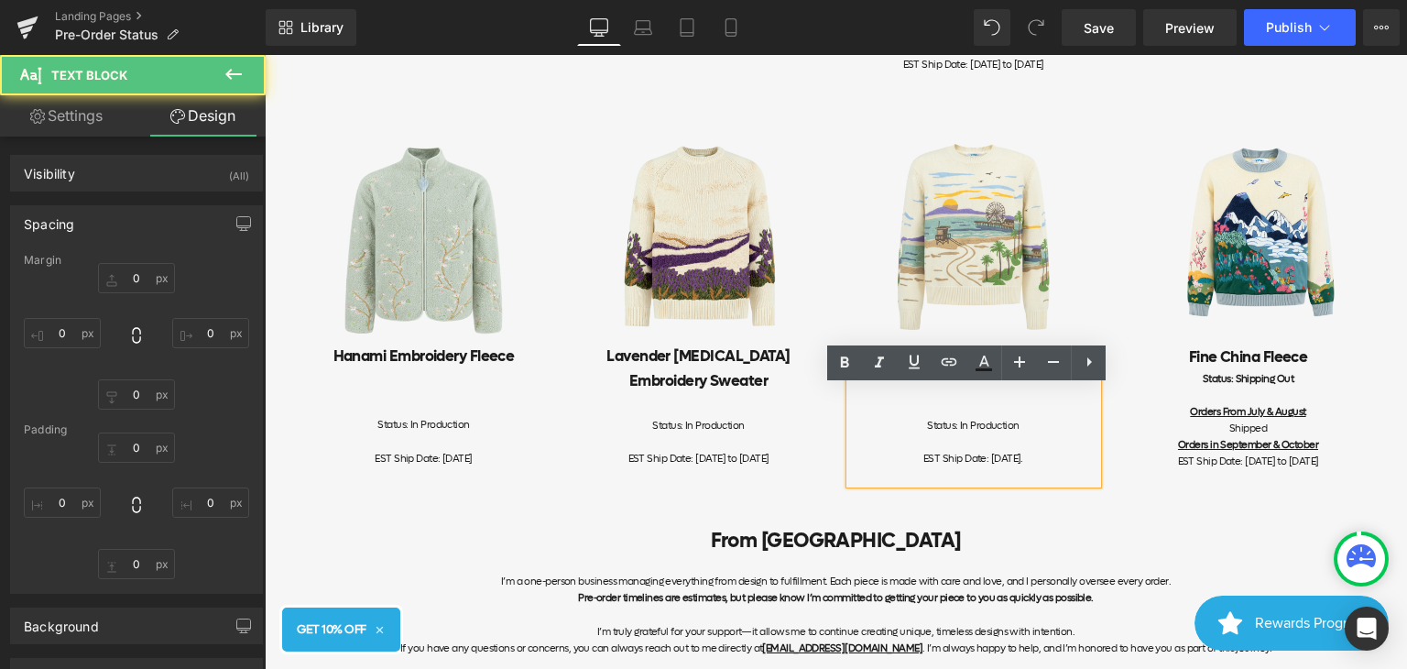
type input "0"
type input "33"
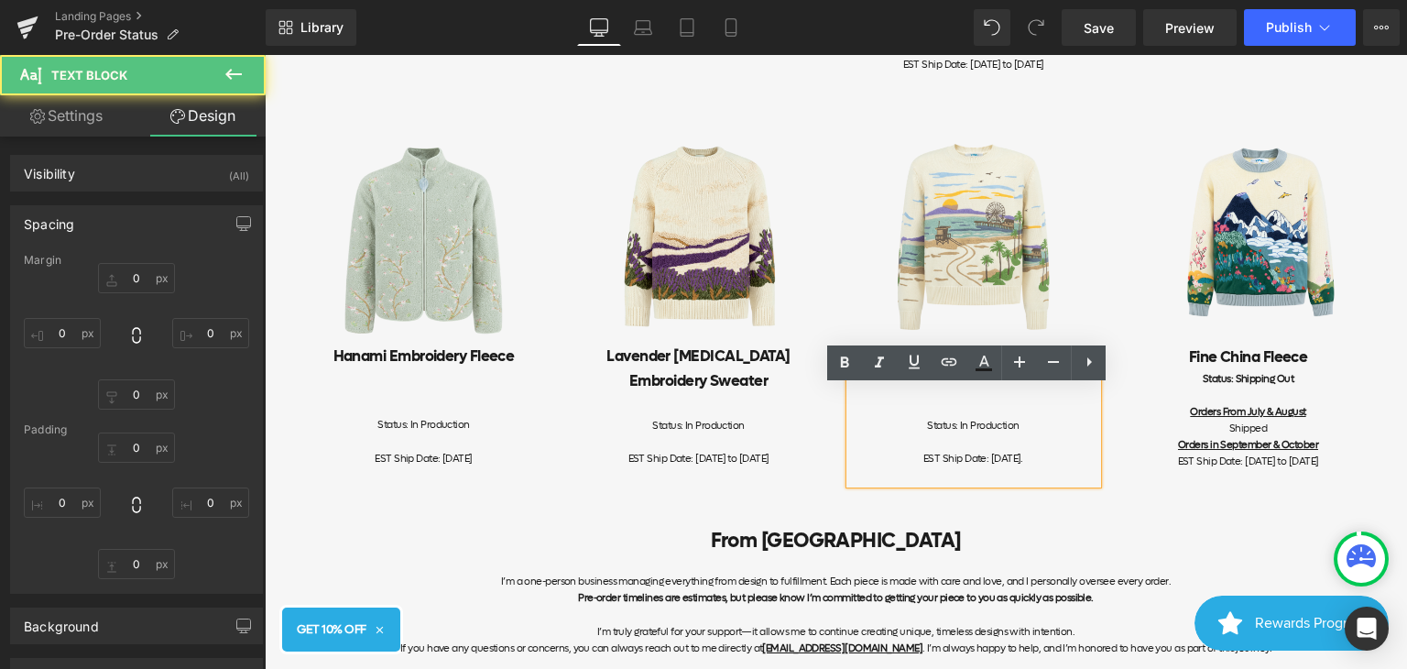
type input "0"
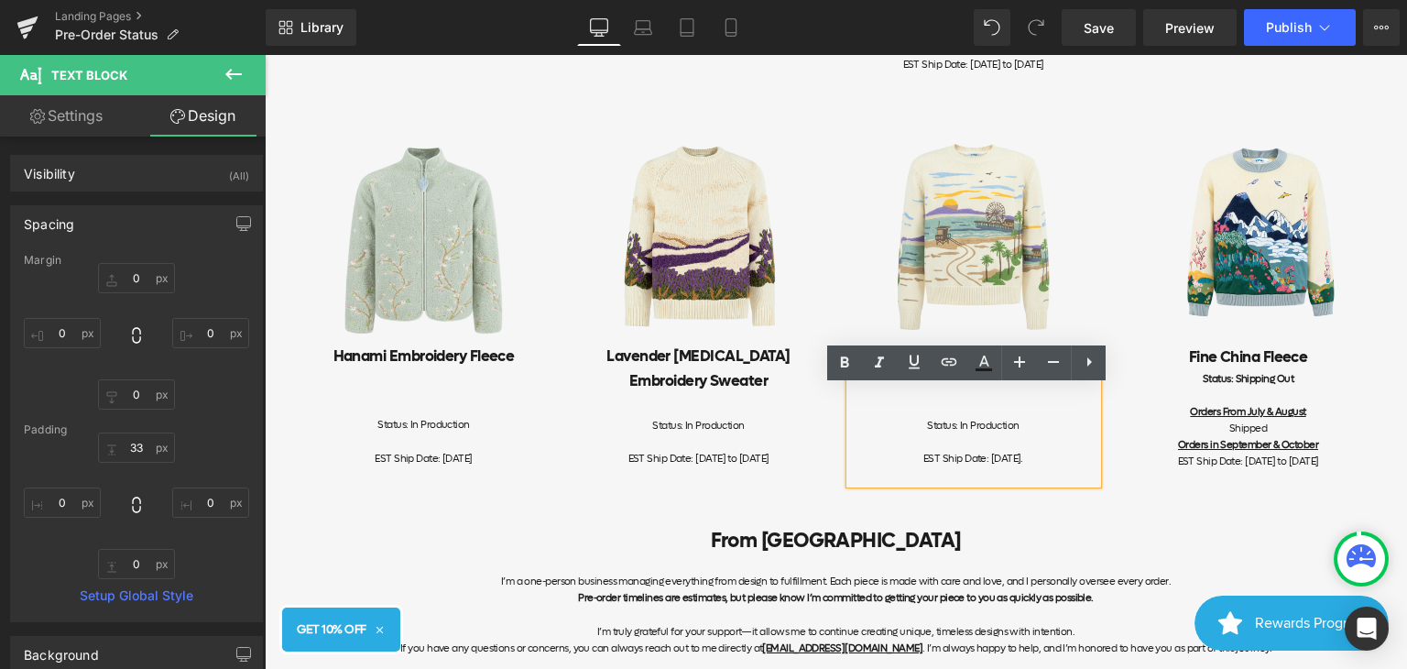
click at [836, 485] on div "Image Fine [GEOGRAPHIC_DATA] Fleece Heading Status: In Production EST Ship Date…" at bounding box center [973, 305] width 275 height 357
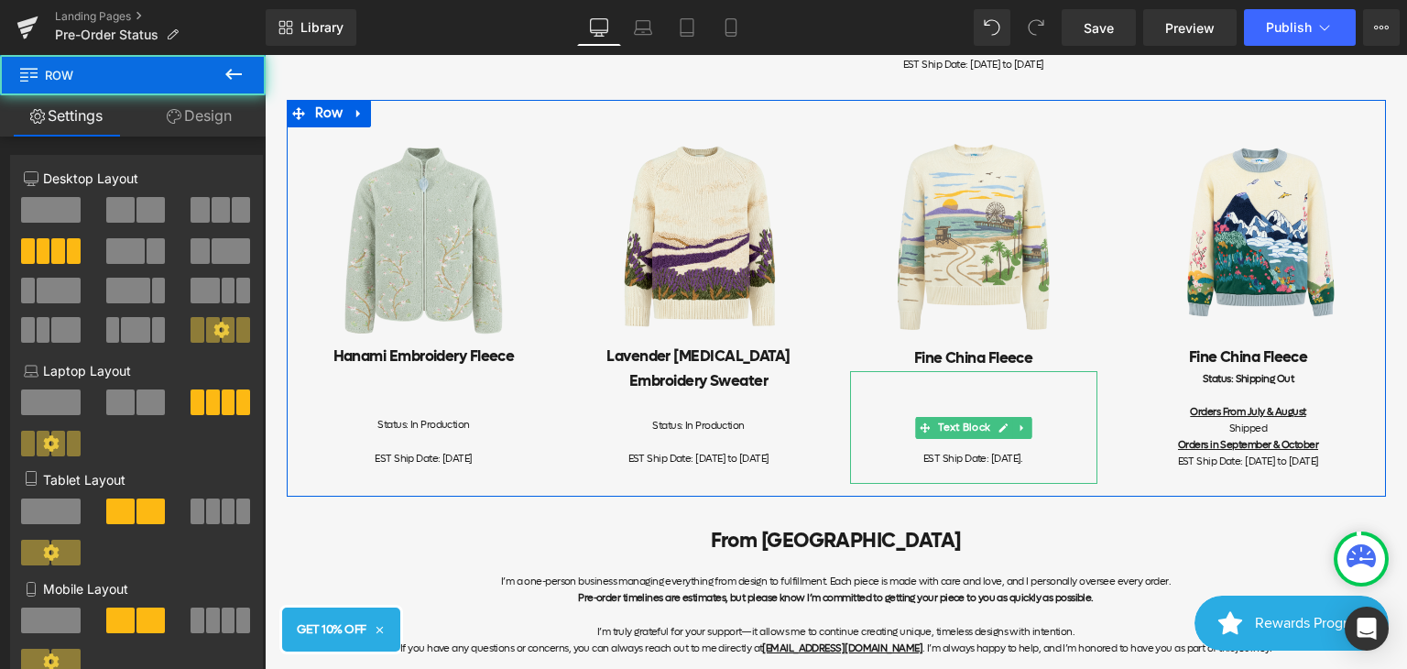
click at [977, 421] on div "Status: In Production" at bounding box center [973, 417] width 247 height 33
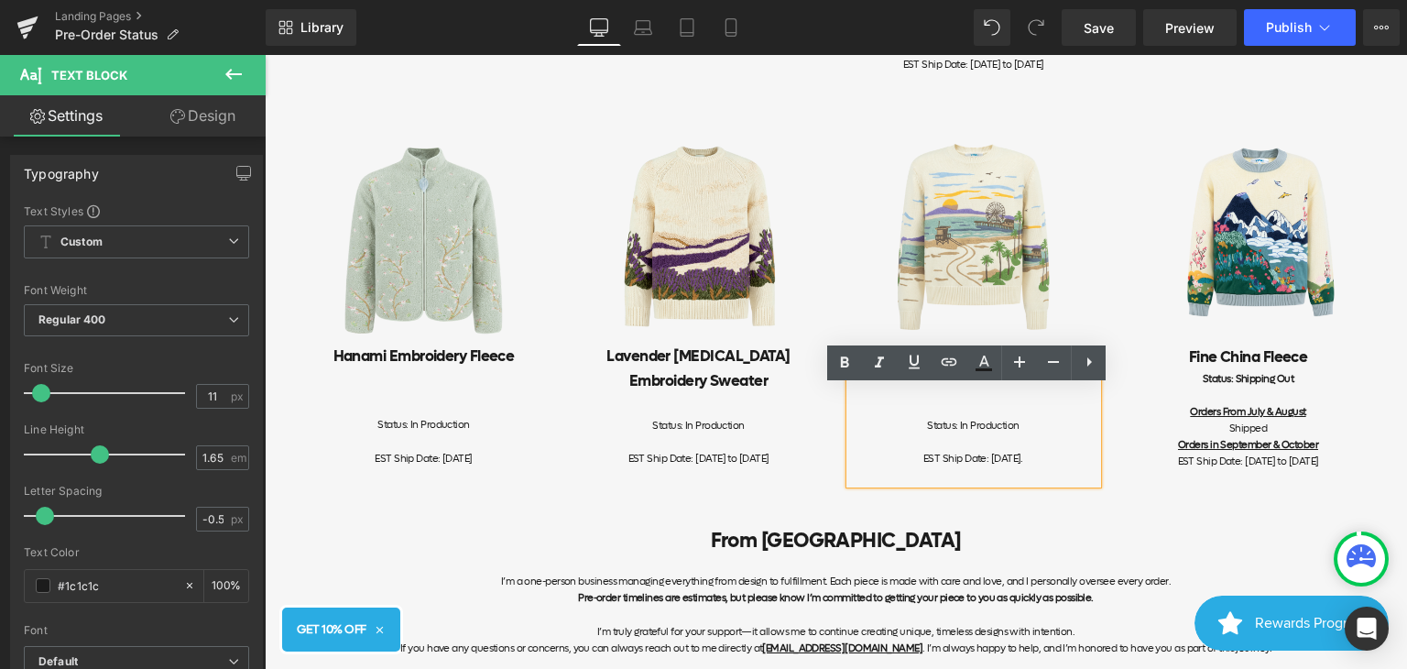
click at [1111, 429] on div "Image Fine [GEOGRAPHIC_DATA] Fleece Heading Status: Shipping Out Orders From Ju…" at bounding box center [1248, 307] width 275 height 360
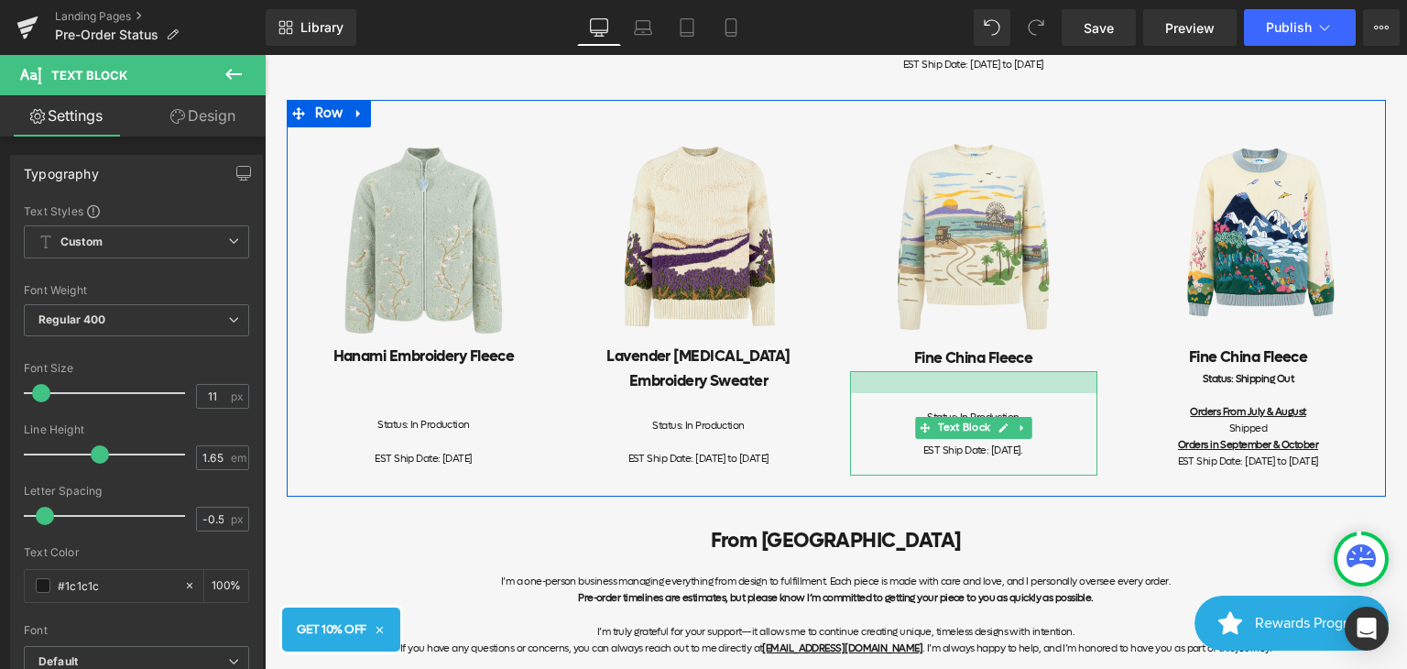
click at [1059, 393] on div at bounding box center [973, 382] width 247 height 22
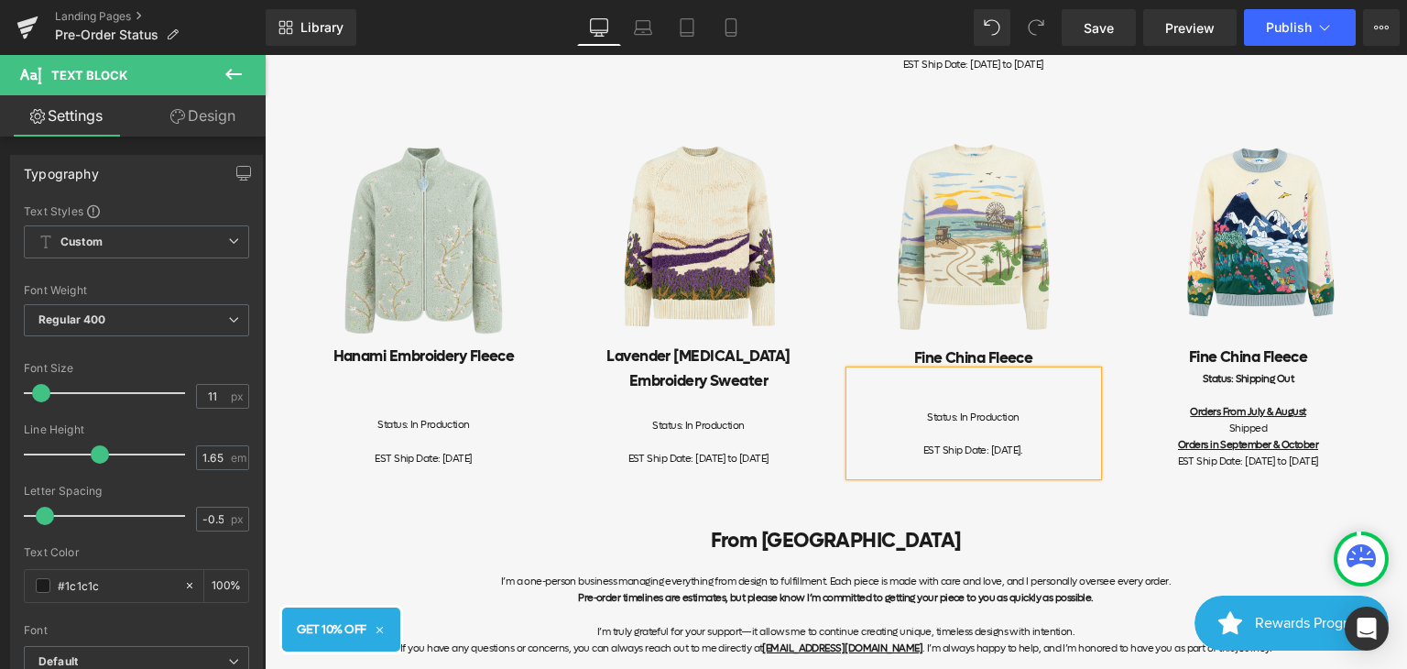
click at [1044, 443] on div at bounding box center [973, 434] width 247 height 16
drag, startPoint x: 1019, startPoint y: 432, endPoint x: 953, endPoint y: 441, distance: 66.5
click at [953, 426] on div "Status: In Production" at bounding box center [973, 409] width 247 height 33
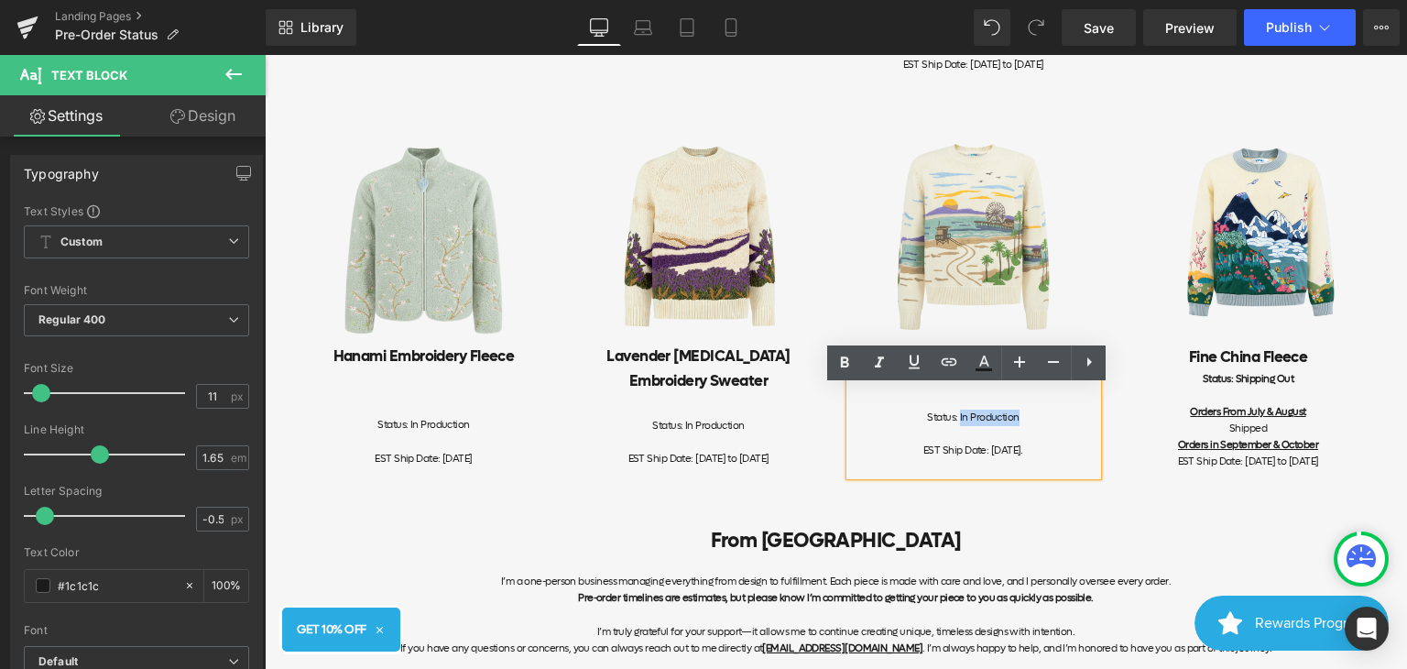
copy div "In Production"
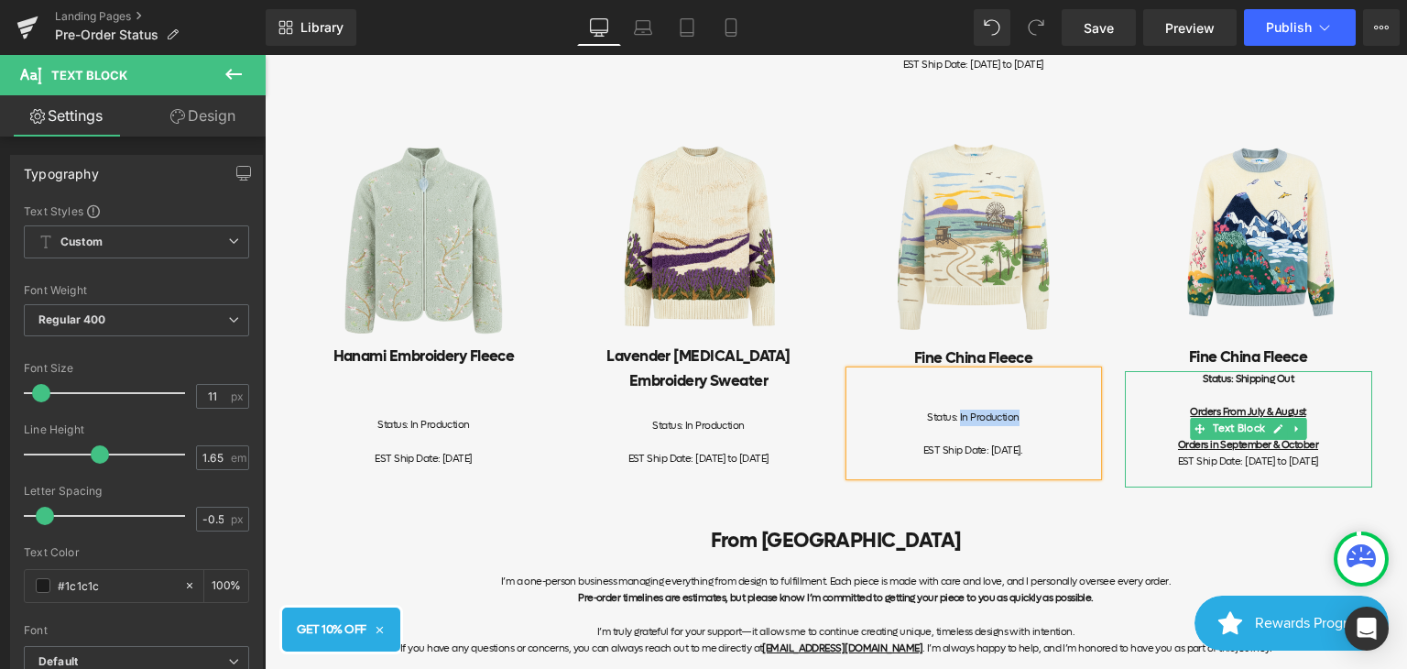
click at [1272, 386] on b "Status: Shipping Out" at bounding box center [1248, 379] width 91 height 14
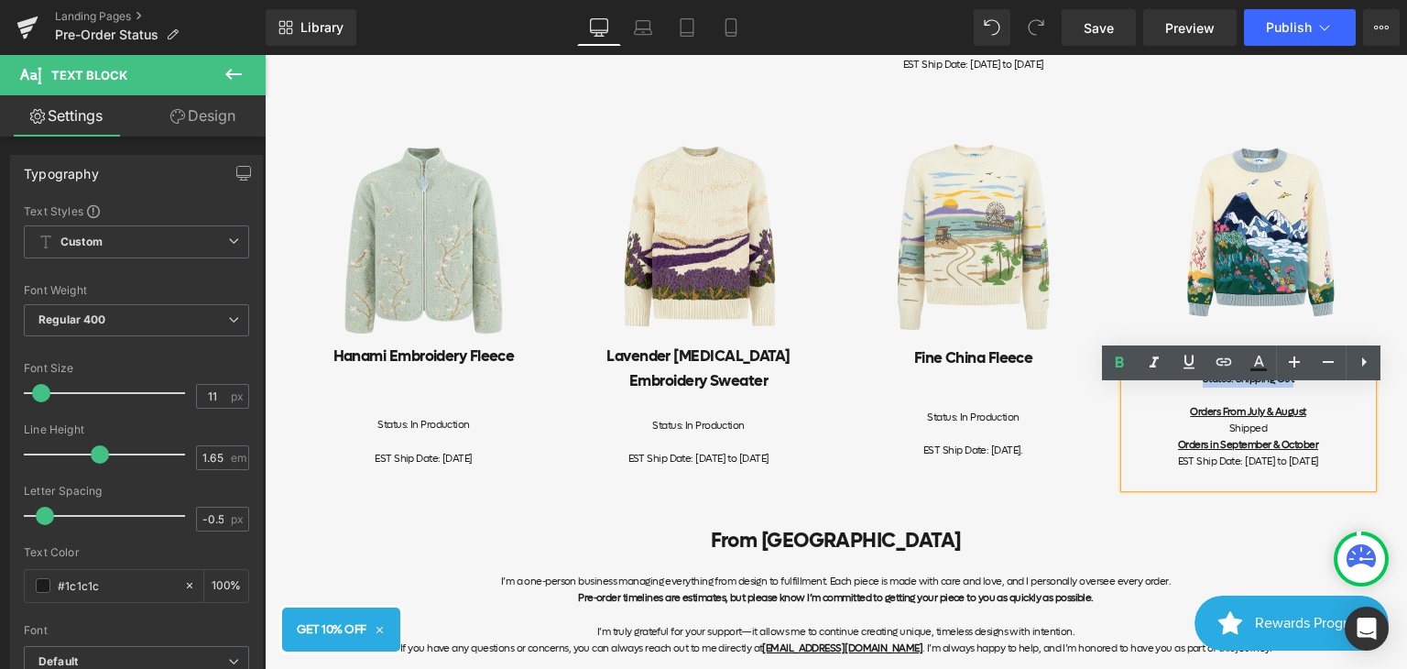
drag, startPoint x: 1226, startPoint y: 397, endPoint x: 1317, endPoint y: 397, distance: 91.6
click at [1317, 388] on div "Status: Shipping Out" at bounding box center [1248, 379] width 247 height 16
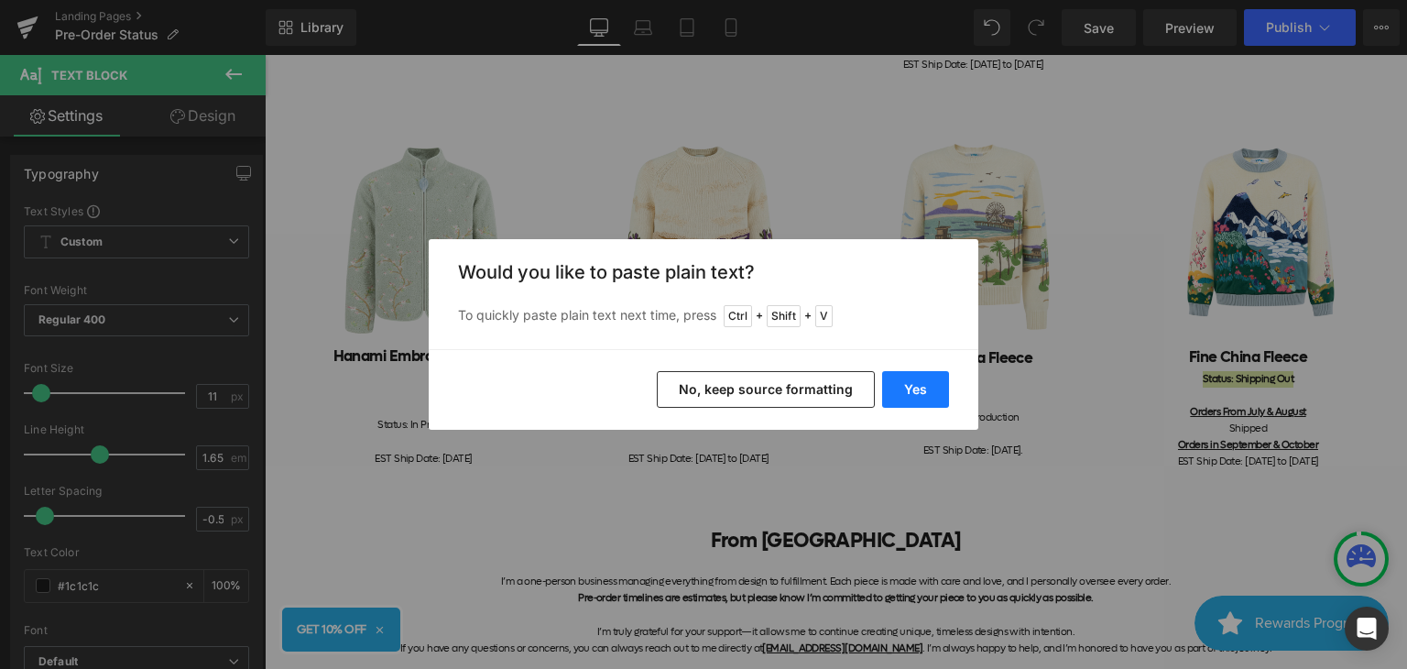
click at [923, 375] on button "Yes" at bounding box center [915, 389] width 67 height 37
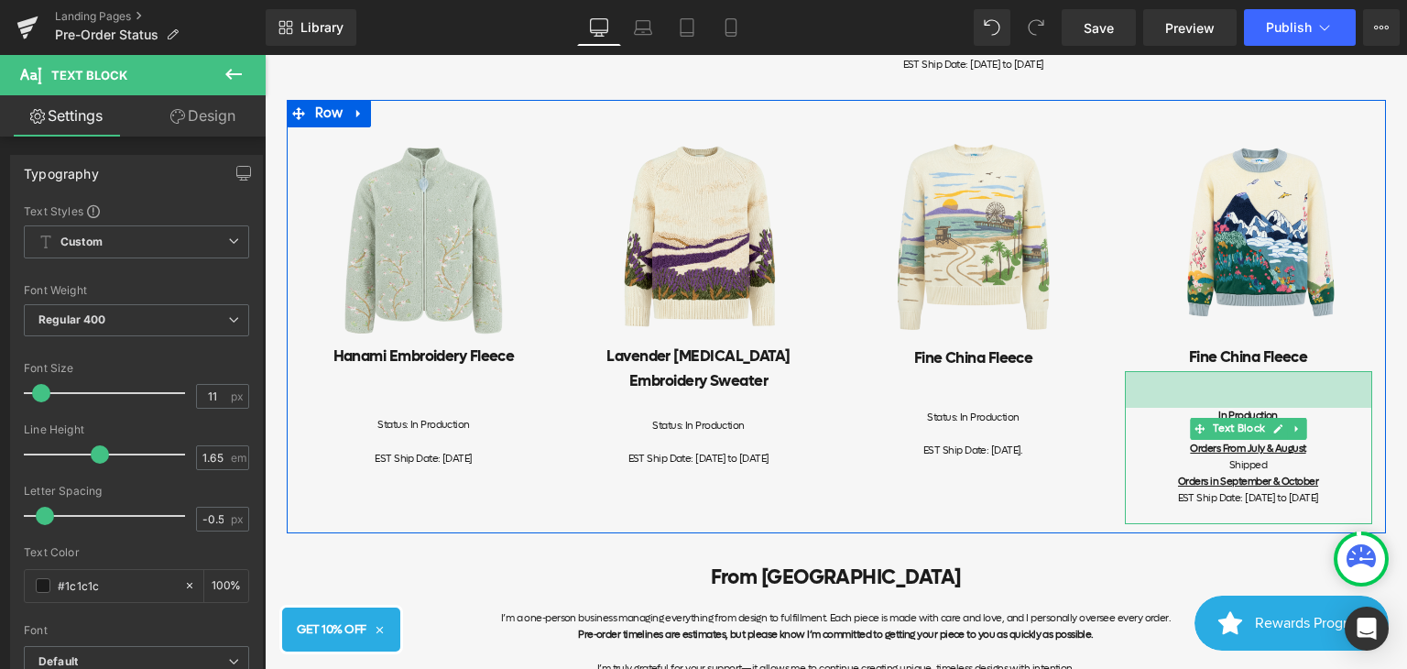
drag, startPoint x: 1232, startPoint y: 391, endPoint x: 1231, endPoint y: 428, distance: 36.7
click at [1231, 428] on div "In Production Orders From July & August Shipped Orders in September & October E…" at bounding box center [1248, 447] width 247 height 153
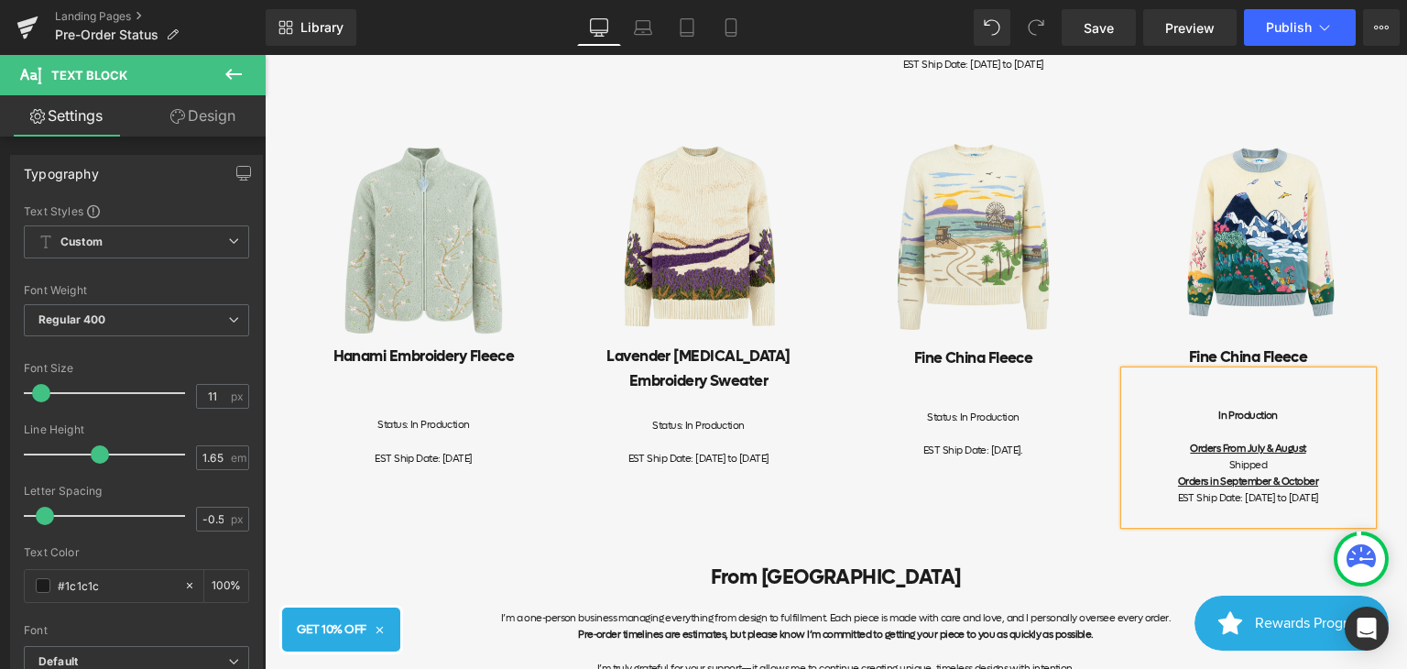
click at [1154, 424] on div "In Production" at bounding box center [1248, 416] width 247 height 16
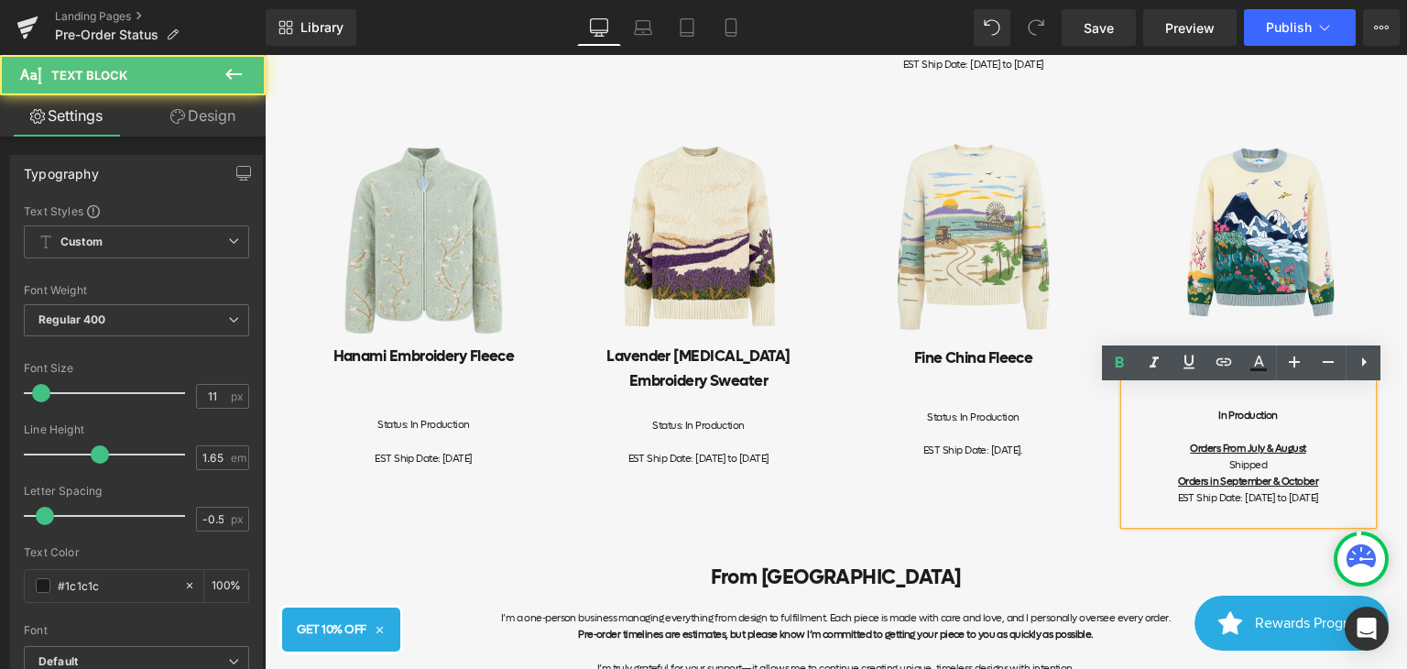
click at [1184, 424] on div "In Production" at bounding box center [1248, 416] width 247 height 16
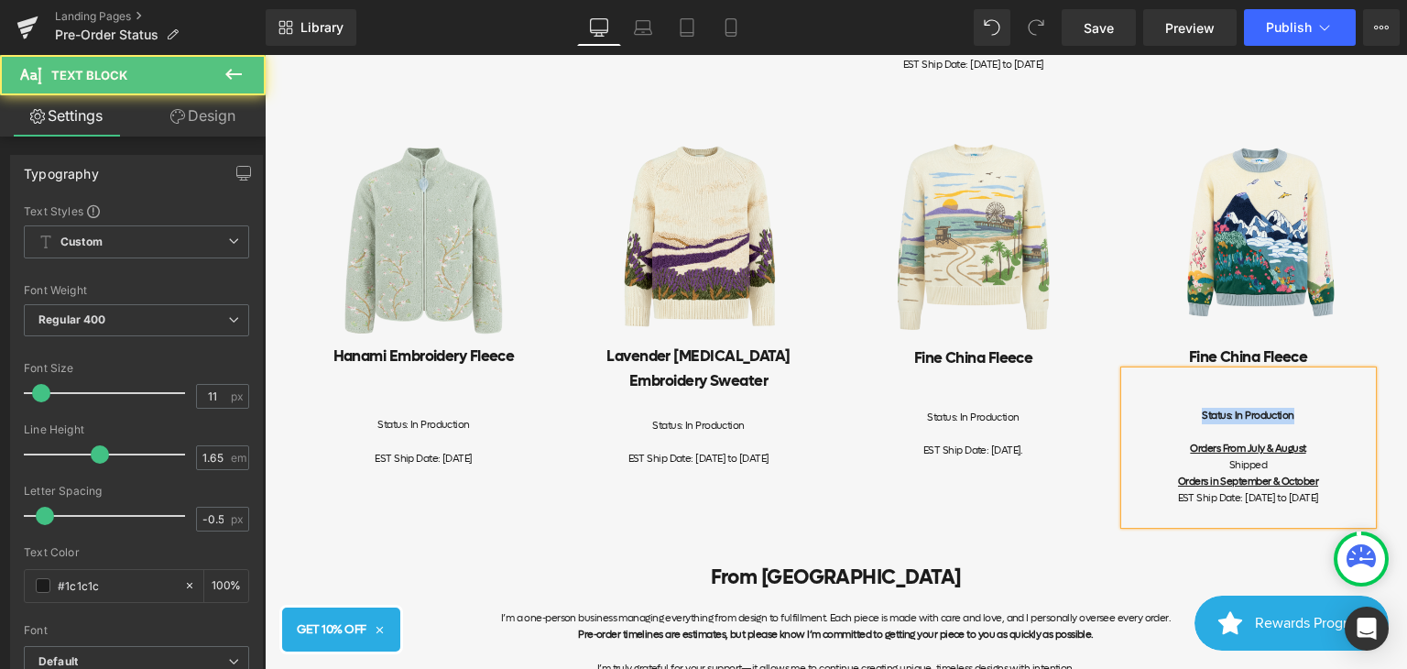
drag, startPoint x: 1148, startPoint y: 427, endPoint x: 1105, endPoint y: 426, distance: 43.1
click at [1111, 426] on div "Image Fine China Fleece Heading Status: In Production Orders From July & August…" at bounding box center [1248, 325] width 275 height 397
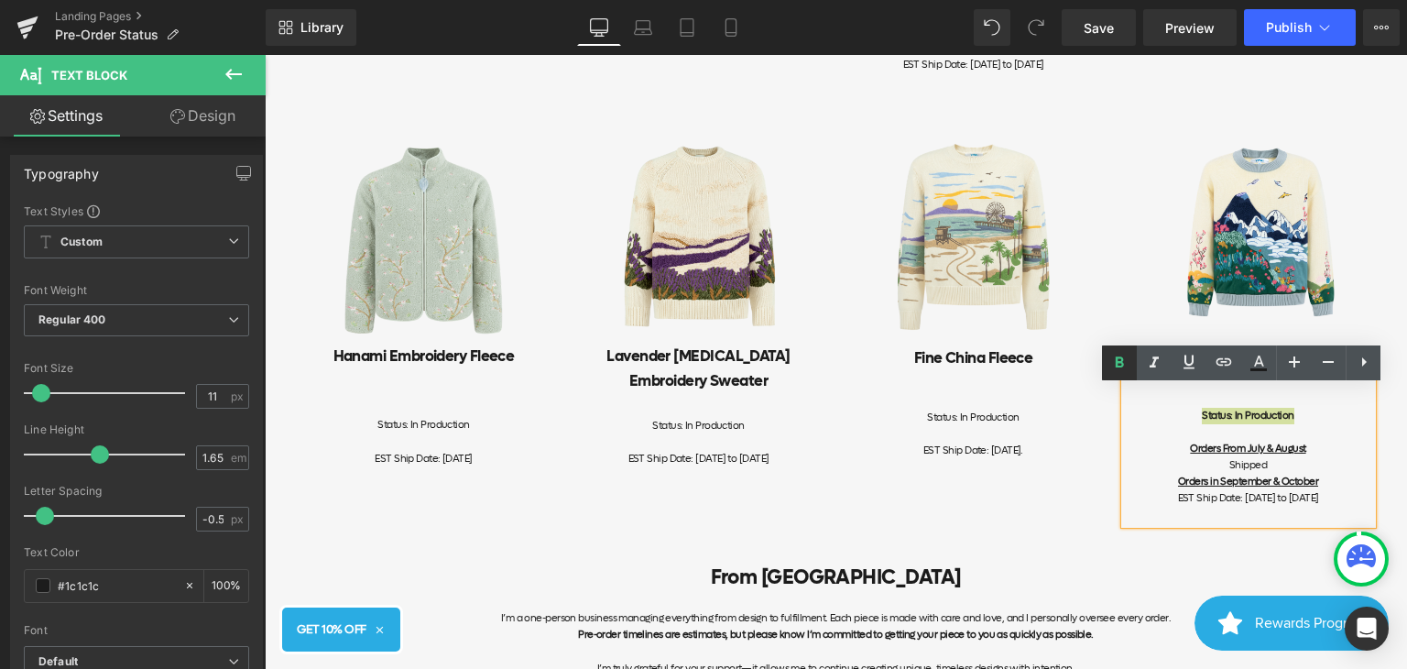
drag, startPoint x: 1118, startPoint y: 363, endPoint x: 1128, endPoint y: 367, distance: 11.1
click at [1118, 362] on icon at bounding box center [1120, 361] width 8 height 11
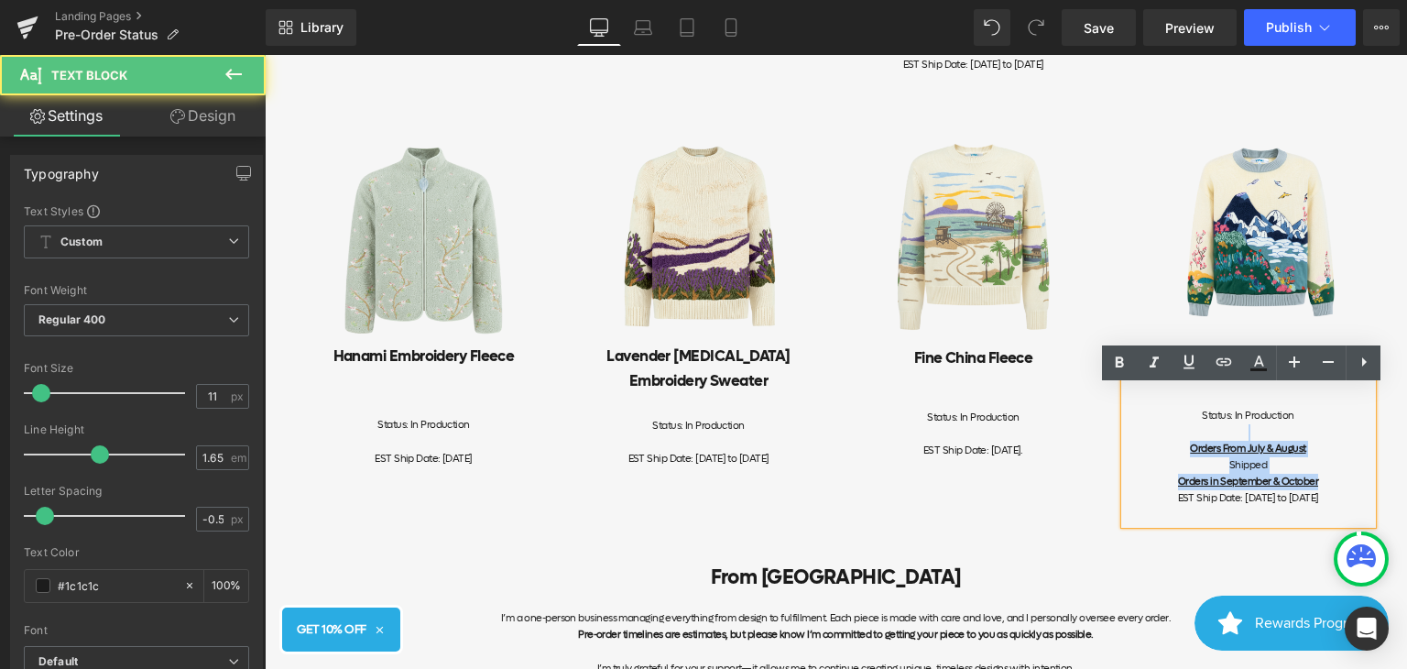
drag, startPoint x: 1341, startPoint y: 494, endPoint x: 1166, endPoint y: 452, distance: 180.0
click at [1166, 452] on div "Status: In Production Orders From July & August Shipped Orders in September & O…" at bounding box center [1248, 447] width 247 height 153
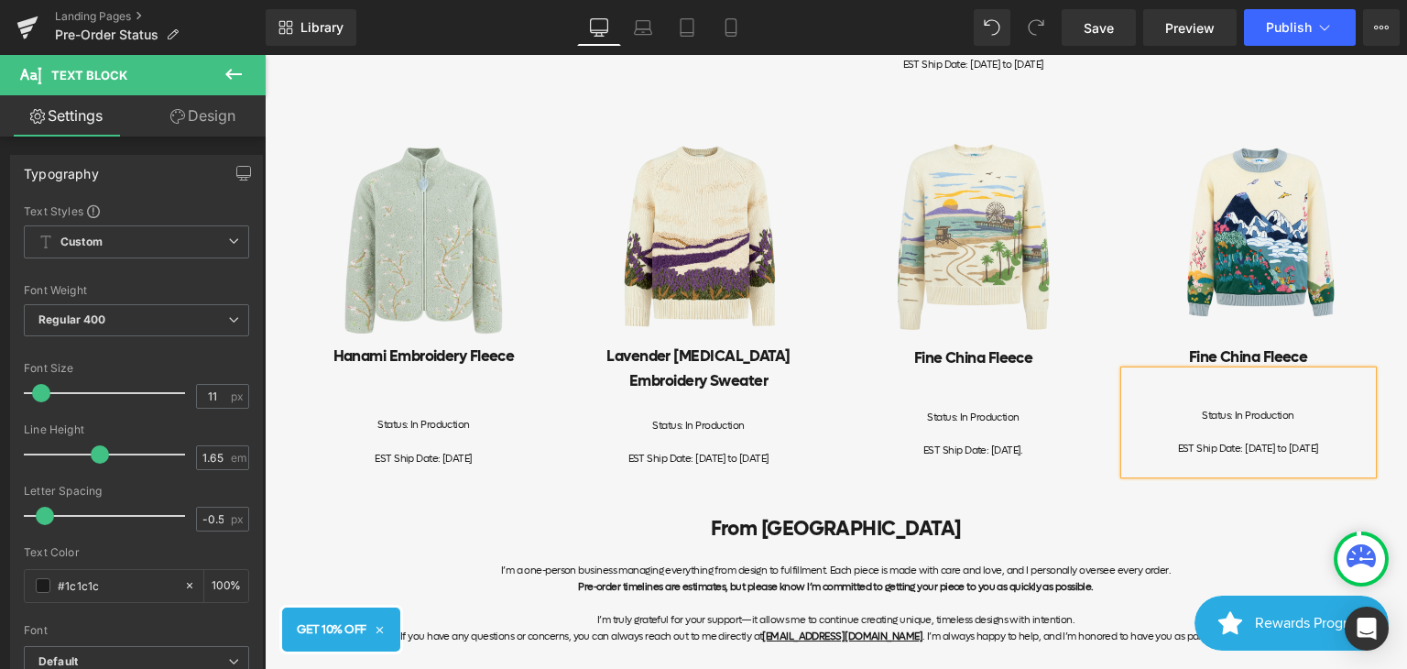
drag, startPoint x: 1363, startPoint y: 463, endPoint x: 1187, endPoint y: 456, distance: 176.0
click at [1187, 456] on div "Status: In Production EST Ship Date: [DATE] to [DATE]" at bounding box center [1248, 423] width 247 height 104
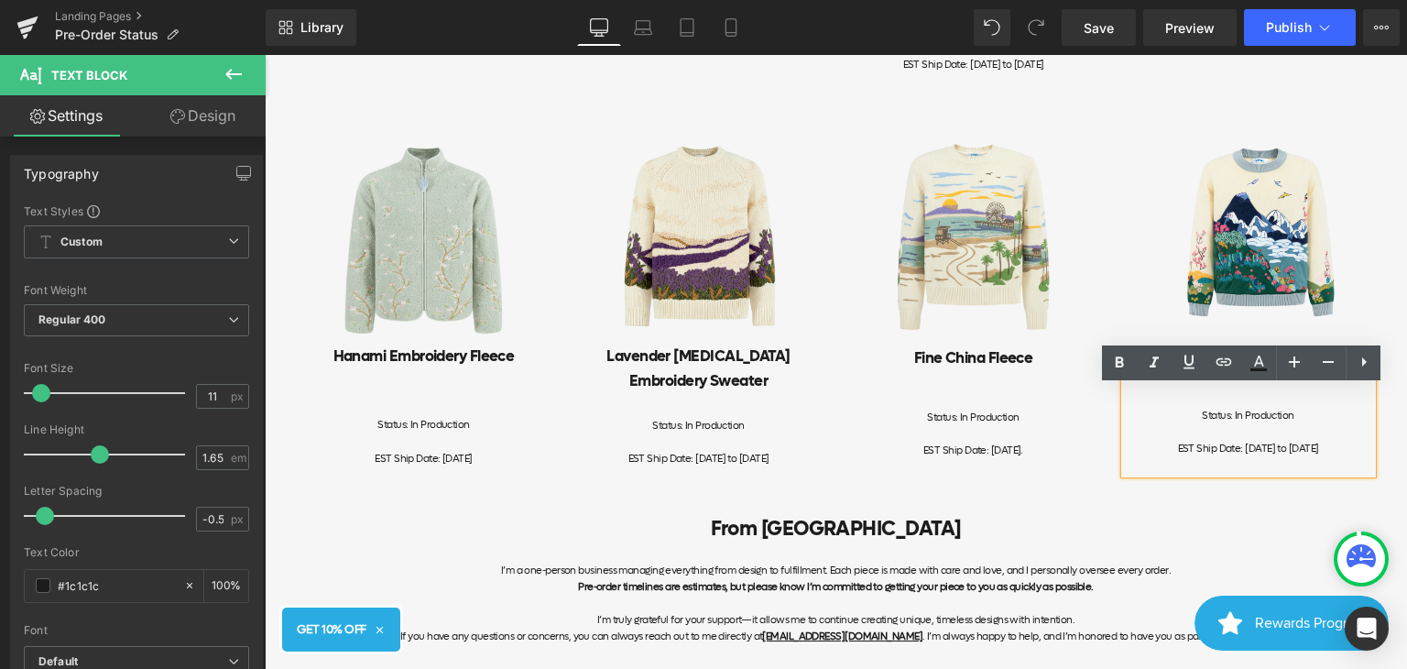
click at [1190, 455] on span "EST Ship Date: [DATE] to [DATE]" at bounding box center [1248, 449] width 141 height 14
drag, startPoint x: 1189, startPoint y: 462, endPoint x: 1367, endPoint y: 470, distance: 177.9
click at [1367, 470] on div "Status: In Production EST Ship Date: [DATE] to [DATE]" at bounding box center [1248, 423] width 247 height 104
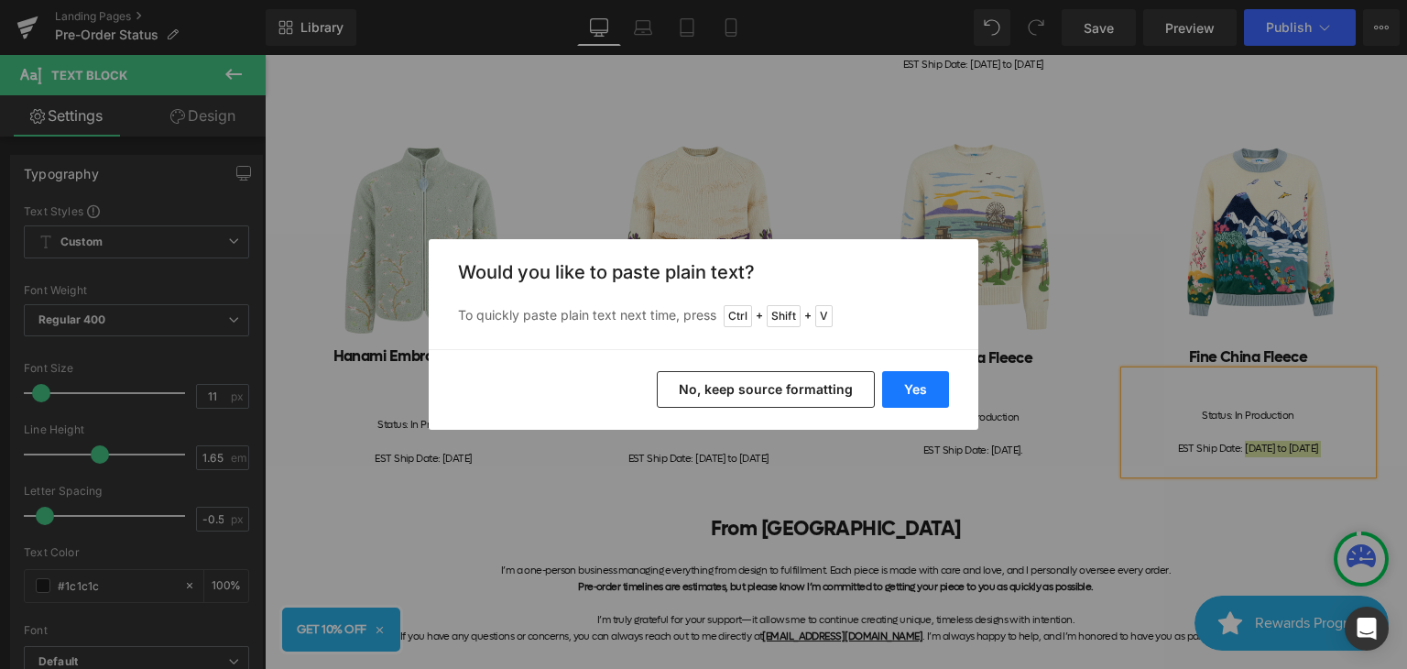
click at [924, 388] on button "Yes" at bounding box center [915, 389] width 67 height 37
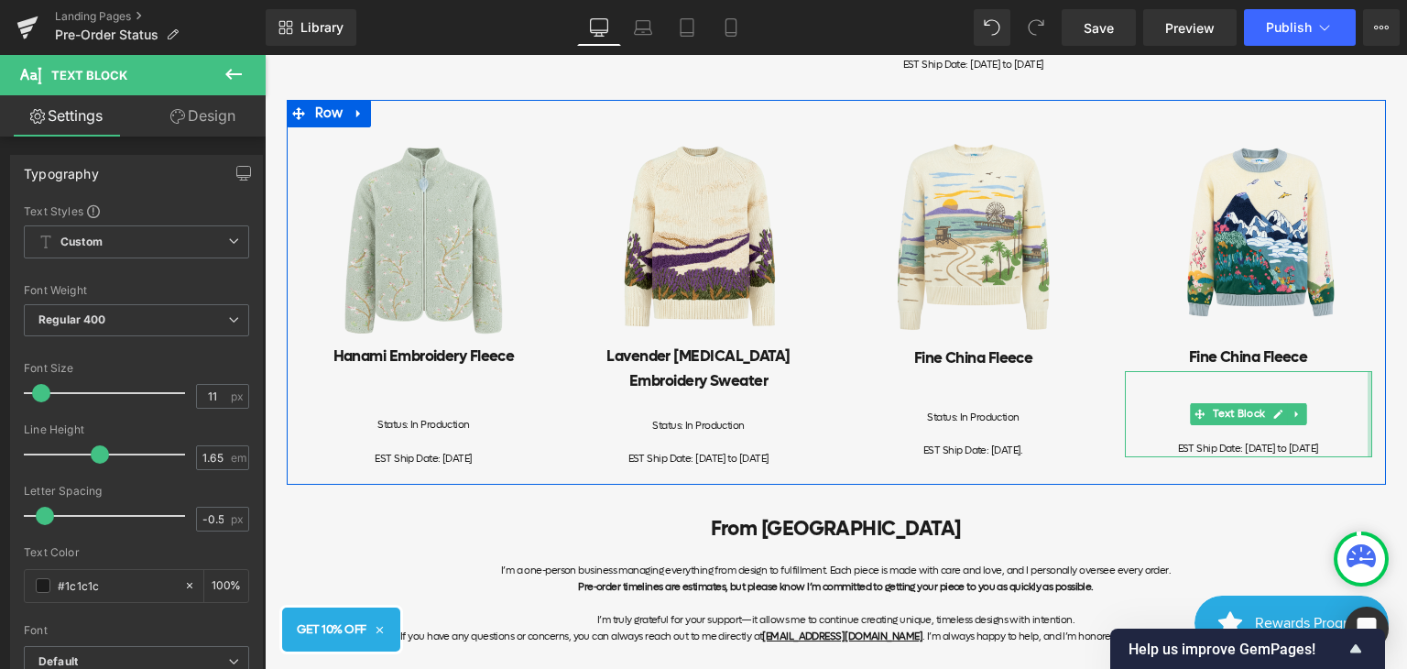
click at [1368, 457] on div at bounding box center [1370, 414] width 5 height 86
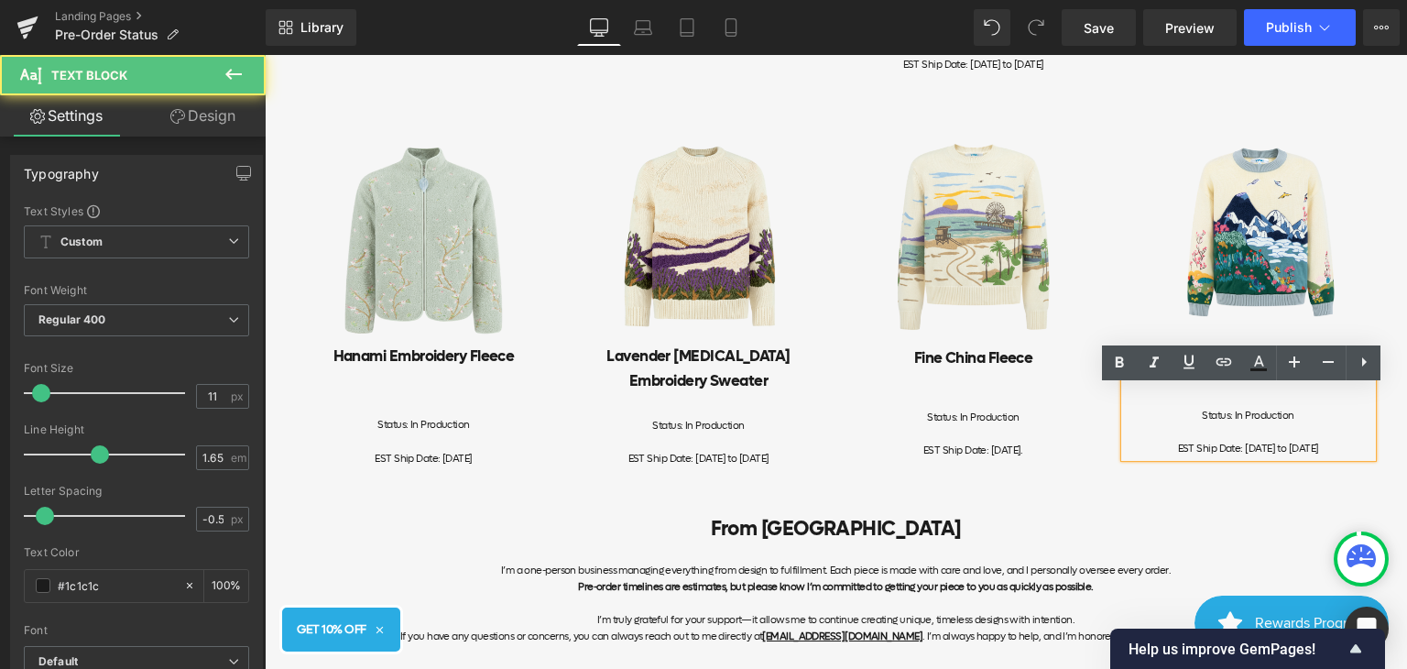
click at [1319, 455] on span "EST Ship Date: [DATE] to [DATE]" at bounding box center [1248, 449] width 141 height 14
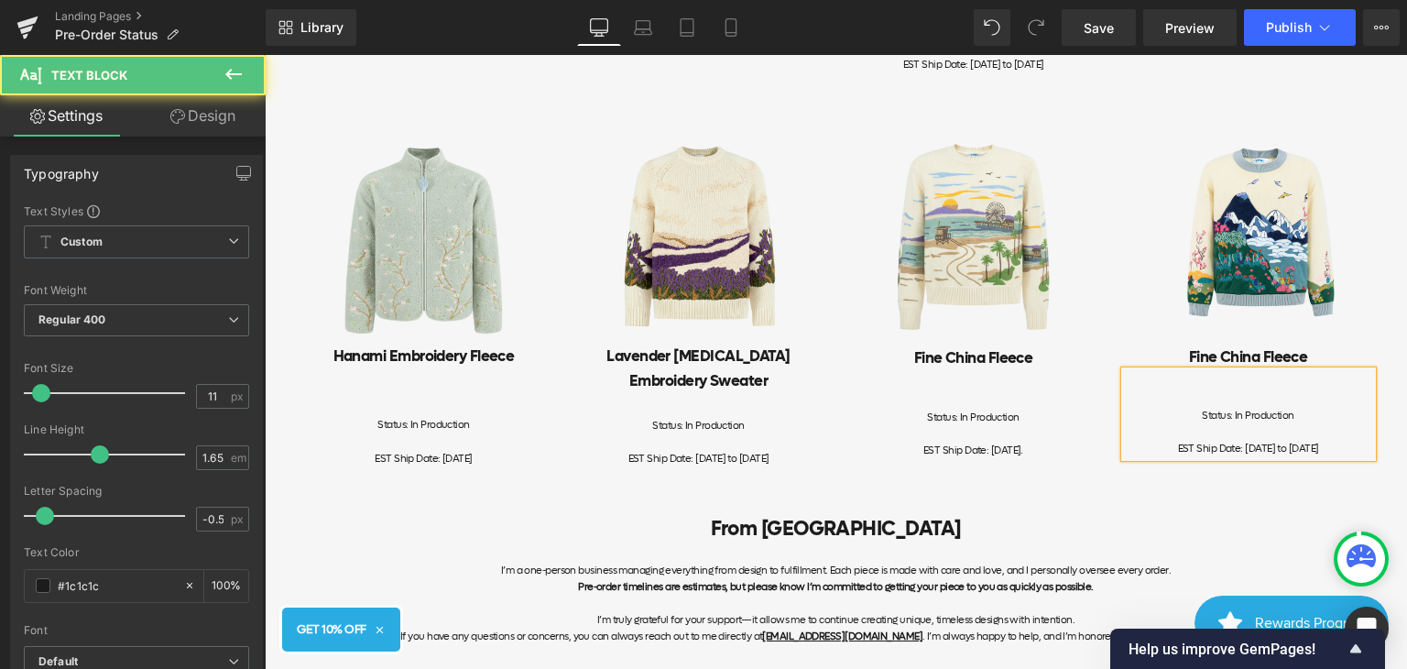
click at [1279, 455] on span "EST Ship Date: [DATE] to [DATE]" at bounding box center [1248, 449] width 141 height 14
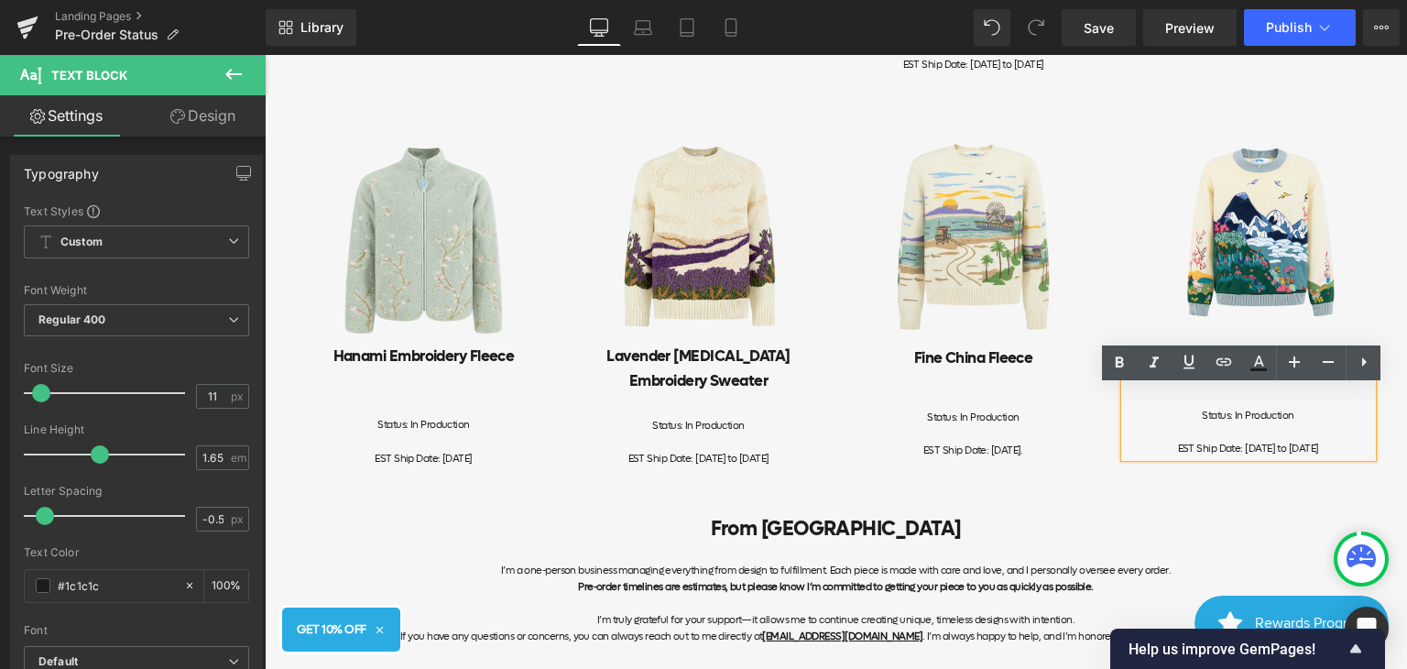
click at [1278, 455] on span "EST Ship Date: [DATE] to [DATE]" at bounding box center [1248, 449] width 141 height 14
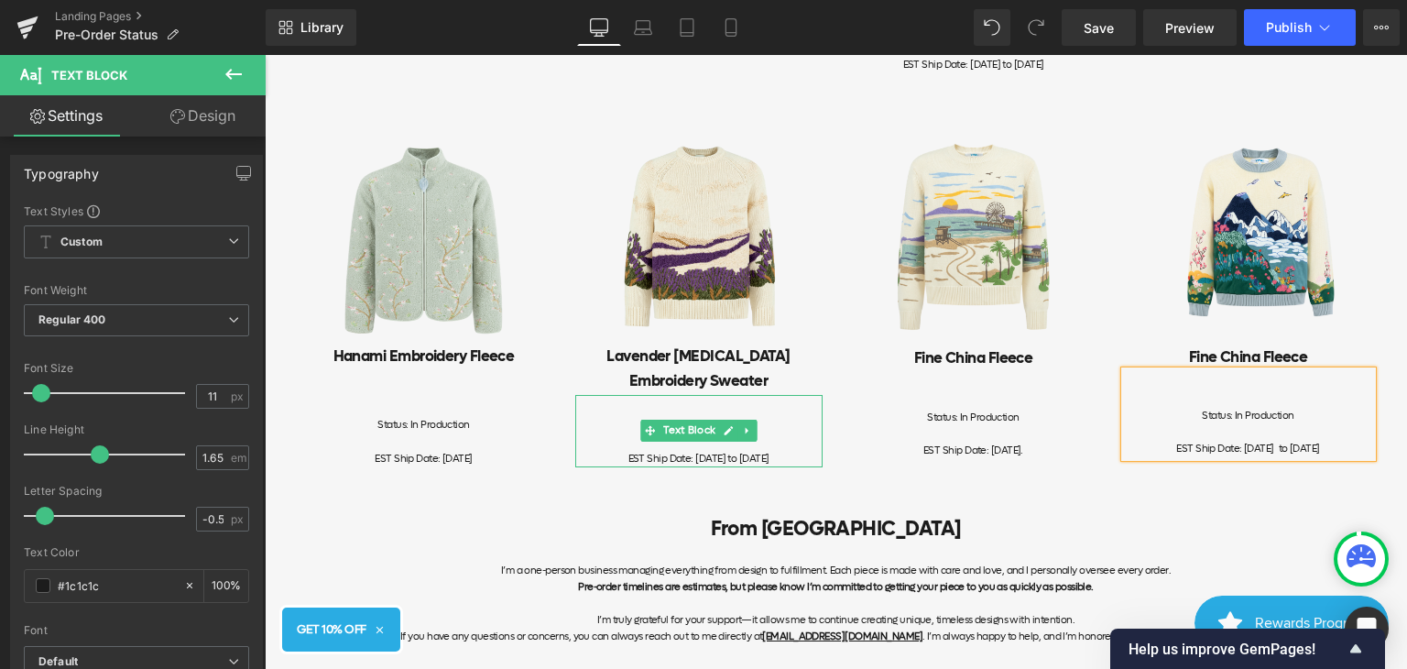
click at [800, 467] on div "EST Ship Date: [DATE] to [DATE]" at bounding box center [698, 459] width 247 height 16
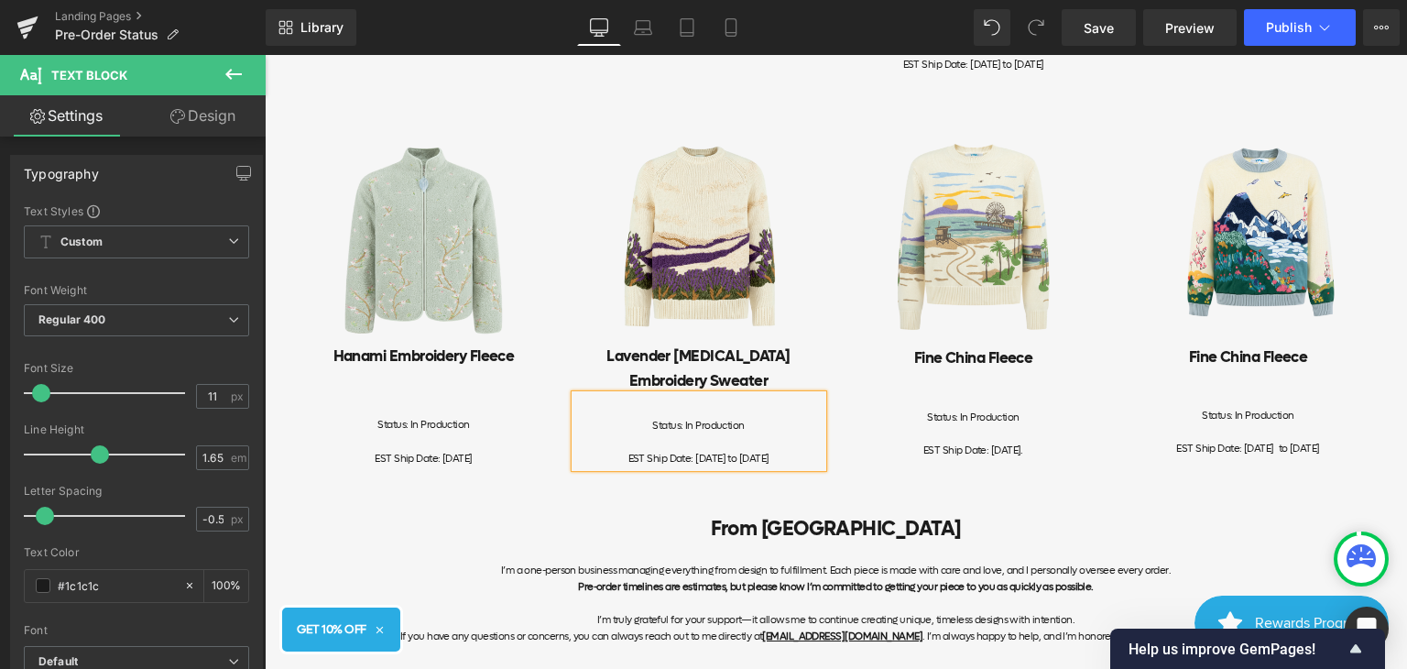
click at [1064, 486] on div "Image Hanami Embroidery Fleece Heading Status: In Production EST Ship Date: [DA…" at bounding box center [836, 293] width 1099 height 386
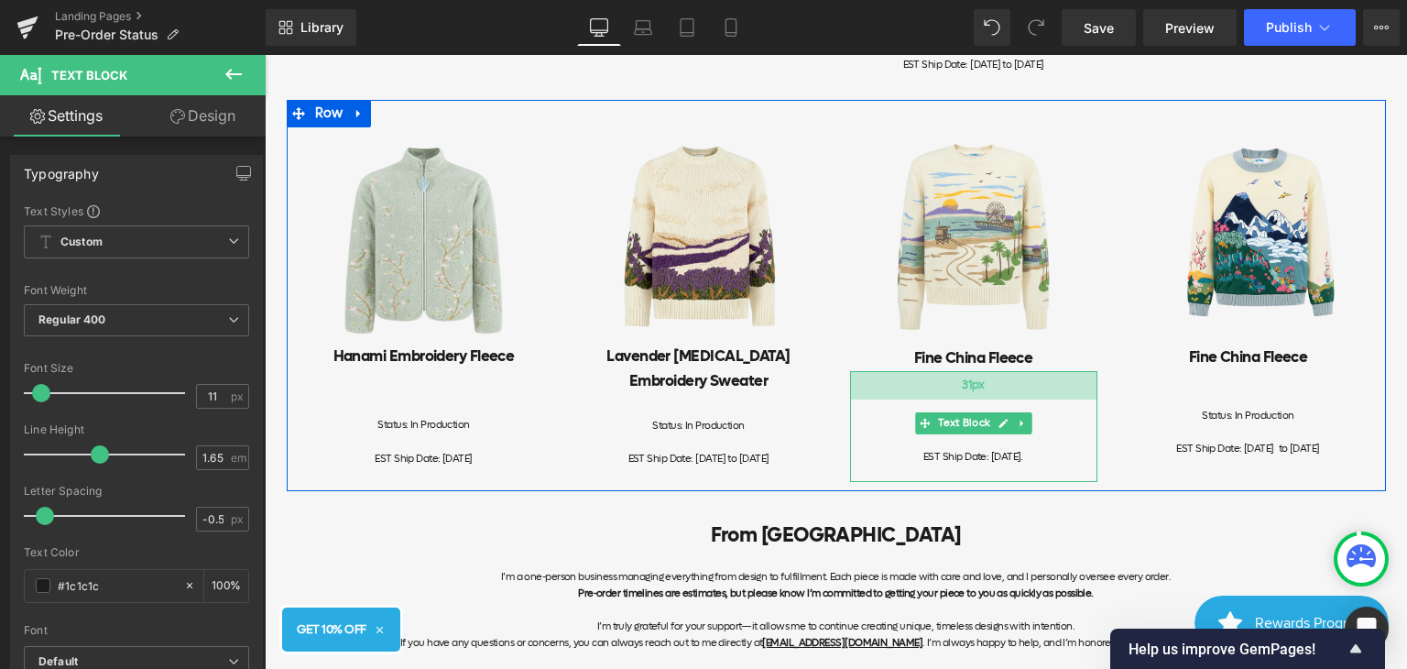
click at [1054, 399] on div "31px" at bounding box center [973, 385] width 247 height 28
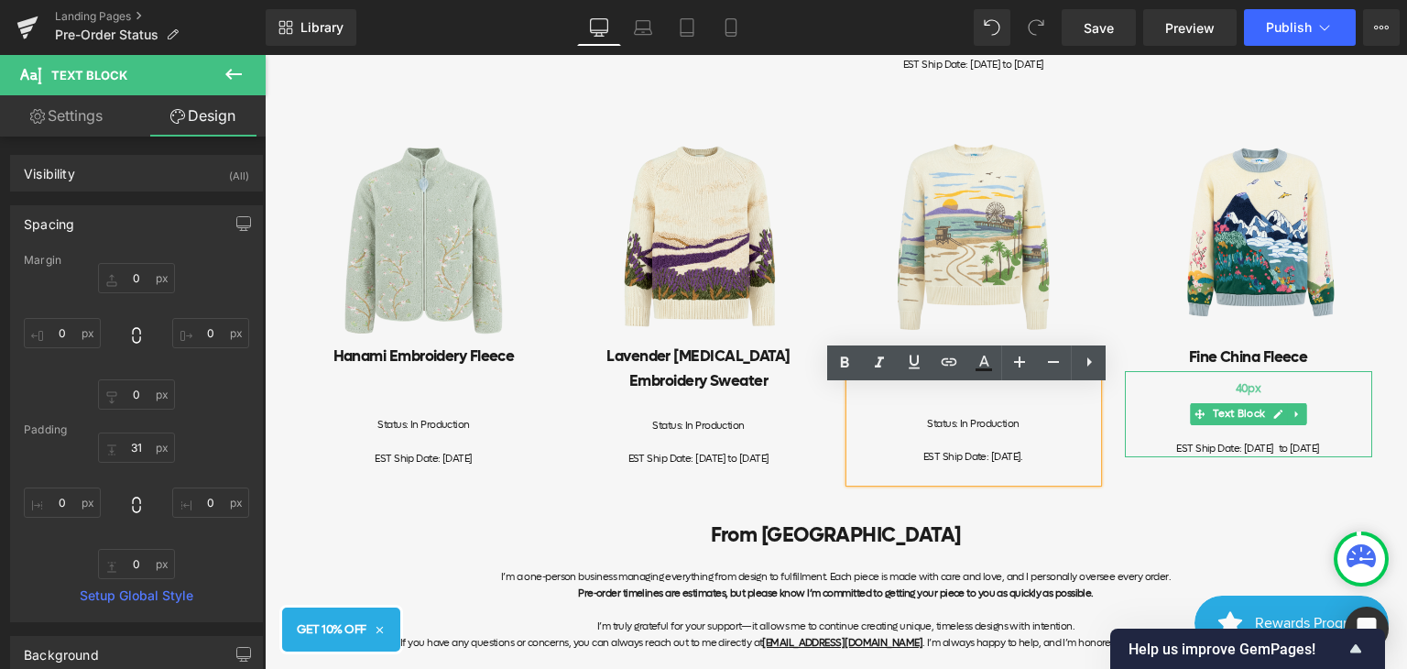
click at [1231, 395] on div "40px" at bounding box center [1248, 389] width 247 height 37
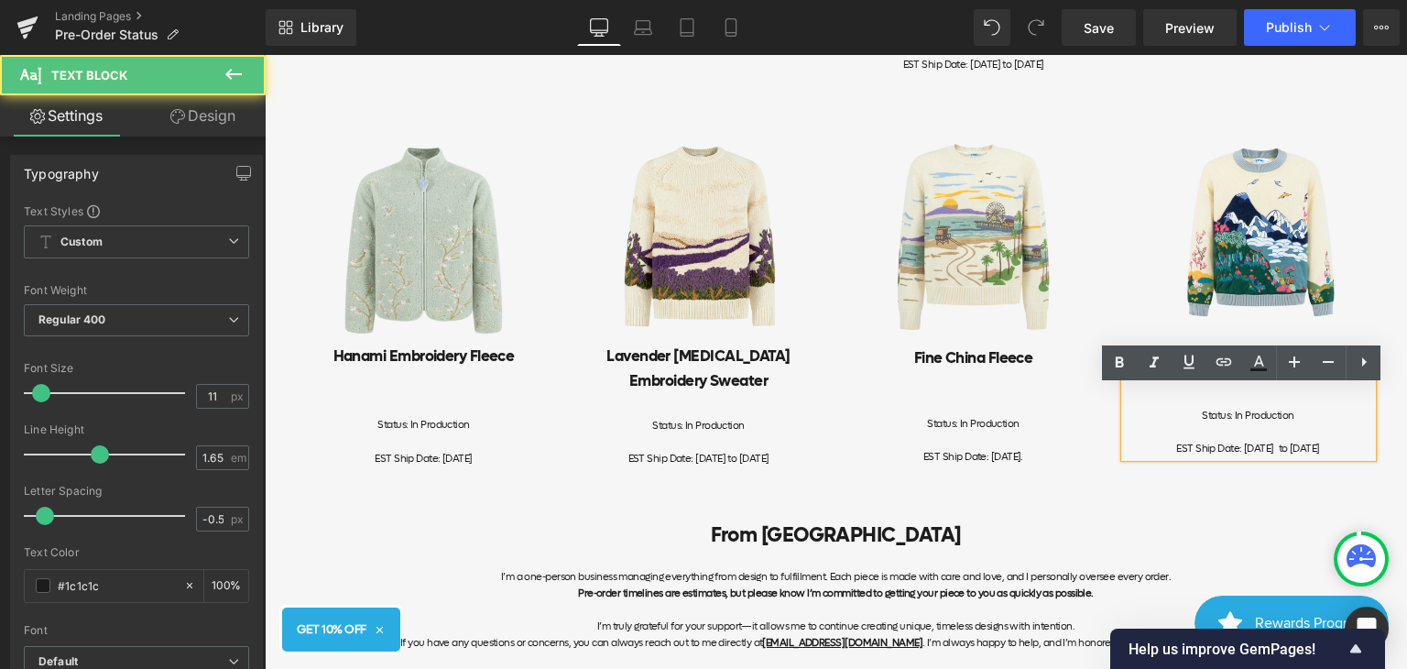
click at [1266, 410] on div "Status: In Production EST Ship Date: [DATE] to [DATE]" at bounding box center [1248, 414] width 247 height 86
drag, startPoint x: 1239, startPoint y: 504, endPoint x: 1239, endPoint y: 435, distance: 68.7
click at [1239, 492] on div "Image Hanami Embroidery Fleece Heading Status: In Production EST Ship Date: [DA…" at bounding box center [836, 296] width 1099 height 392
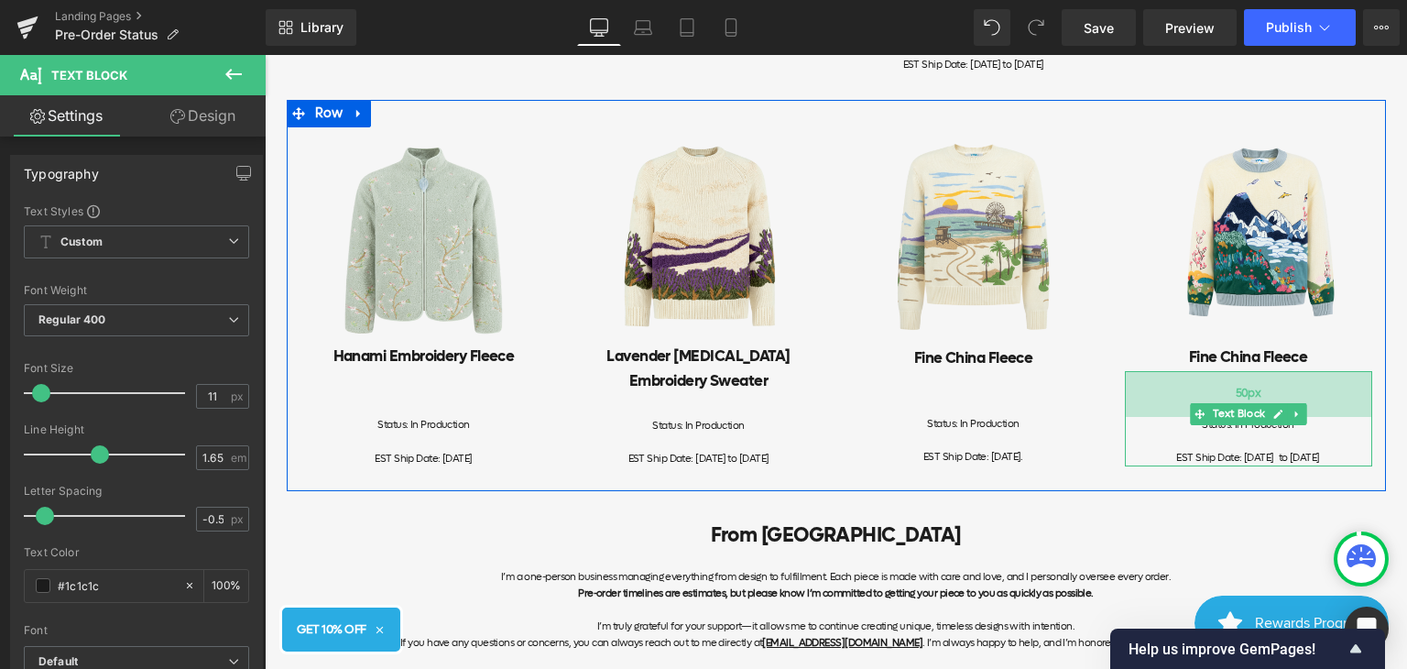
click at [1253, 403] on span "50px" at bounding box center [1249, 394] width 26 height 18
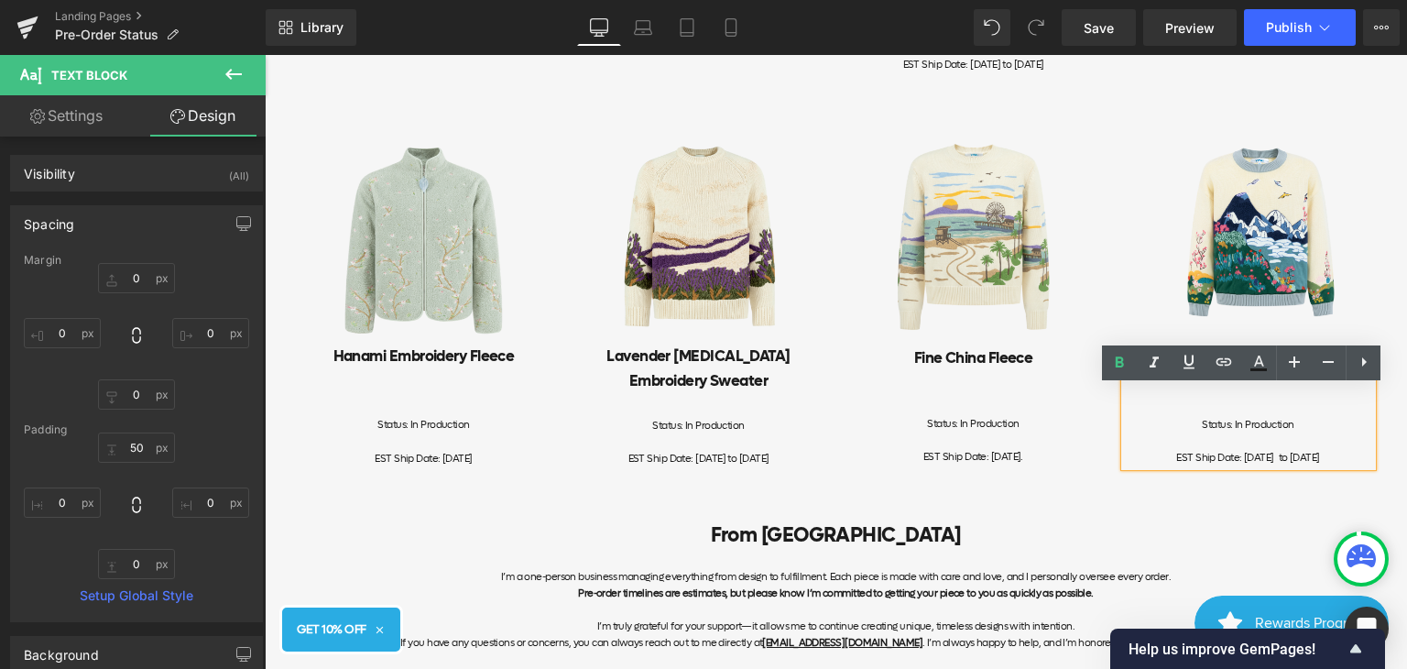
click at [1254, 399] on div "Status: In Production EST Ship Date: [DATE] to [DATE]" at bounding box center [1248, 418] width 247 height 95
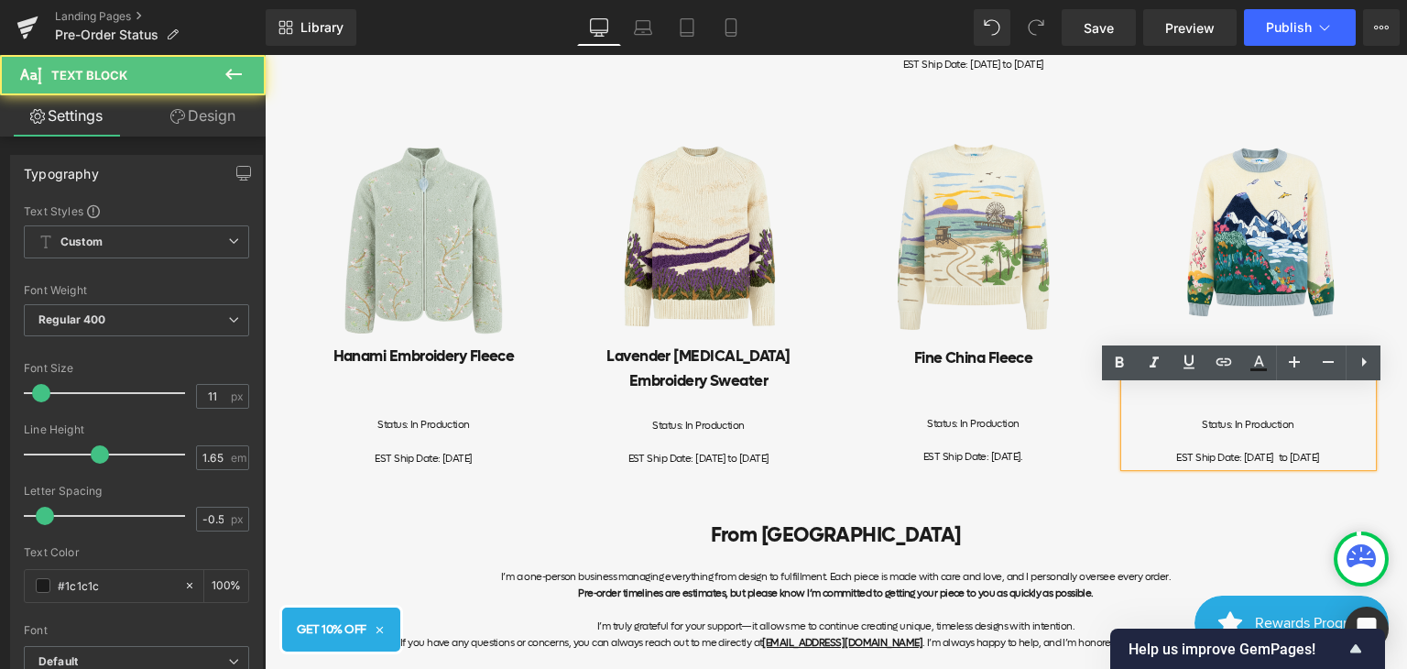
drag, startPoint x: 1121, startPoint y: 516, endPoint x: 1158, endPoint y: 479, distance: 52.5
click at [1121, 517] on div "From YITAI I’m a one-person business managing everything from design to fulfill…" at bounding box center [836, 584] width 1099 height 186
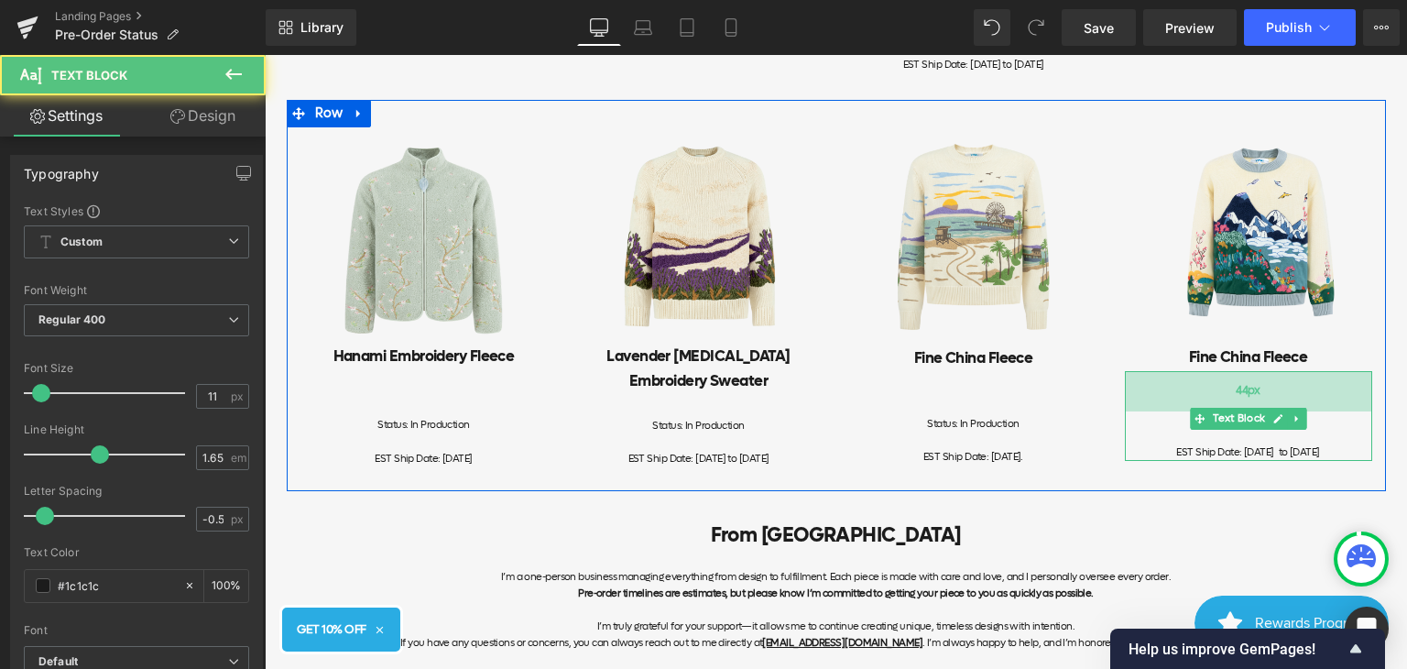
click at [1246, 411] on div "44px" at bounding box center [1248, 391] width 247 height 40
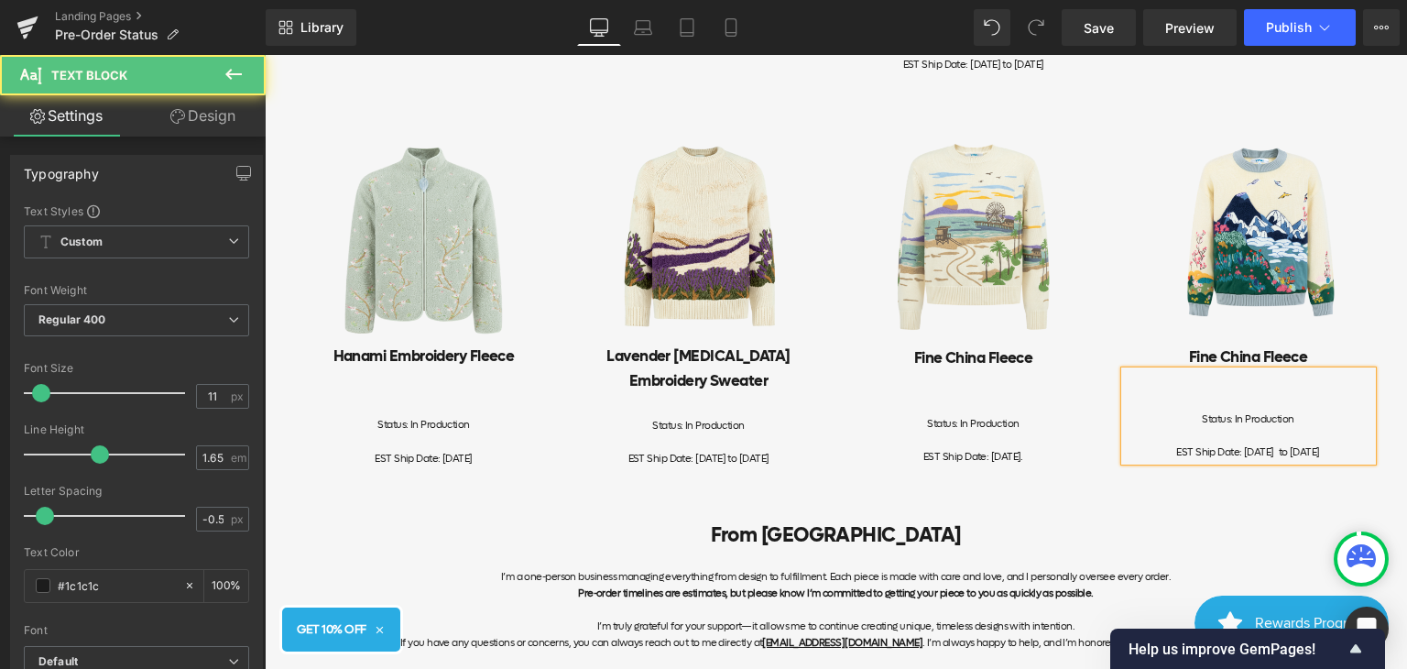
click at [1147, 533] on div "From YITAI I’m a one-person business managing everything from design to fulfill…" at bounding box center [836, 584] width 1099 height 186
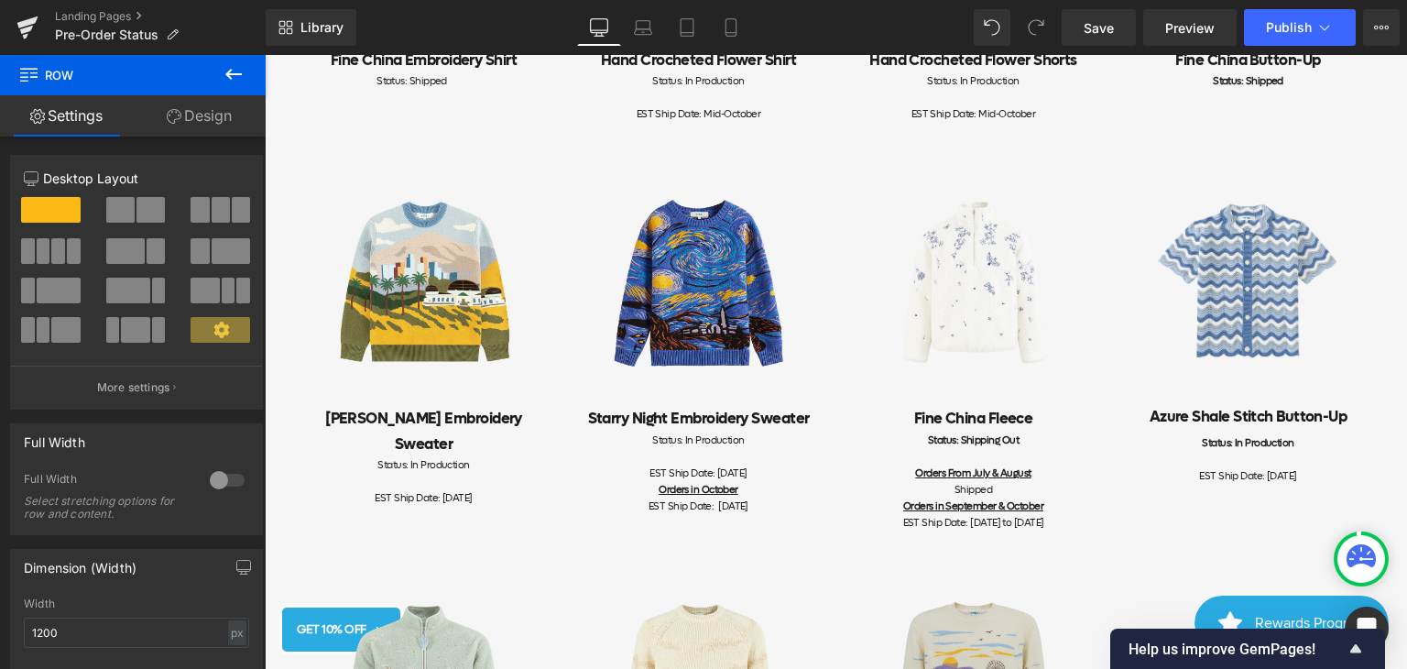
scroll to position [1066, 0]
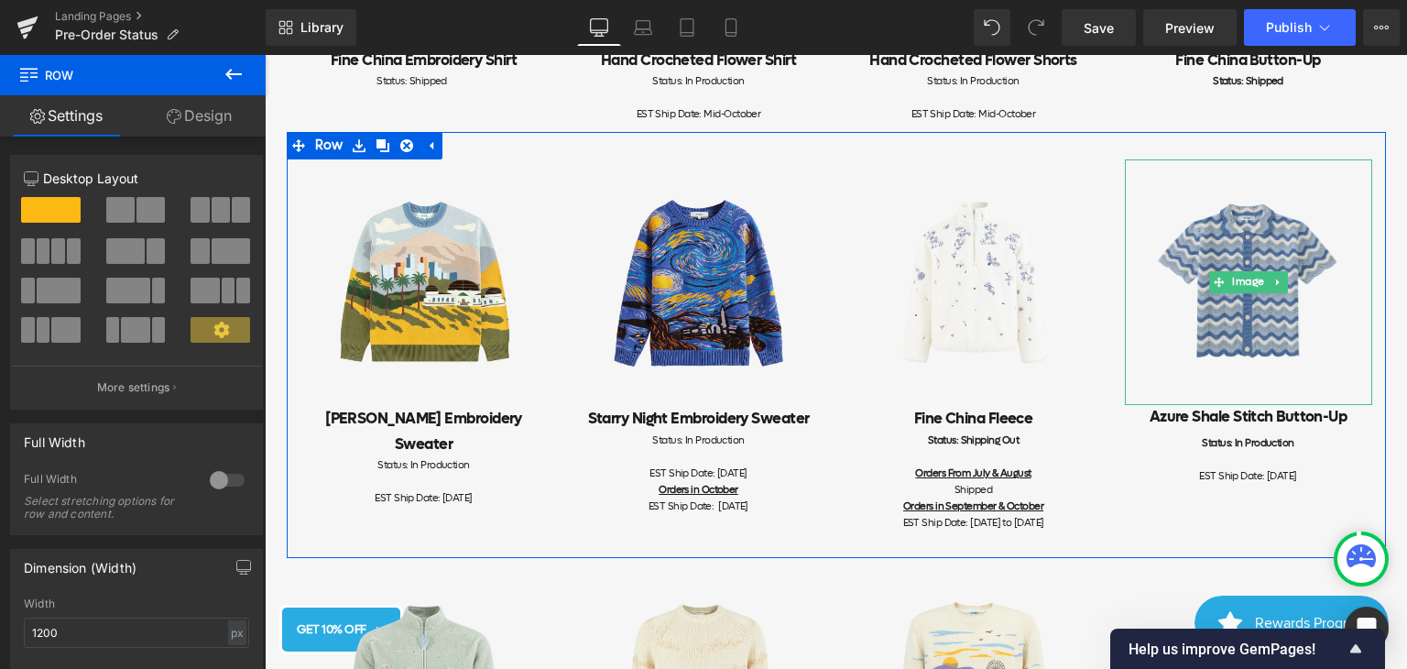
click at [1262, 388] on img at bounding box center [1248, 282] width 247 height 246
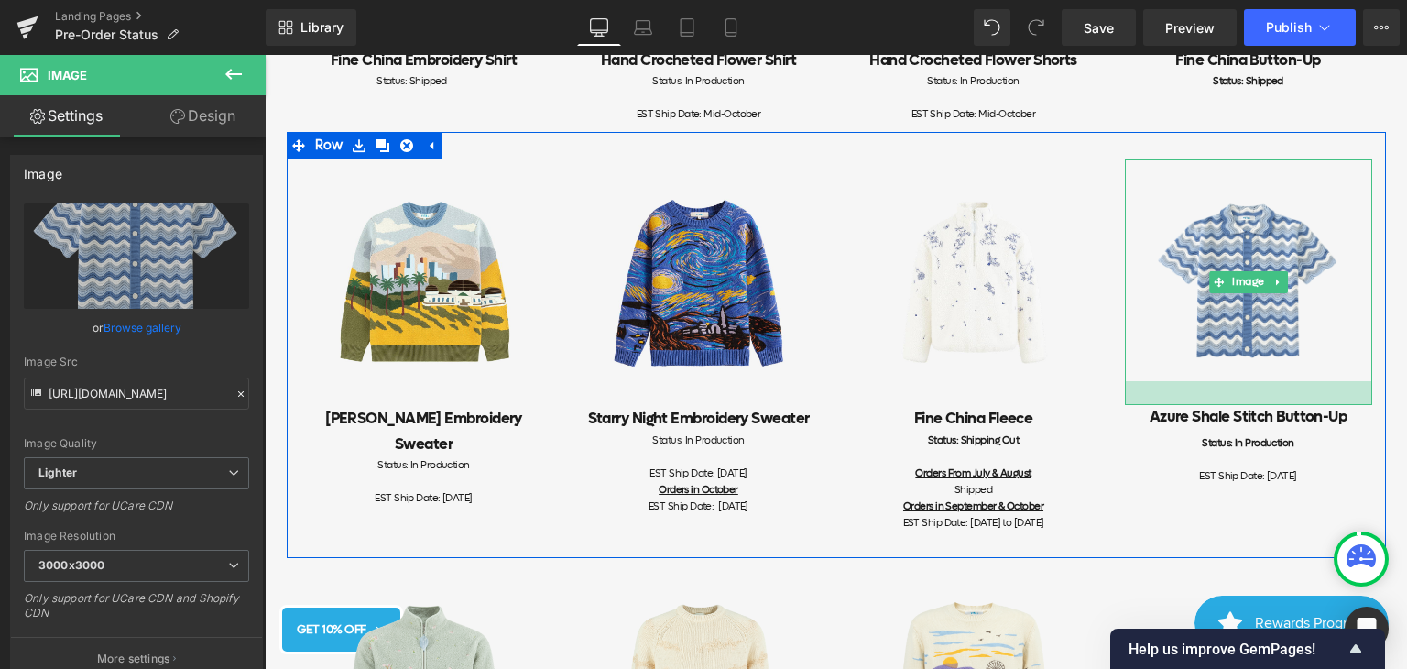
click at [1317, 405] on div at bounding box center [1248, 393] width 247 height 24
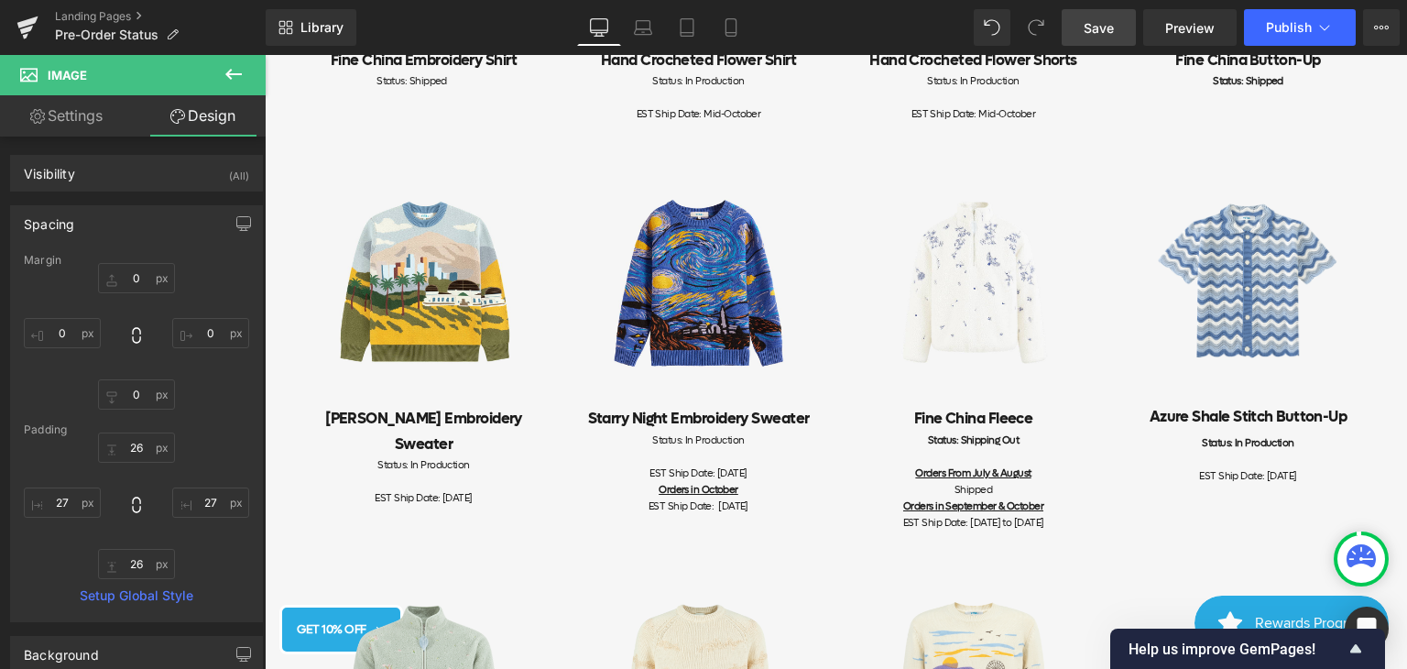
click at [1113, 30] on span "Save" at bounding box center [1099, 27] width 30 height 19
click at [1300, 26] on span "Publish" at bounding box center [1289, 27] width 46 height 15
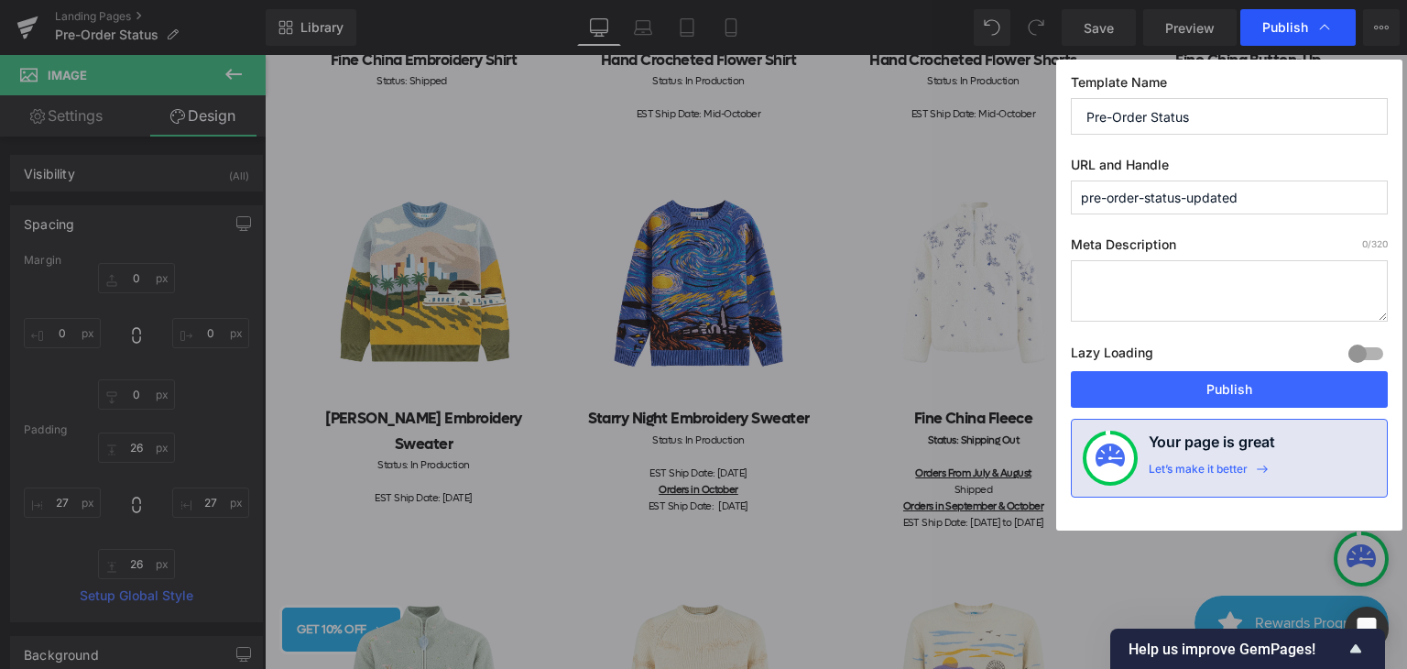
click at [1326, 21] on icon at bounding box center [1325, 27] width 18 height 18
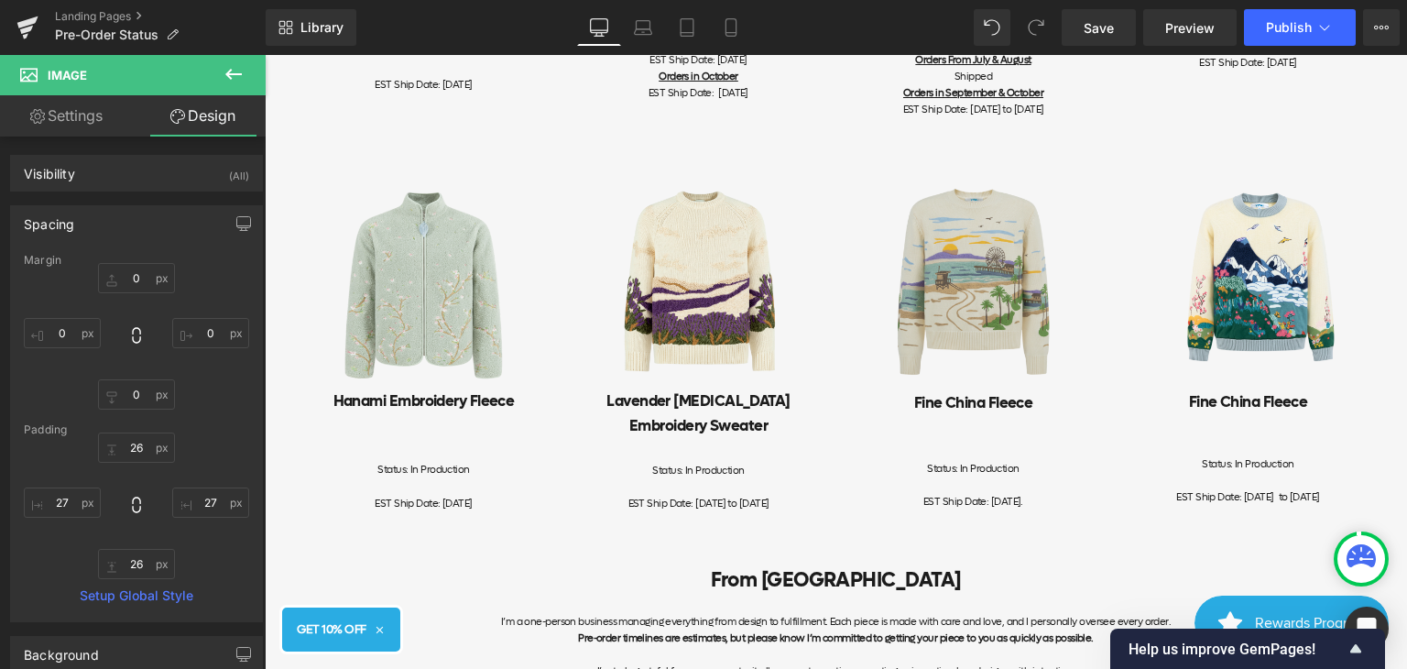
scroll to position [1525, 0]
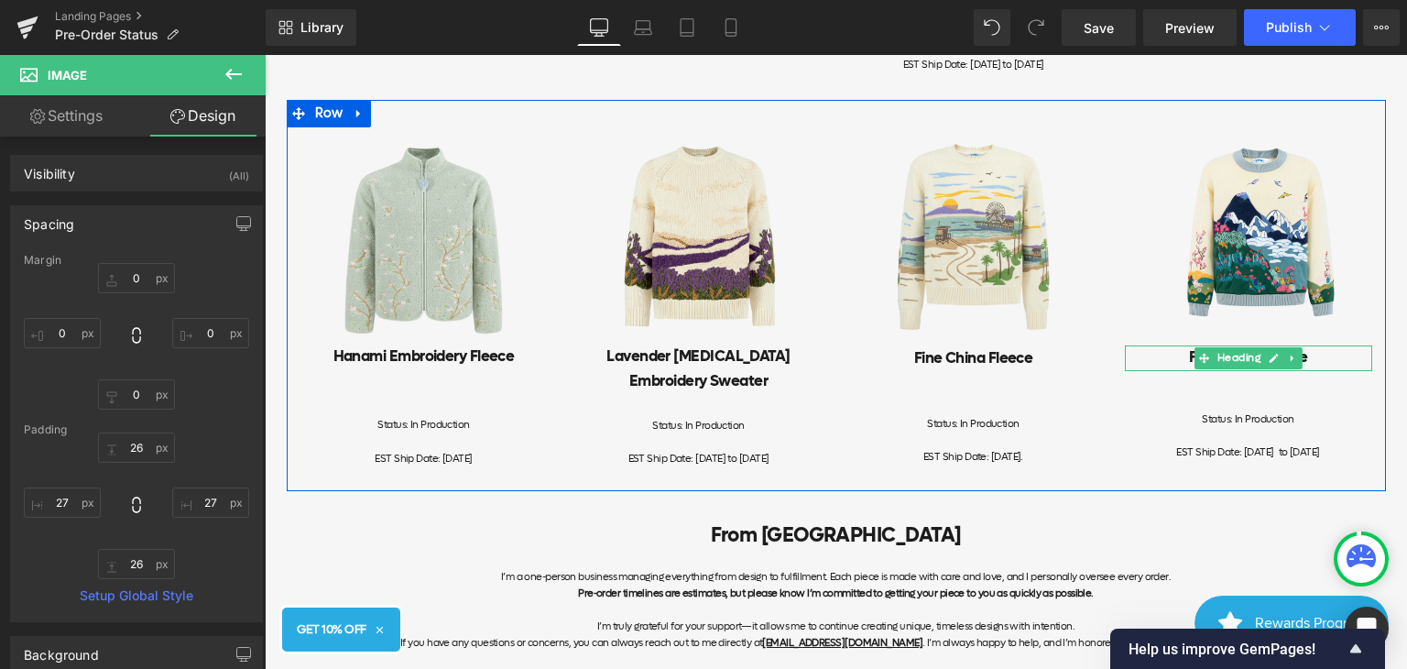
click at [1317, 370] on h2 "Fine China Fleece" at bounding box center [1248, 357] width 247 height 25
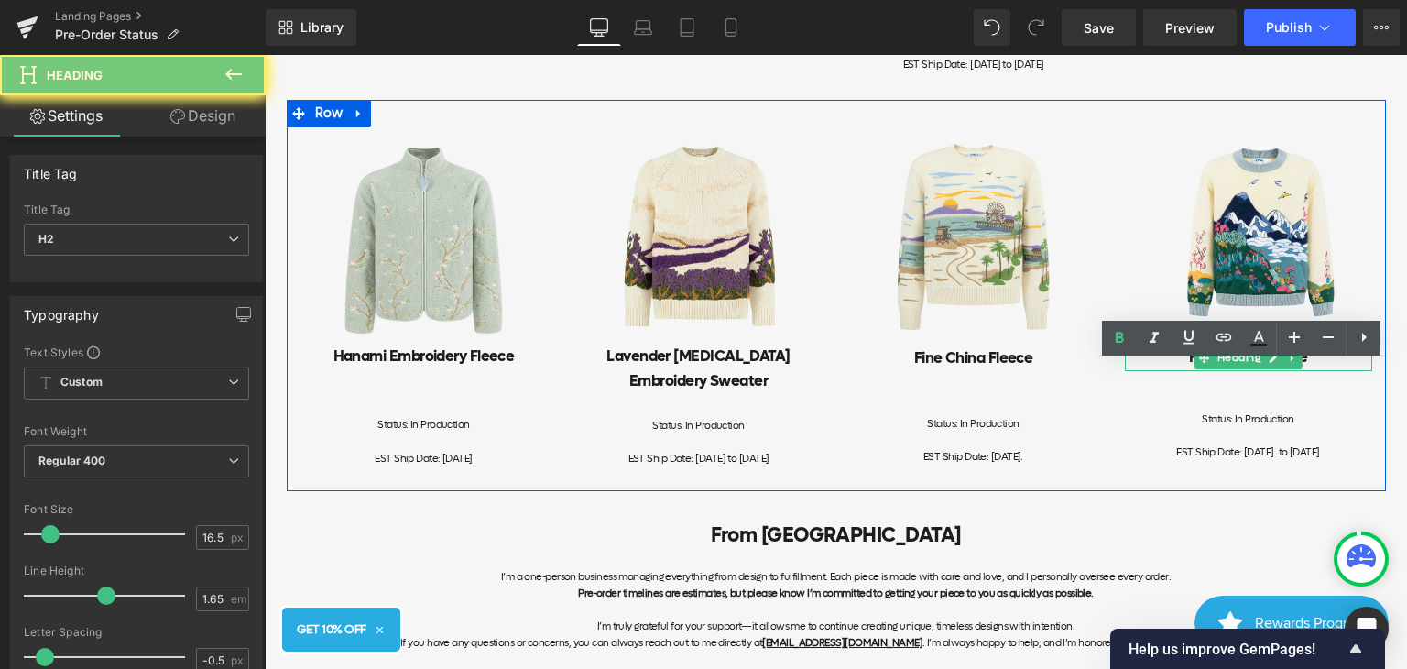
click at [1317, 370] on h2 "Fine China Fleece" at bounding box center [1248, 357] width 247 height 25
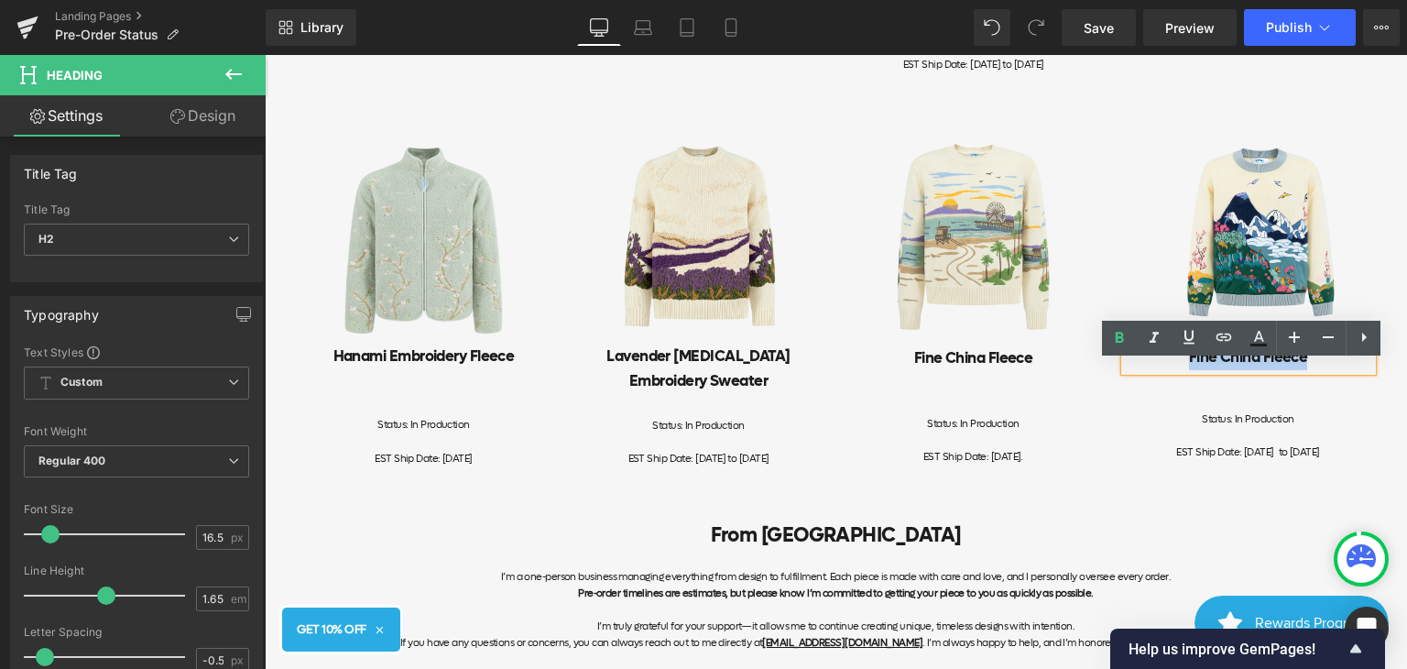
paste div
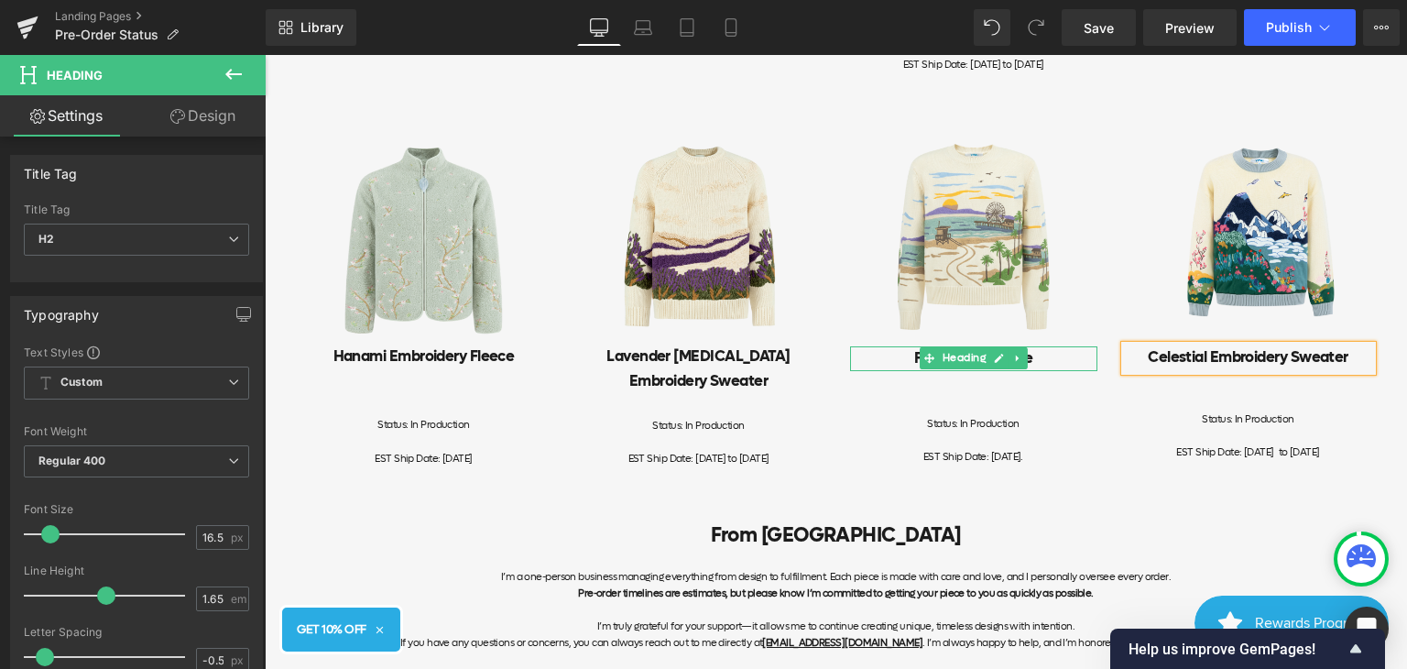
click at [981, 369] on span "Heading" at bounding box center [963, 358] width 50 height 22
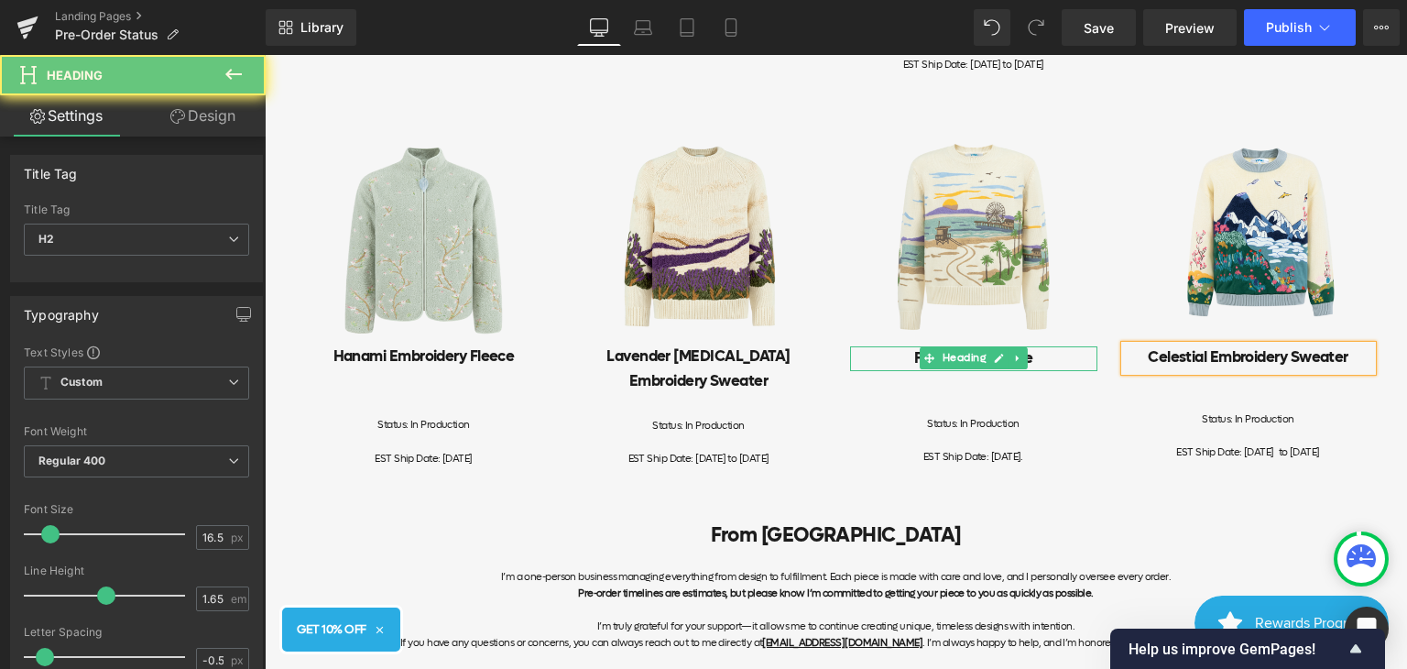
drag, startPoint x: 1011, startPoint y: 373, endPoint x: 1023, endPoint y: 372, distance: 11.9
click at [1019, 369] on link at bounding box center [1018, 358] width 19 height 22
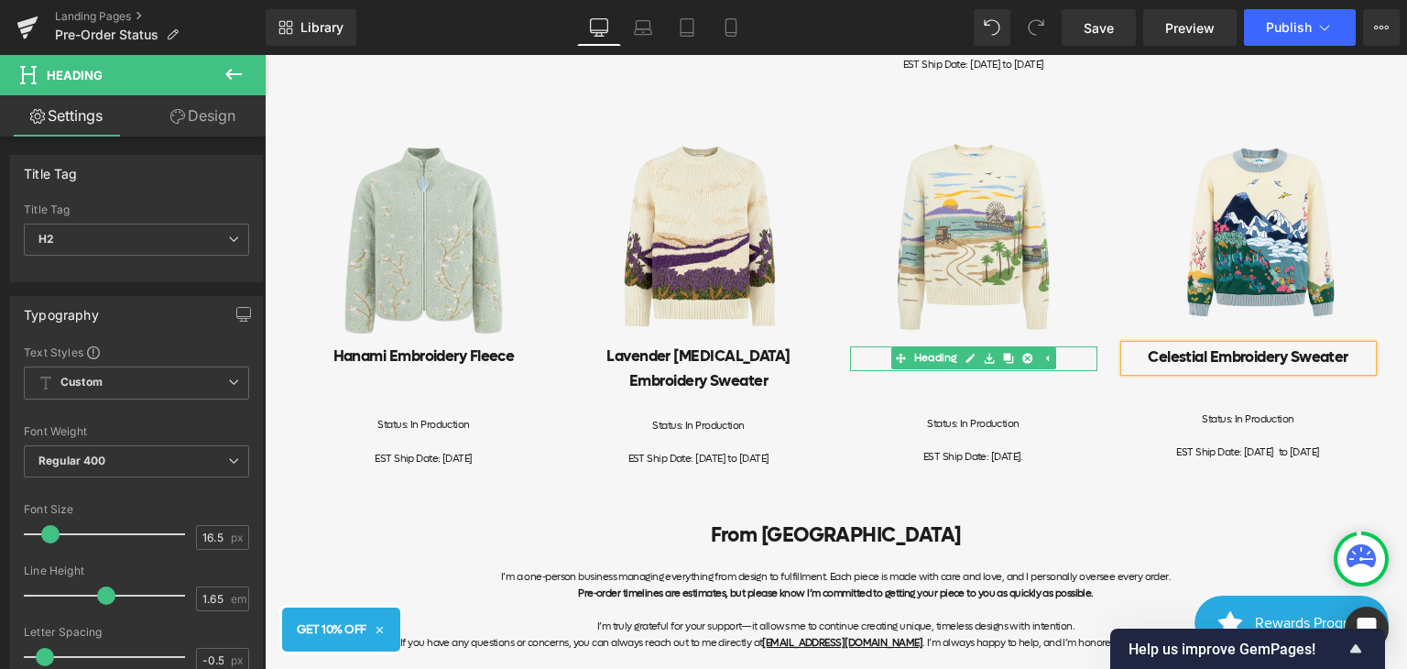
click at [1077, 371] on h2 "Fine China Fleece" at bounding box center [973, 358] width 247 height 25
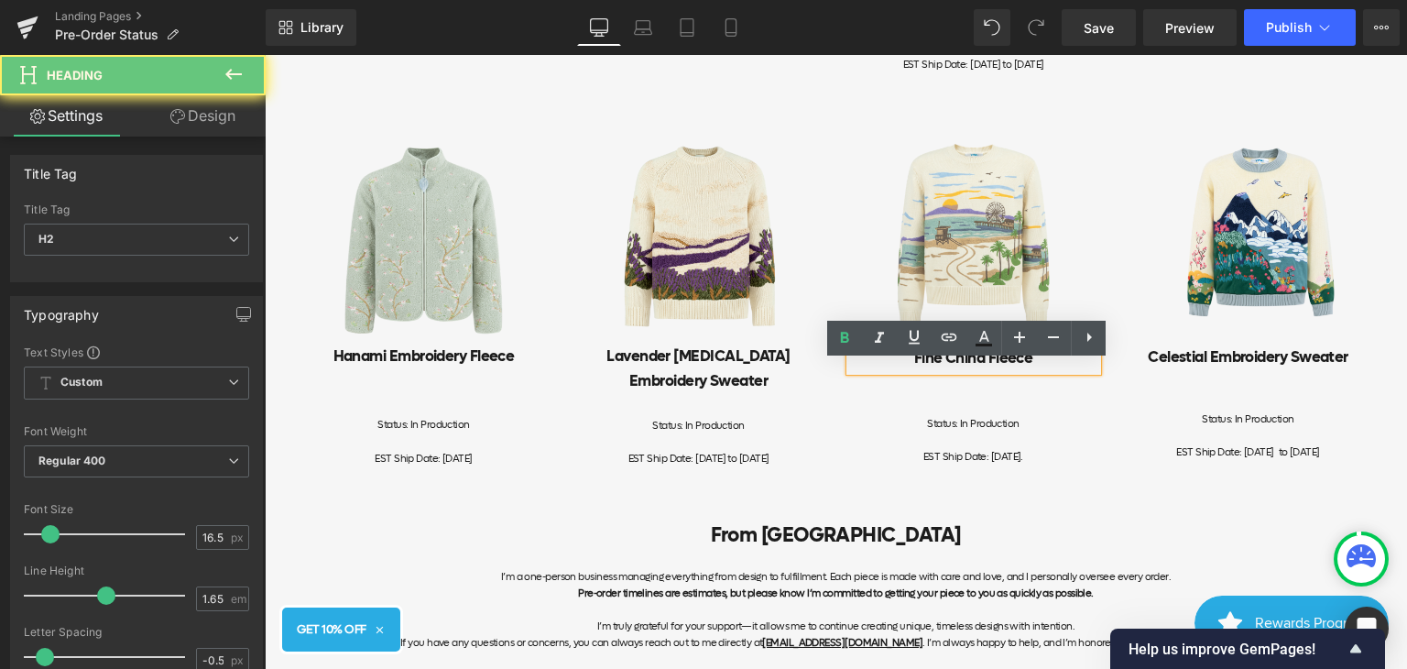
click at [1077, 371] on h2 "Fine China Fleece" at bounding box center [973, 358] width 247 height 25
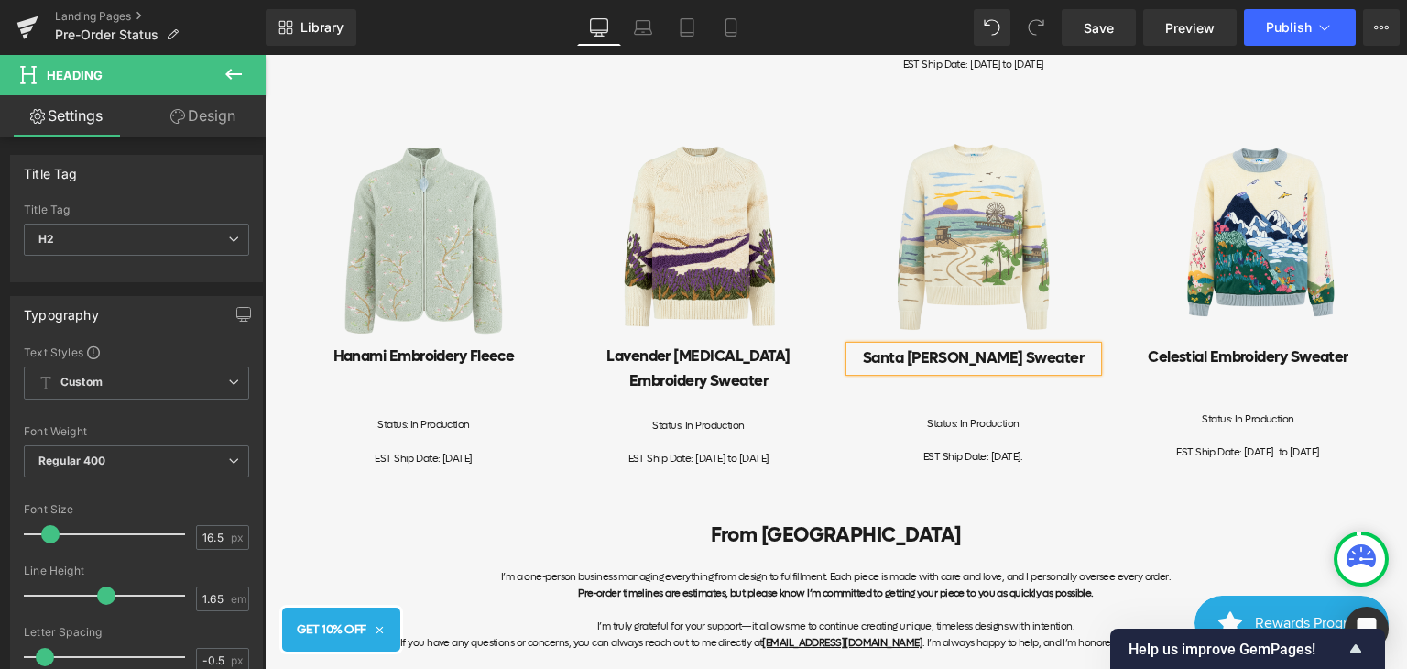
click at [265, 55] on div at bounding box center [265, 55] width 0 height 0
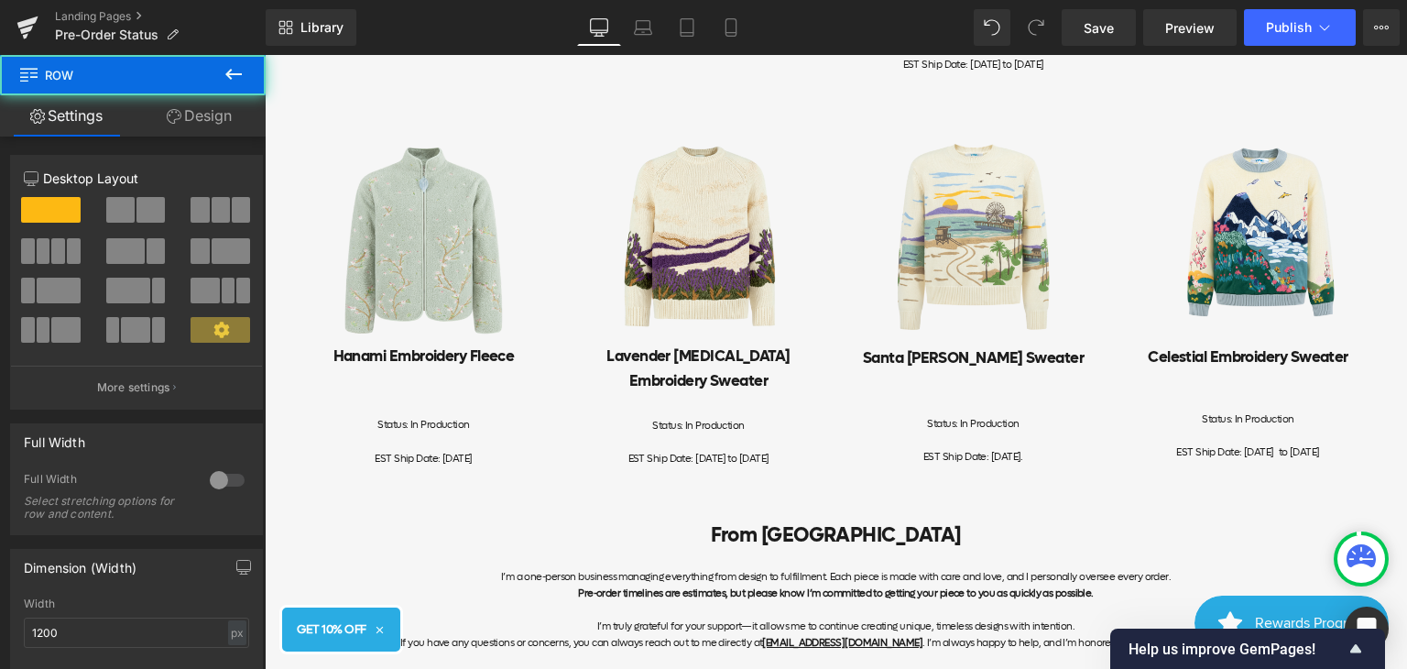
click at [781, 391] on h2 "Lavender [MEDICAL_DATA] Embroidery Sweater" at bounding box center [698, 368] width 247 height 49
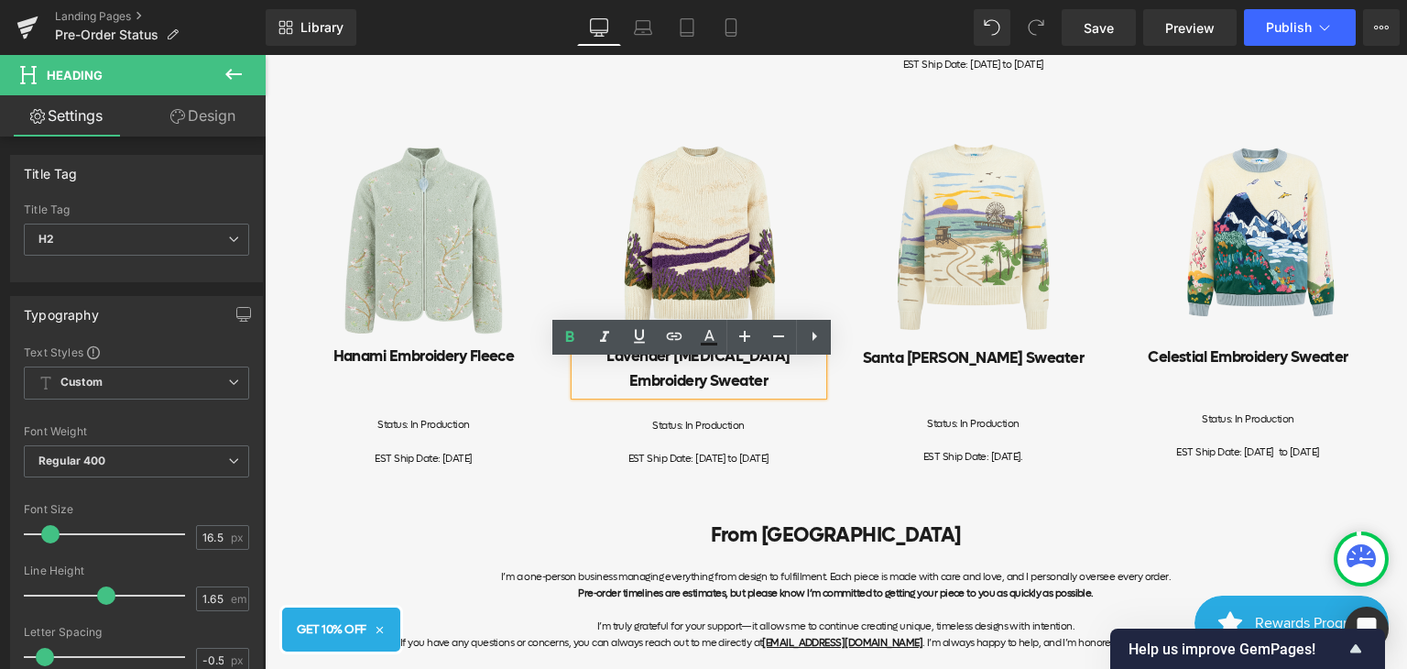
click at [827, 403] on div "Image Lavender [MEDICAL_DATA] Embroidery Sweater Heading Status: In Production …" at bounding box center [699, 297] width 275 height 340
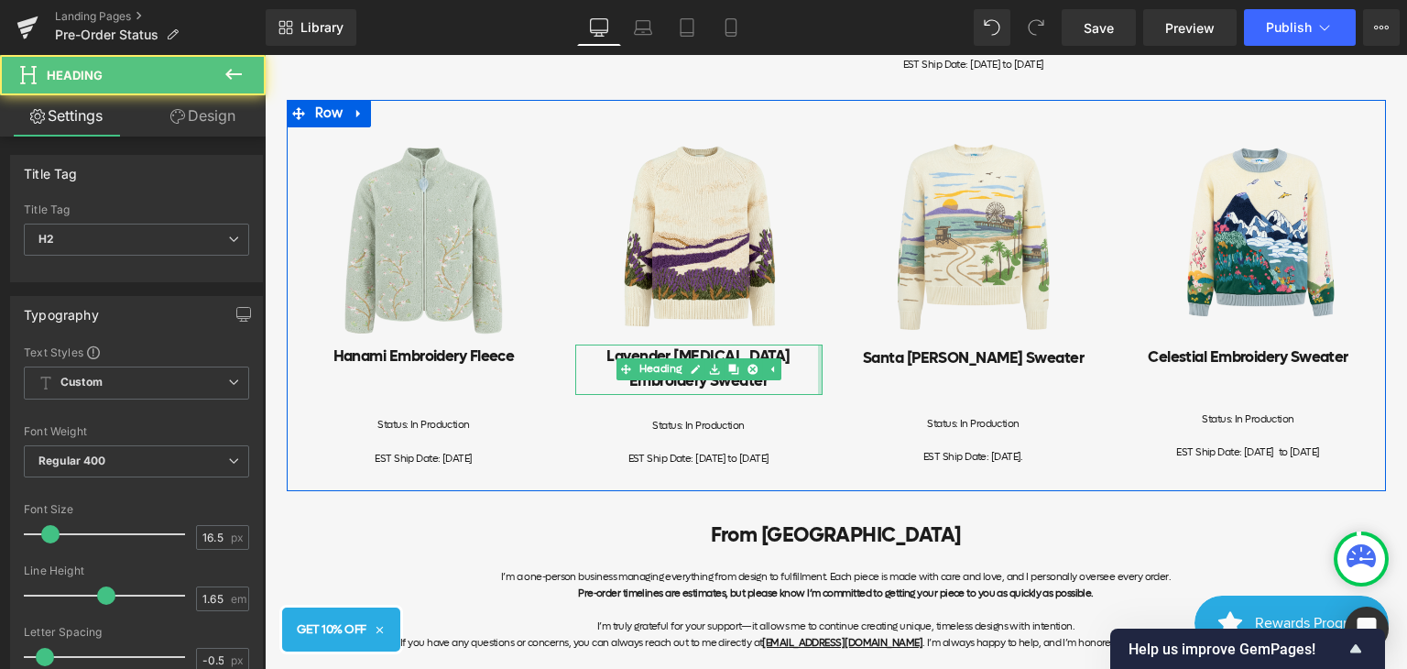
click at [839, 372] on div "Image Hanami Embroidery Fleece Heading Status: In Production EST Ship Date: [DA…" at bounding box center [836, 296] width 1099 height 392
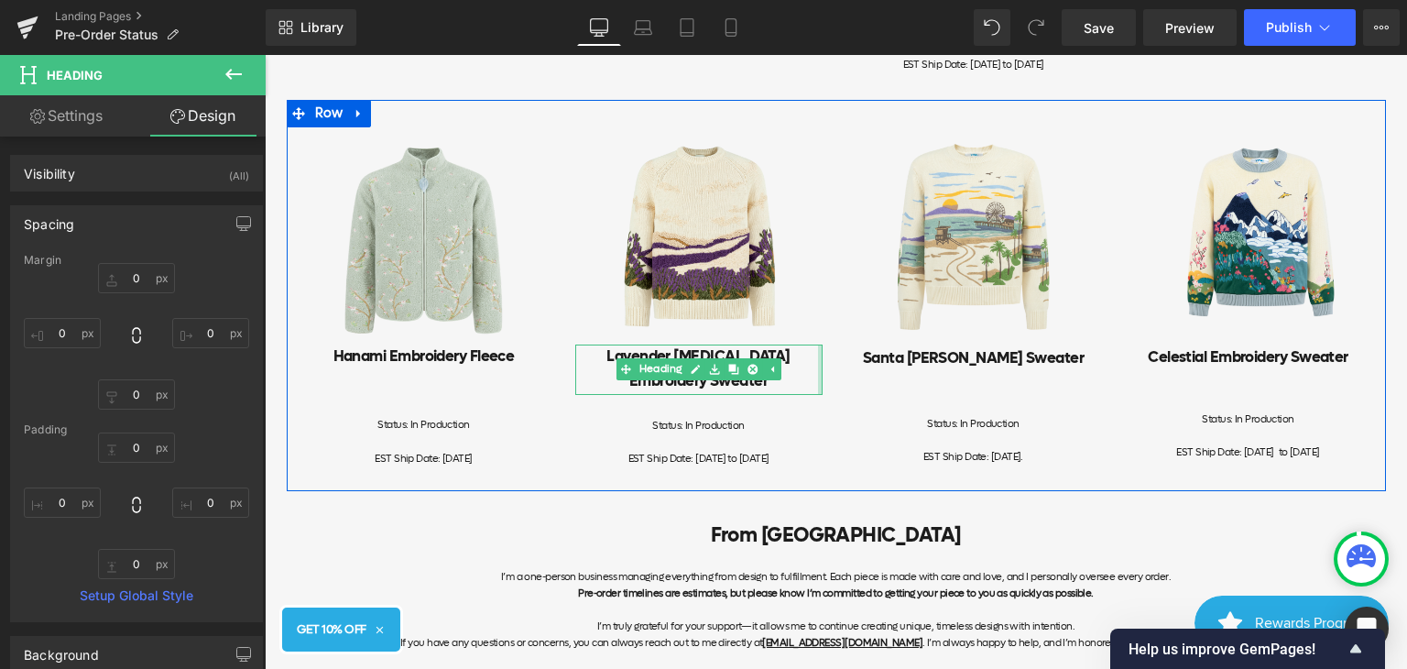
type input "0px"
drag, startPoint x: 814, startPoint y: 365, endPoint x: 837, endPoint y: 350, distance: 28.0
click at [837, 350] on div "Image Hanami Embroidery Fleece Heading Status: In Production EST Ship Date: [DA…" at bounding box center [836, 296] width 1099 height 392
drag, startPoint x: 814, startPoint y: 408, endPoint x: 891, endPoint y: 404, distance: 77.0
click at [891, 404] on div "Image Hanami Embroidery Fleece Heading Status: In Production EST Ship Date: [DA…" at bounding box center [836, 296] width 1099 height 392
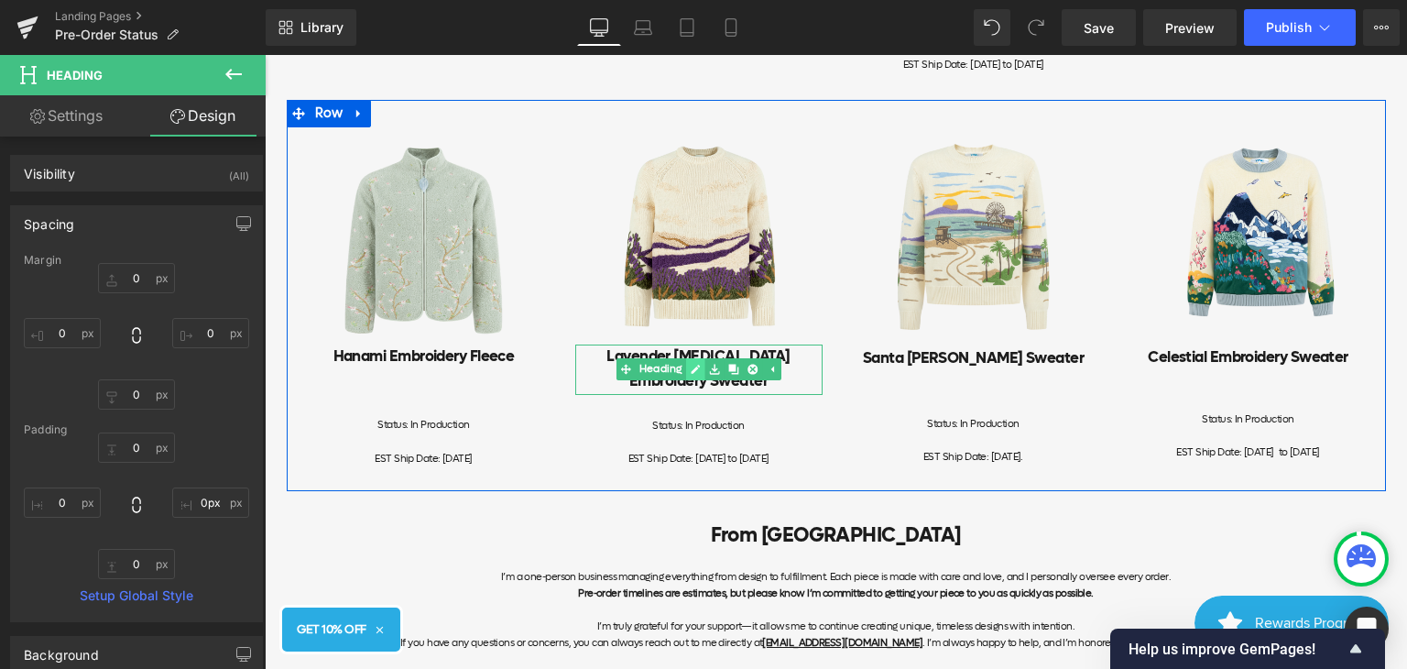
click at [690, 375] on icon at bounding box center [695, 369] width 10 height 11
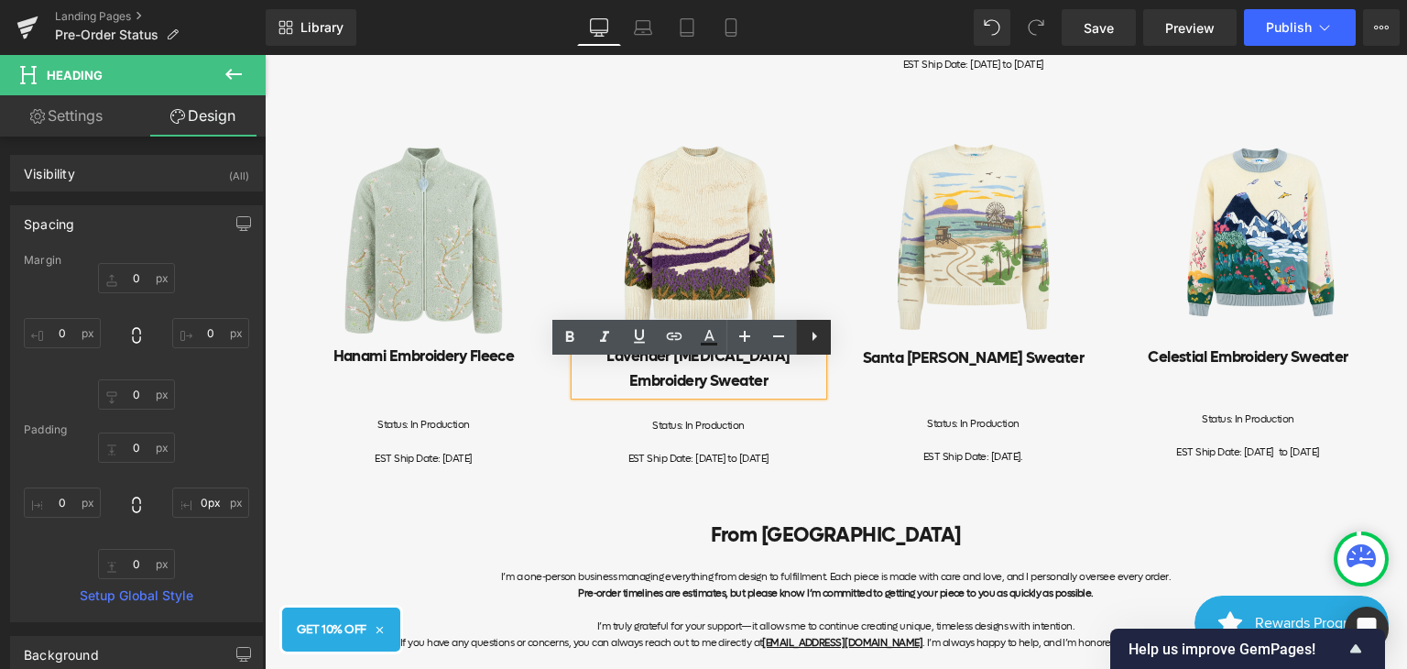
click at [822, 331] on icon at bounding box center [815, 336] width 22 height 22
click at [836, 415] on div "Image [GEOGRAPHIC_DATA][PERSON_NAME] Heading Status: In Production EST Ship Dat…" at bounding box center [973, 304] width 275 height 355
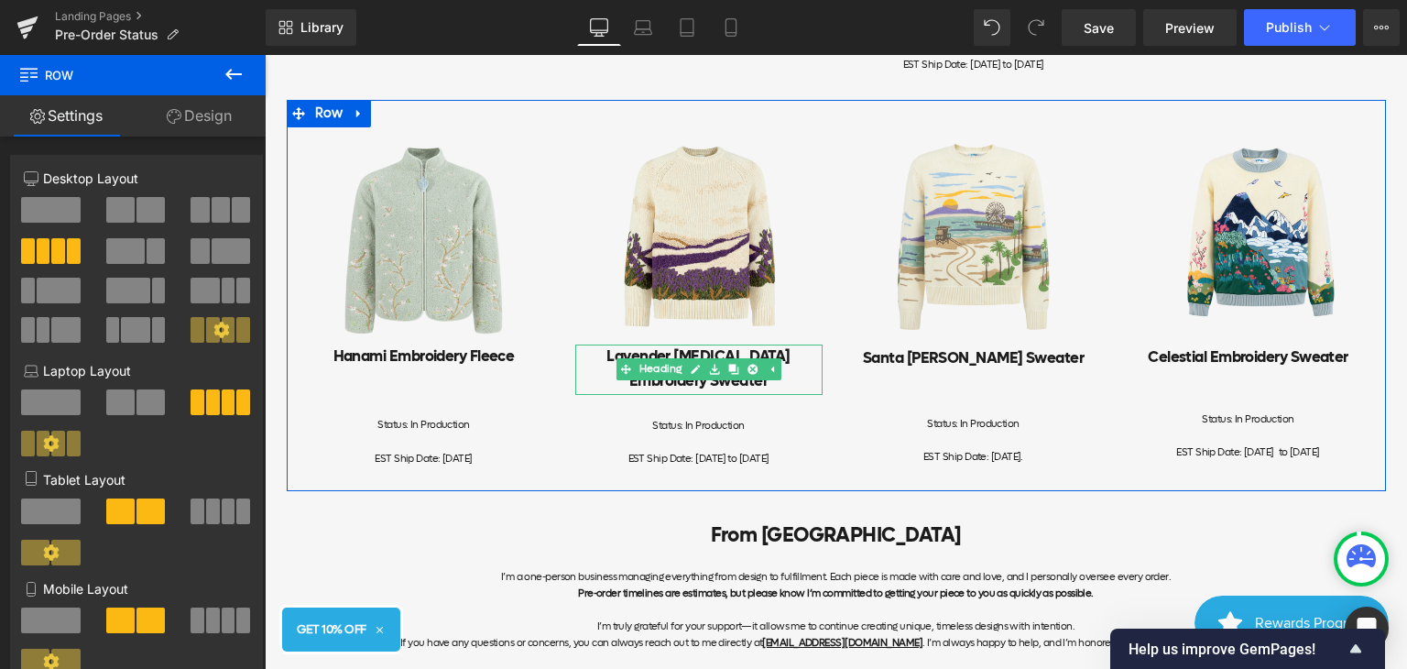
click at [691, 394] on h2 "Lavender [MEDICAL_DATA] Embroidery Sweater" at bounding box center [698, 368] width 247 height 49
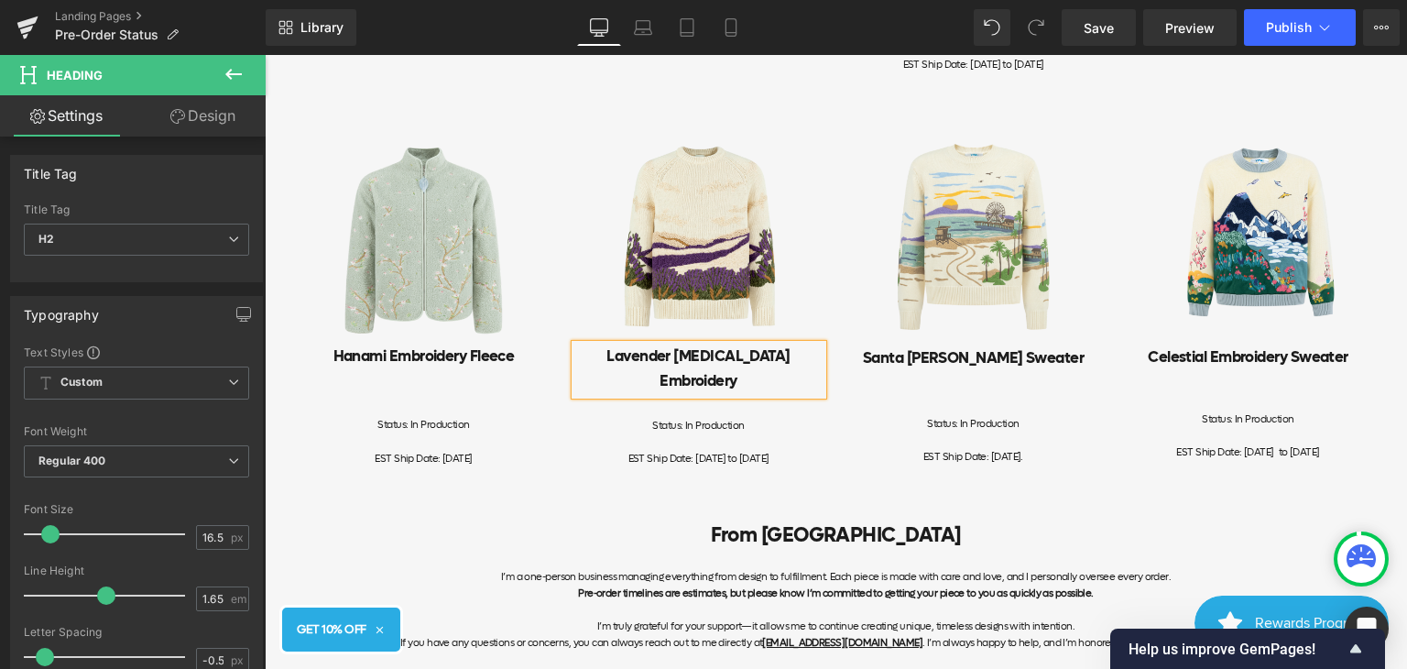
click at [724, 492] on div "Image Hanami Embroidery Fleece Heading Status: In Production EST Ship Date: [DA…" at bounding box center [836, 296] width 1099 height 392
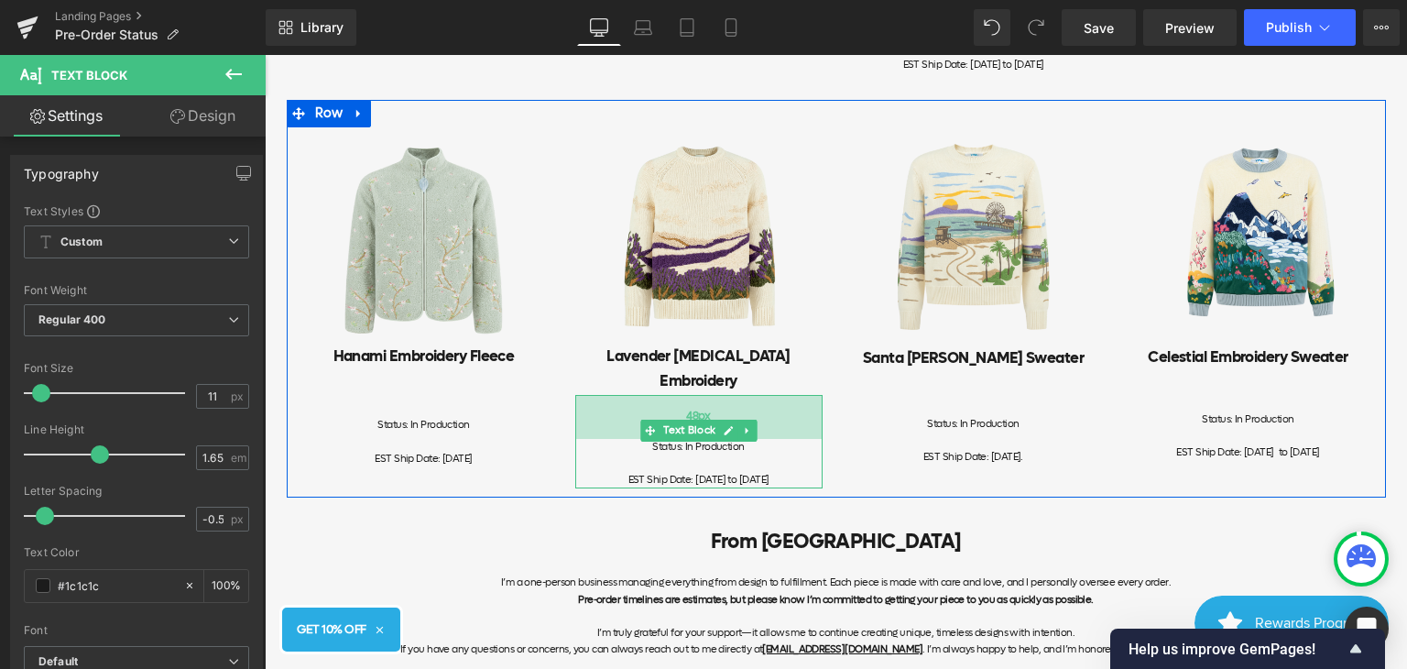
drag, startPoint x: 755, startPoint y: 408, endPoint x: 761, endPoint y: 429, distance: 22.0
click at [761, 429] on div "48px" at bounding box center [698, 417] width 247 height 44
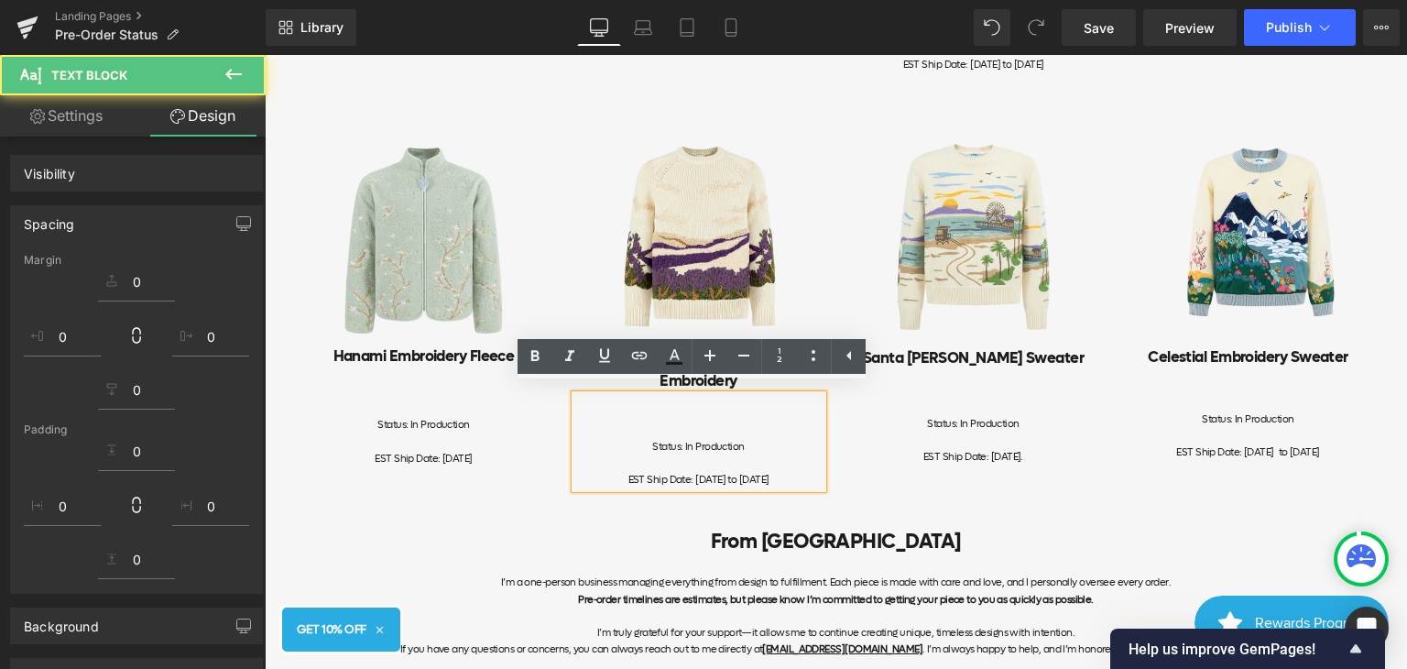
click at [812, 497] on div "Image Hanami Embroidery Fleece Heading Status: In Production EST Ship Date: [DA…" at bounding box center [836, 299] width 1099 height 398
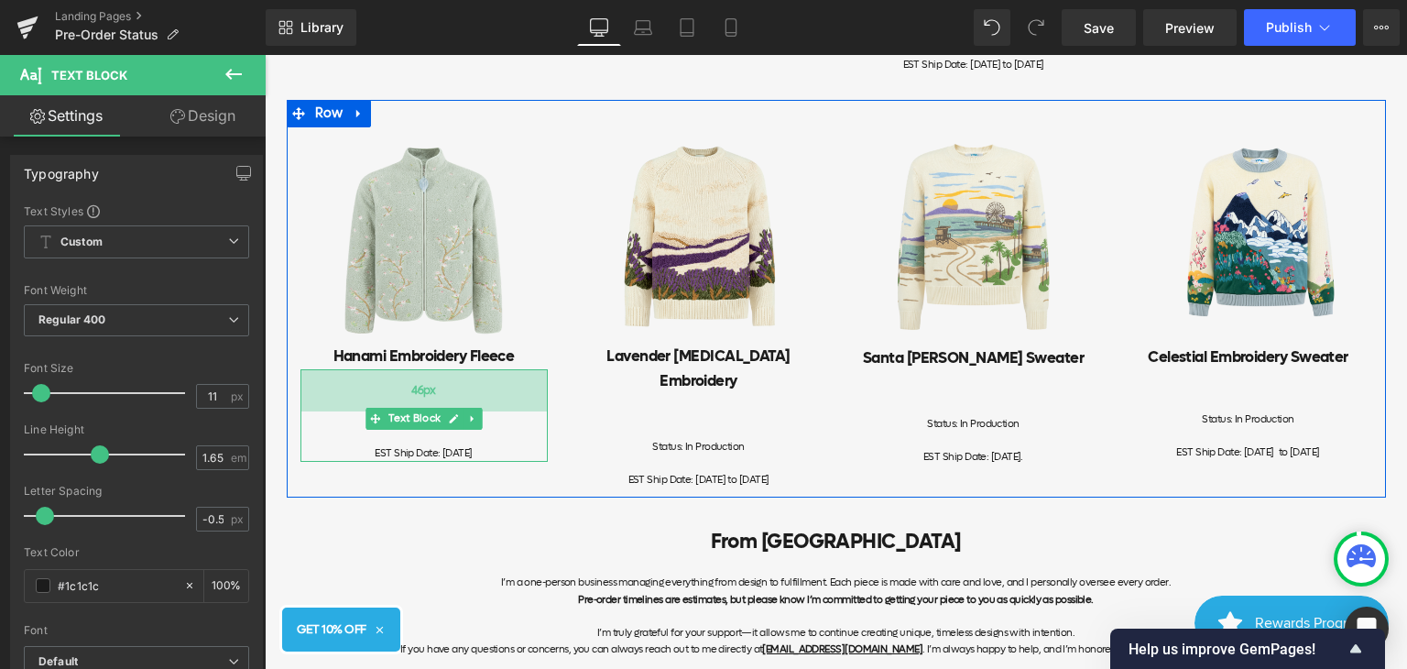
click at [486, 411] on div "46px" at bounding box center [424, 390] width 247 height 42
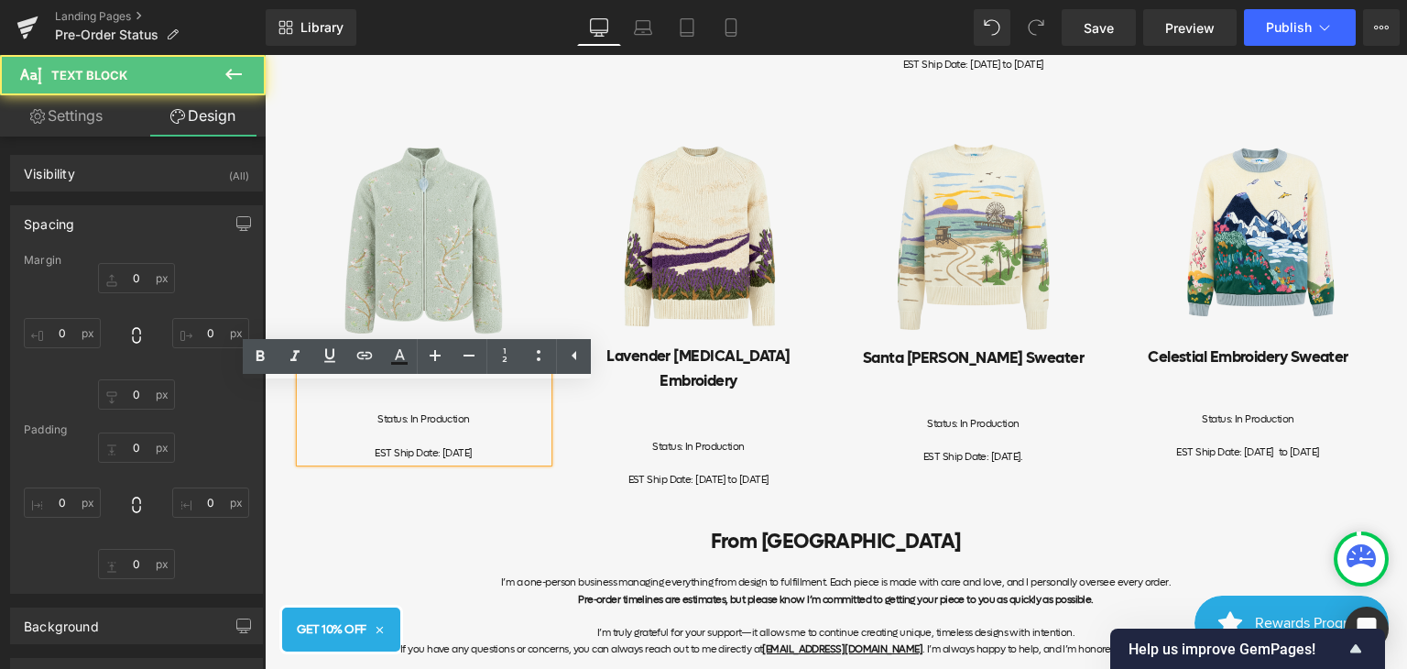
type input "0"
type input "46"
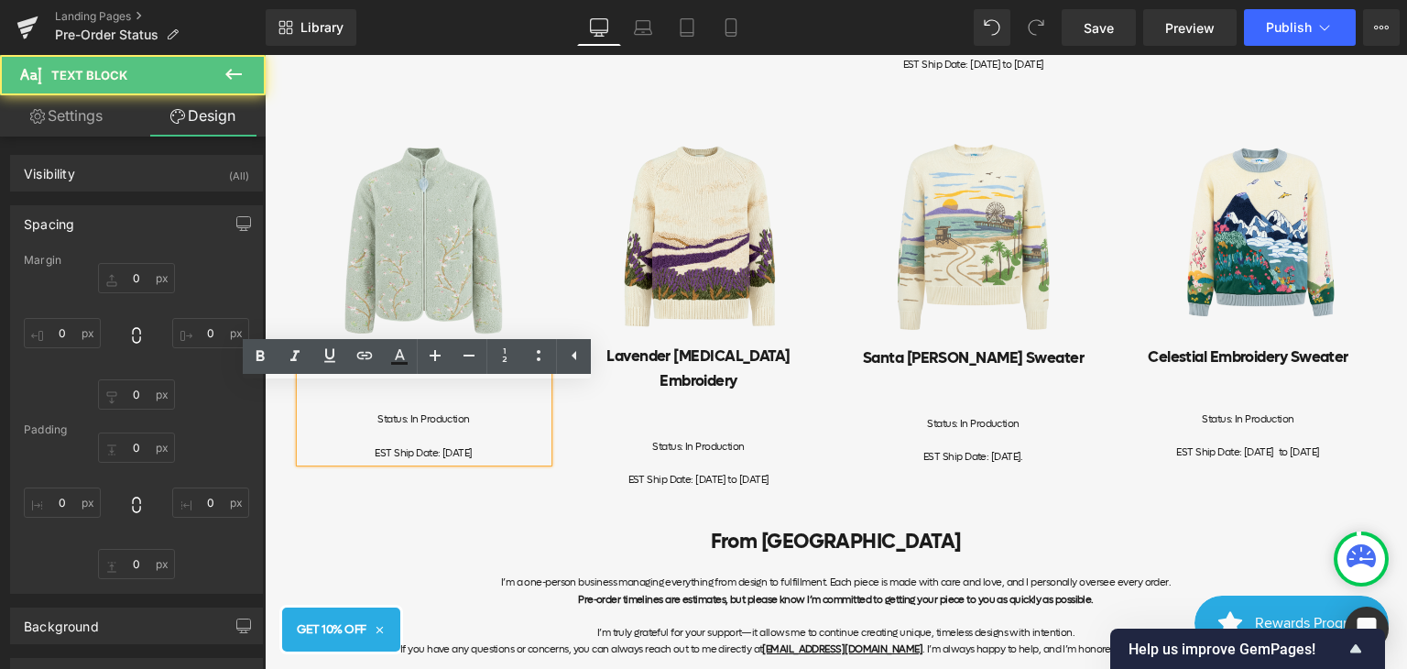
type input "0"
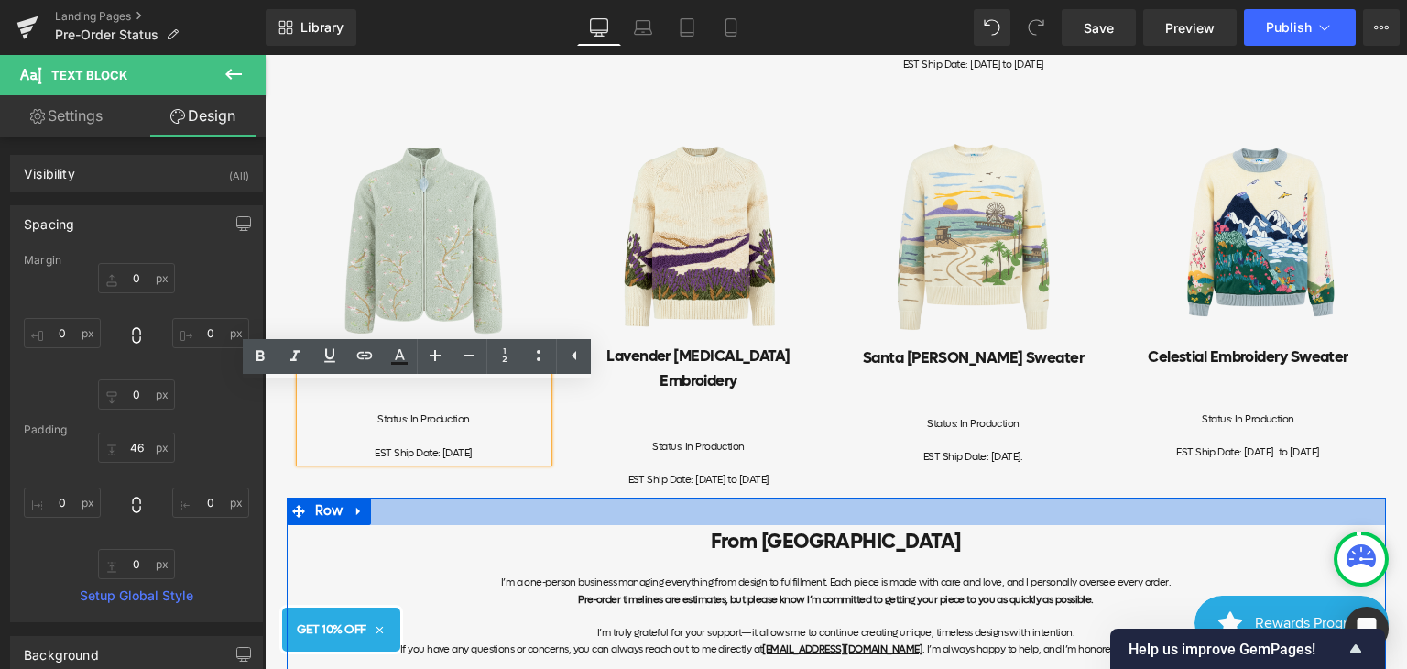
click at [585, 517] on div at bounding box center [836, 510] width 1099 height 27
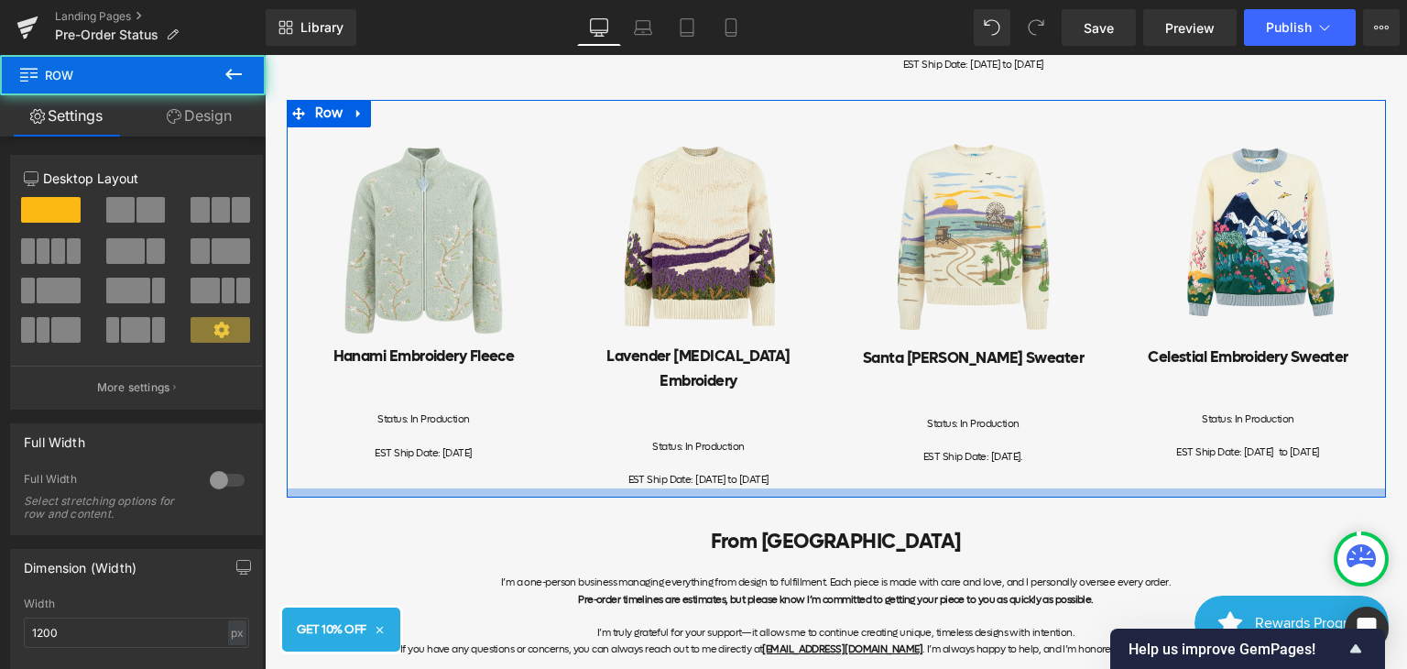
click at [574, 497] on div at bounding box center [836, 492] width 1099 height 9
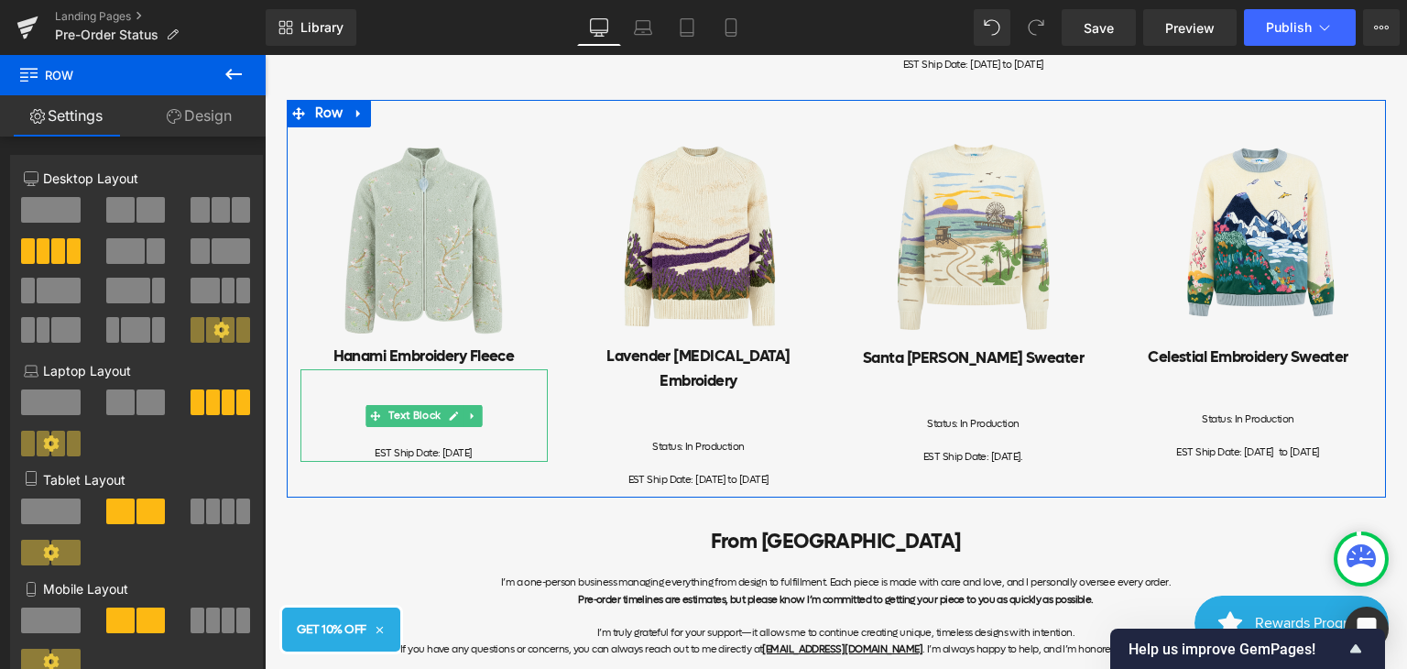
click at [493, 445] on div at bounding box center [424, 437] width 247 height 16
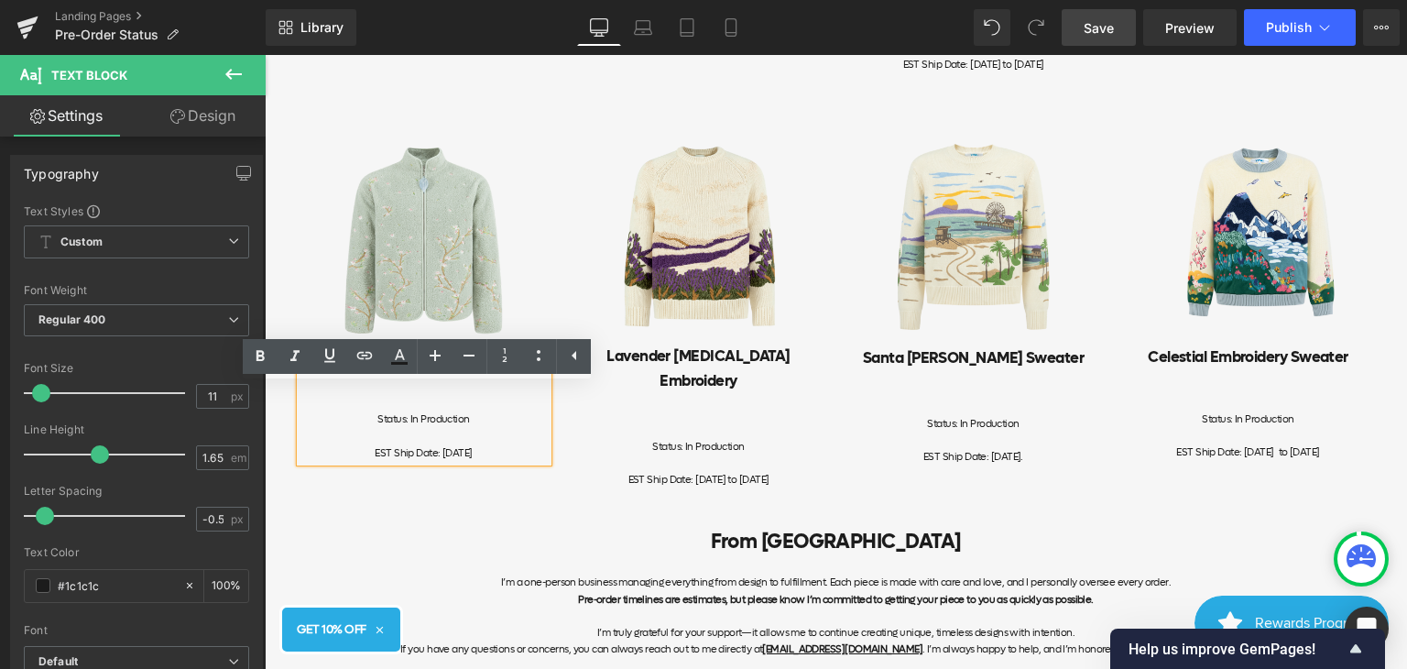
click at [1099, 27] on span "Save" at bounding box center [1099, 27] width 30 height 19
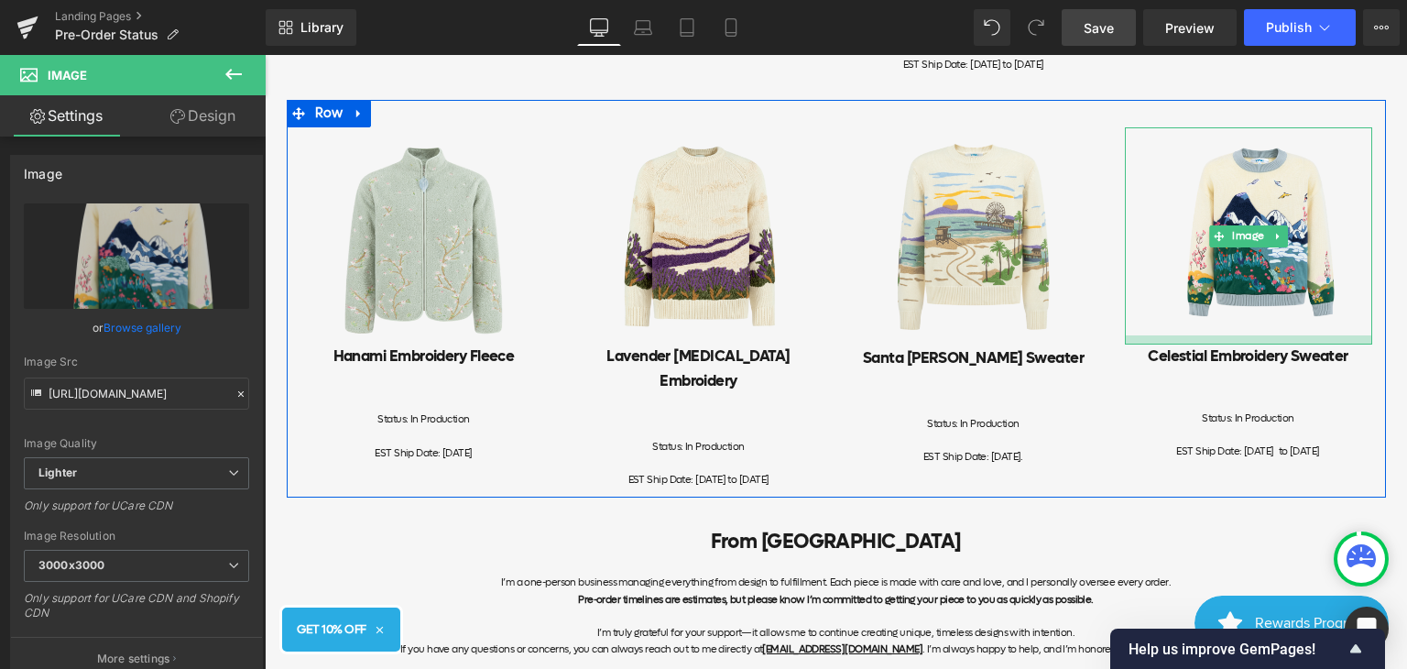
click at [1273, 344] on div at bounding box center [1248, 339] width 247 height 9
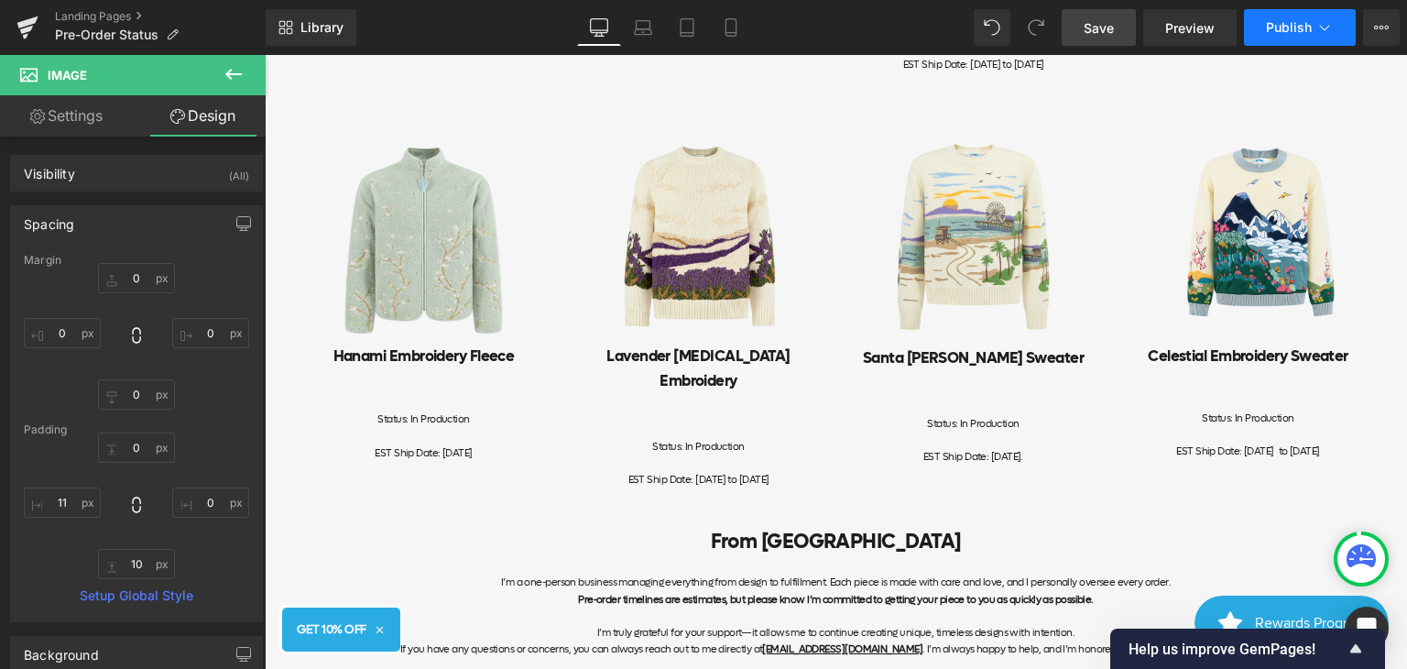
click at [1307, 22] on span "Publish" at bounding box center [1289, 27] width 46 height 15
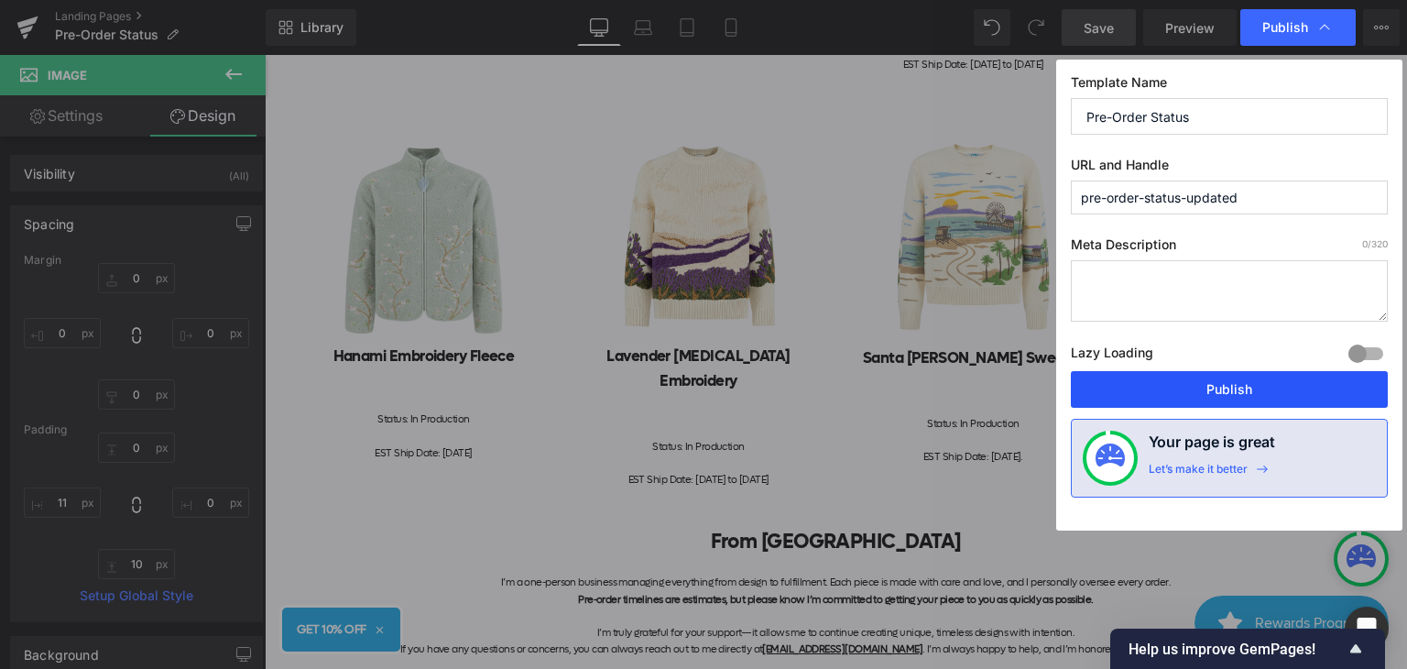
click at [1247, 387] on button "Publish" at bounding box center [1229, 389] width 317 height 37
